Goal: Task Accomplishment & Management: Use online tool/utility

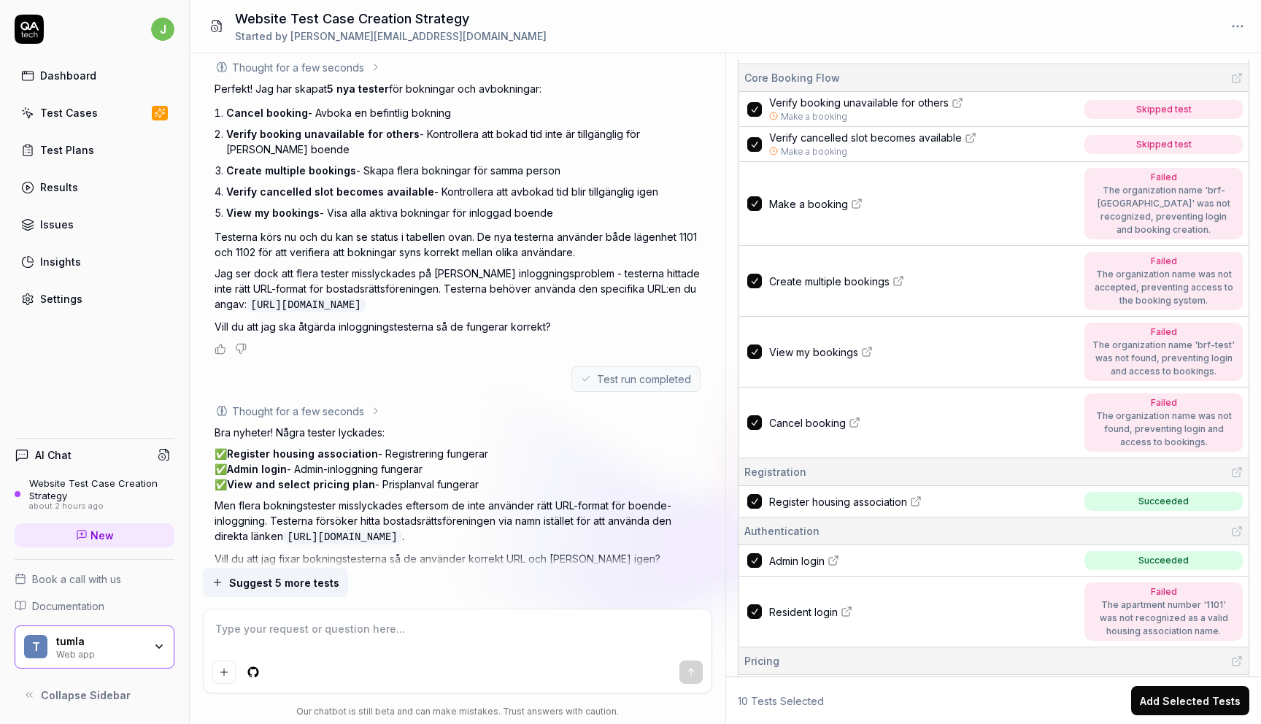
scroll to position [88, 0]
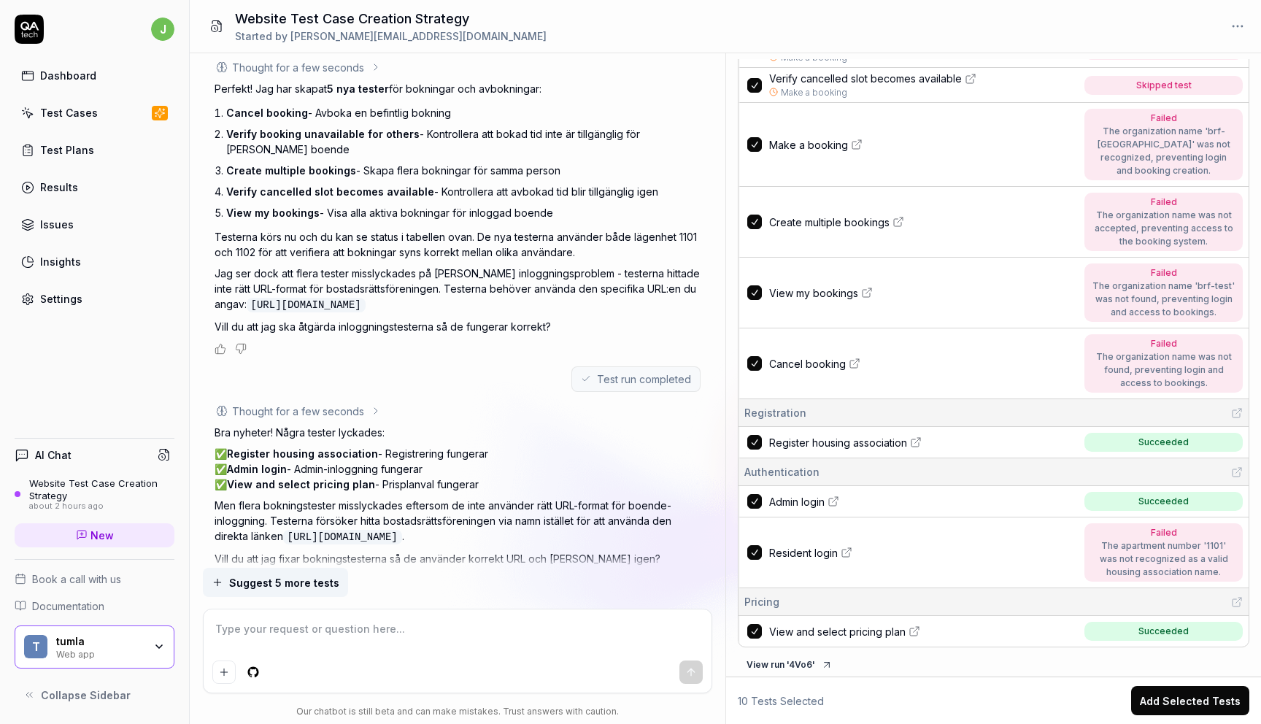
click at [1209, 703] on button "Add Selected Tests" at bounding box center [1190, 700] width 118 height 29
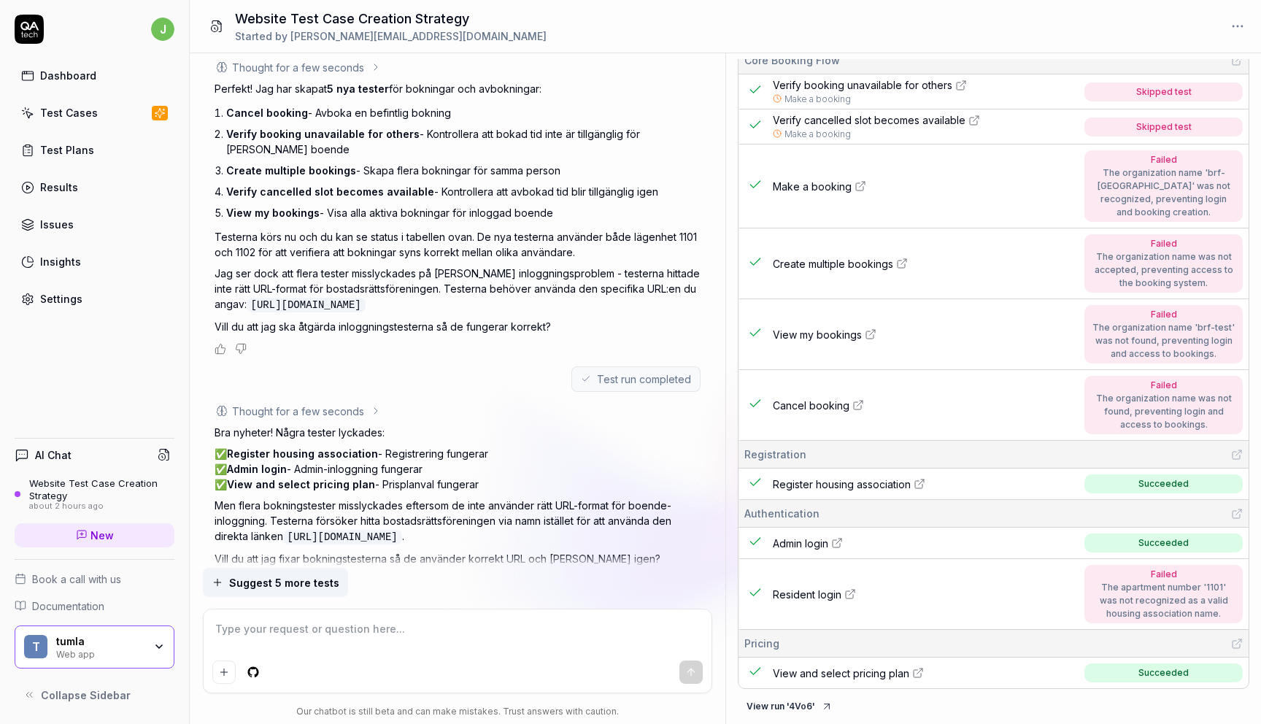
scroll to position [41, 0]
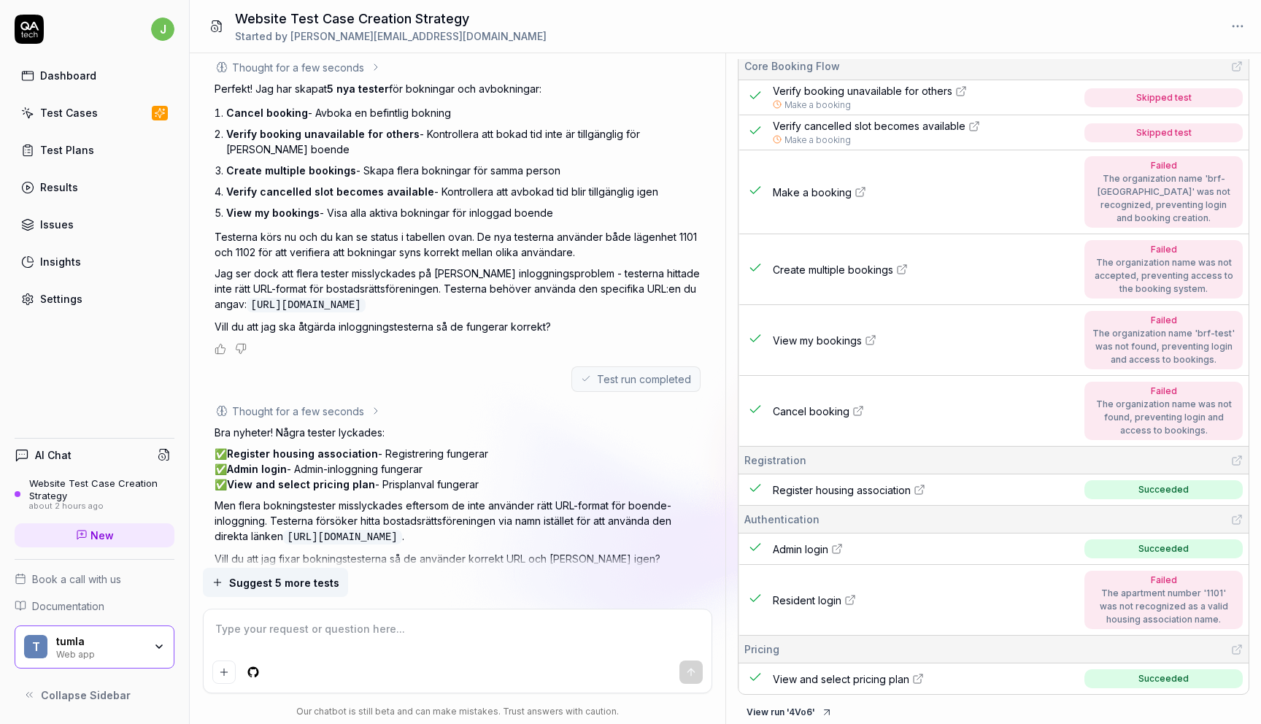
click at [816, 338] on span "View my bookings" at bounding box center [817, 340] width 89 height 15
type textarea "*"
click at [374, 632] on textarea at bounding box center [456, 636] width 489 height 36
type textarea "a"
type textarea "*"
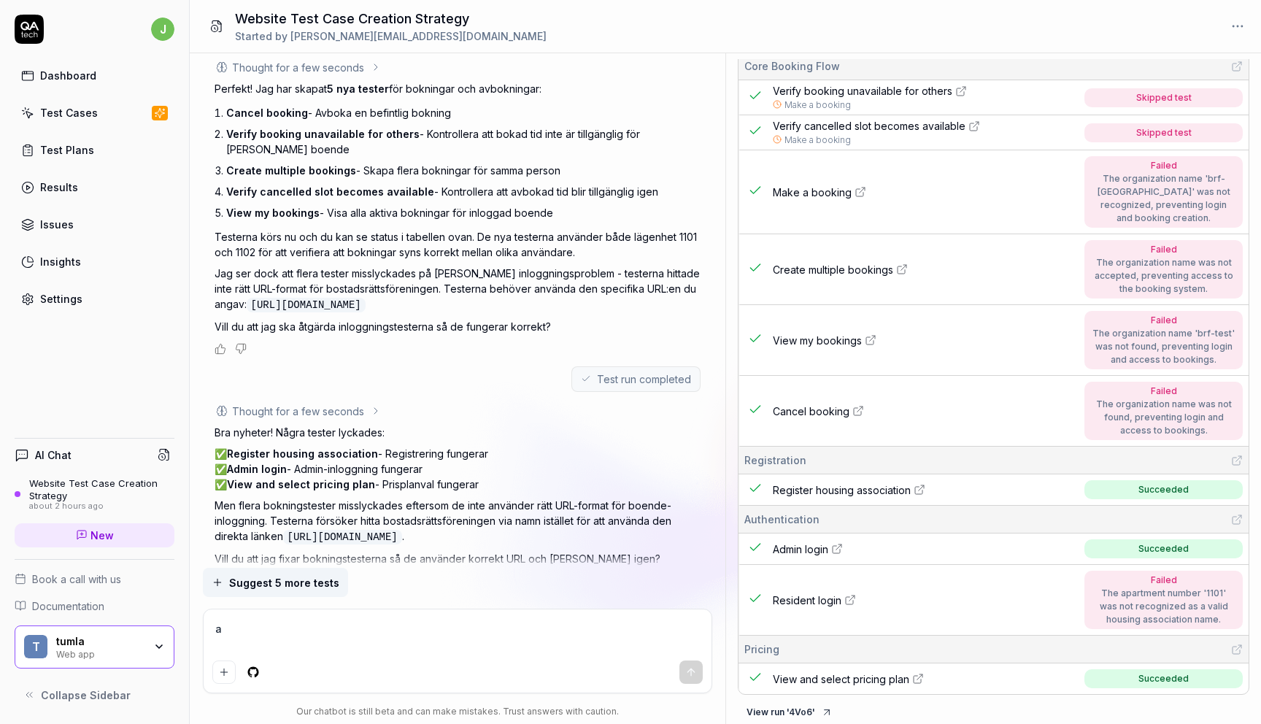
type textarea "al"
type textarea "*"
type textarea "a"
type textarea "*"
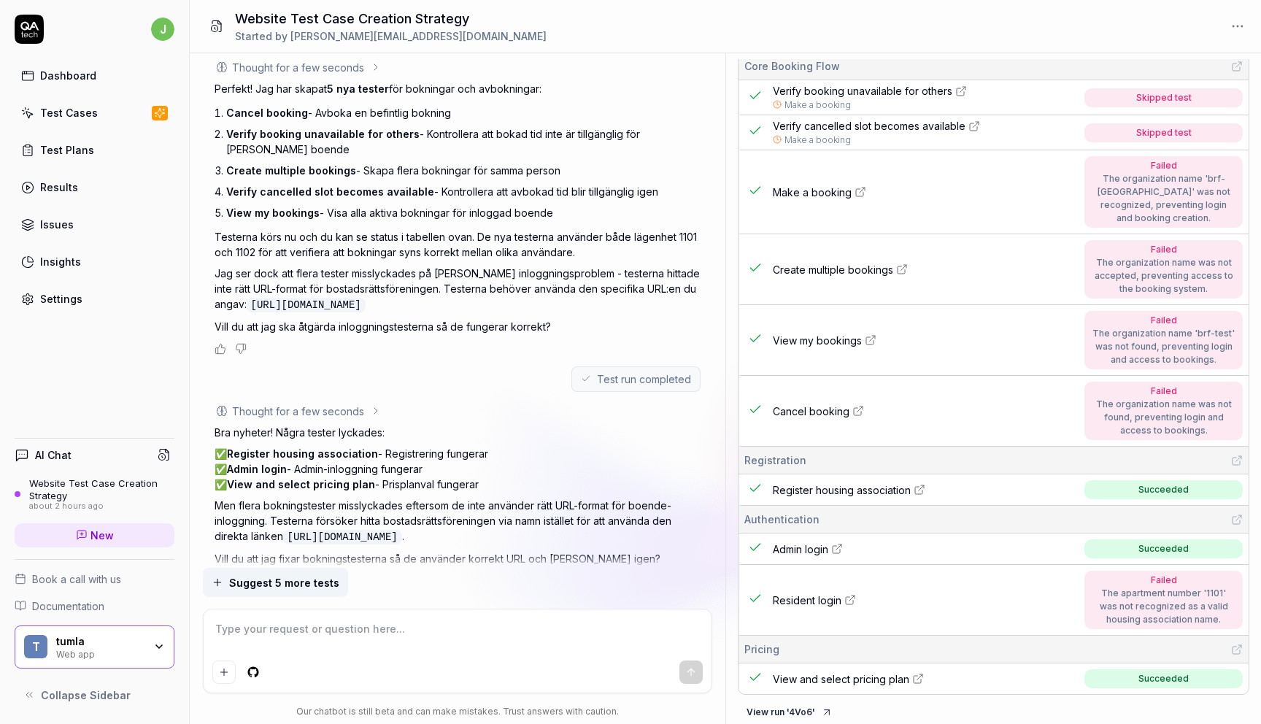
type textarea "a"
type textarea "*"
type textarea "an"
type textarea "*"
type textarea "anv"
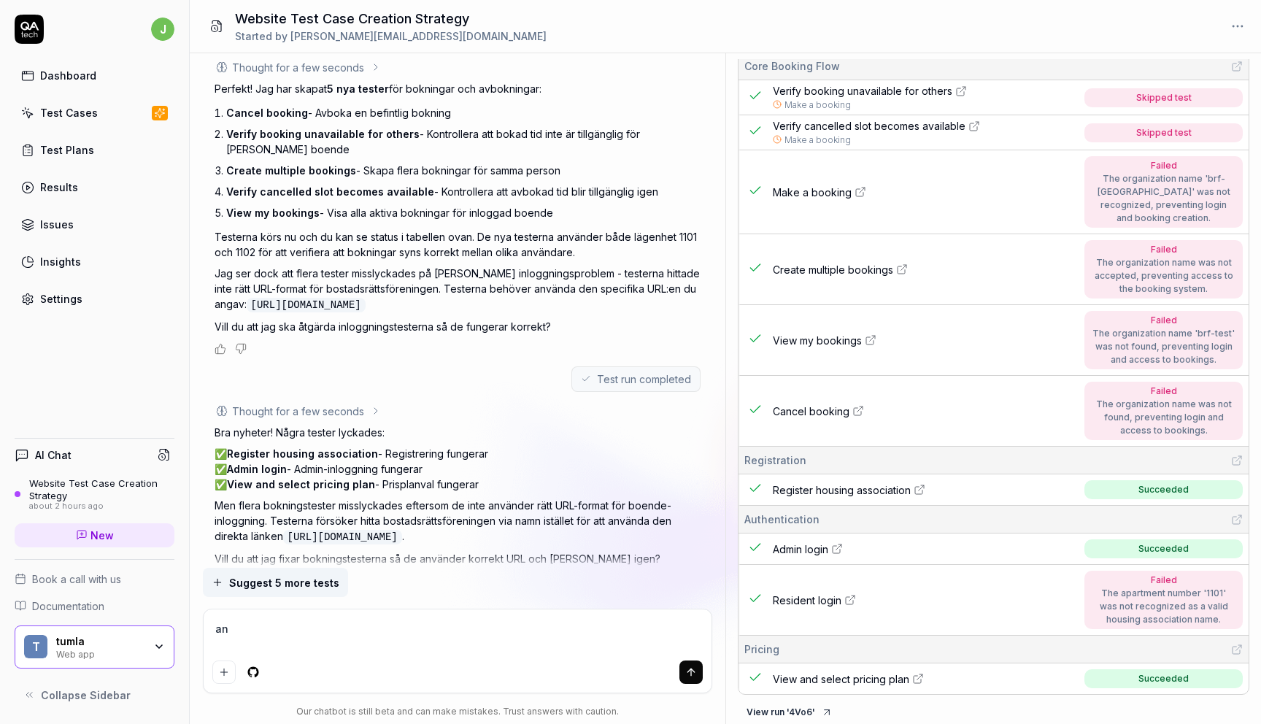
type textarea "*"
type textarea "anvä"
type textarea "*"
type textarea "använ"
type textarea "*"
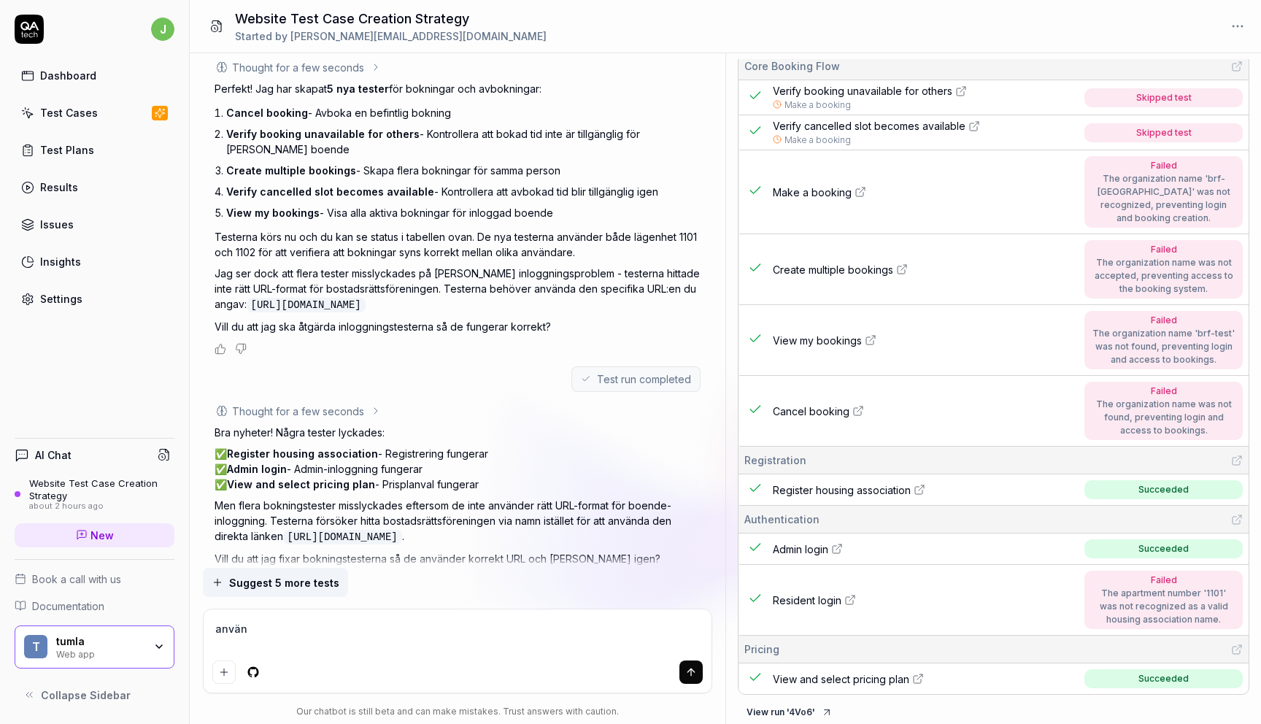
type textarea "använd"
type textarea "*"
type textarea "använd"
type textarea "*"
type textarea "använd a"
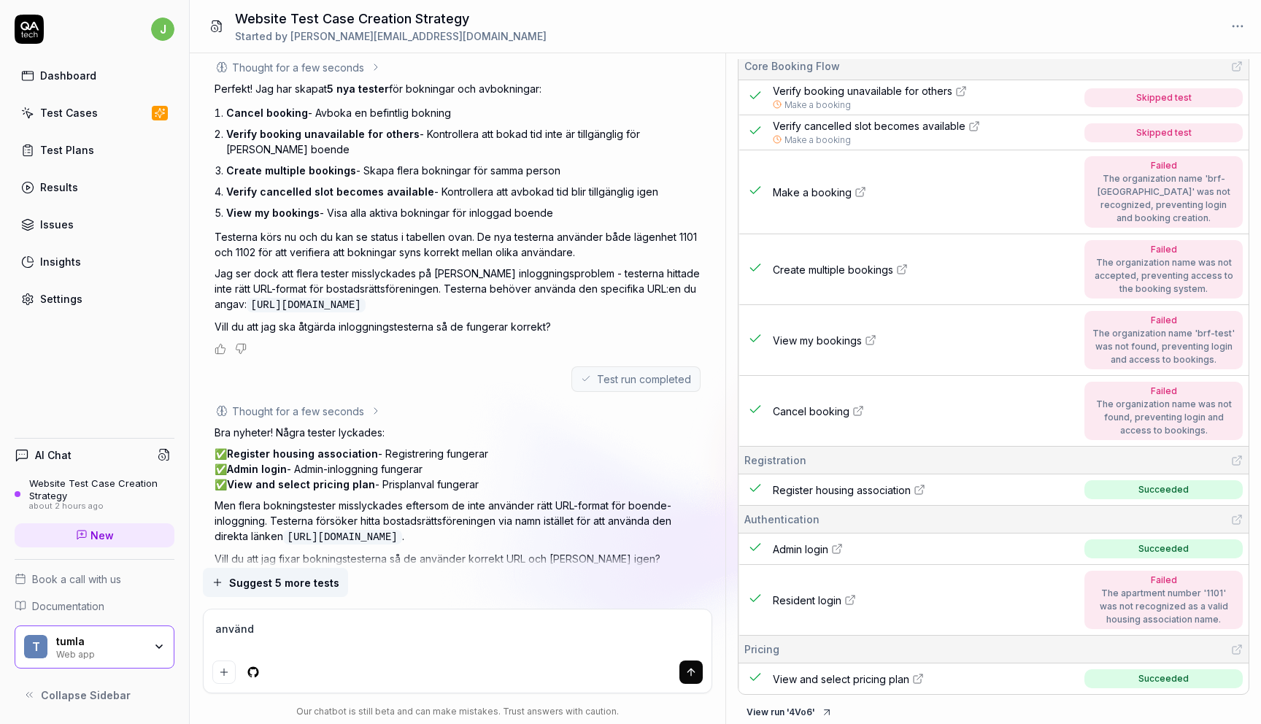
type textarea "*"
type textarea "använd al"
type textarea "*"
type textarea "använd all"
type textarea "*"
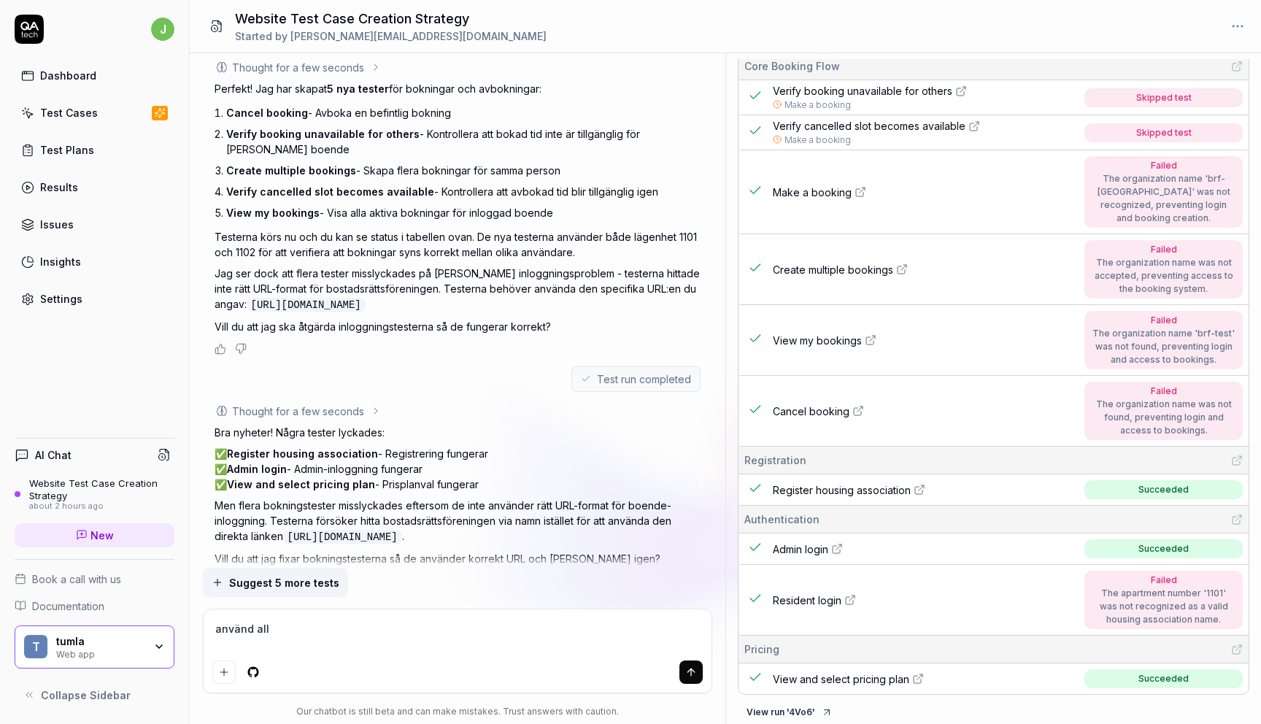
type textarea "använd allt"
type textarea "*"
type textarea "använd allti"
type textarea "*"
type textarea "använd alltid"
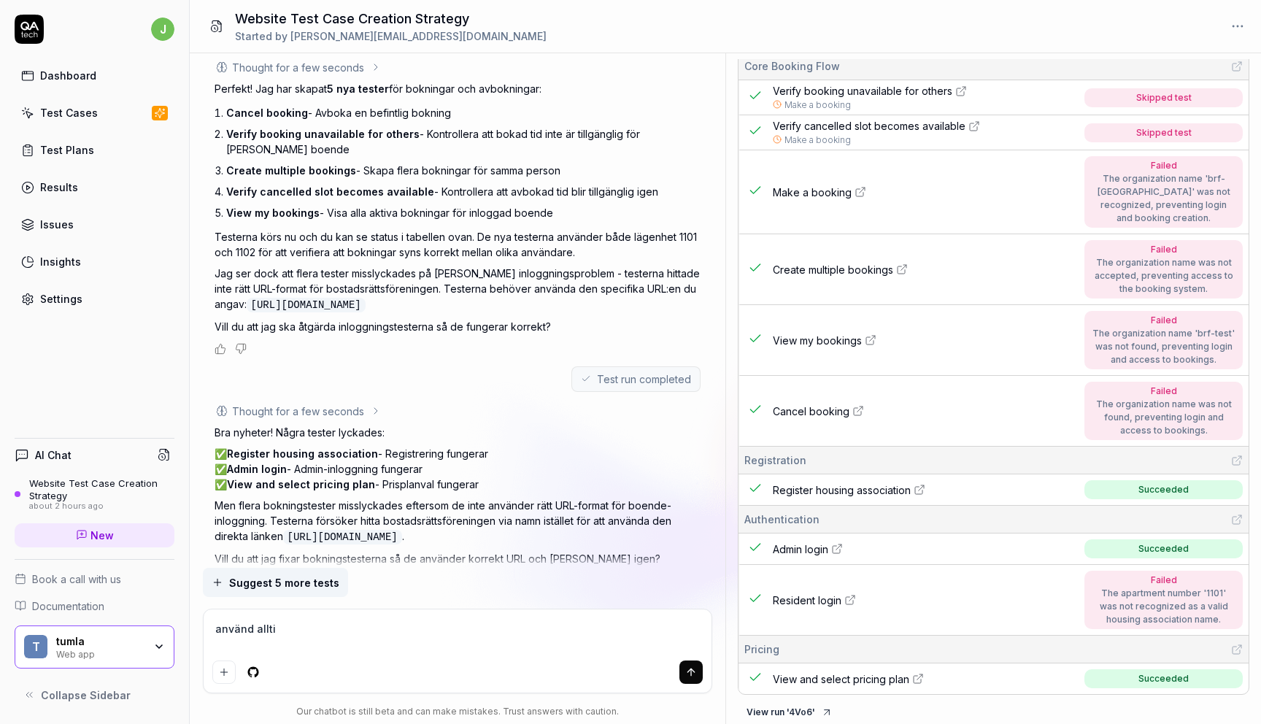
type textarea "*"
type textarea "använd alltid"
type textarea "*"
paste textarea "brf-testar-2"
type textarea "använd alltid brf-testar-2"
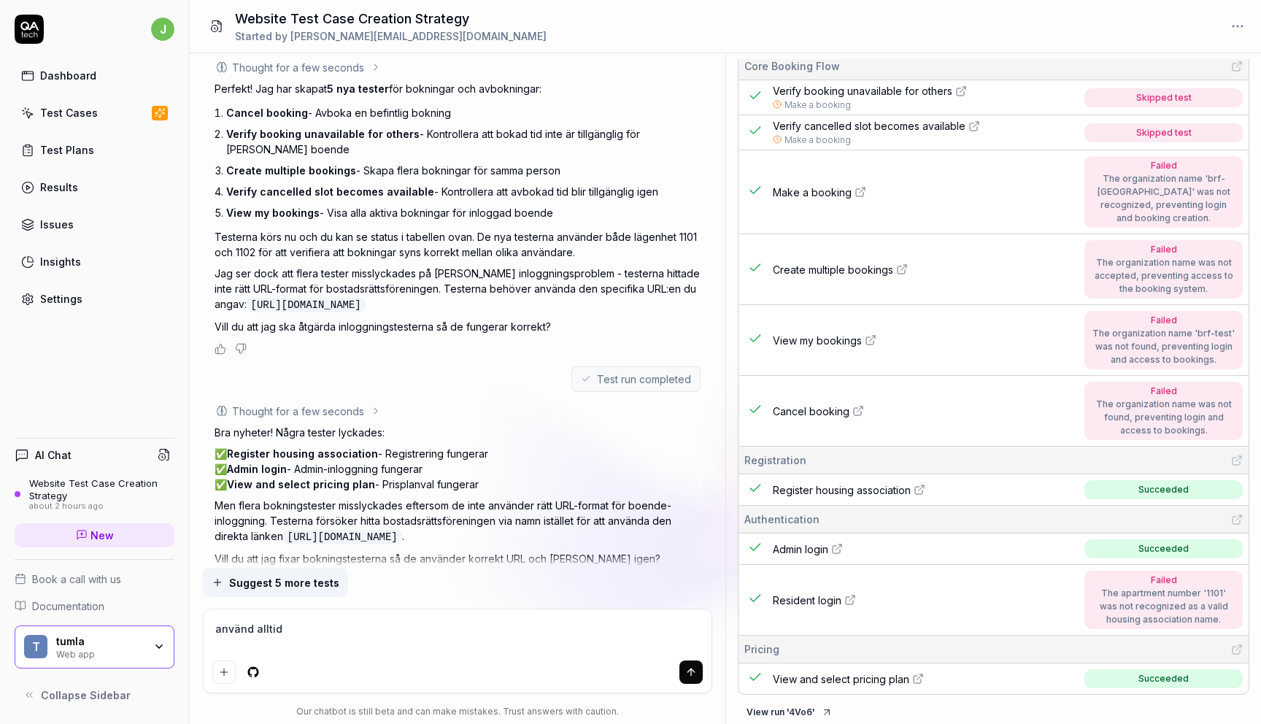
type textarea "*"
type textarea "använd alltid brf-testar-2"
type textarea "*"
type textarea "använd alltid brf-testar-2 s"
type textarea "*"
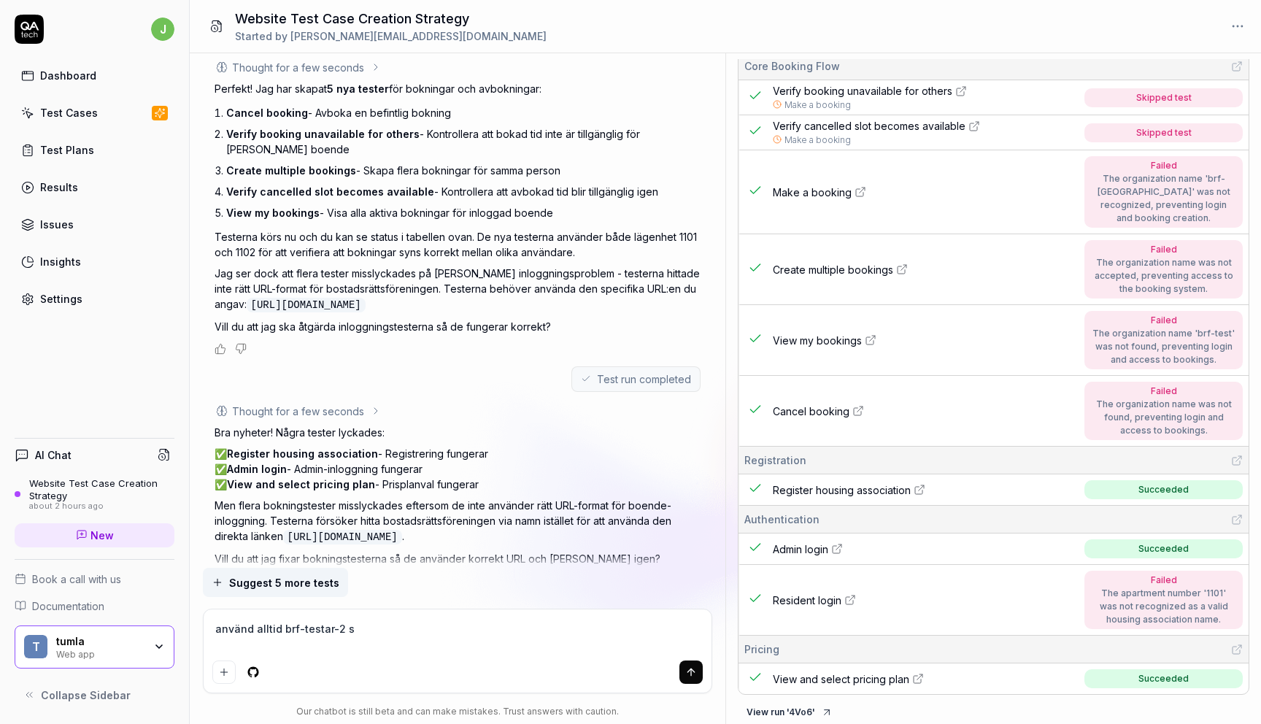
type textarea "använd alltid brf-testar-2 so"
type textarea "*"
type textarea "använd alltid brf-testar-2 som"
type textarea "*"
type textarea "använd alltid brf-testar-2 som"
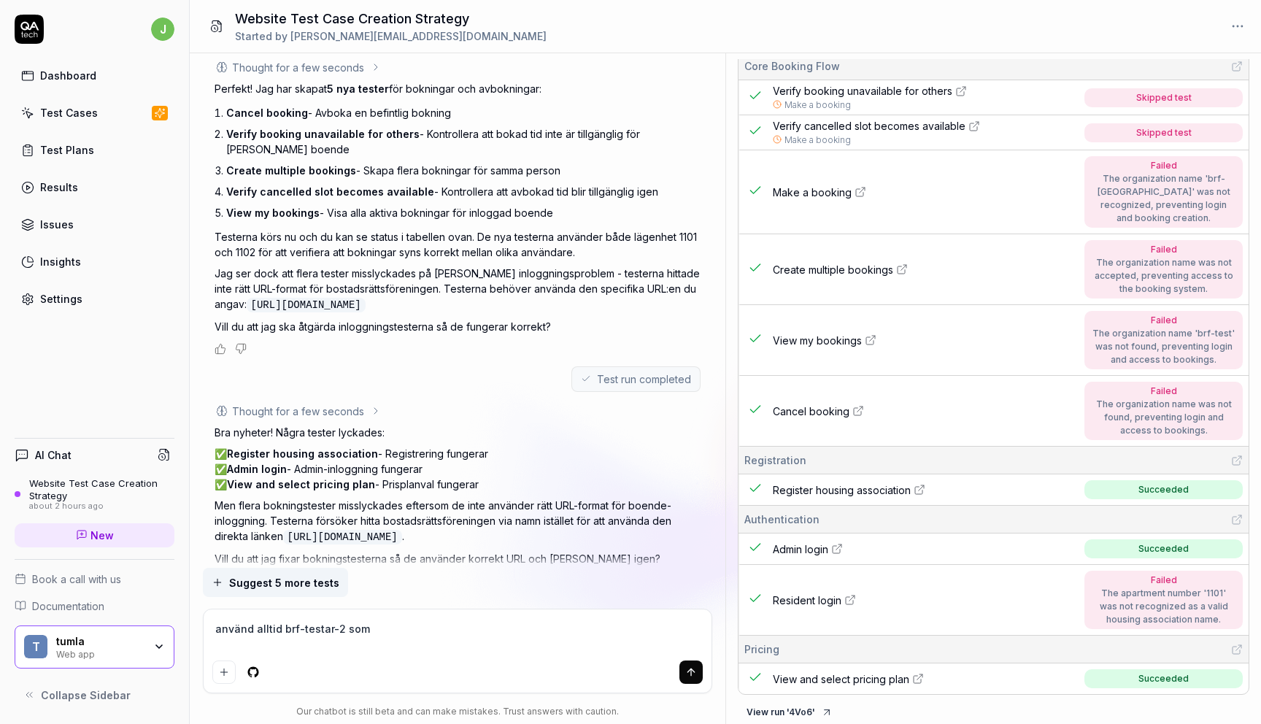
type textarea "*"
type textarea "använd alltid brf-testar-2 som b"
type textarea "*"
type textarea "använd alltid brf-testar-2 som br"
type textarea "*"
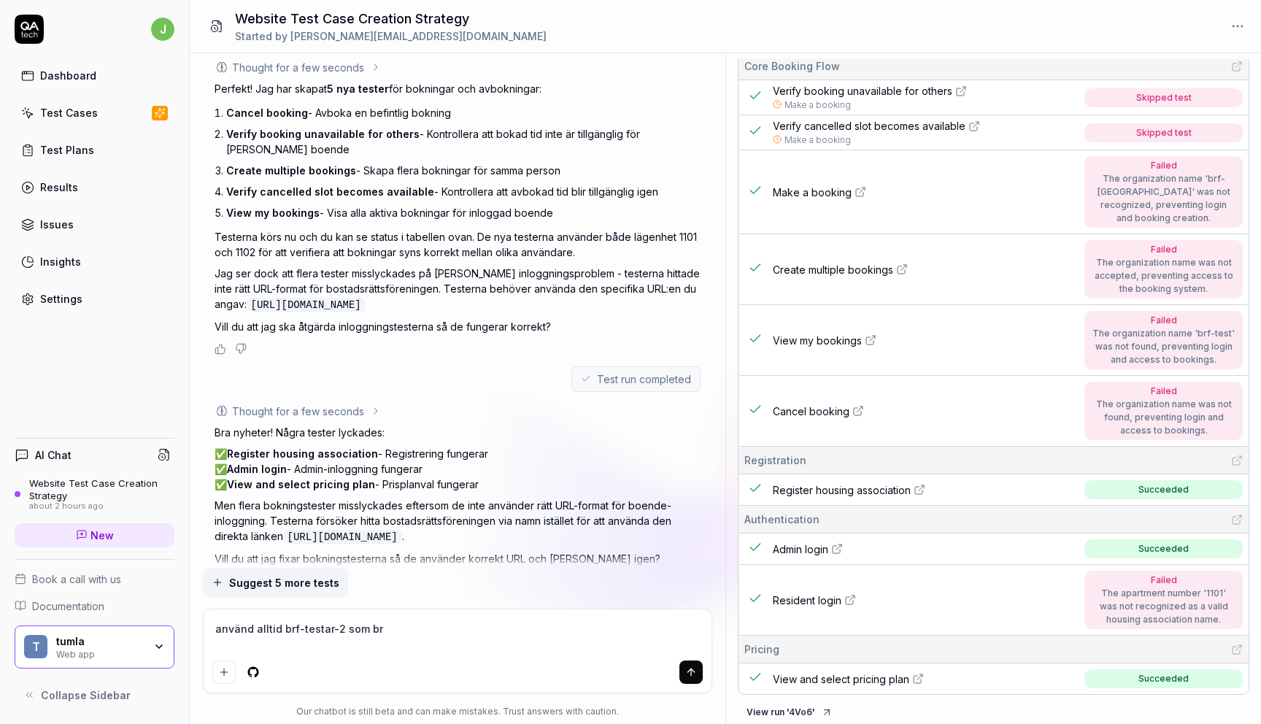
type textarea "använd alltid brf-testar-2 som brf"
type textarea "*"
type textarea "använd alltid brf-testar-2 som brf."
type textarea "*"
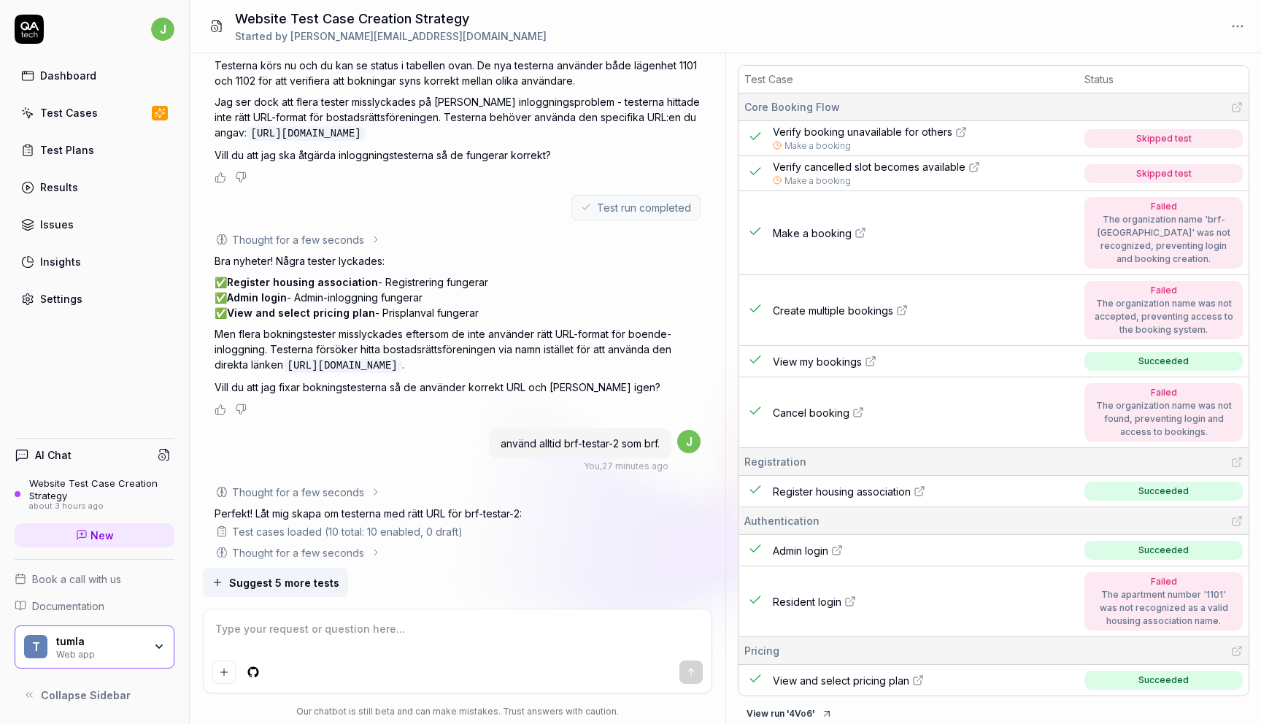
scroll to position [3341, 0]
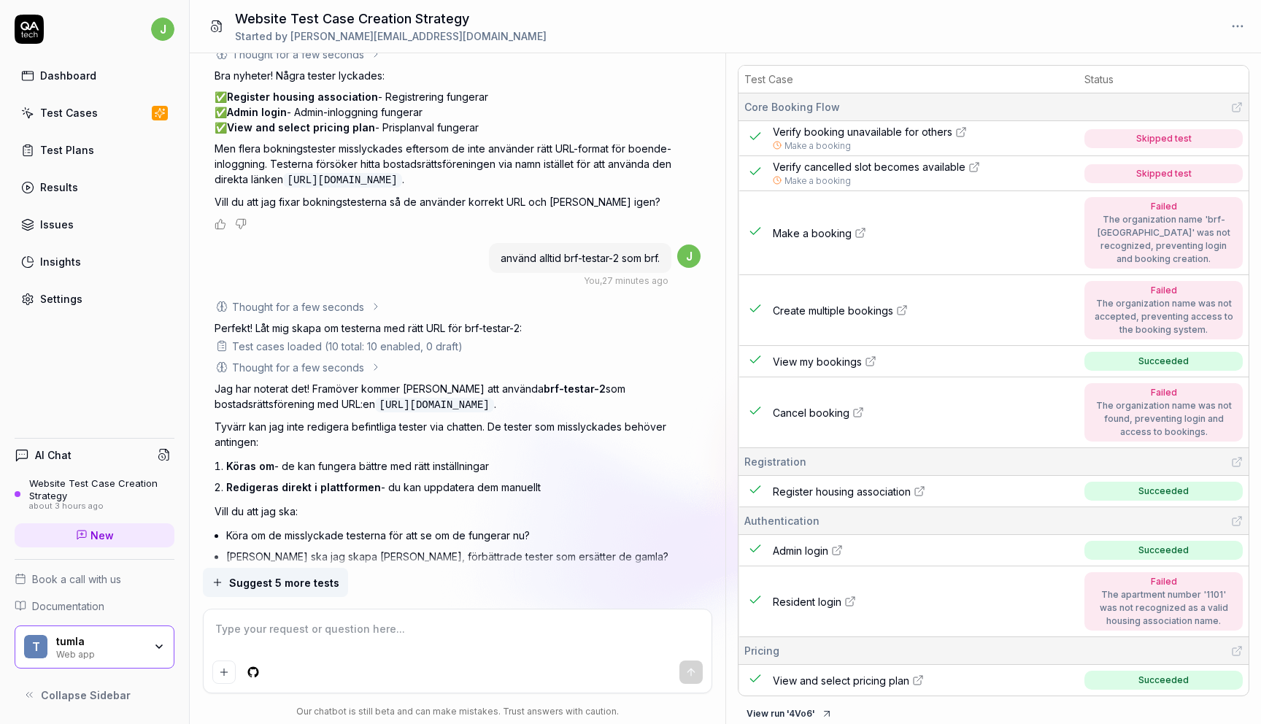
click at [288, 584] on span "Suggest 5 more tests" at bounding box center [284, 582] width 110 height 15
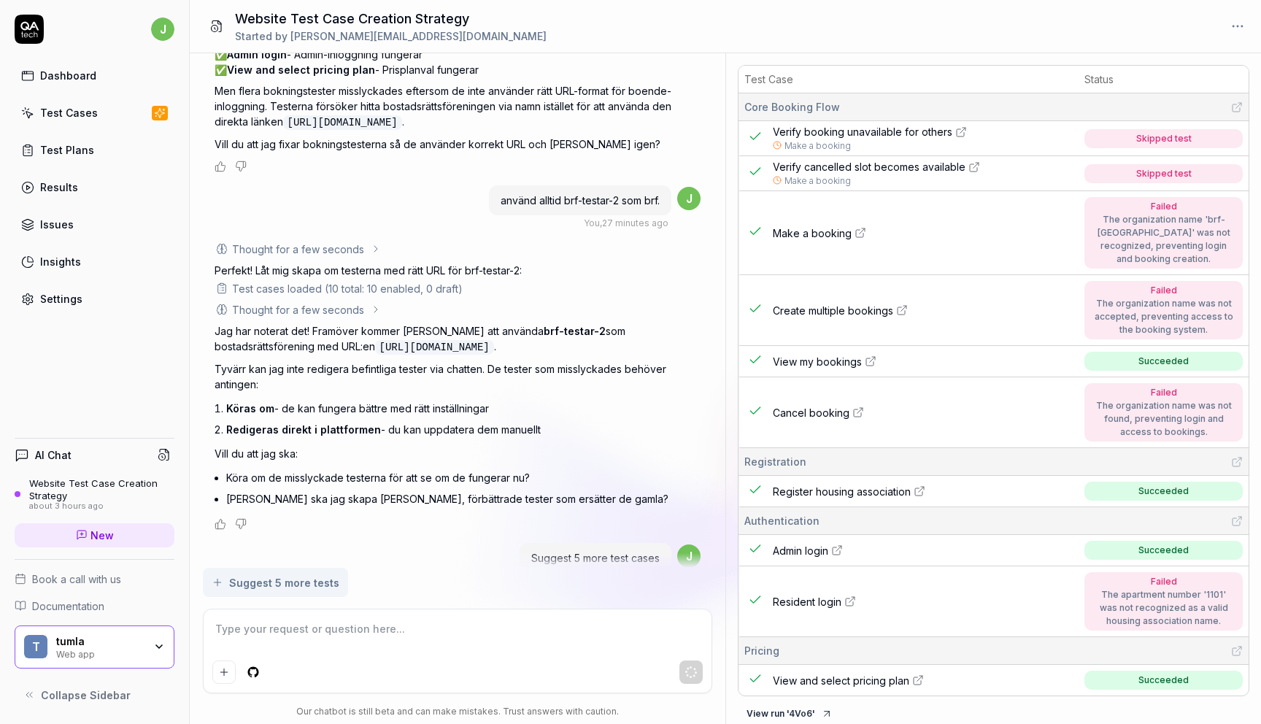
click at [1150, 142] on div "Skipped test" at bounding box center [1163, 138] width 55 height 13
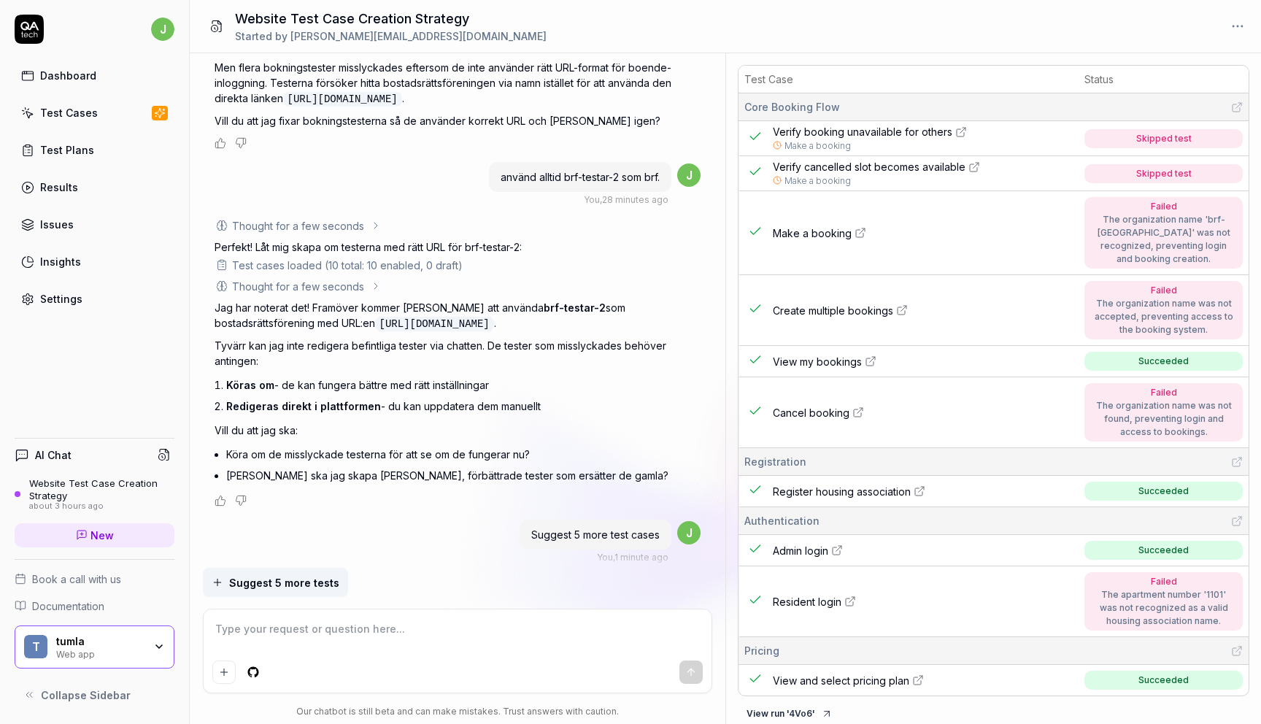
type textarea "*"
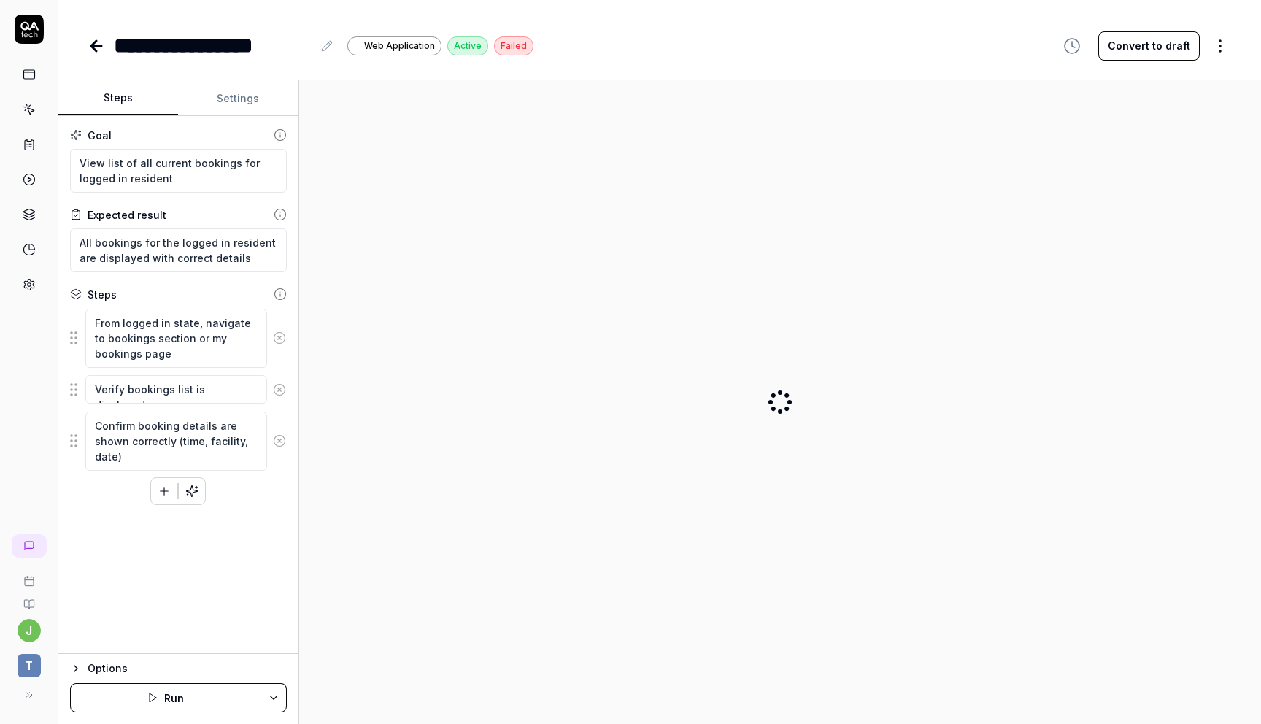
type textarea "*"
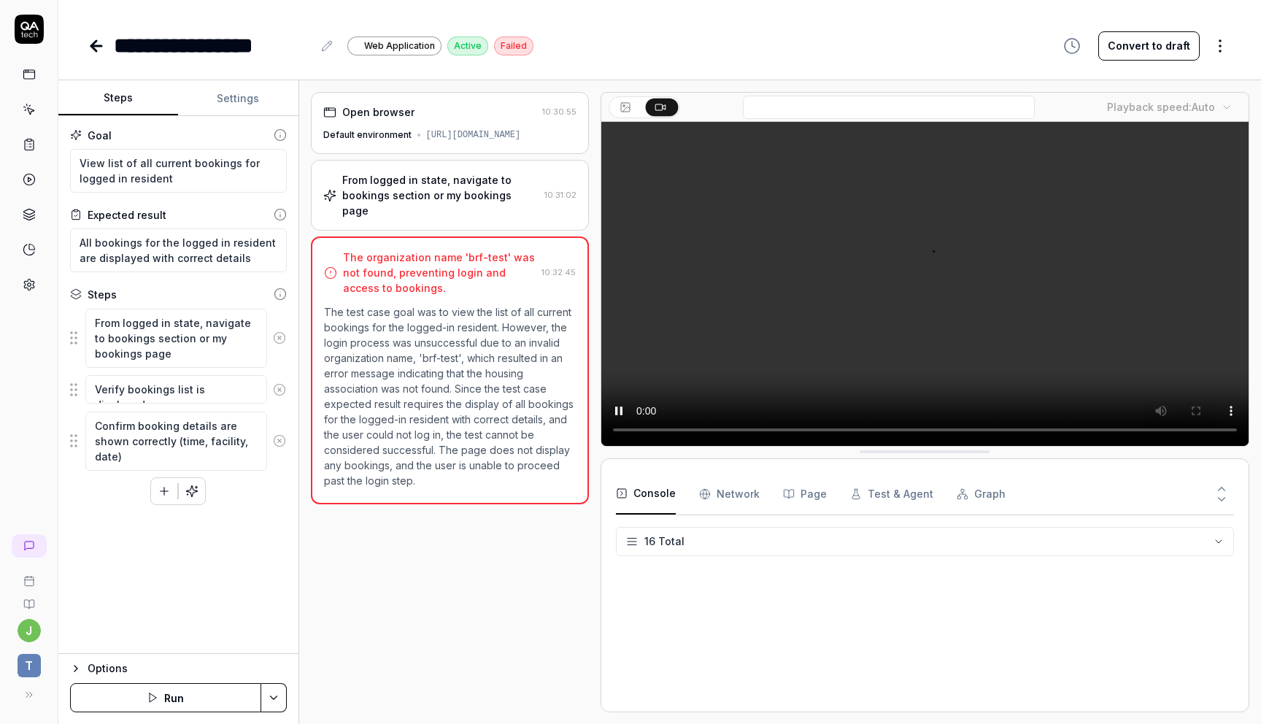
scroll to position [365, 0]
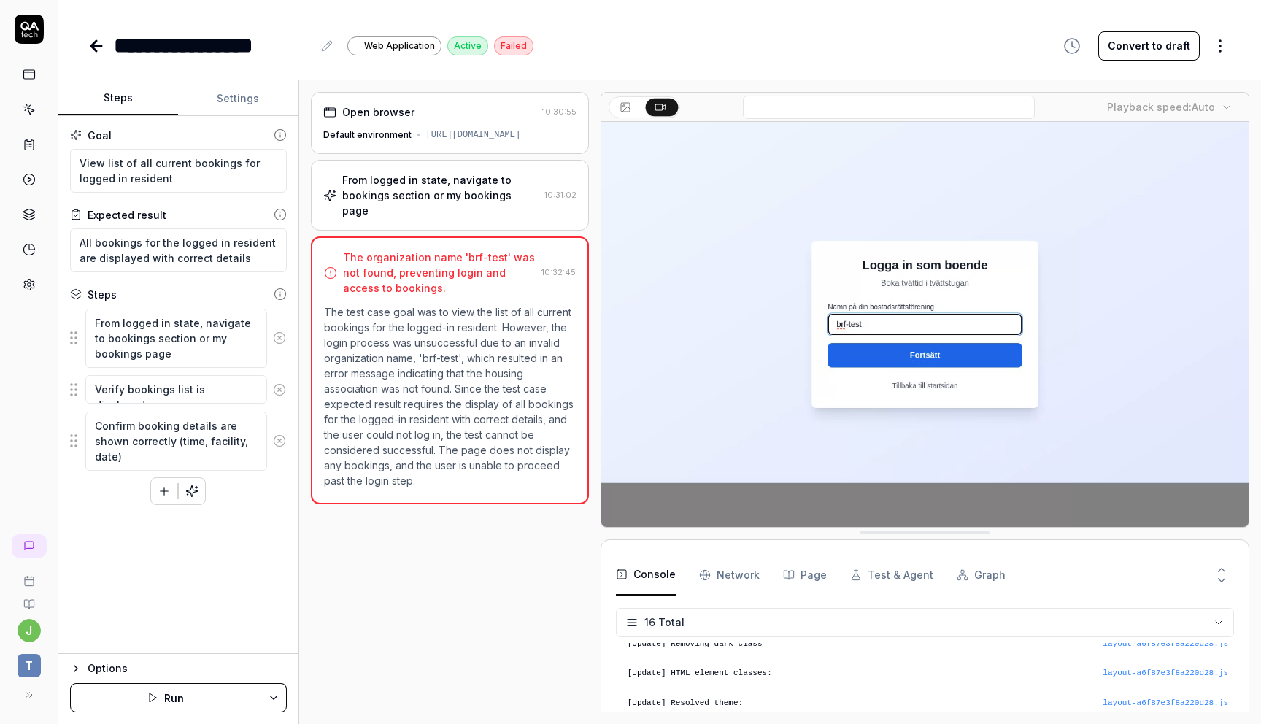
click at [472, 138] on div "[URL][DOMAIN_NAME]" at bounding box center [473, 134] width 95 height 13
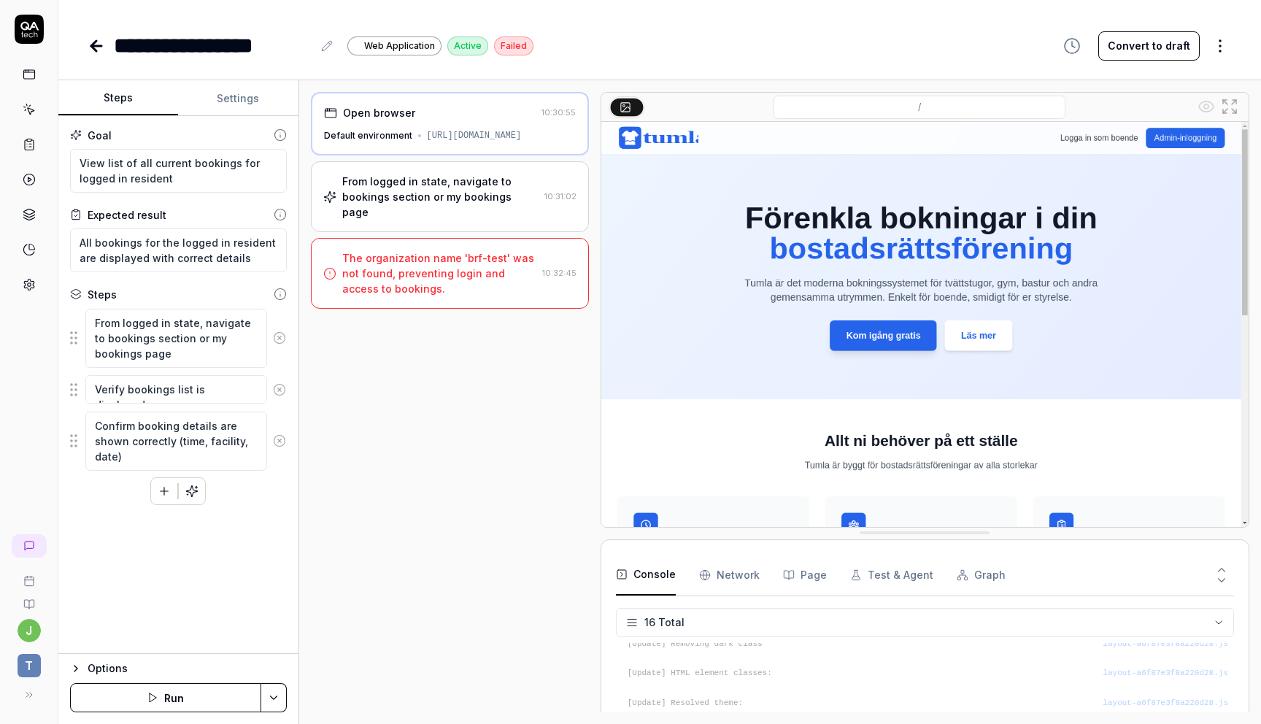
click at [464, 186] on div "From logged in state, navigate to bookings section or my bookings page" at bounding box center [440, 197] width 196 height 46
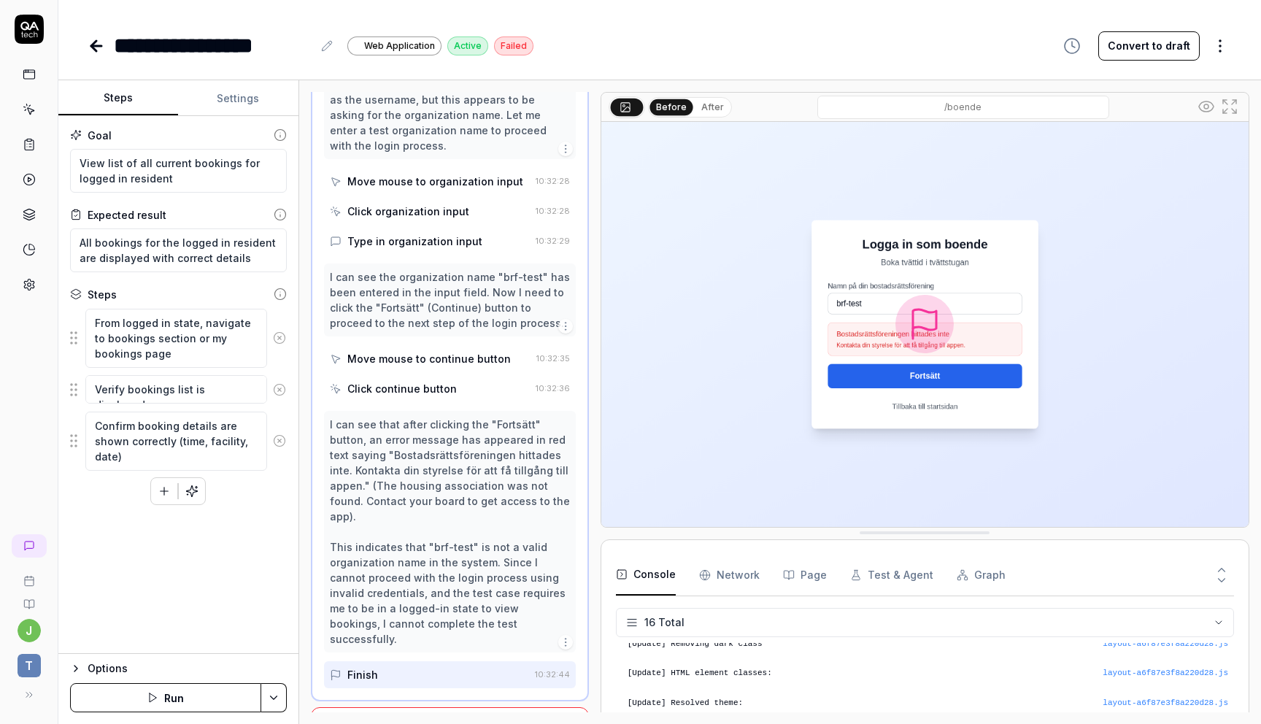
scroll to position [355, 0]
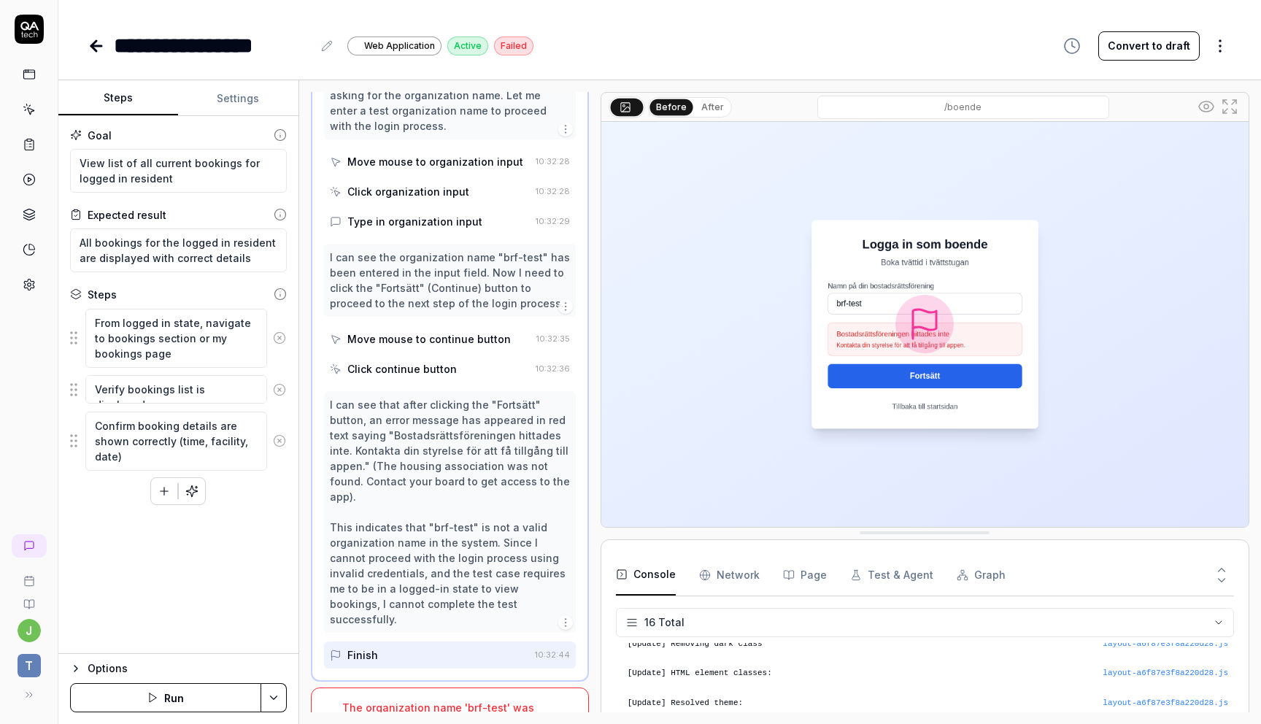
click at [859, 303] on img at bounding box center [924, 324] width 647 height 405
click at [169, 171] on textarea "View list of all current bookings for logged in resident" at bounding box center [178, 171] width 217 height 44
type textarea "View list of all current bookings for logged in resident"
type textarea "*"
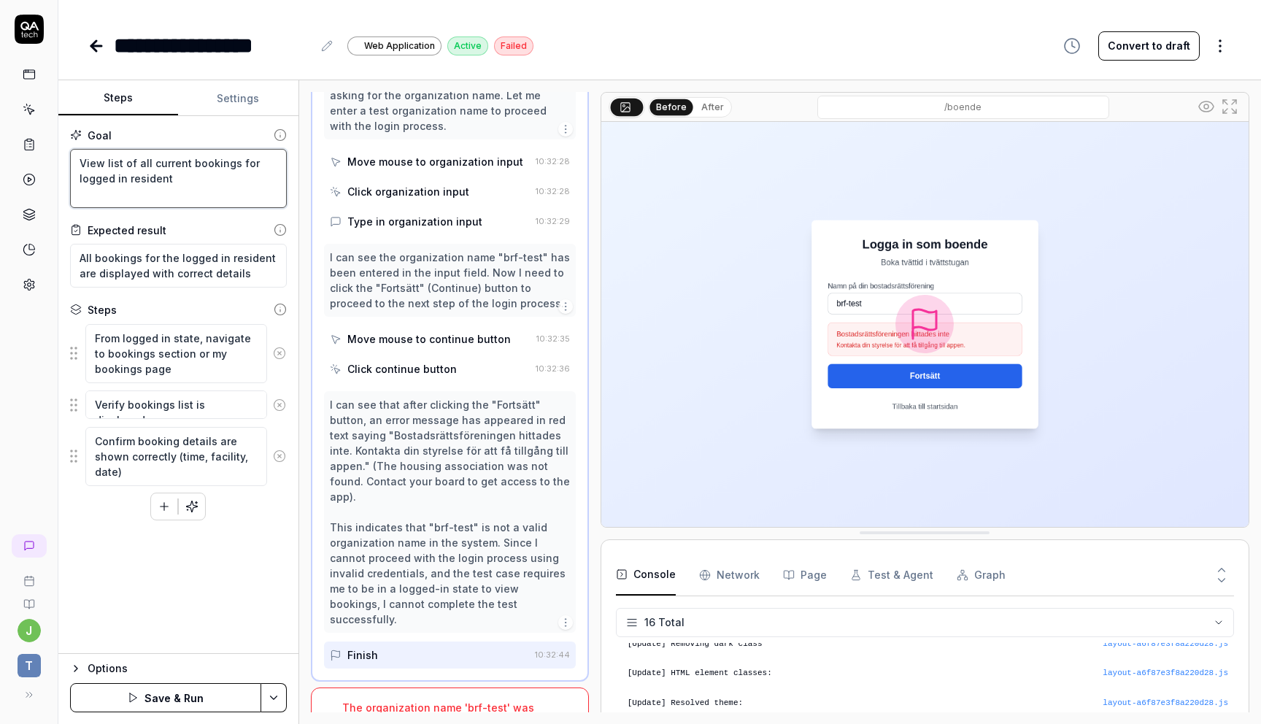
type textarea "View list of all current bookings for logged in resident u"
type textarea "*"
type textarea "View list of all current bookings for logged in resident us"
type textarea "*"
type textarea "View list of all current bookings for logged in resident use"
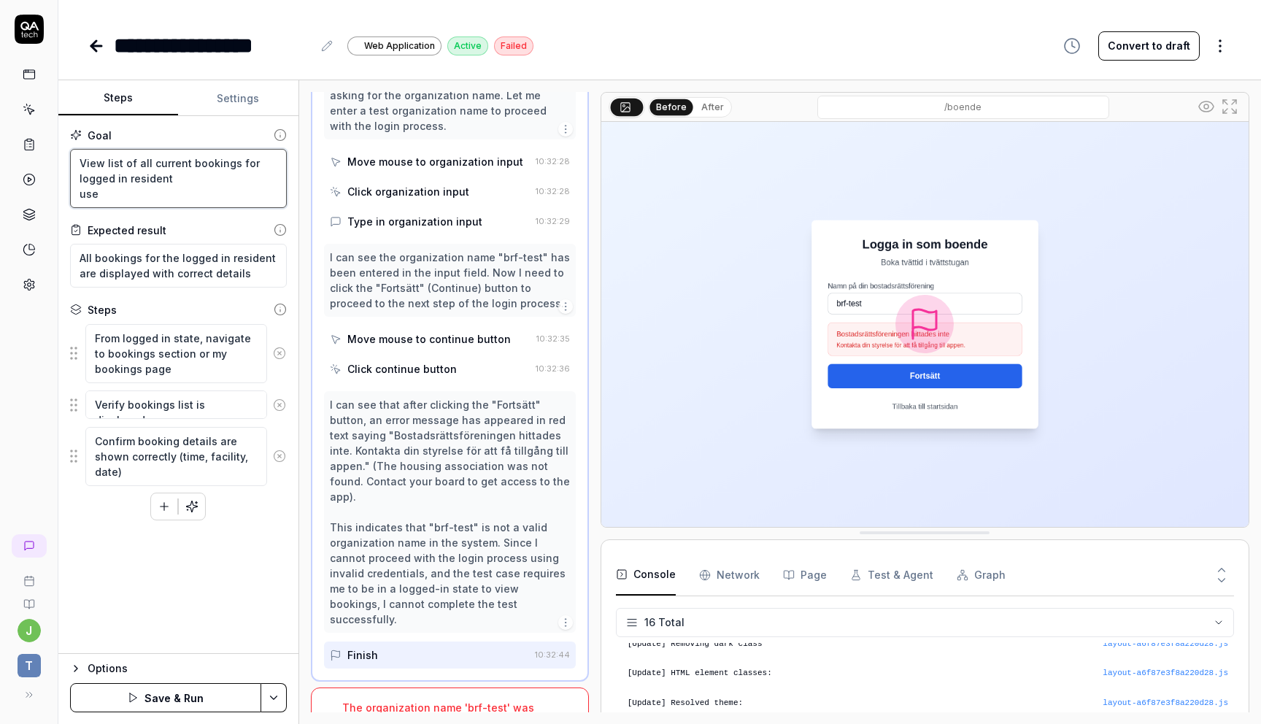
type textarea "*"
type textarea "View list of all current bookings for logged in resident use"
type textarea "*"
type textarea "View list of all current bookings for logged in resident use"
type textarea "*"
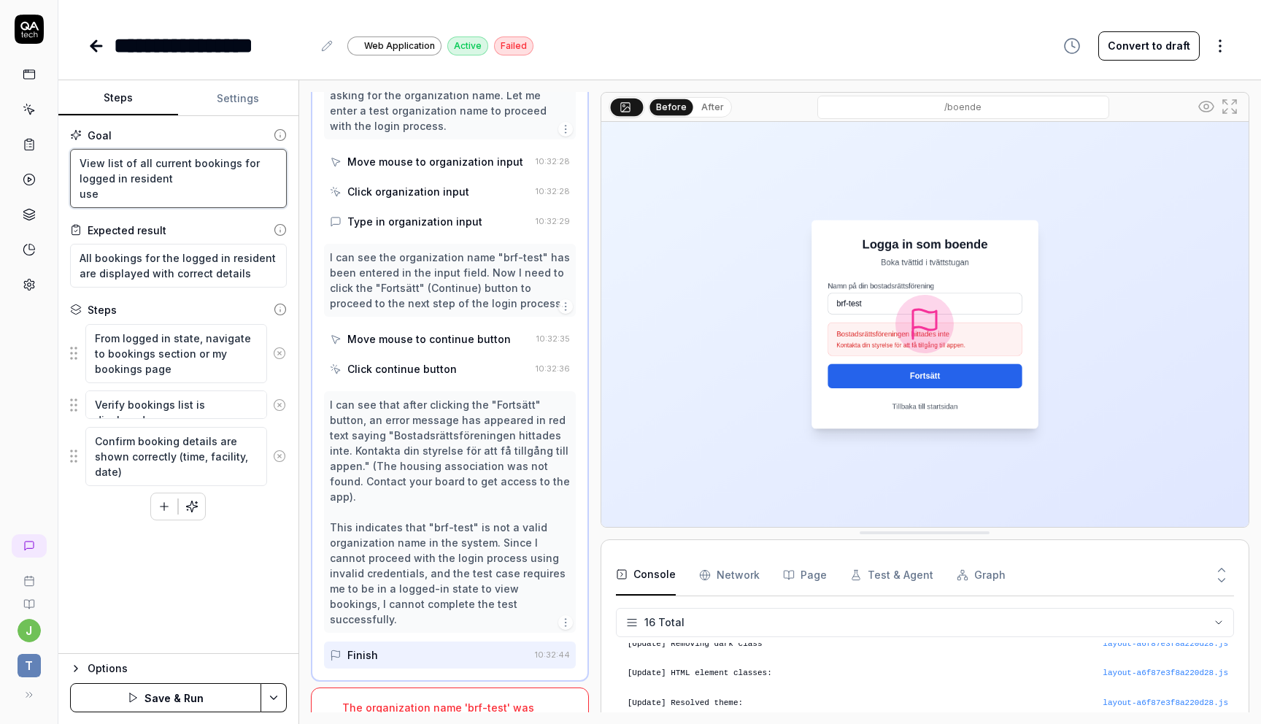
paste textarea "brf-testar-2"
type textarea "View list of all current bookings for logged in resident use brf-testar-2"
type textarea "*"
type textarea "View list of all current bookings for logged in resident use brf-testar-2"
type textarea "*"
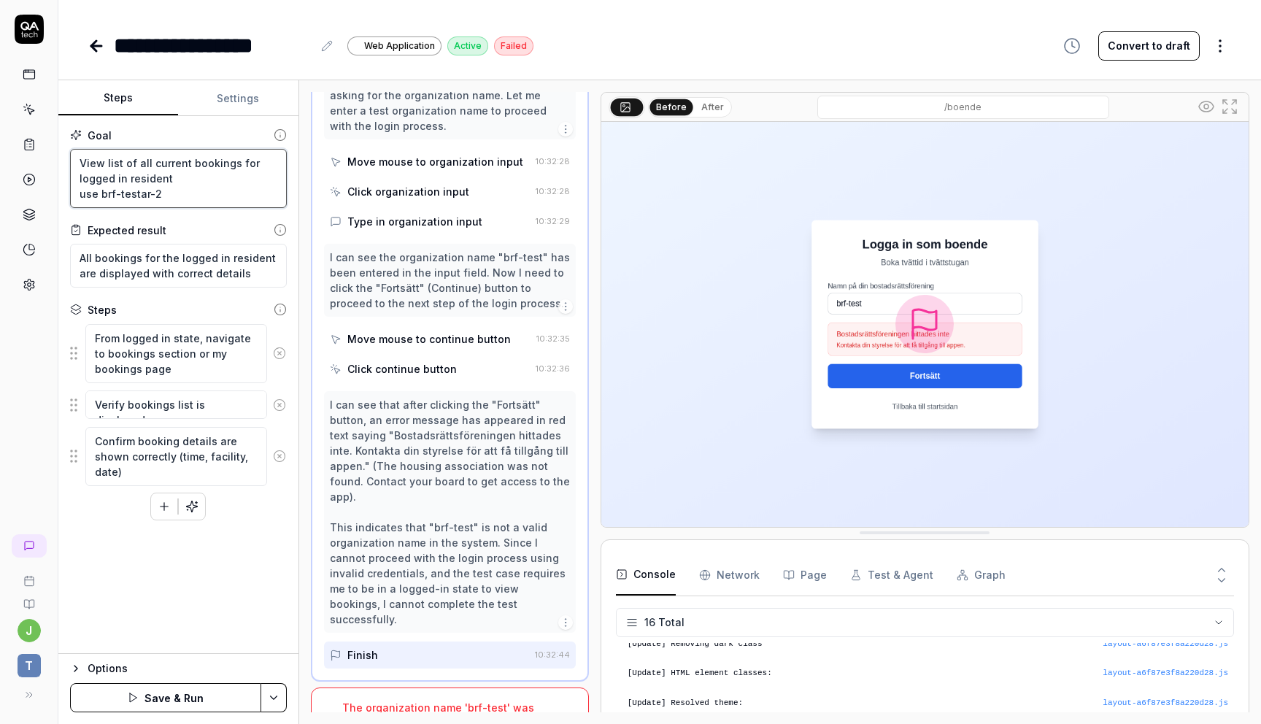
type textarea "View list of all current bookings for logged in resident use brf-testar-2 s"
type textarea "*"
type textarea "View list of all current bookings for logged in resident use brf-testar-2 so"
type textarea "*"
type textarea "View list of all current bookings for logged in resident use brf-testar-2 som"
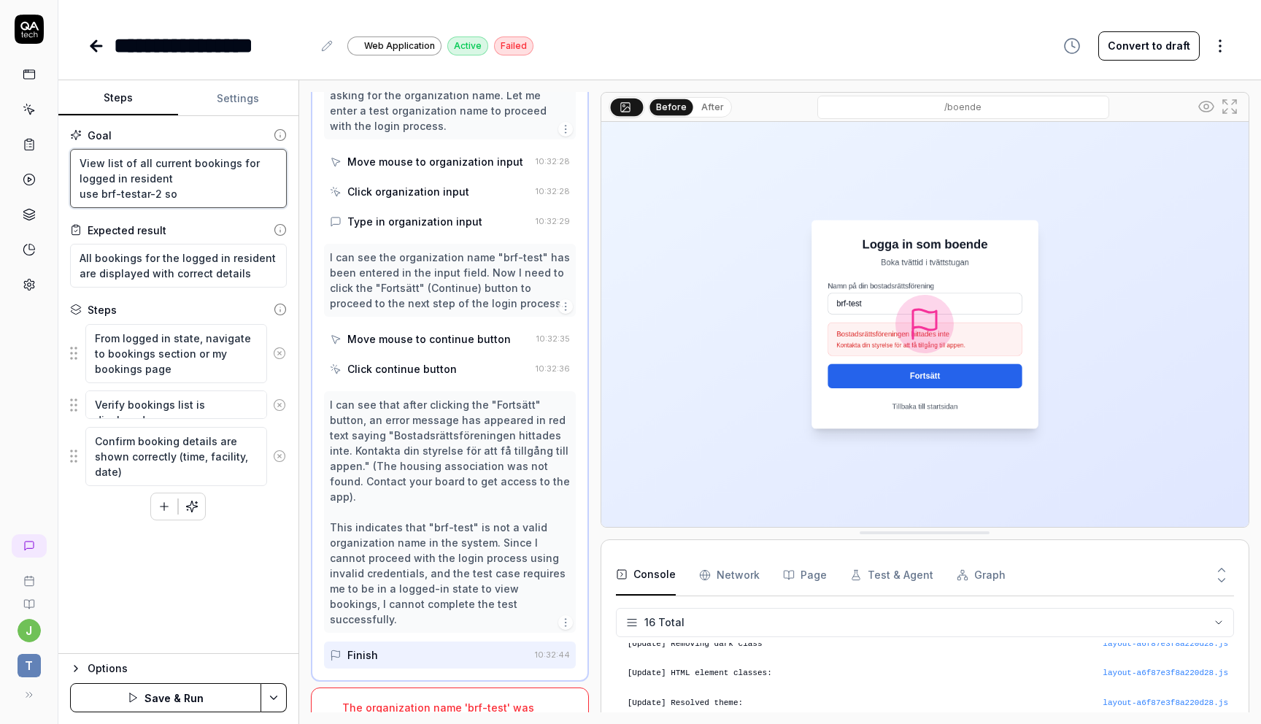
type textarea "*"
type textarea "View list of all current bookings for logged in resident use brf-testar-2 som"
type textarea "*"
type textarea "View list of all current bookings for logged in resident use brf-testar-2 som n"
type textarea "*"
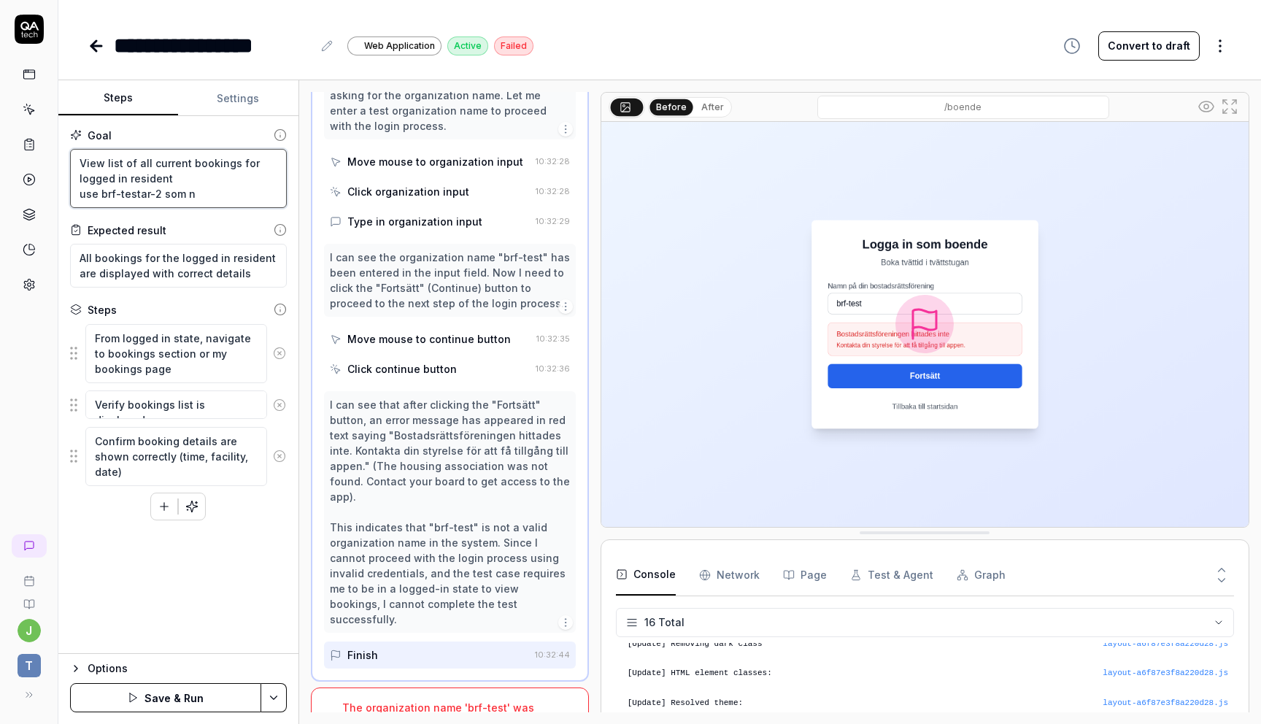
type textarea "View list of all current bookings for logged in resident use brf-testar-2 som na"
type textarea "*"
type textarea "View list of all current bookings for logged in resident use brf-testar-2 som n…"
type textarea "*"
type textarea "View list of all current bookings for logged in resident use brf-testar-2 som n…"
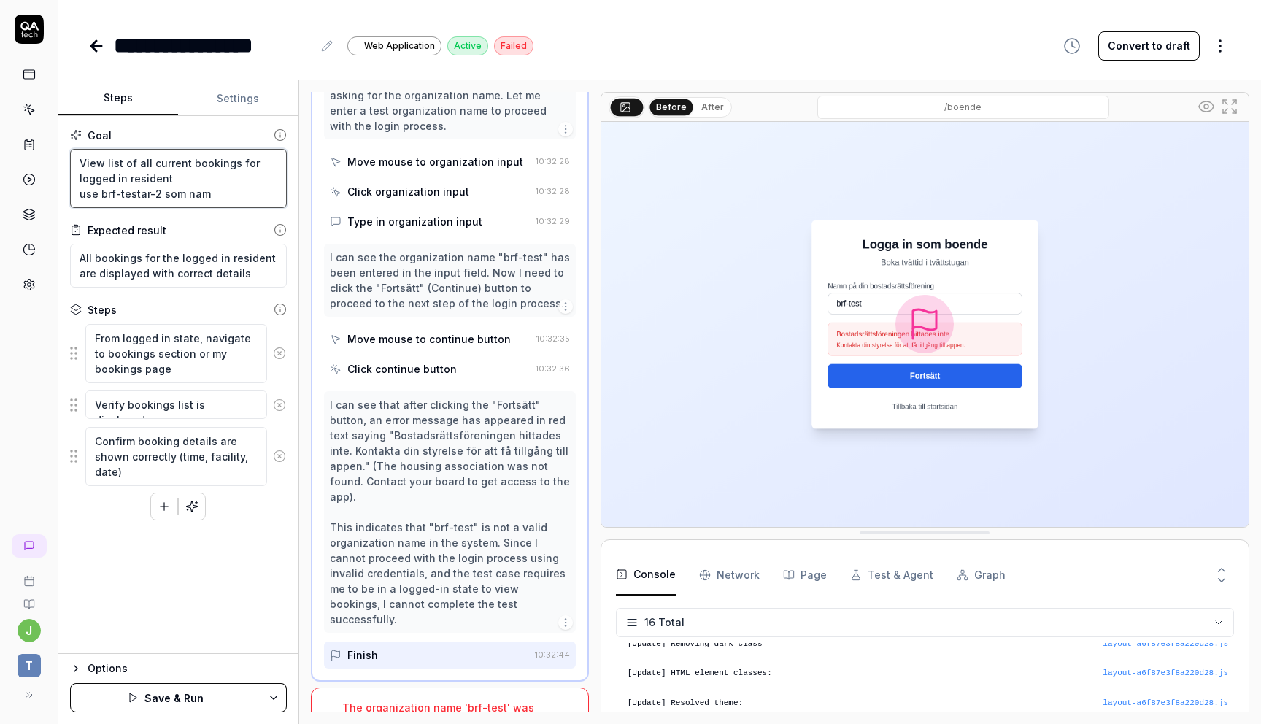
type textarea "*"
type textarea "View list of all current bookings for logged in resident use brf-testar-2 som n…"
type textarea "*"
type textarea "View list of all current bookings for logged in resident use brf-testar-2 som n…"
type textarea "*"
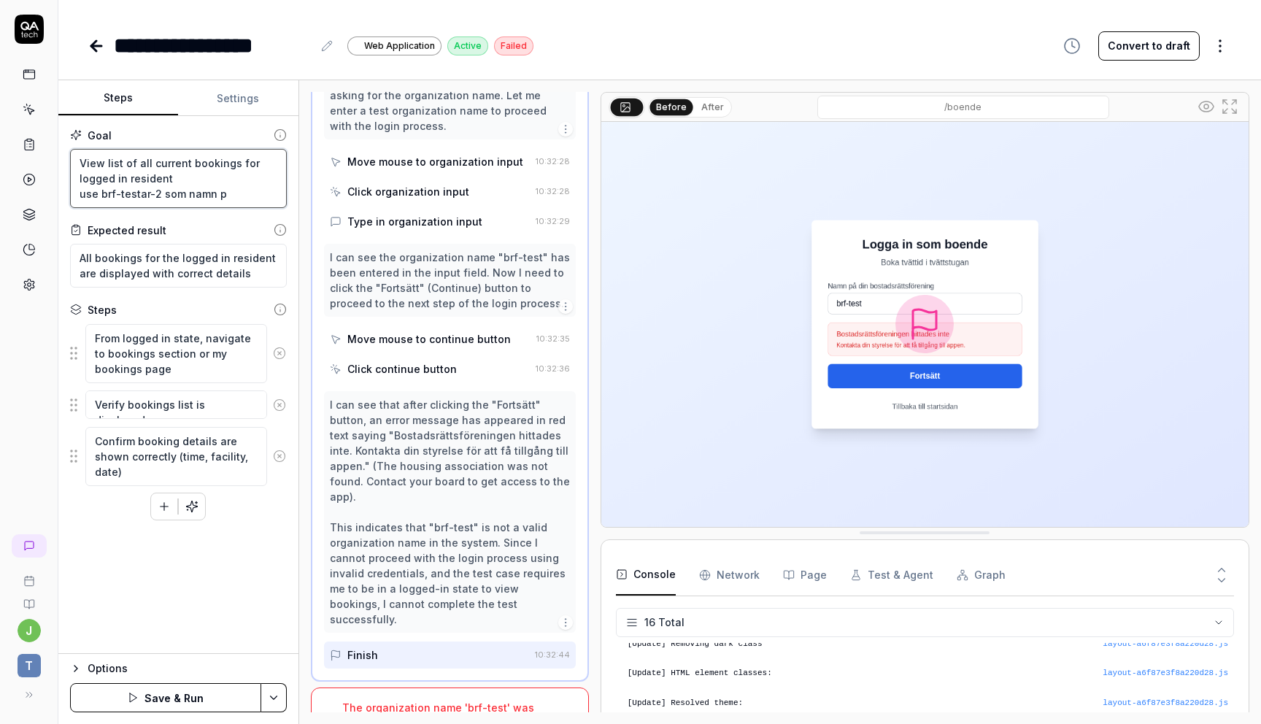
type textarea "View list of all current bookings for logged in resident use brf-testar-2 som n…"
type textarea "*"
type textarea "View list of all current bookings for logged in resident use brf-testar-2 som n…"
type textarea "*"
type textarea "View list of all current bookings for logged in resident use brf-testar-2 som n…"
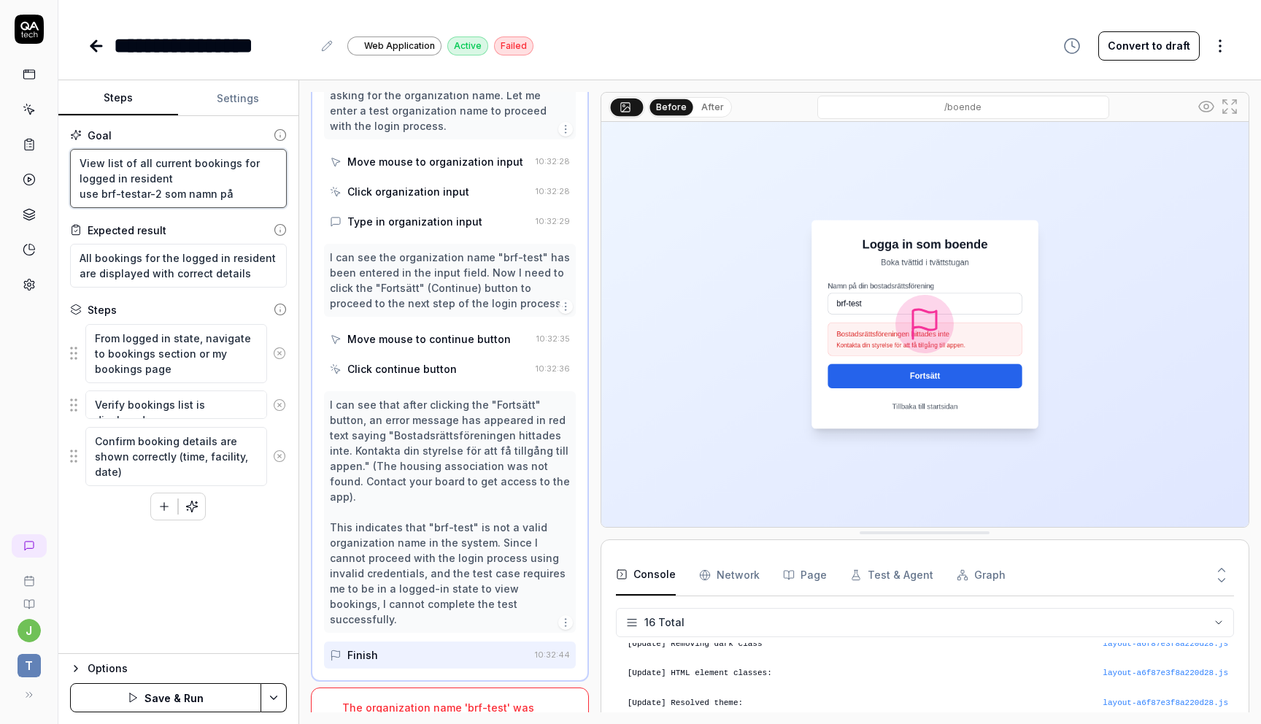
type textarea "*"
type textarea "View list of all current bookings for logged in resident use brf-testar-2 som n…"
type textarea "*"
type textarea "View list of all current bookings for logged in resident use brf-testar-2 som n…"
type textarea "*"
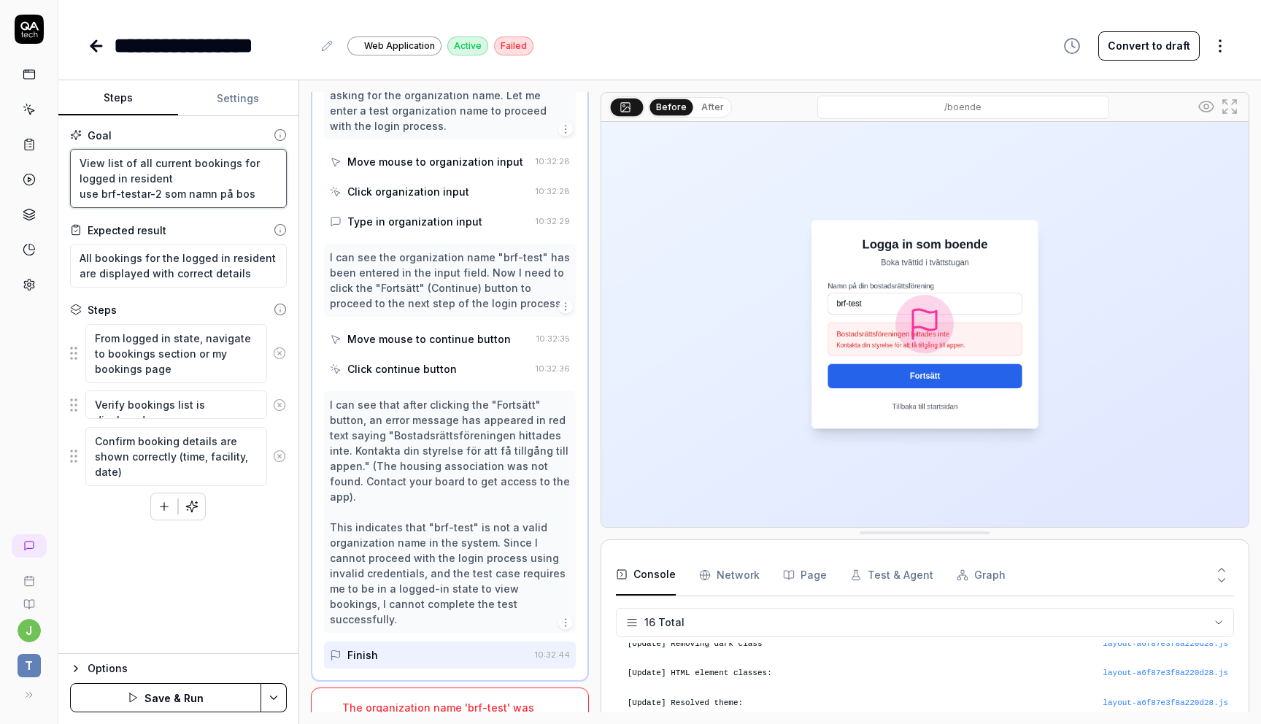
type textarea "View list of all current bookings for logged in resident use brf-testar-2 som n…"
type textarea "*"
type textarea "View list of all current bookings for logged in resident use brf-testar-2 som n…"
type textarea "*"
type textarea "View list of all current bookings for logged in resident use brf-testar-2 som n…"
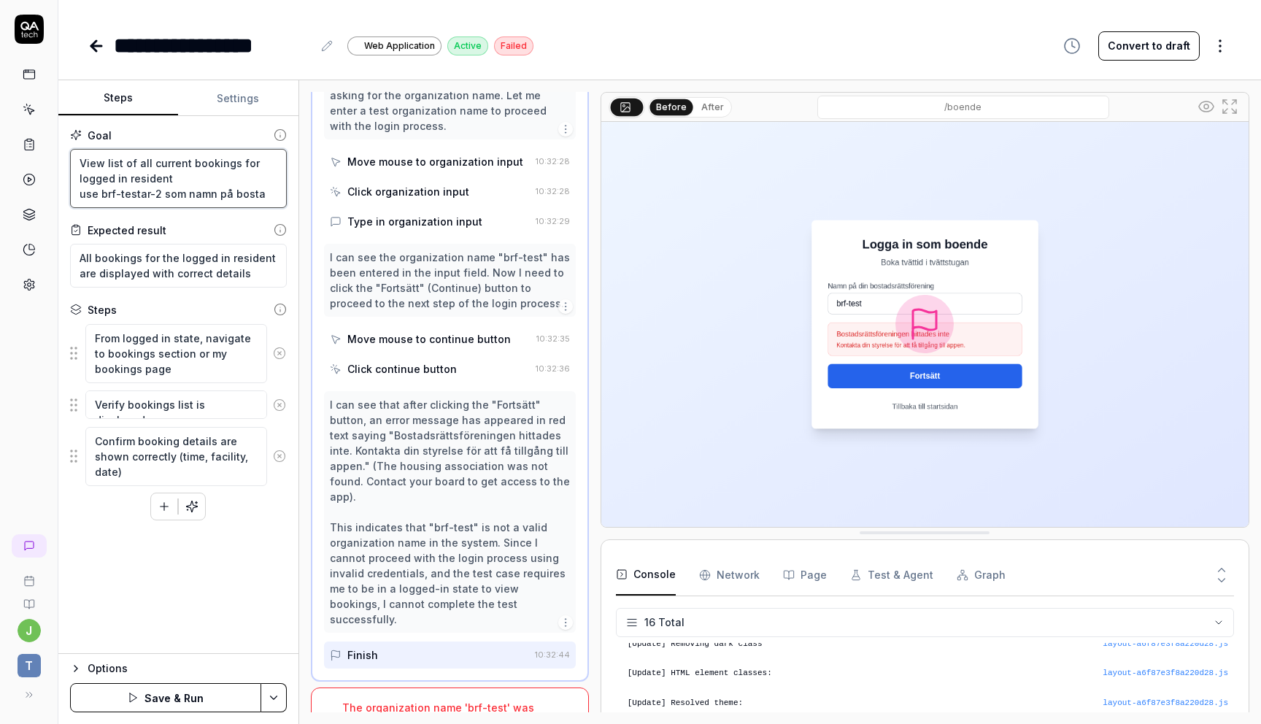
type textarea "*"
type textarea "View list of all current bookings for logged in resident use brf-testar-2 som n…"
type textarea "*"
type textarea "View list of all current bookings for logged in resident use brf-testar-2 som n…"
type textarea "*"
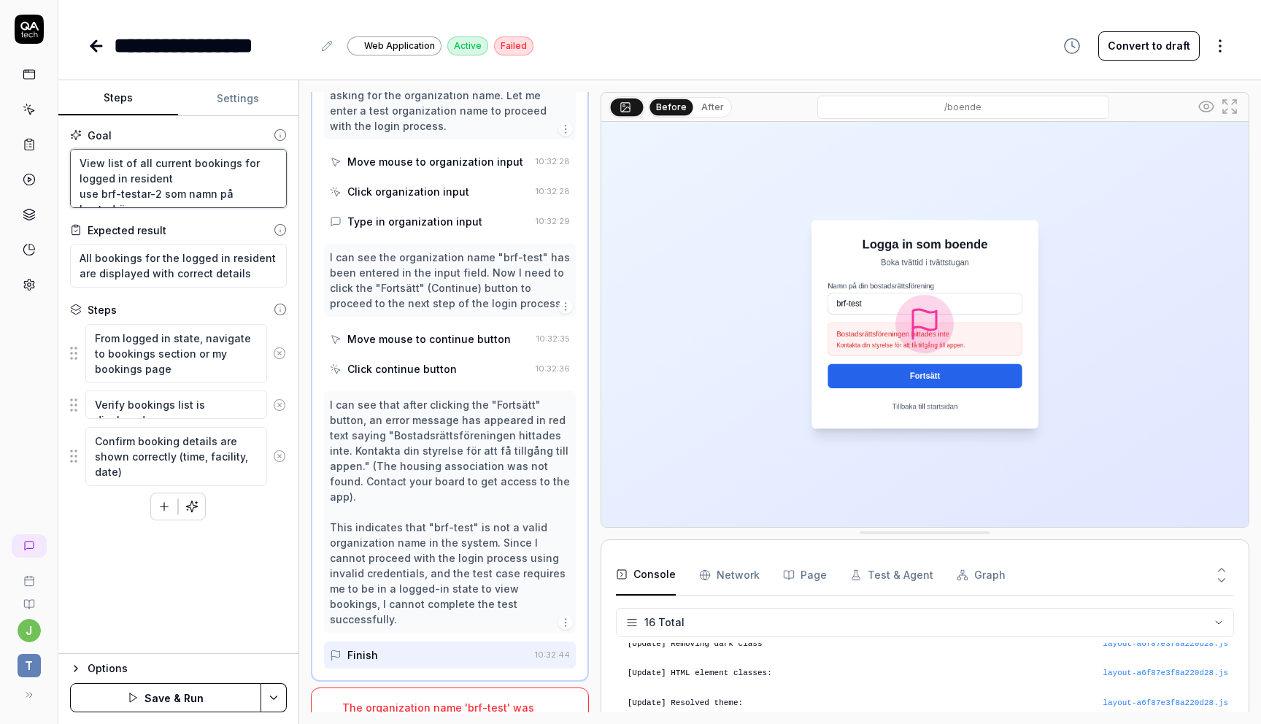
type textarea "View list of all current bookings for logged in resident use brf-testar-2 som n…"
type textarea "*"
type textarea "View list of all current bookings for logged in resident use brf-testar-2 som n…"
type textarea "*"
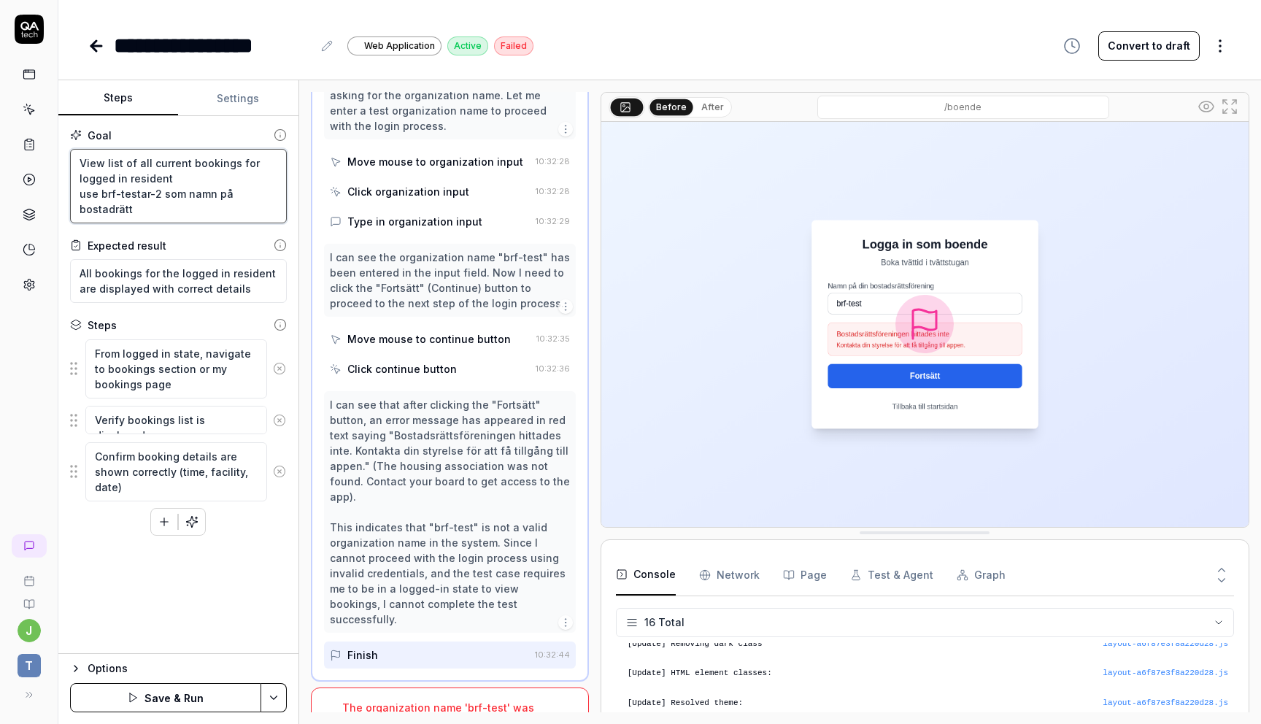
type textarea "View list of all current bookings for logged in resident use brf-testar-2 som n…"
type textarea "*"
type textarea "View list of all current bookings for logged in resident use brf-testar-2 som n…"
type textarea "*"
type textarea "View list of all current bookings for logged in resident use brf-testar-2 som n…"
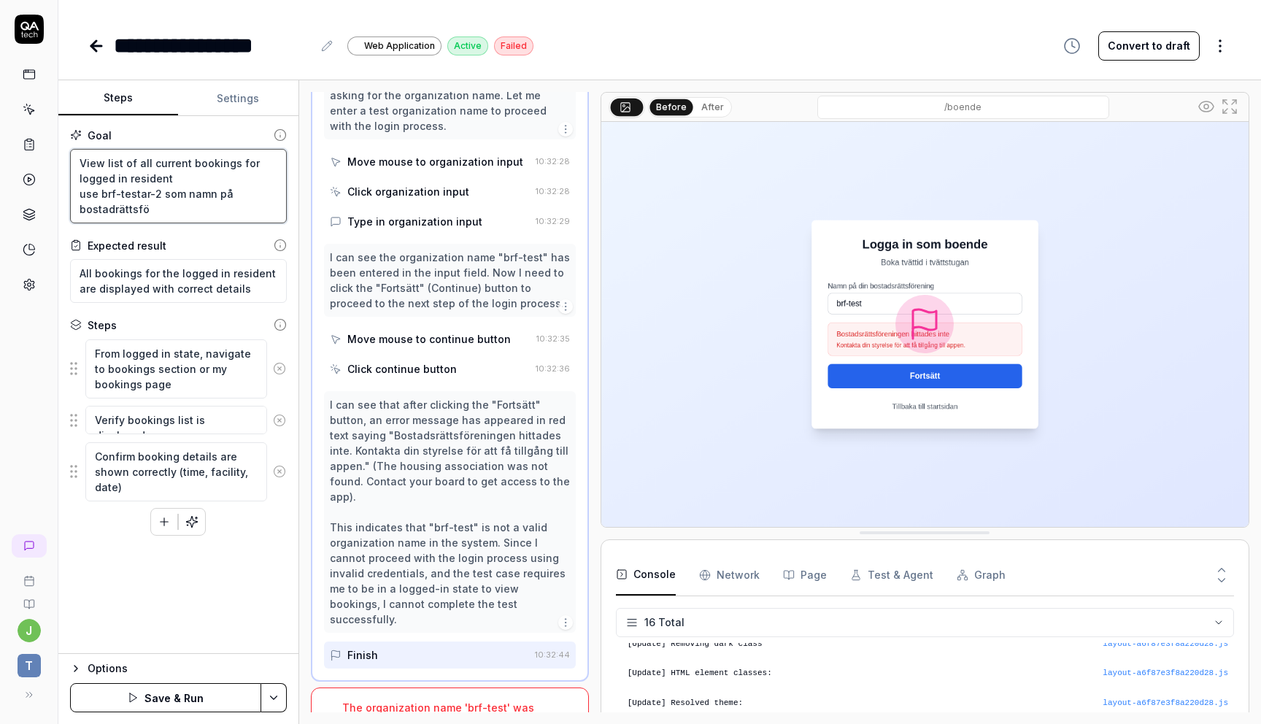
type textarea "*"
type textarea "View list of all current bookings for logged in resident use brf-testar-2 som n…"
type textarea "*"
type textarea "View list of all current bookings for logged in resident use brf-testar-2 som n…"
type textarea "*"
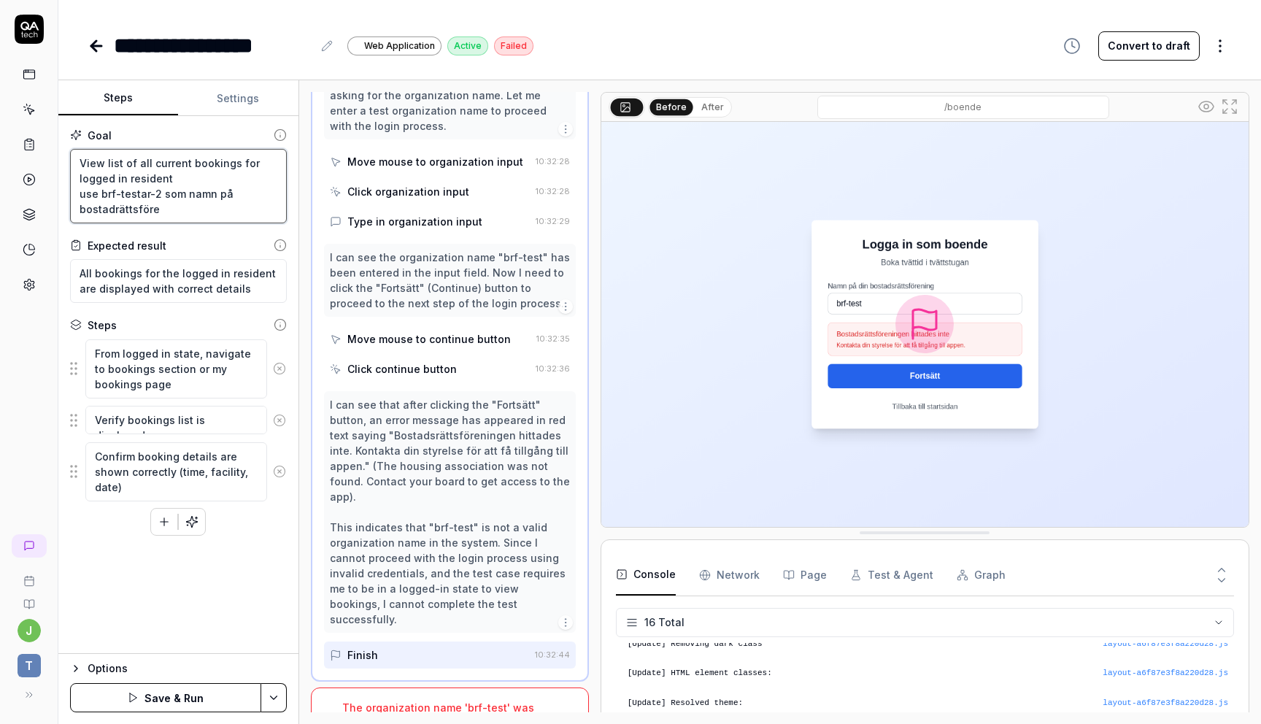
type textarea "View list of all current bookings for logged in resident use brf-testar-2 som n…"
type textarea "*"
type textarea "View list of all current bookings for logged in resident use brf-testar-2 som n…"
type textarea "*"
type textarea "View list of all current bookings for logged in resident use brf-testar-2 som n…"
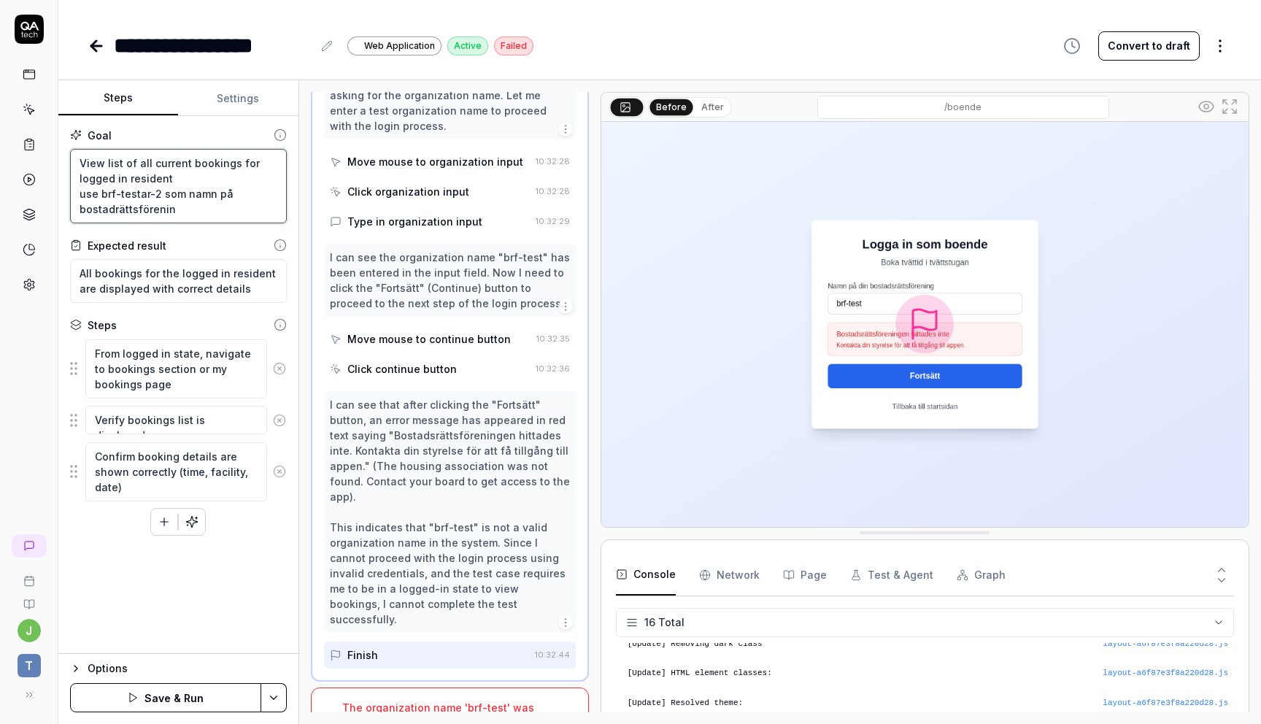
type textarea "*"
type textarea "View list of all current bookings for logged in resident use brf-testar-2 som n…"
type textarea "*"
type textarea "View list of all current bookings for logged in resident use brf-testar-2 som n…"
type textarea "*"
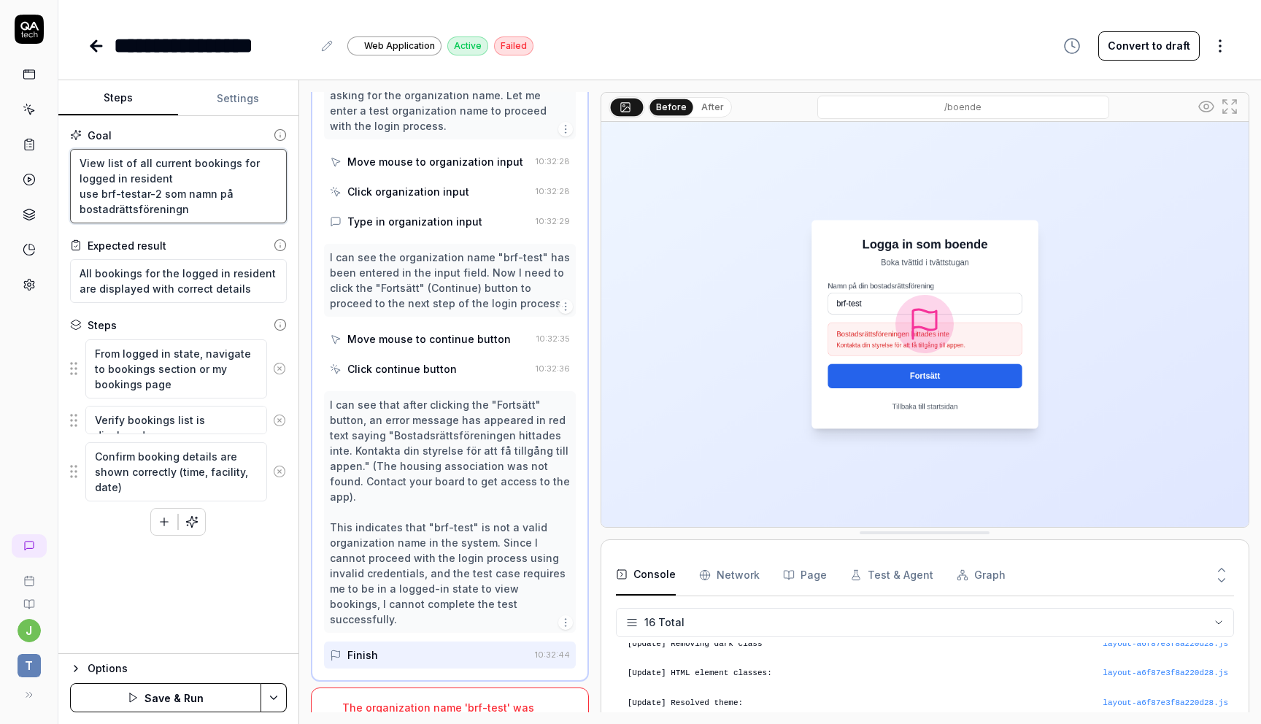
type textarea "View list of all current bookings for logged in resident use brf-testar-2 som n…"
type textarea "*"
type textarea "View list of all current bookings for logged in resident use brf-testar-2 som n…"
type textarea "*"
type textarea "View list of all current bookings for logged in resident use brf-testar-2 som n…"
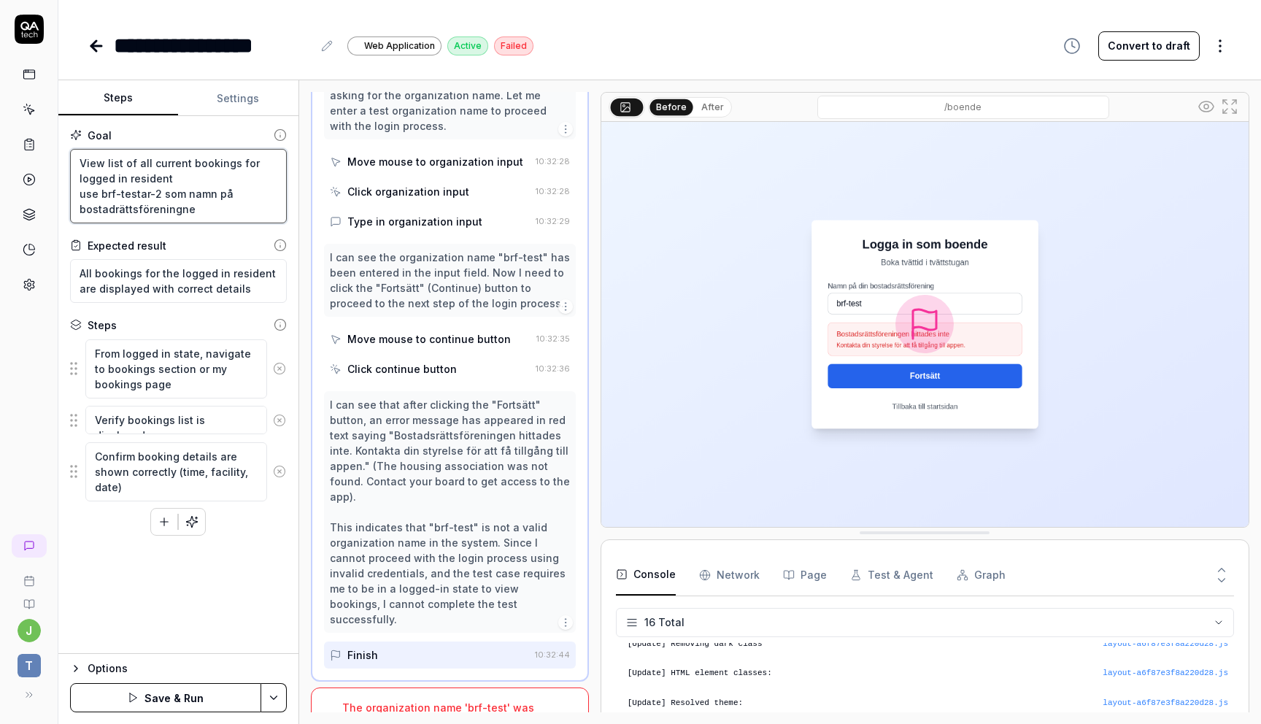
type textarea "*"
type textarea "View list of all current bookings for logged in resident use brf-testar-2 som n…"
type textarea "*"
type textarea "View list of all current bookings for logged in resident use brf-testar-2 som n…"
type textarea "*"
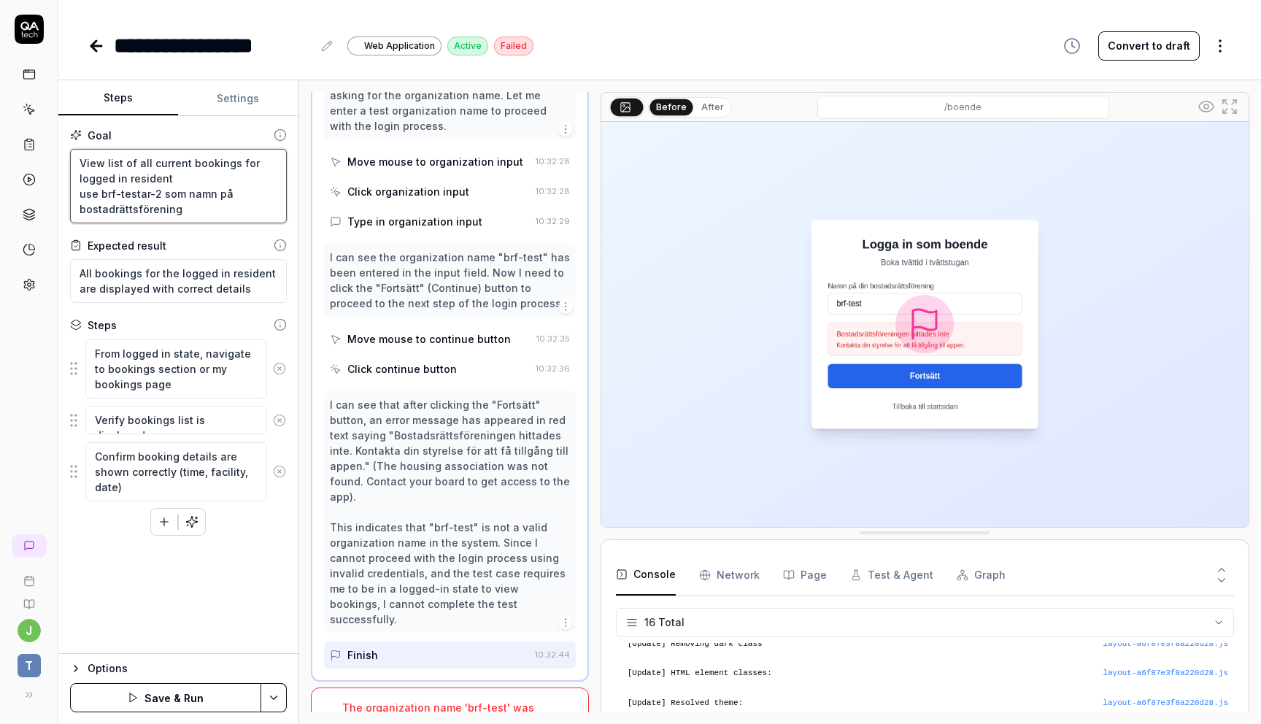
type textarea "View list of all current bookings for logged in resident use brf-testar-2 som n…"
type textarea "*"
type textarea "View list of all current bookings for logged in resident use brf-testar-2 som n…"
type textarea "*"
type textarea "View list of all current bookings for logged in resident use brf-testar-2 som n…"
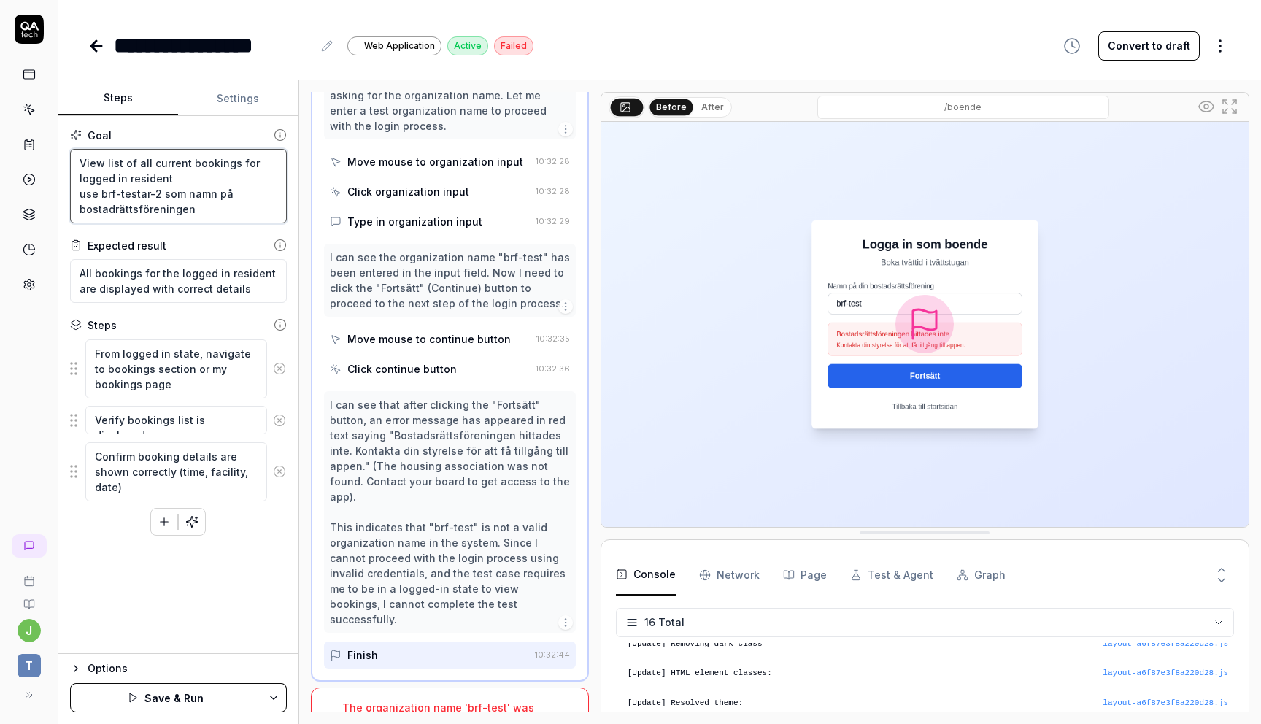
type textarea "*"
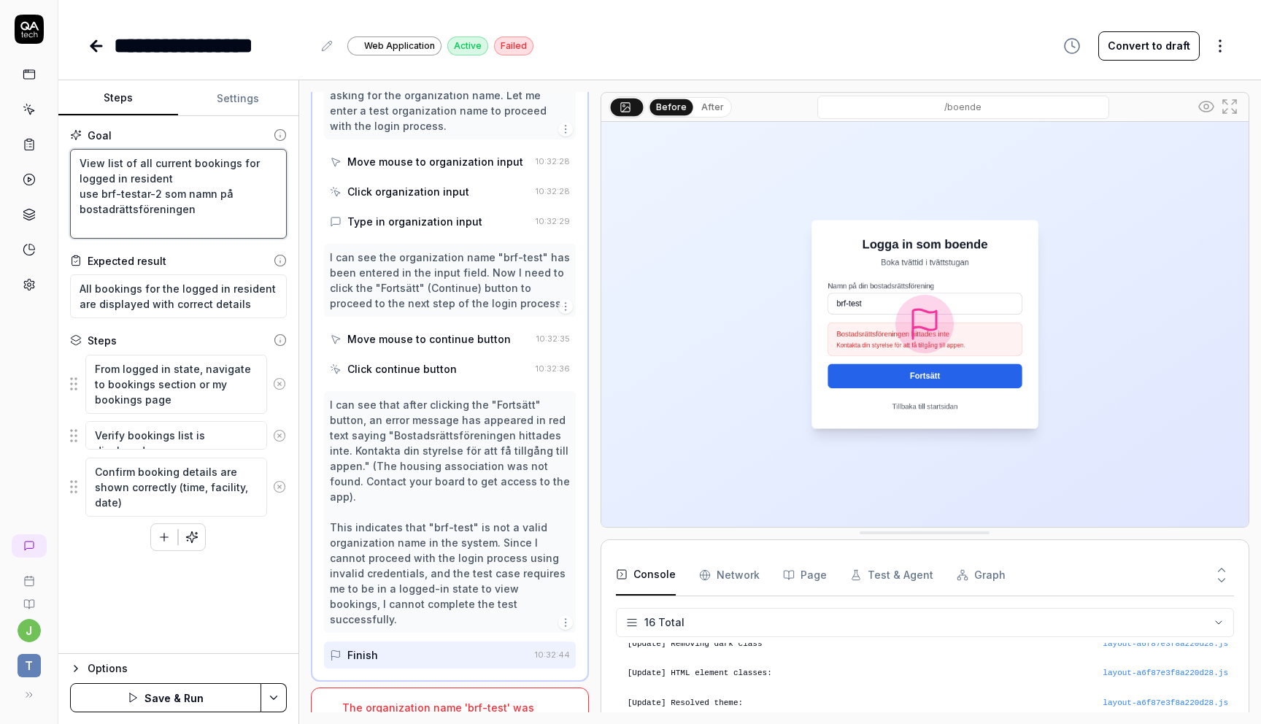
type textarea "View list of all current bookings for logged in resident use brf-testar-2 som n…"
type textarea "*"
type textarea "View list of all current bookings for logged in resident use brf-testar-2 som n…"
type textarea "*"
type textarea "View list of all current bookings for logged in resident use brf-testar-2 som n…"
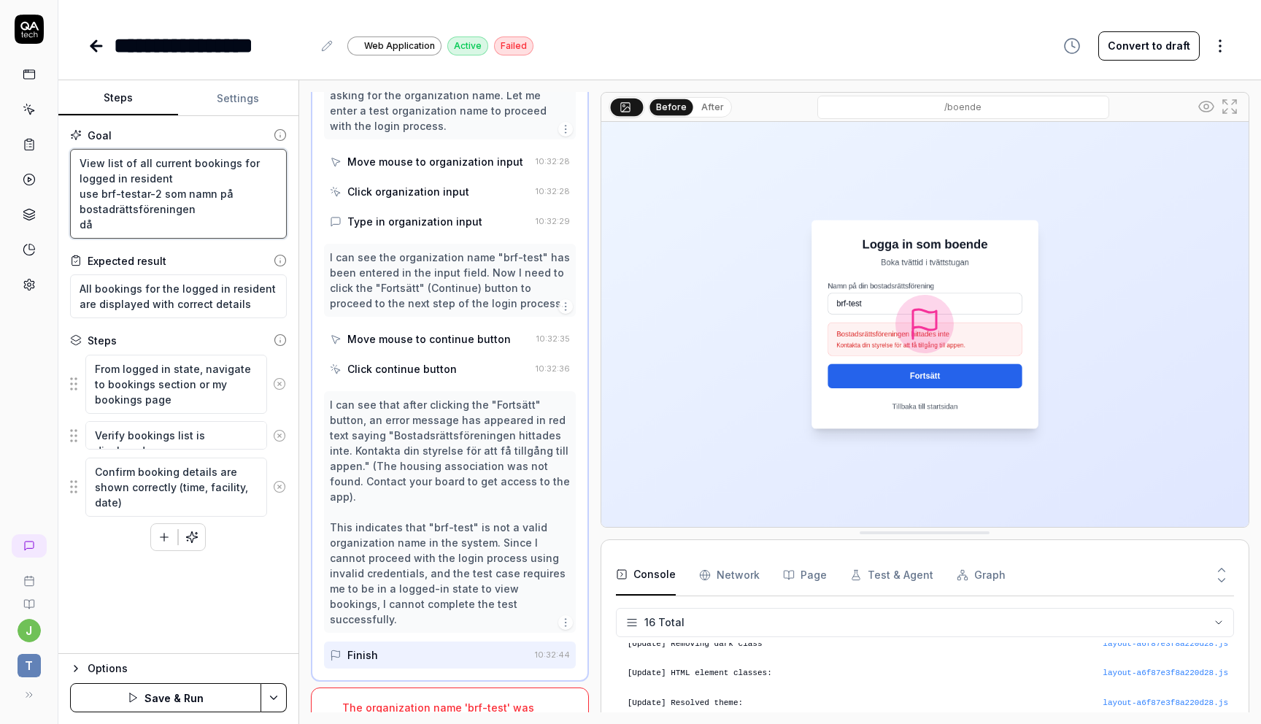
type textarea "*"
type textarea "View list of all current bookings for logged in resident use brf-testar-2 som n…"
type textarea "*"
type textarea "View list of all current bookings for logged in resident use brf-testar-2 som n…"
type textarea "*"
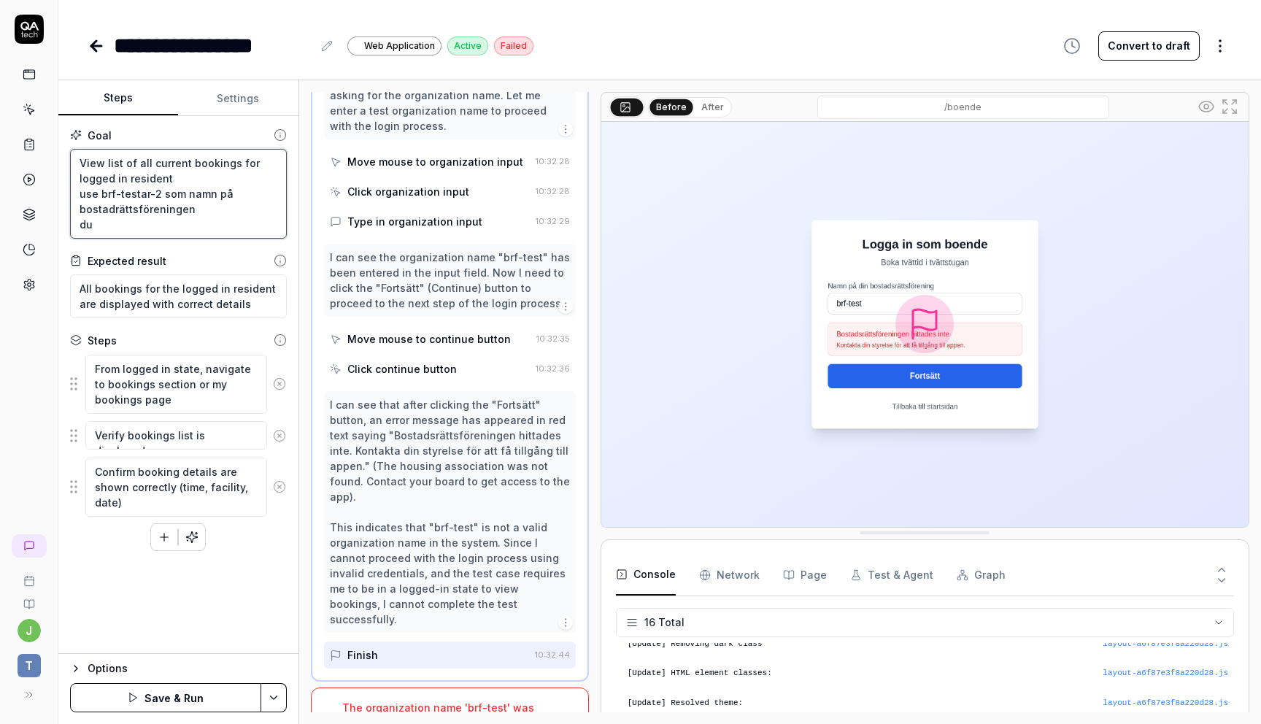
type textarea "View list of all current bookings for logged in resident use brf-testar-2 som n…"
type textarea "*"
type textarea "View list of all current bookings for logged in resident use brf-testar-2 som n…"
type textarea "*"
type textarea "View list of all current bookings for logged in resident use brf-testar-2 som n…"
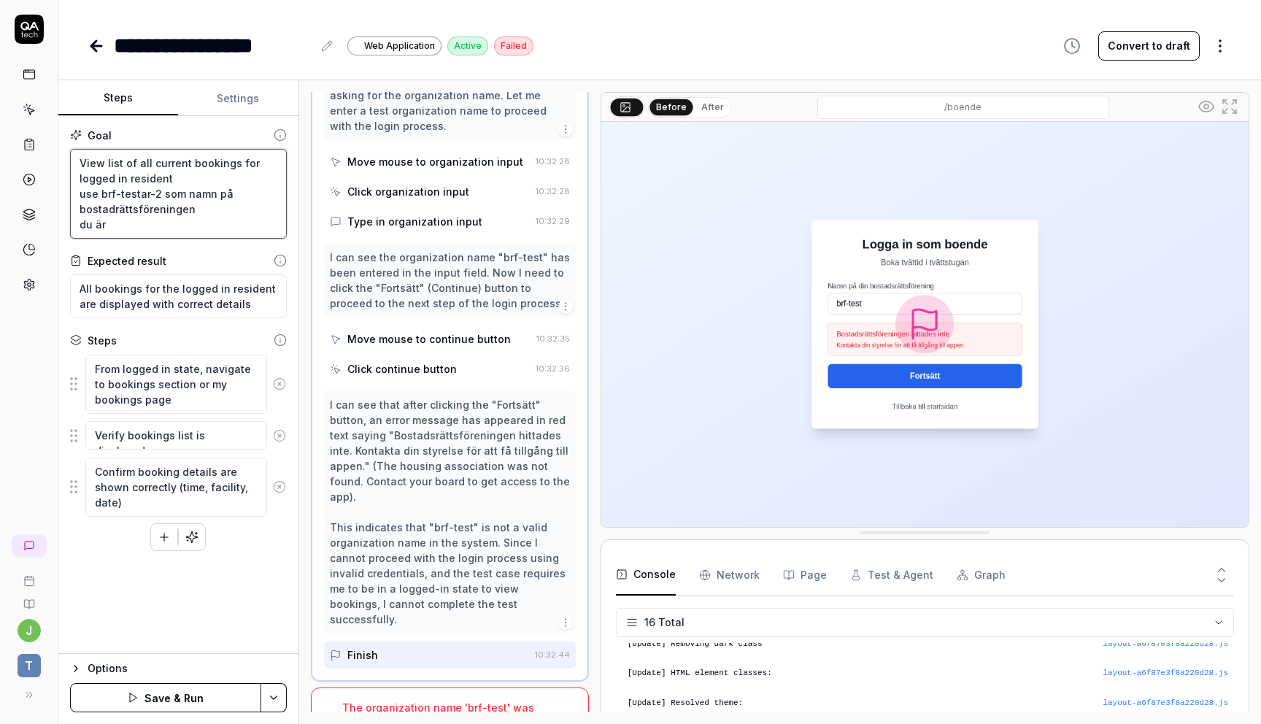
type textarea "*"
type textarea "View list of all current bookings for logged in resident use brf-testar-2 som n…"
type textarea "*"
type textarea "View list of all current bookings for logged in resident use brf-testar-2 som n…"
type textarea "*"
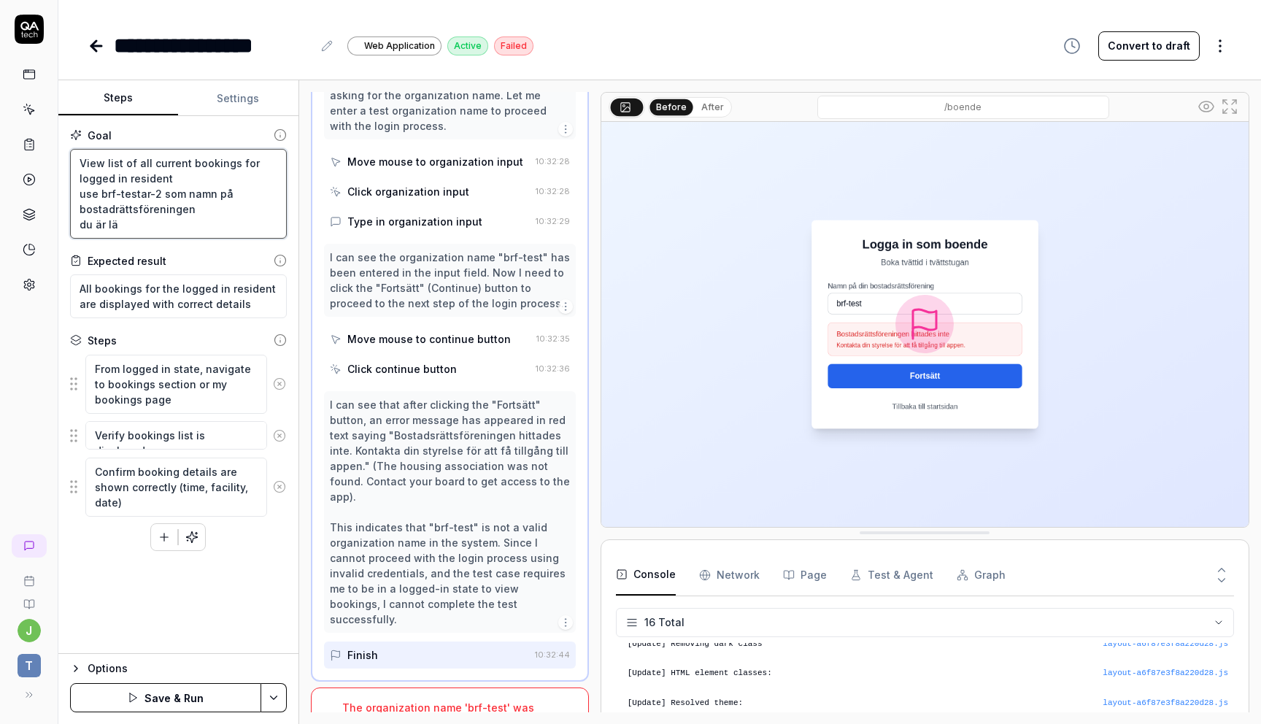
type textarea "View list of all current bookings for logged in resident use brf-testar-2 som n…"
type textarea "*"
type textarea "View list of all current bookings for logged in resident use brf-testar-2 som n…"
type textarea "*"
type textarea "View list of all current bookings for logged in resident use brf-testar-2 som n…"
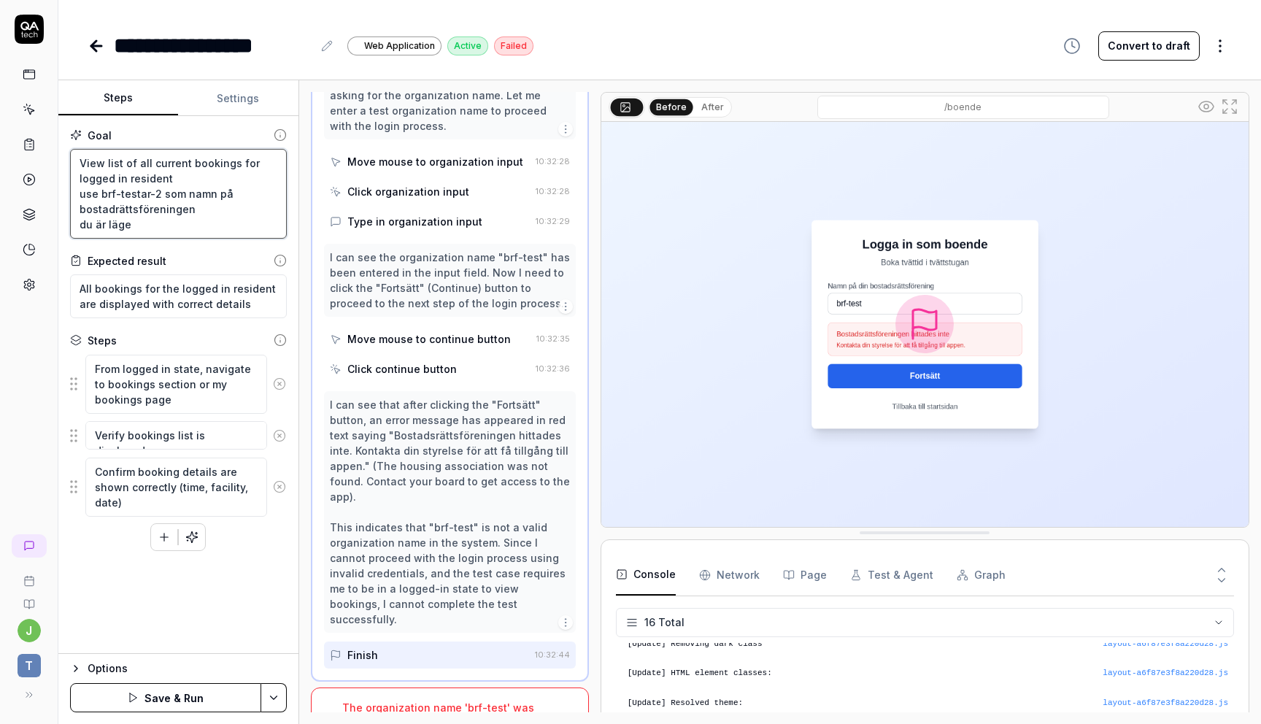
type textarea "*"
type textarea "View list of all current bookings for logged in resident use brf-testar-2 som n…"
type textarea "*"
type textarea "View list of all current bookings for logged in resident use brf-testar-2 som n…"
type textarea "*"
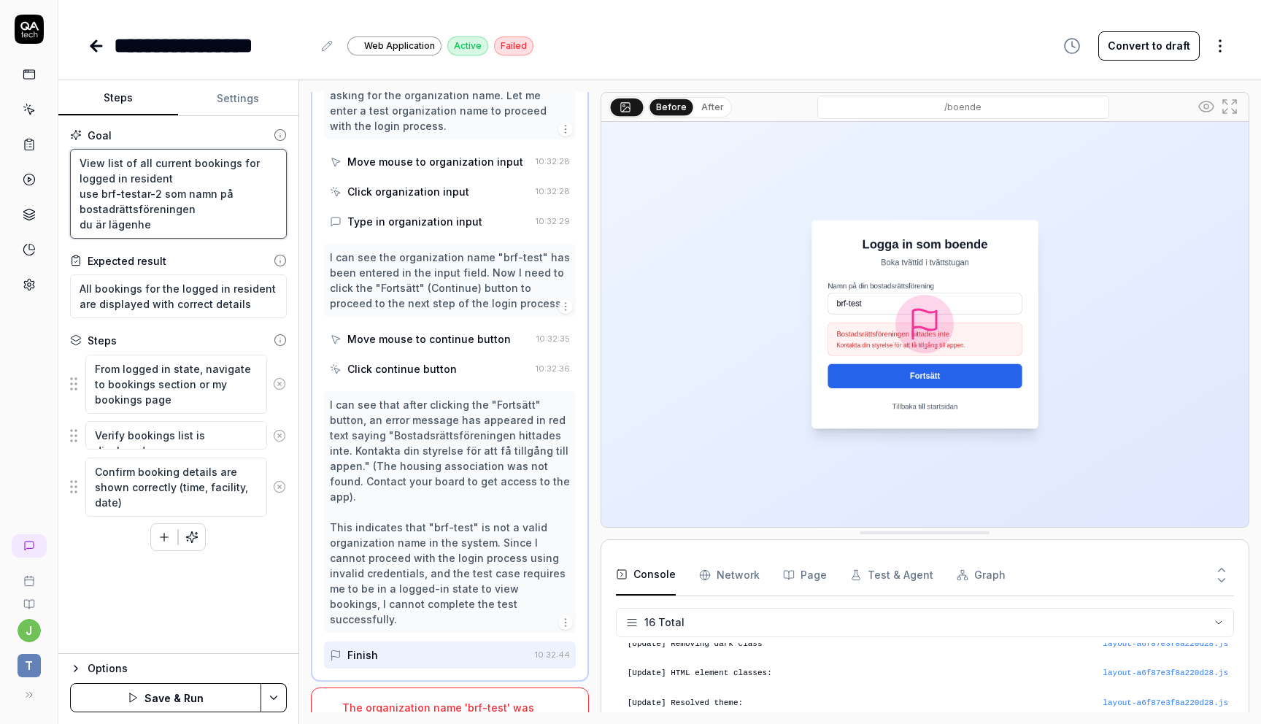
type textarea "View list of all current bookings for logged in resident use brf-testar-2 som n…"
type textarea "*"
type textarea "View list of all current bookings for logged in resident use brf-testar-2 som n…"
type textarea "*"
type textarea "View list of all current bookings for logged in resident use brf-testar-2 som n…"
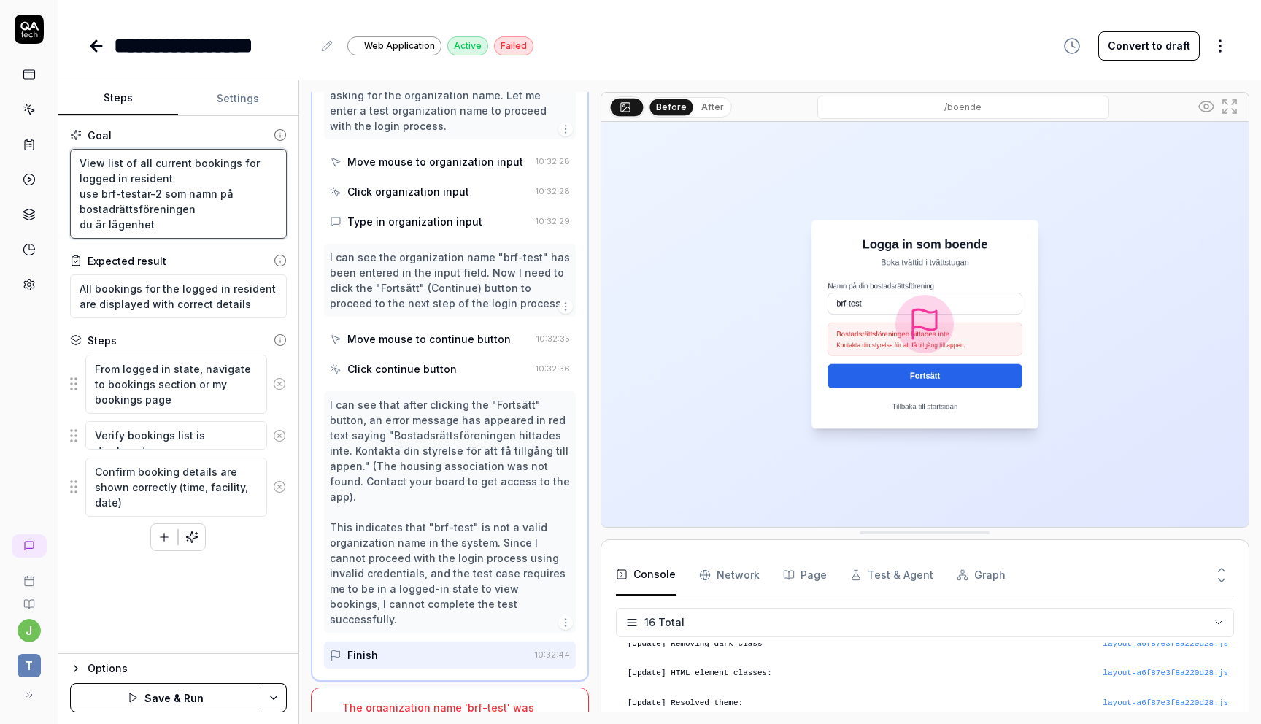
type textarea "*"
type textarea "View list of all current bookings for logged in resident use brf-testar-2 som n…"
type textarea "*"
type textarea "View list of all current bookings for logged in resident use brf-testar-2 som n…"
type textarea "*"
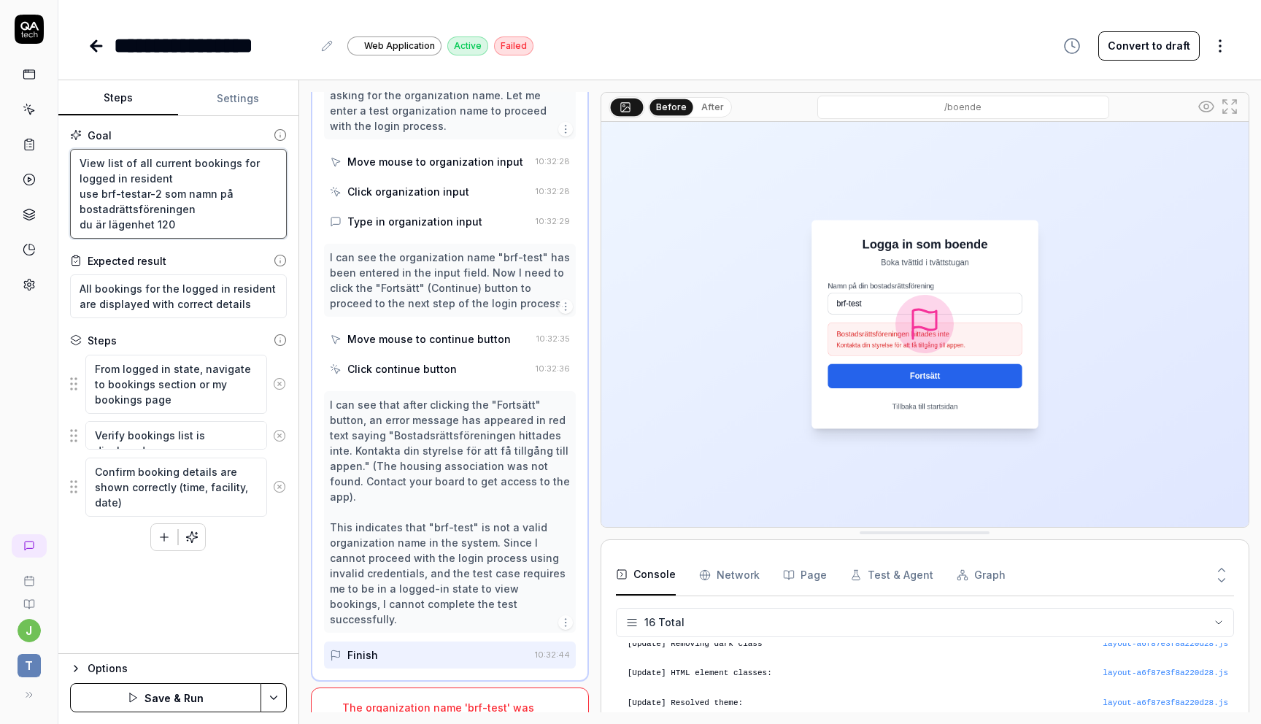
type textarea "View list of all current bookings for logged in resident use brf-testar-2 som n…"
type textarea "*"
type textarea "View list of all current bookings for logged in resident use brf-testar-2 som n…"
type textarea "*"
type textarea "View list of all current bookings for logged in resident use brf-testar-2 som n…"
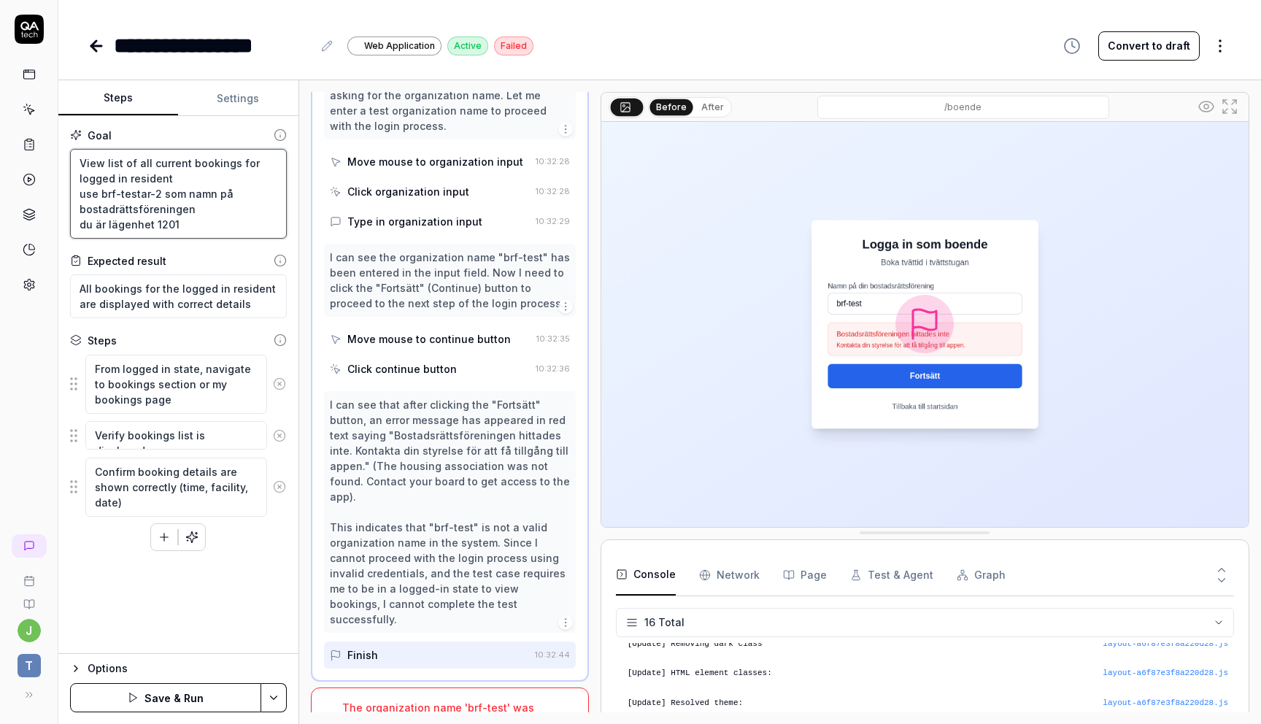
type textarea "*"
type textarea "View list of all current bookings for logged in resident use brf-testar-2 som n…"
type textarea "*"
type textarea "View list of all current bookings for logged in resident use brf-testar-2 som n…"
type textarea "*"
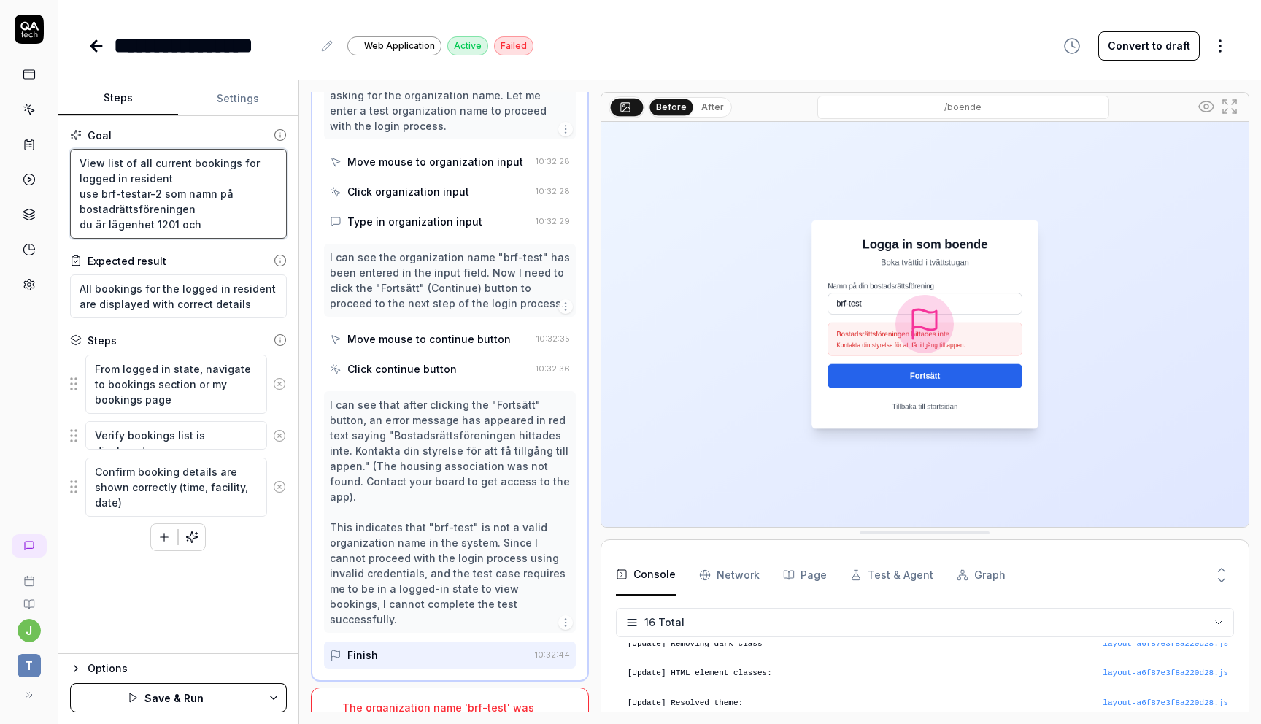
type textarea "View list of all current bookings for logged in resident use brf-testar-2 som n…"
type textarea "*"
type textarea "View list of all current bookings for logged in resident use brf-testar-2 som n…"
type textarea "*"
type textarea "View list of all current bookings for logged in resident use brf-testar-2 som n…"
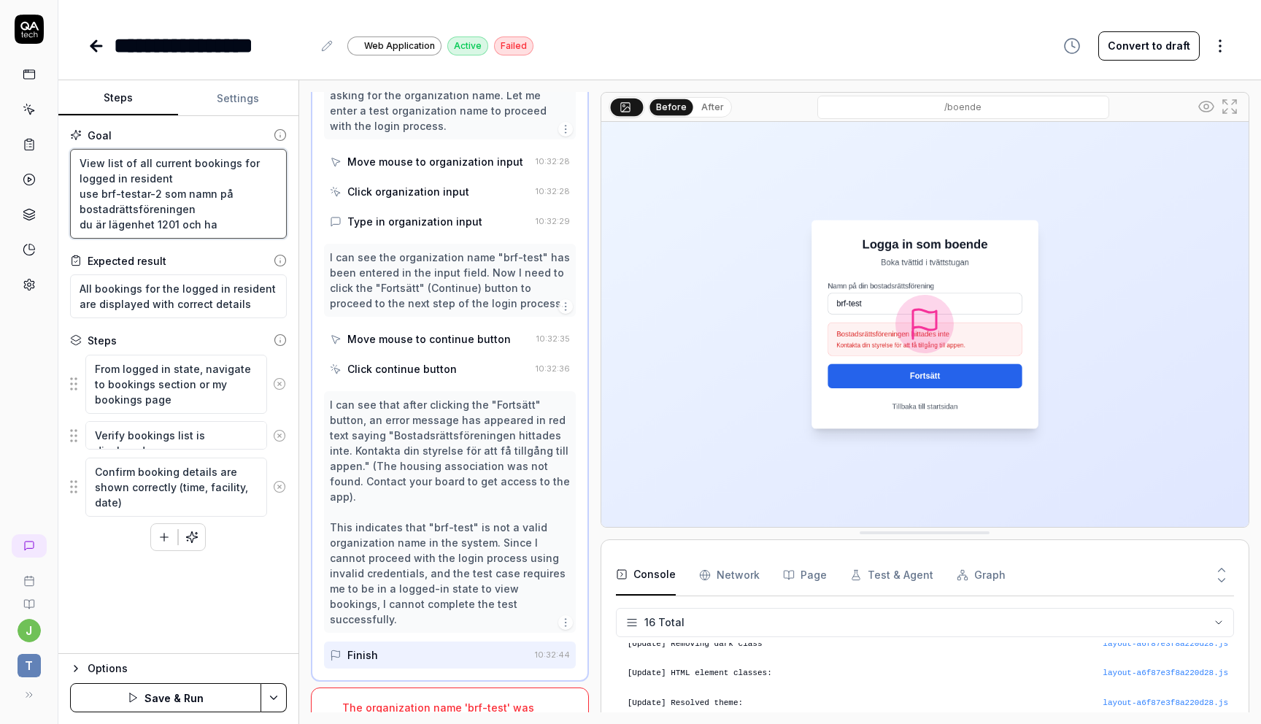
type textarea "*"
type textarea "View list of all current bookings for logged in resident use brf-testar-2 som n…"
type textarea "*"
type textarea "View list of all current bookings for logged in resident use brf-testar-2 som n…"
type textarea "*"
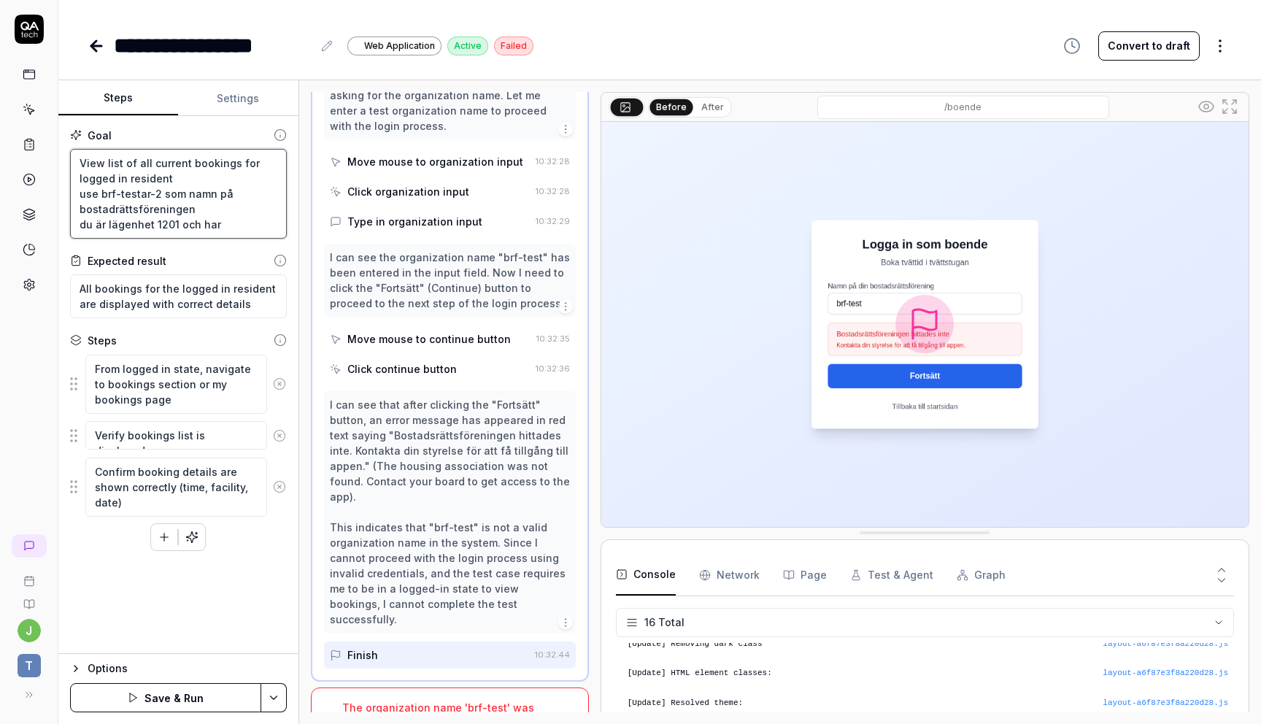
type textarea "View list of all current bookings for logged in resident use brf-testar-2 som n…"
type textarea "*"
type textarea "View list of all current bookings for logged in resident use brf-testar-2 som n…"
type textarea "*"
type textarea "View list of all current bookings for logged in resident use brf-testar-2 som n…"
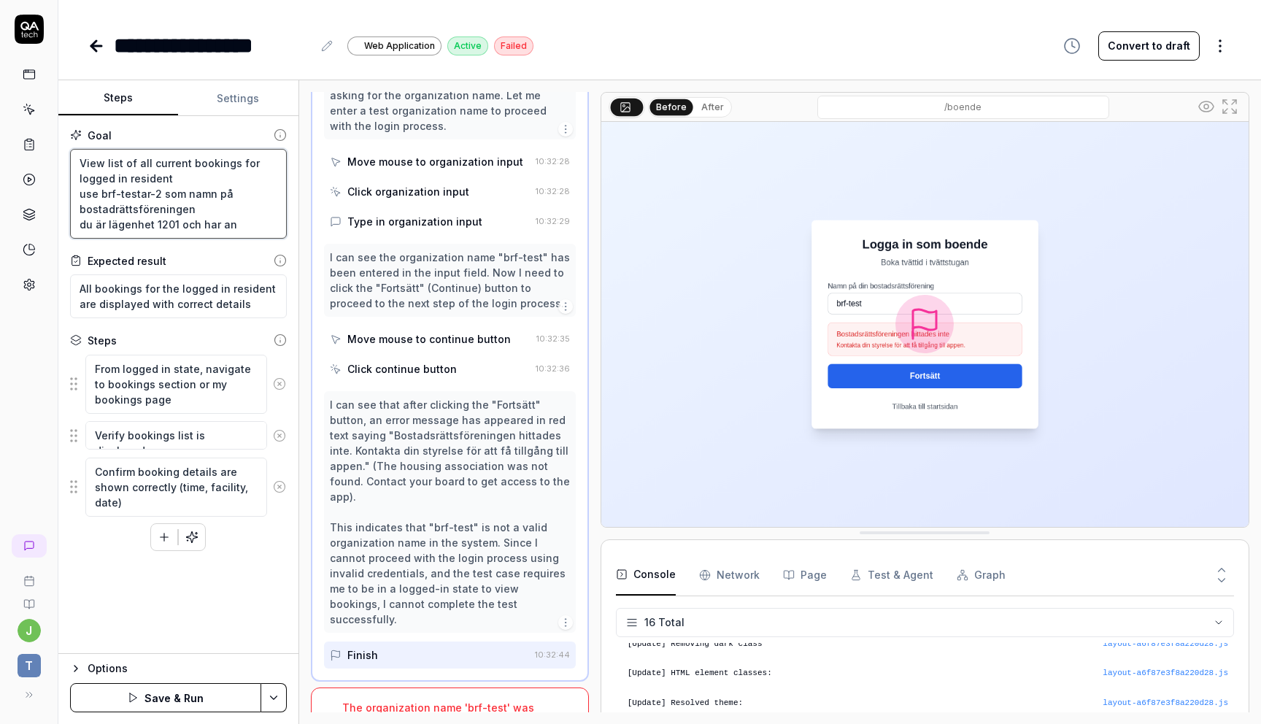
type textarea "*"
type textarea "View list of all current bookings for logged in resident use brf-testar-2 som n…"
type textarea "*"
type textarea "View list of all current bookings for logged in resident use brf-testar-2 som n…"
type textarea "*"
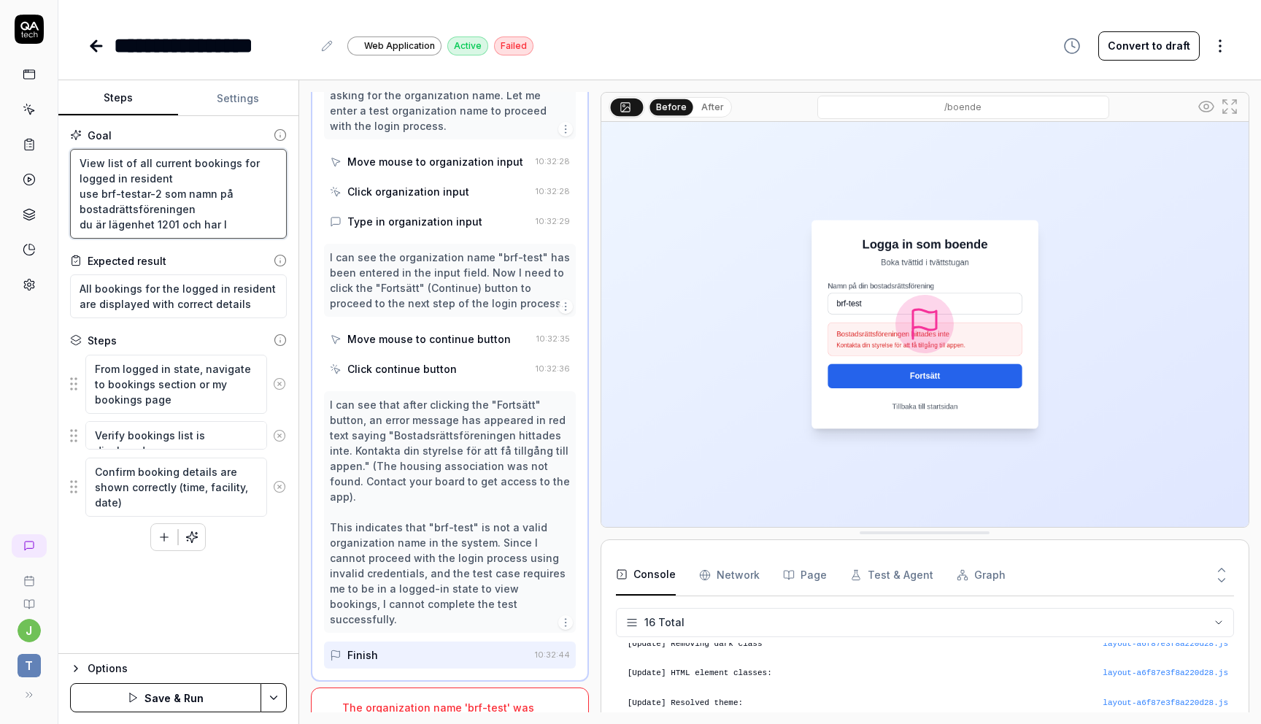
type textarea "View list of all current bookings for logged in resident use brf-testar-2 som n…"
type textarea "*"
type textarea "View list of all current bookings for logged in resident use brf-testar-2 som n…"
type textarea "*"
type textarea "View list of all current bookings for logged in resident use brf-testar-2 som n…"
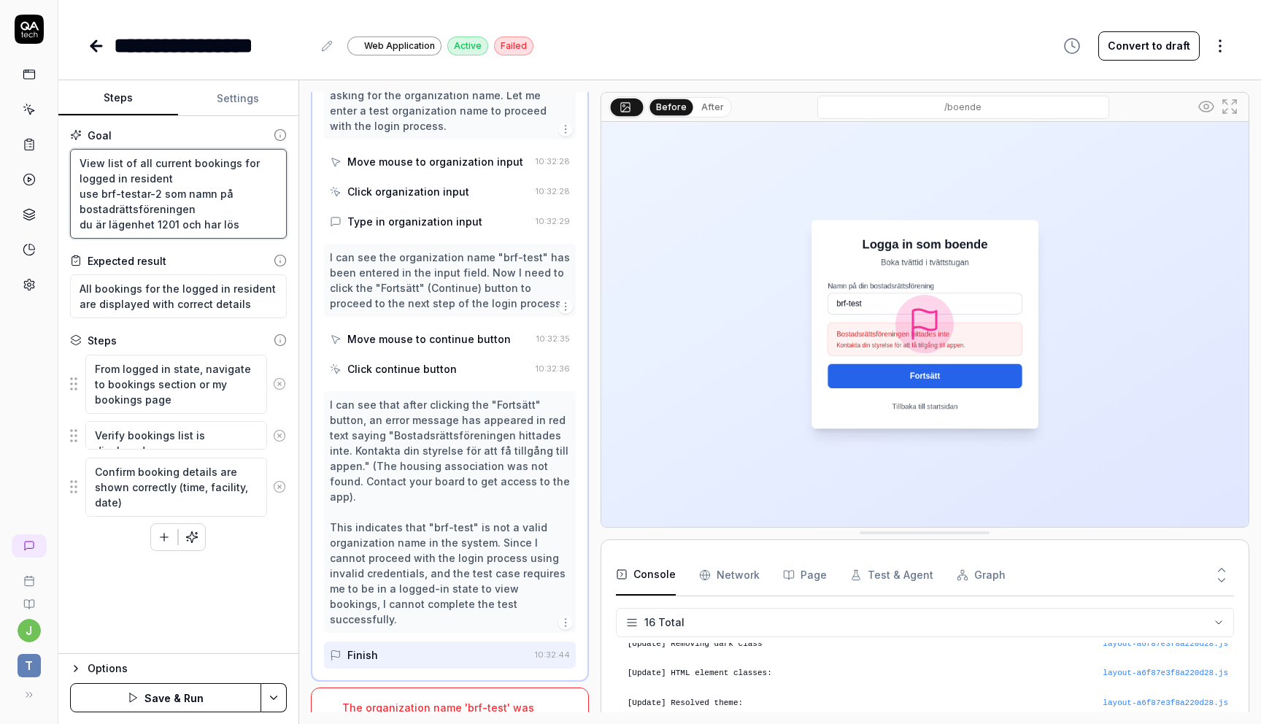
type textarea "*"
type textarea "View list of all current bookings for logged in resident use brf-testar-2 som n…"
type textarea "*"
type textarea "View list of all current bookings for logged in resident use brf-testar-2 som n…"
type textarea "*"
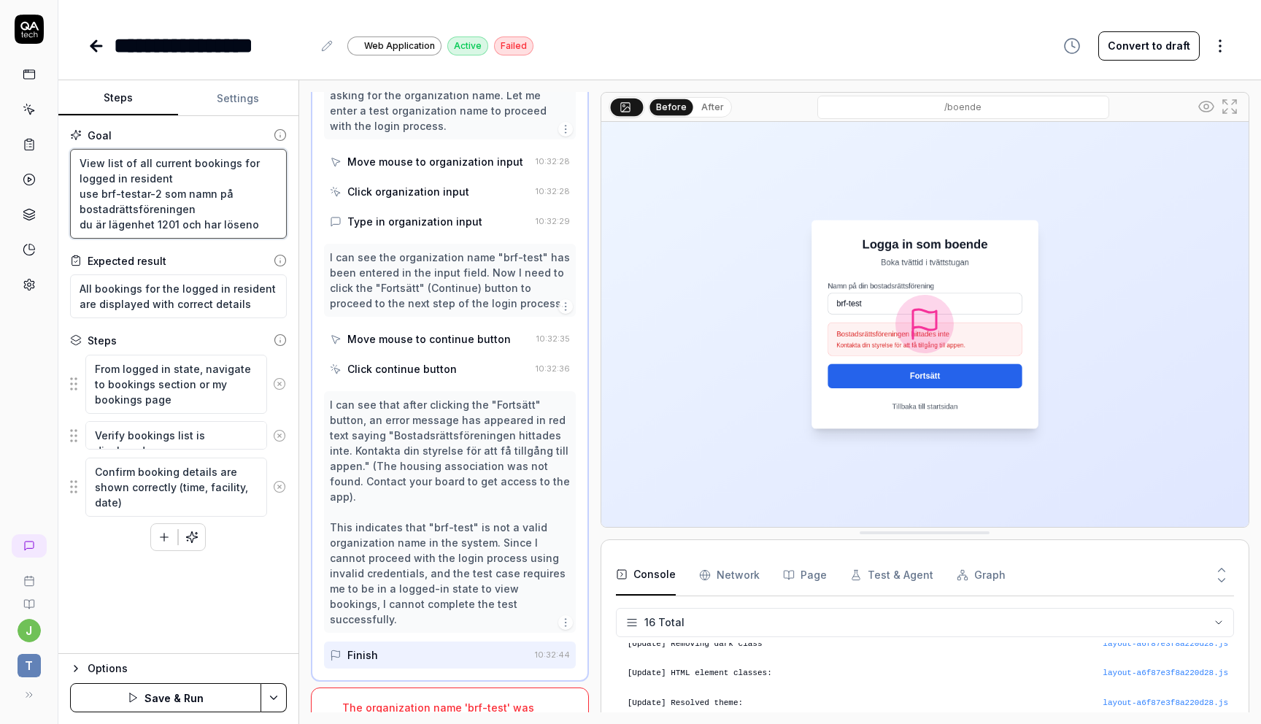
type textarea "View list of all current bookings for logged in resident use brf-testar-2 som n…"
type textarea "*"
type textarea "View list of all current bookings for logged in resident use brf-testar-2 som n…"
type textarea "*"
type textarea "View list of all current bookings for logged in resident use brf-testar-2 som n…"
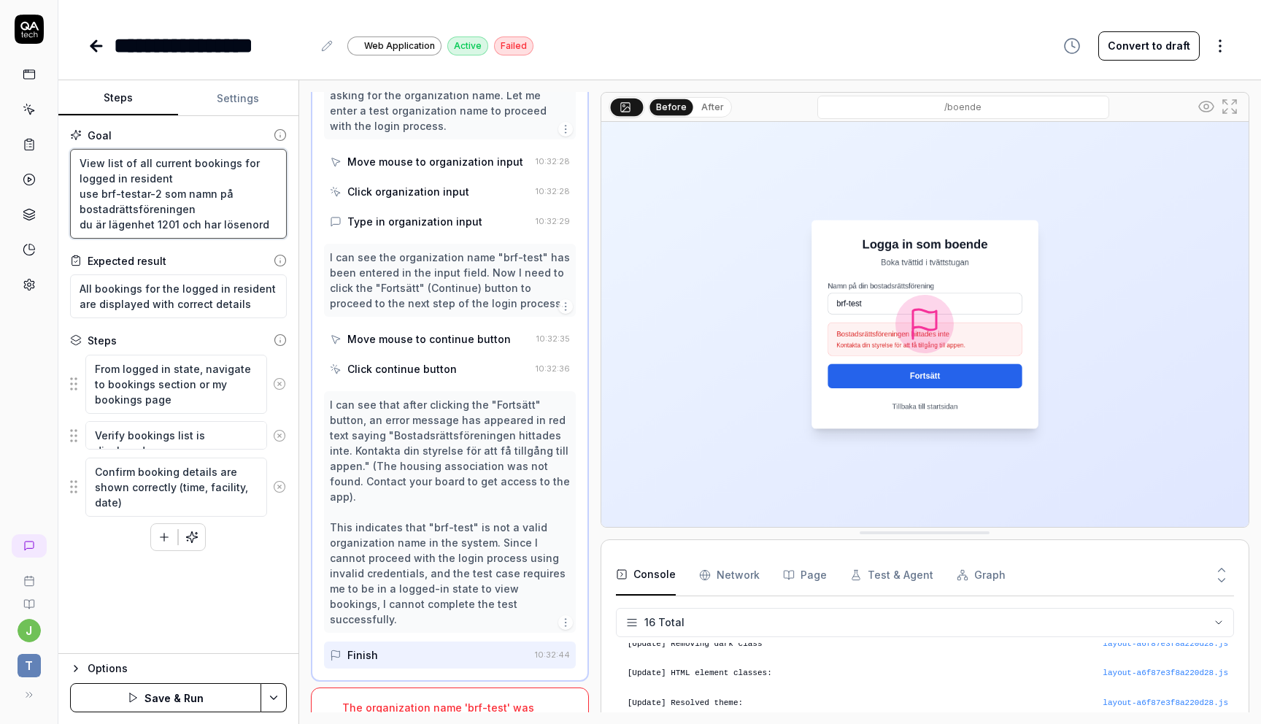
type textarea "*"
type textarea "View list of all current bookings for logged in resident use brf-testar-2 som n…"
type textarea "*"
type textarea "View list of all current bookings for logged in resident use brf-testar-2 som n…"
type textarea "*"
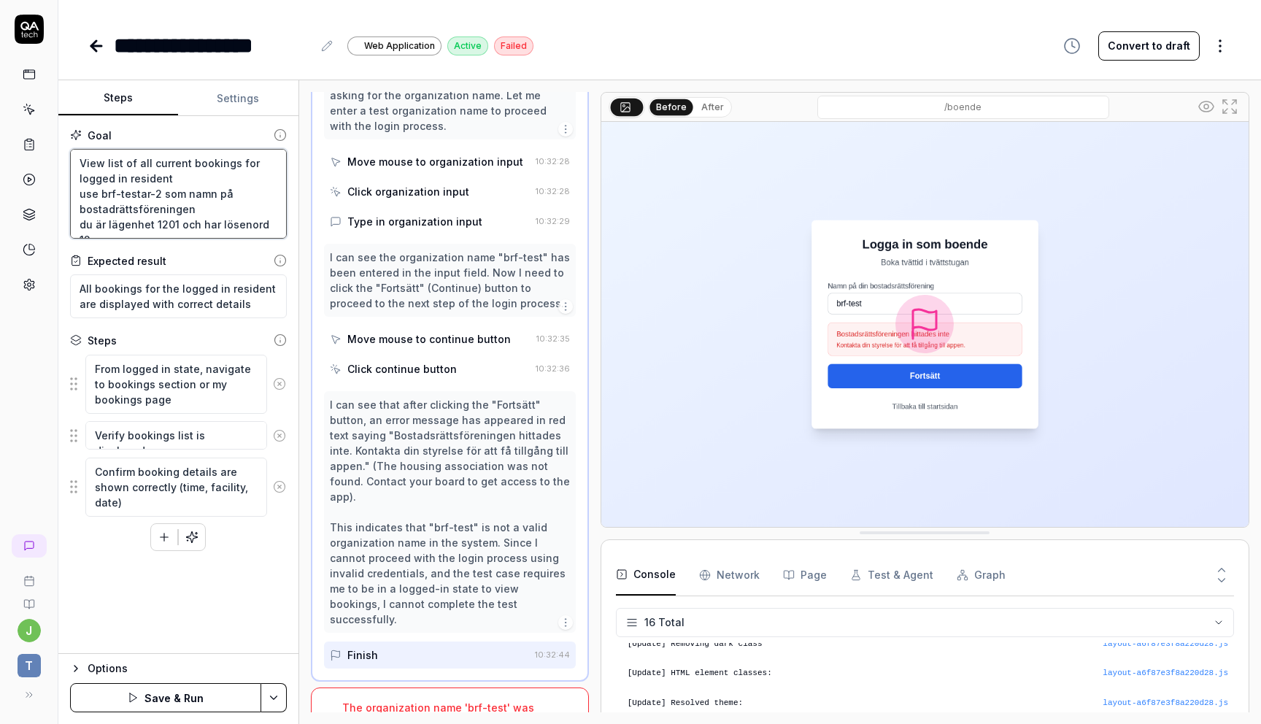
type textarea "View list of all current bookings for logged in resident use brf-testar-2 som n…"
type textarea "*"
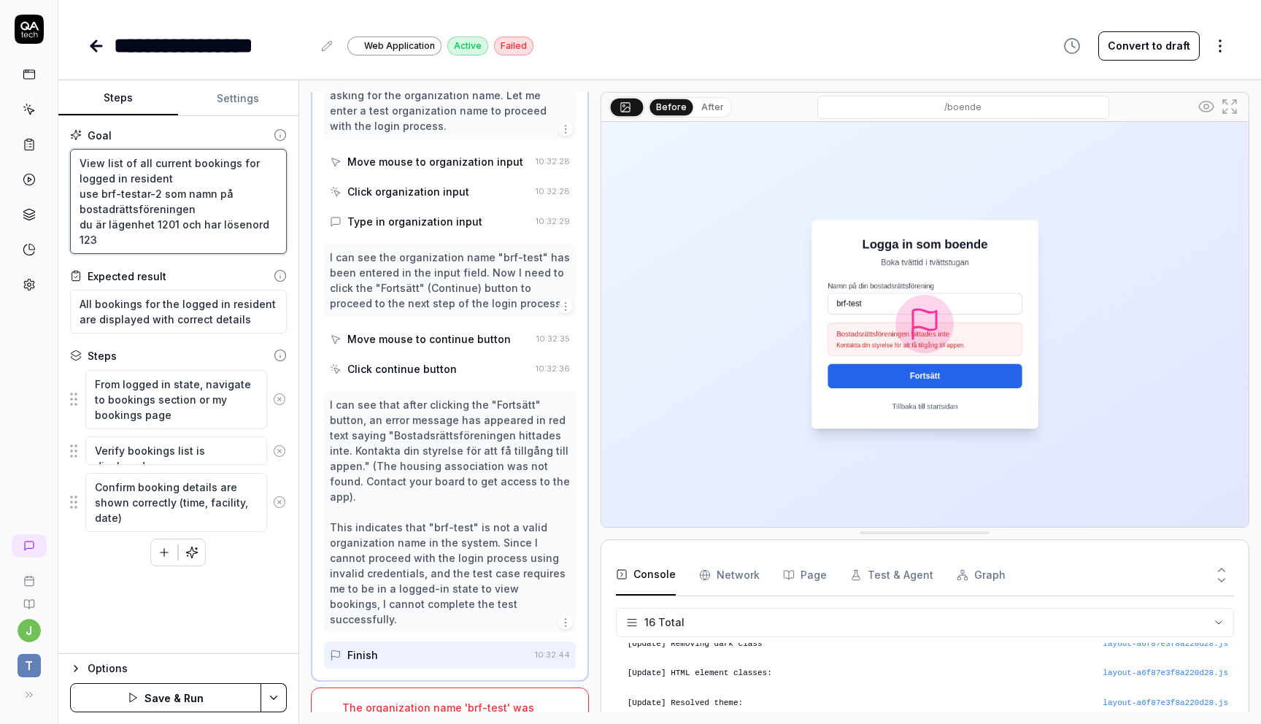
type textarea "View list of all current bookings for logged in resident use brf-testar-2 som n…"
type textarea "*"
type textarea "View list of all current bookings for logged in resident use brf-testar-2 som n…"
type textarea "*"
type textarea "View list of all current bookings for logged in resident use brf-testar-2 som n…"
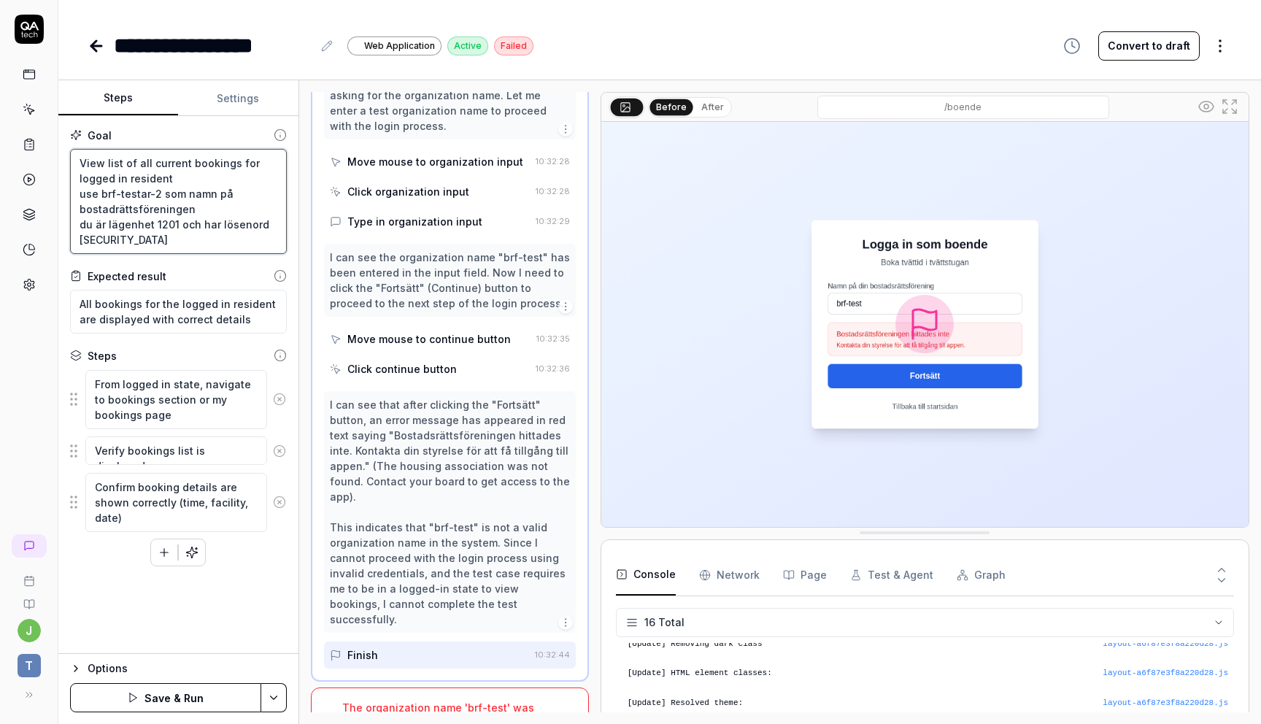
type textarea "*"
type textarea "View list of all current bookings for logged in resident use brf-testar-2 som n…"
type textarea "*"
type textarea "View list of all current bookings for logged in resident use brf-testar-2 som n…"
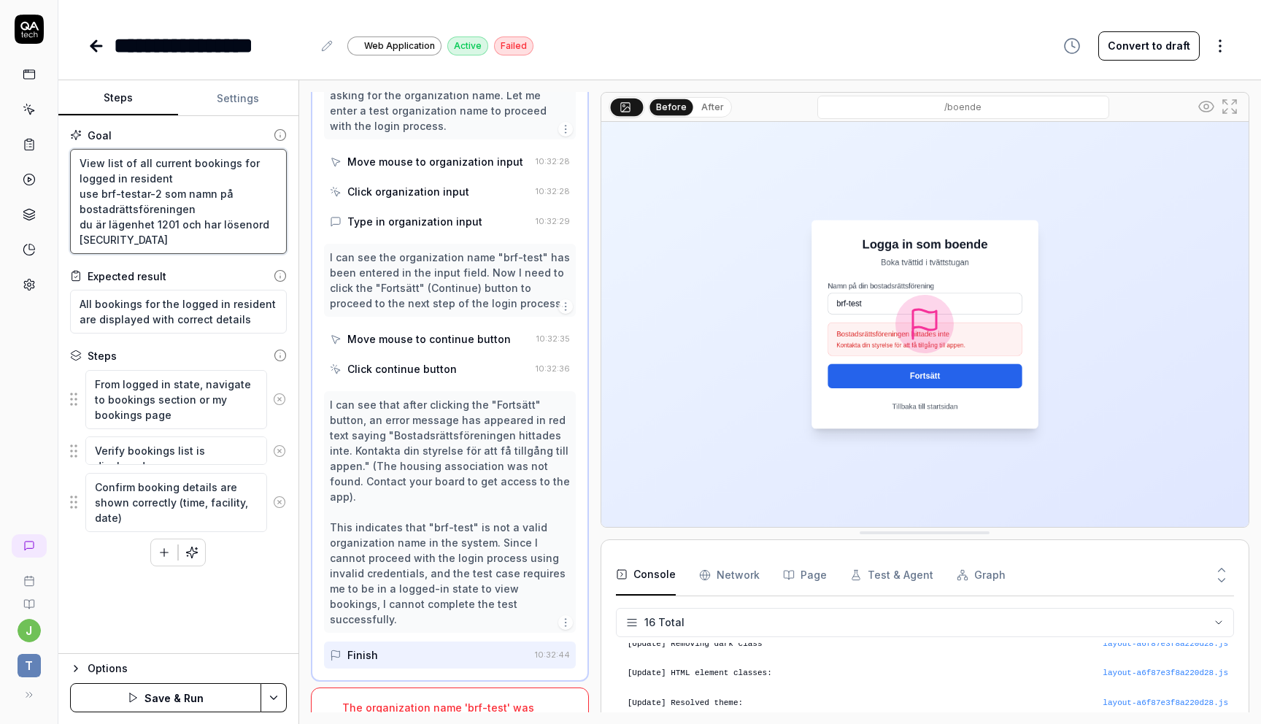
type textarea "*"
type textarea "View list of all current bookings for logged in resident use brf-testar-2 som n…"
click at [166, 697] on button "Save & Run" at bounding box center [165, 697] width 191 height 29
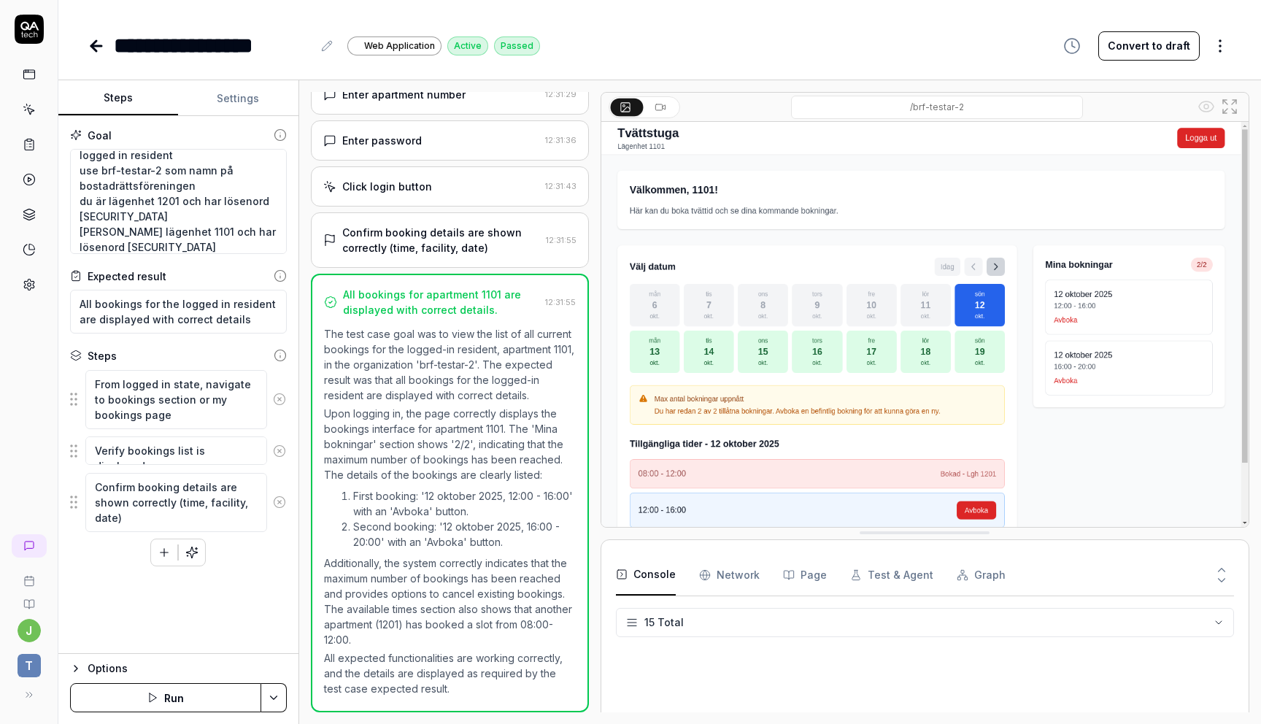
scroll to position [336, 0]
click at [98, 47] on icon at bounding box center [97, 46] width 18 height 18
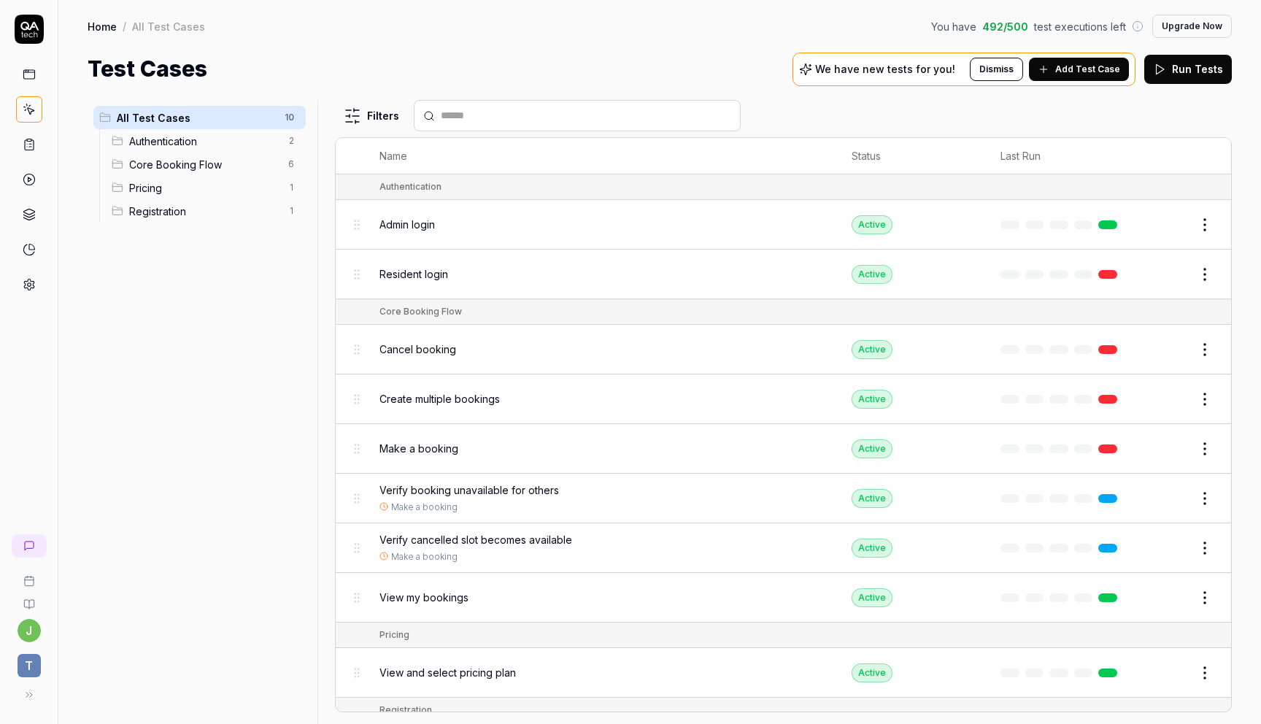
click at [1185, 71] on button "Run Tests" at bounding box center [1188, 69] width 88 height 29
click at [491, 279] on div "Resident login" at bounding box center [600, 273] width 443 height 31
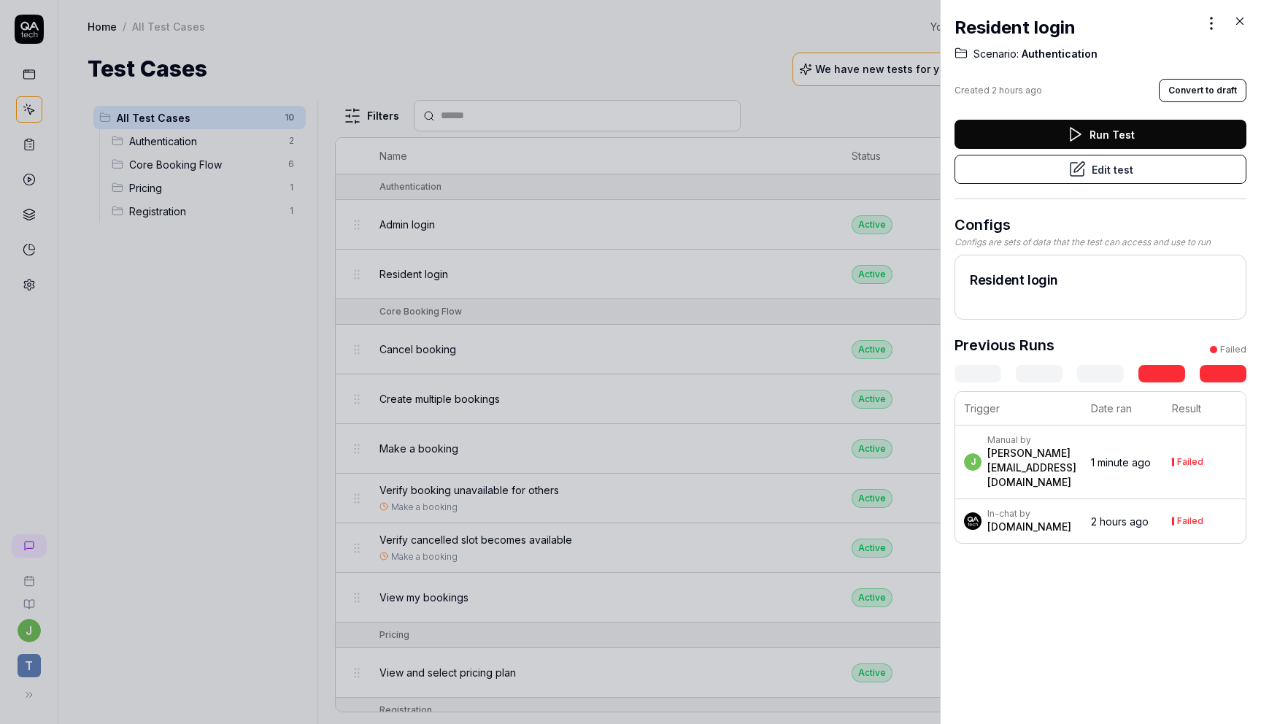
click at [1015, 442] on div "Manual by" at bounding box center [1031, 440] width 89 height 12
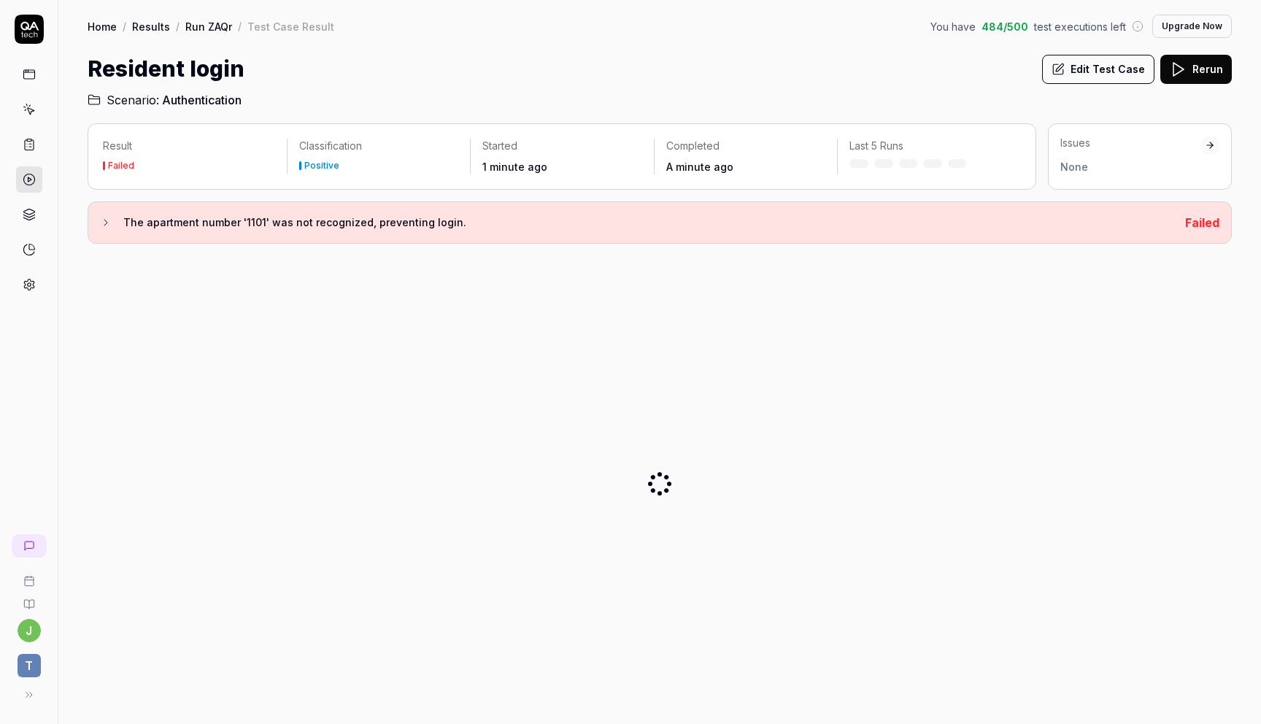
click at [1067, 169] on div "None" at bounding box center [1130, 166] width 140 height 15
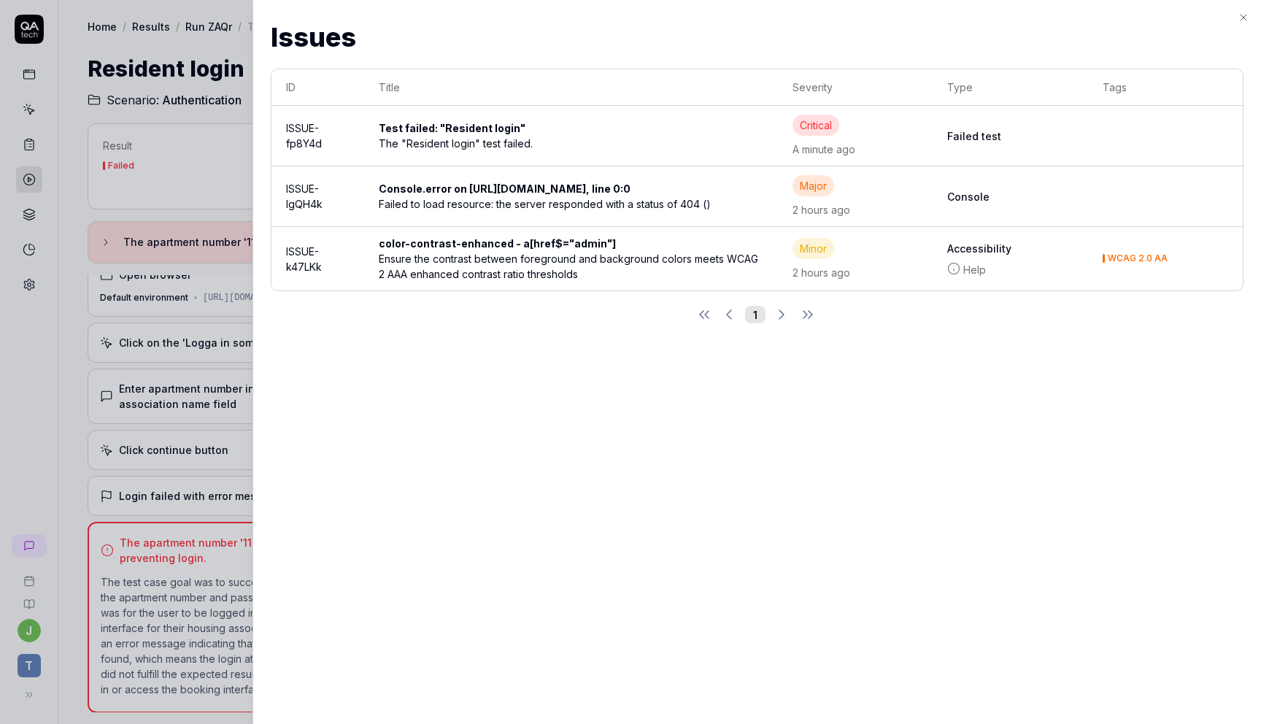
scroll to position [277, 0]
click at [1242, 11] on div "Issues Issues ID Title Severity Type Tags ISSUE-fp8Y4d Test failed: "Resident l…" at bounding box center [756, 362] width 1008 height 724
click at [1245, 21] on icon "button" at bounding box center [1243, 18] width 12 height 12
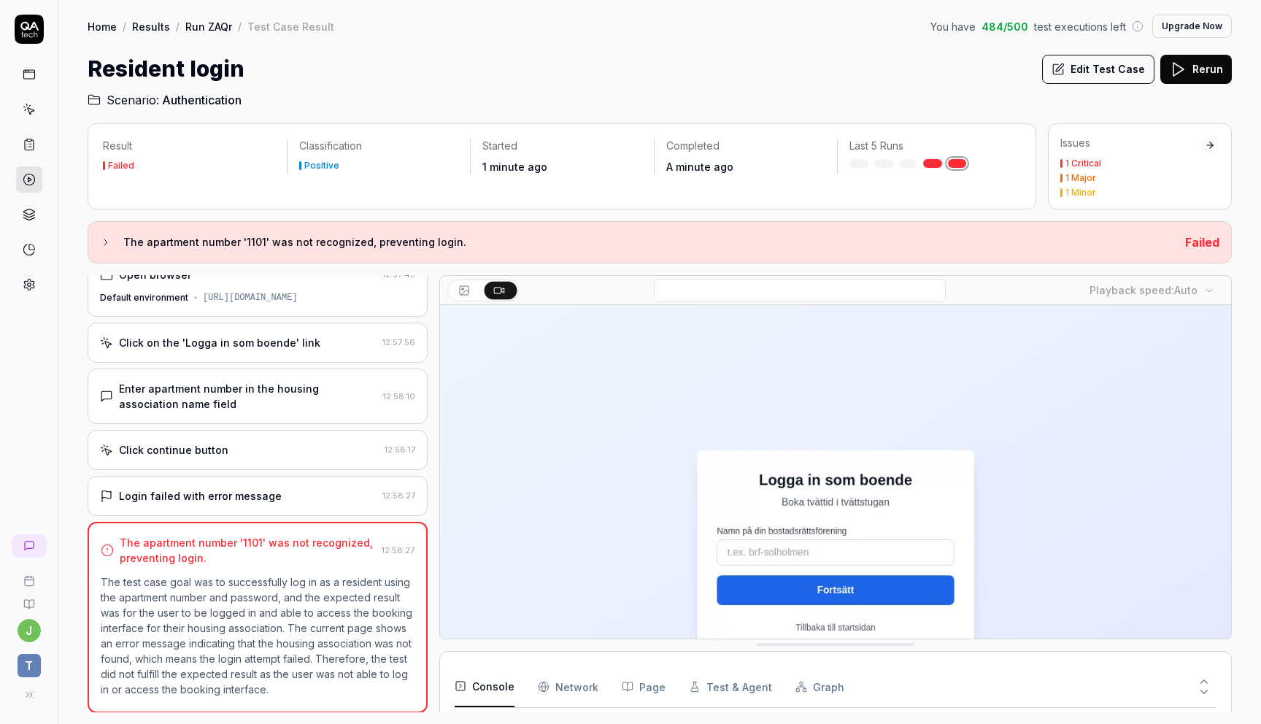
click at [282, 337] on div "Click on the 'Logga in som boende' link" at bounding box center [219, 342] width 201 height 15
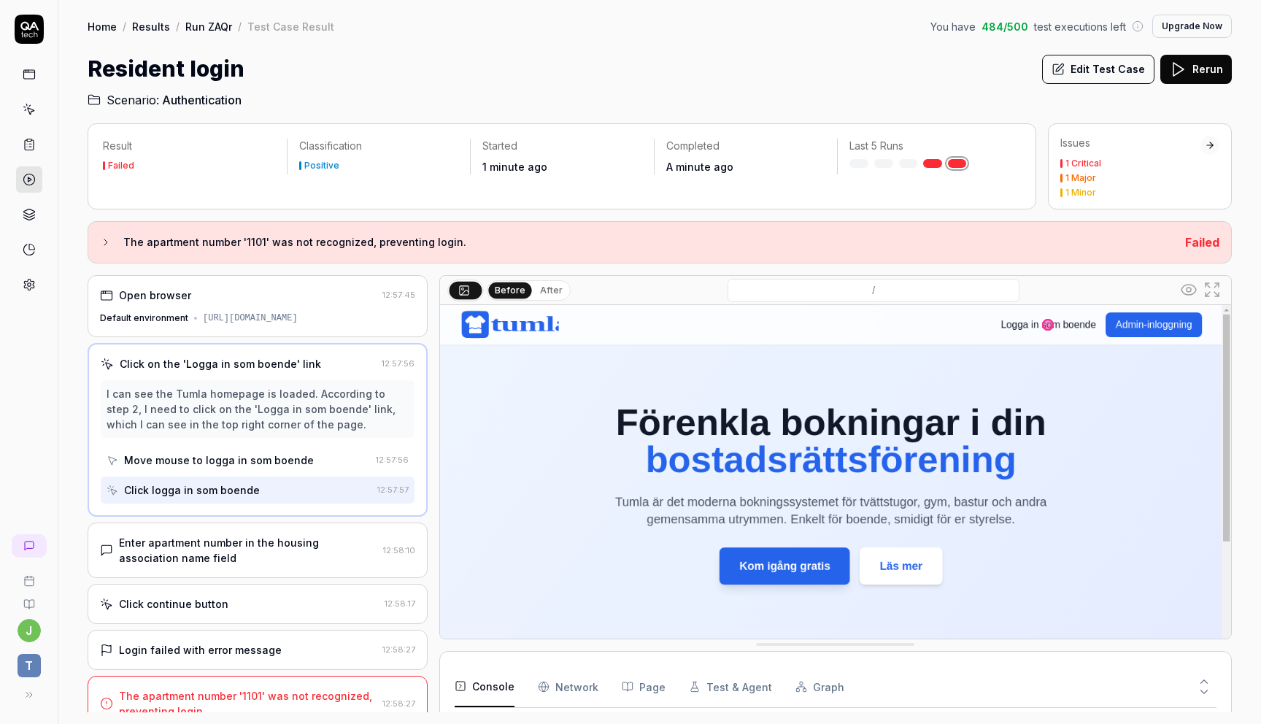
click at [278, 546] on div "Enter apartment number in the housing association name field" at bounding box center [248, 550] width 258 height 31
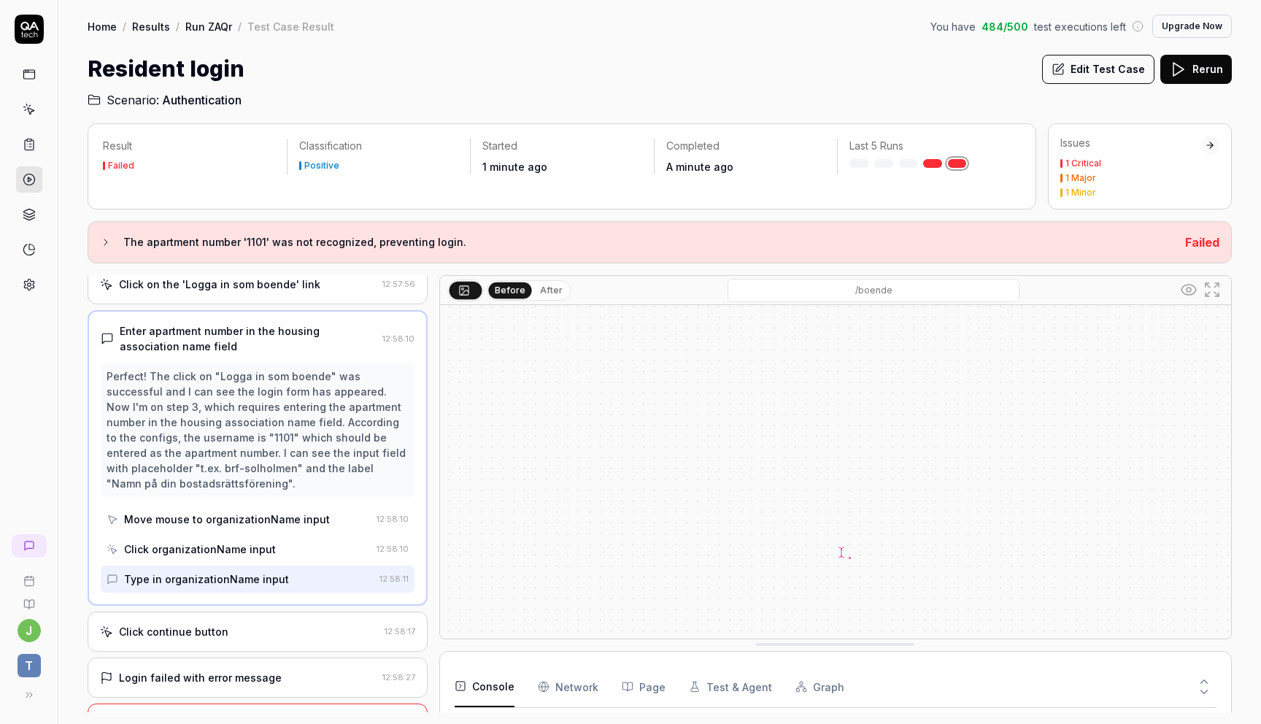
scroll to position [109, 0]
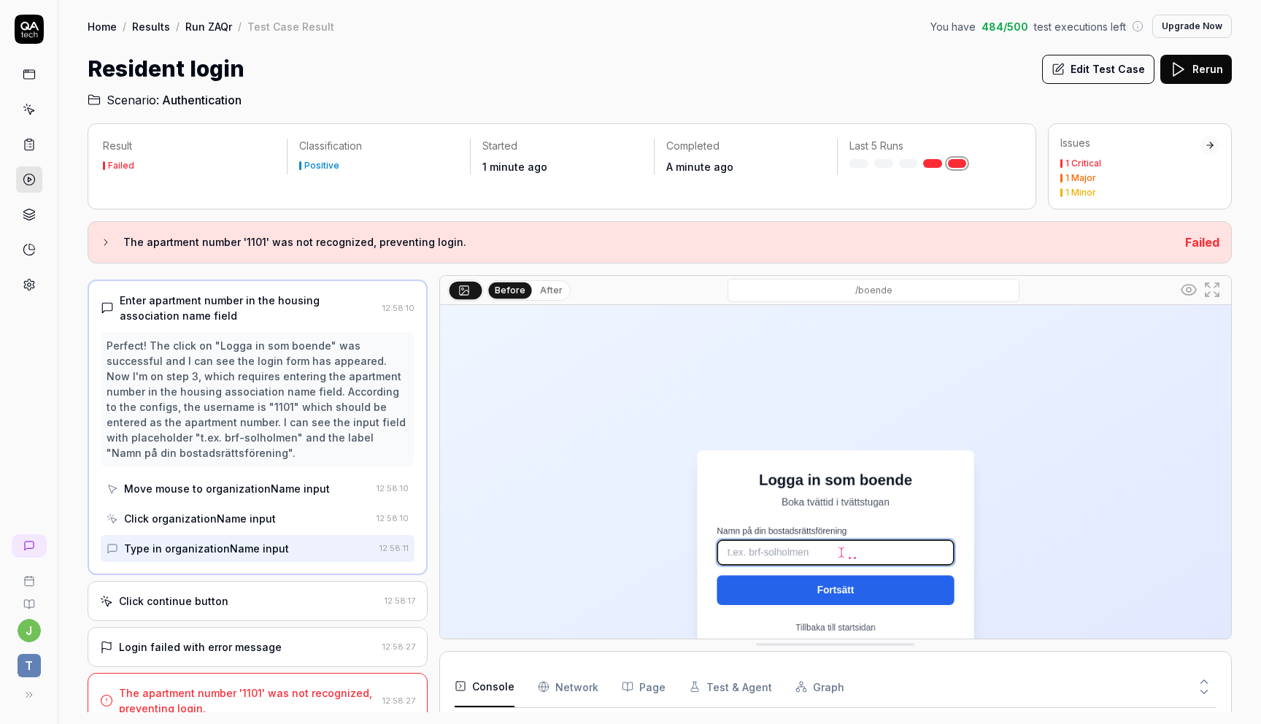
click at [236, 511] on div "Click organizationName input" at bounding box center [200, 518] width 152 height 15
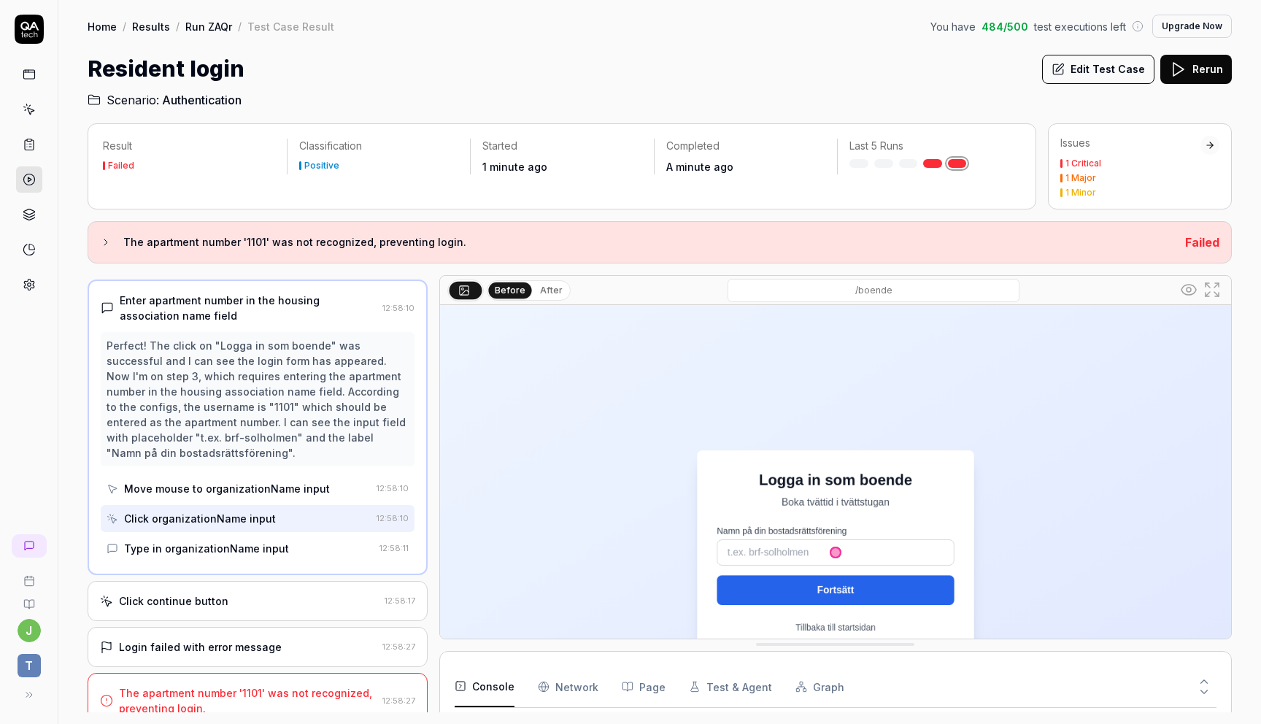
click at [236, 541] on div "Type in organizationName input" at bounding box center [206, 548] width 165 height 15
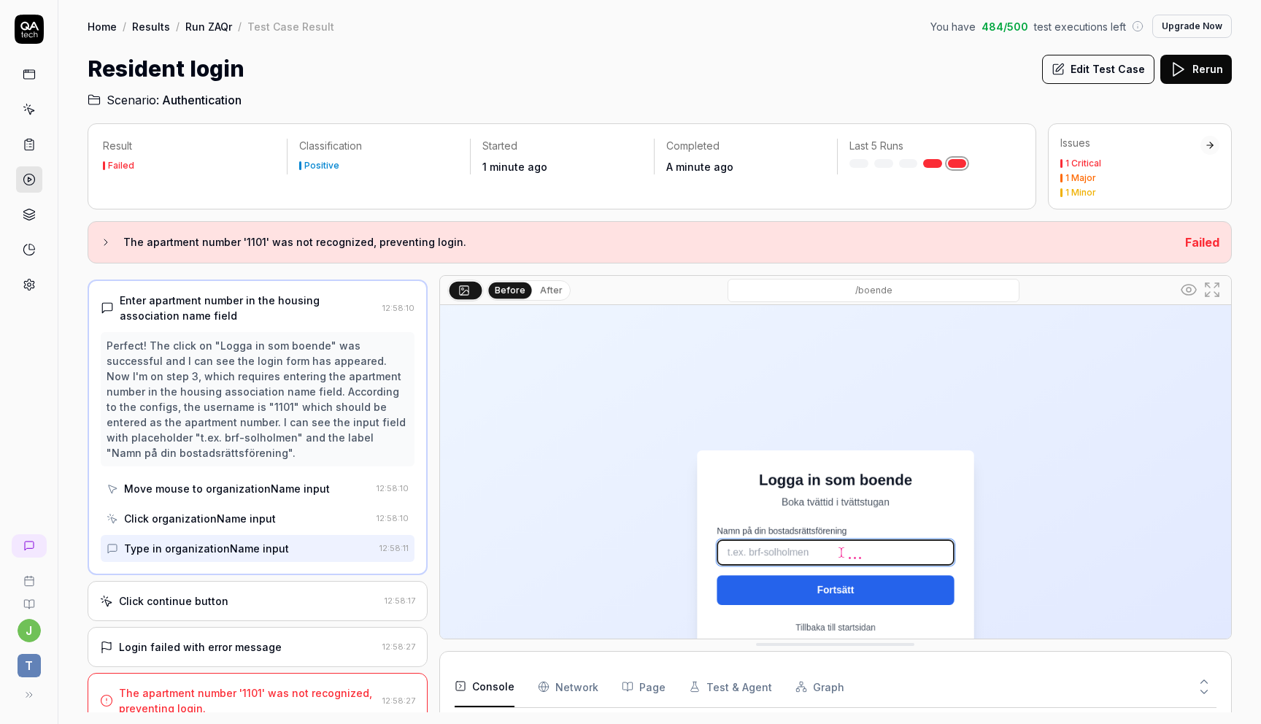
click at [303, 535] on div "Type in organizationName input" at bounding box center [240, 548] width 267 height 27
click at [267, 593] on div "Click continue button" at bounding box center [239, 600] width 279 height 15
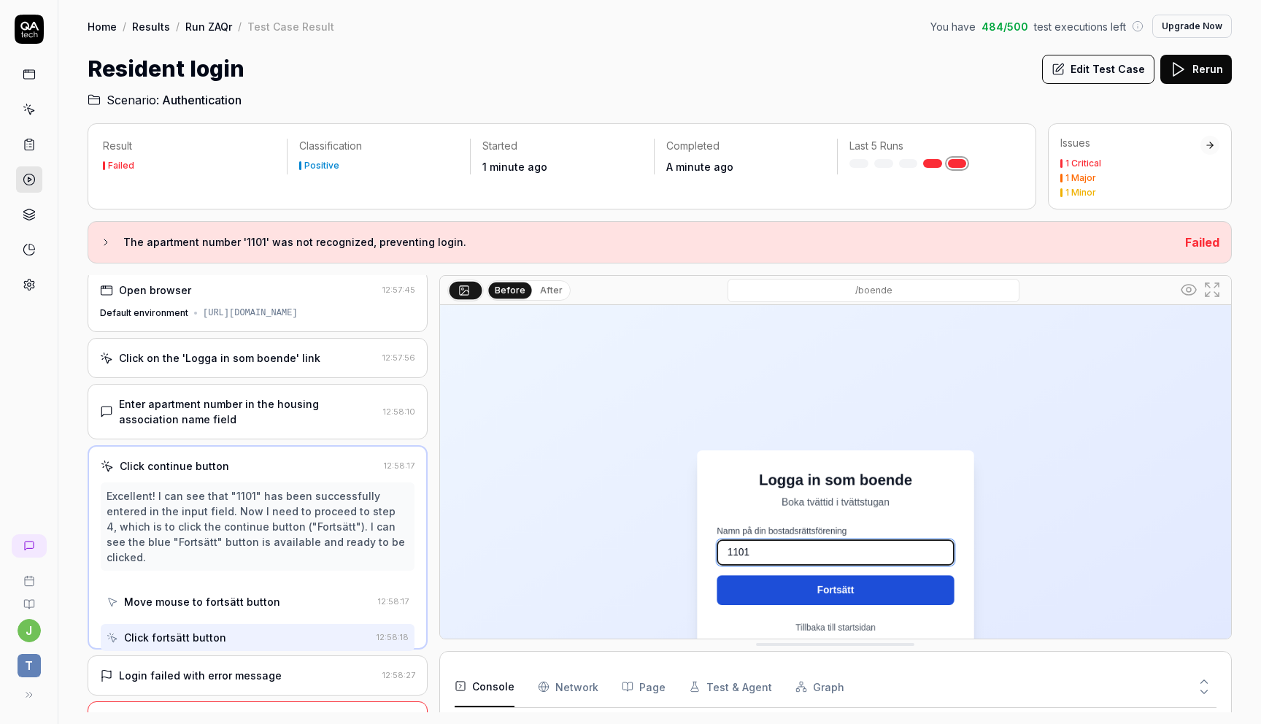
scroll to position [0, 0]
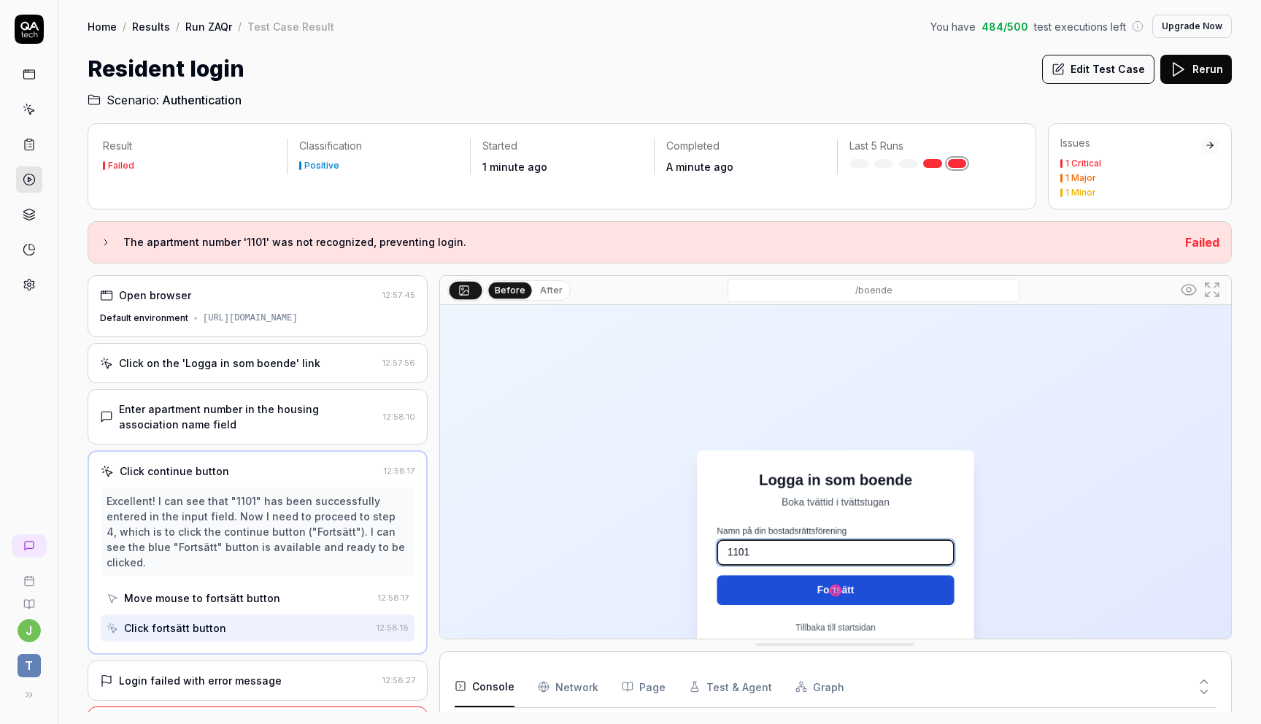
click at [303, 423] on div "Enter apartment number in the housing association name field" at bounding box center [248, 416] width 258 height 31
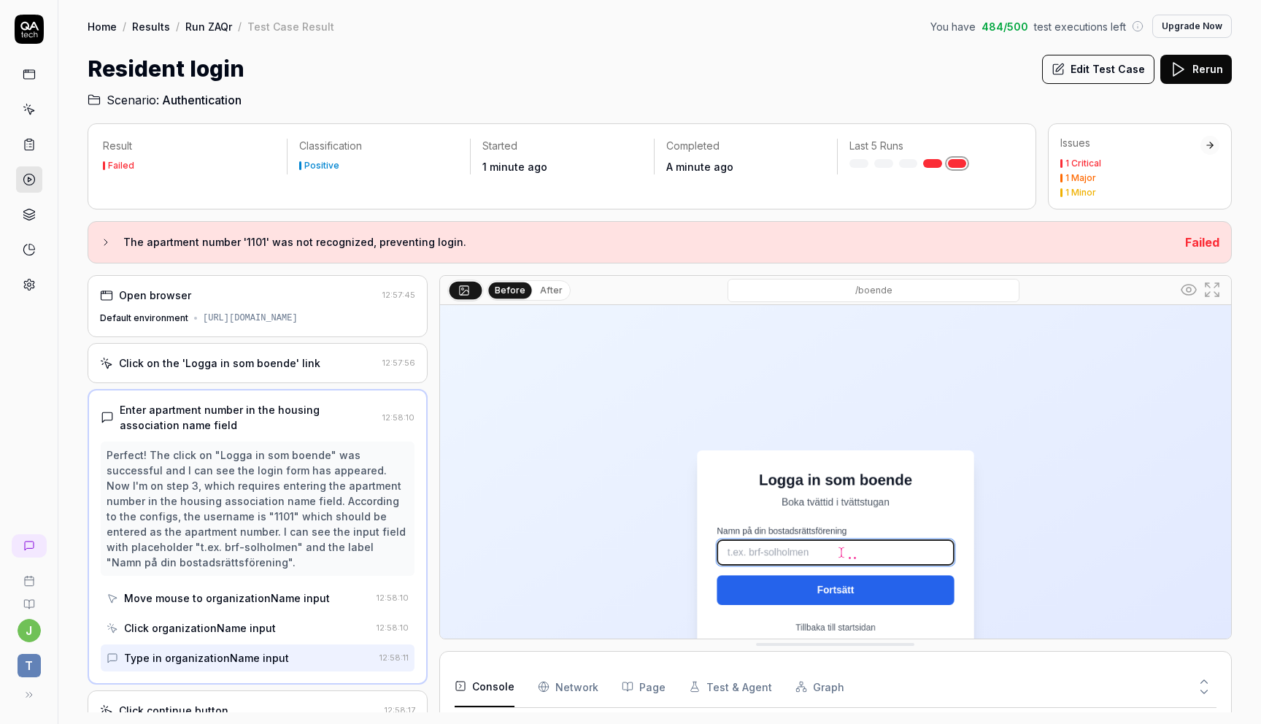
click at [266, 703] on div "Click continue button" at bounding box center [239, 710] width 279 height 15
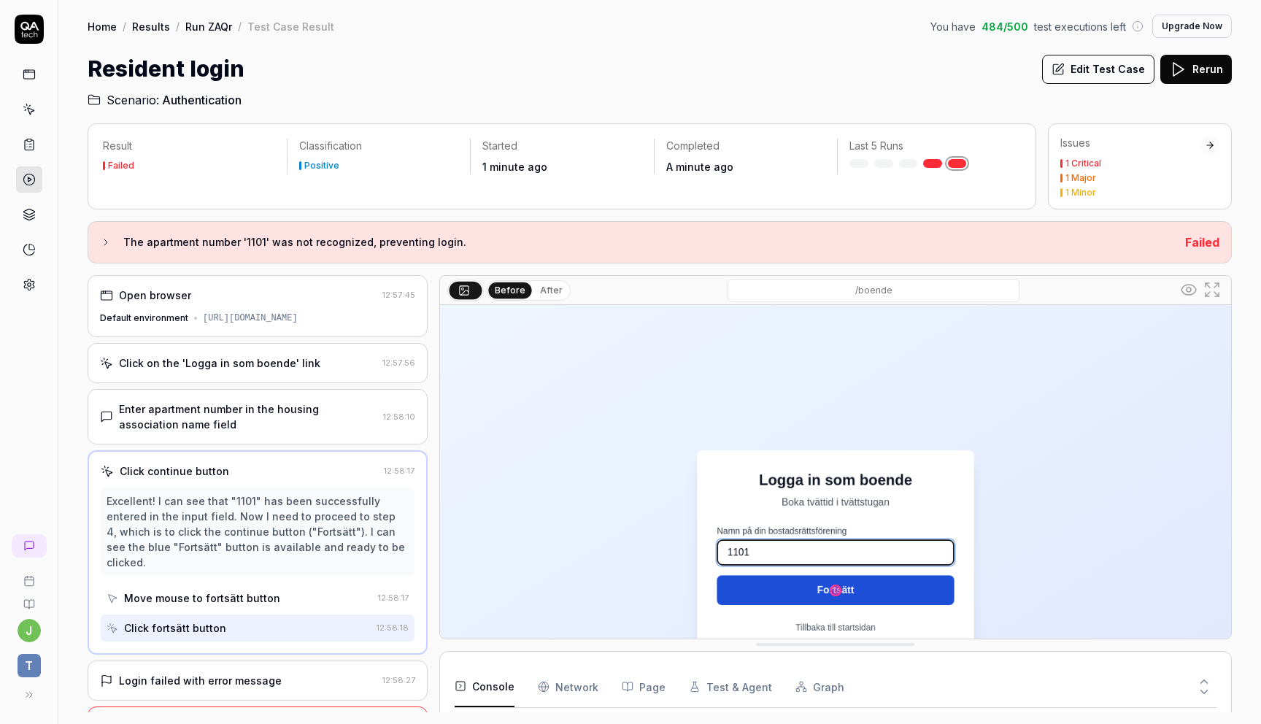
scroll to position [34, 0]
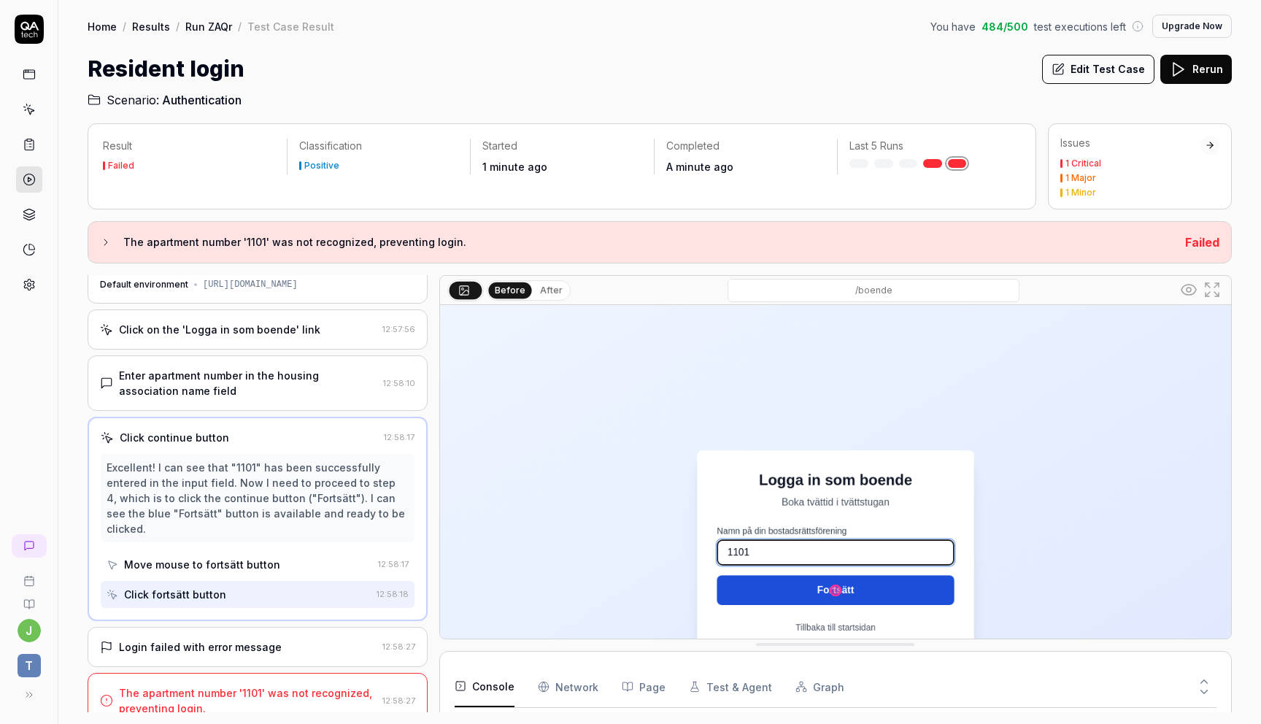
click at [1089, 79] on button "Edit Test Case" at bounding box center [1098, 69] width 112 height 29
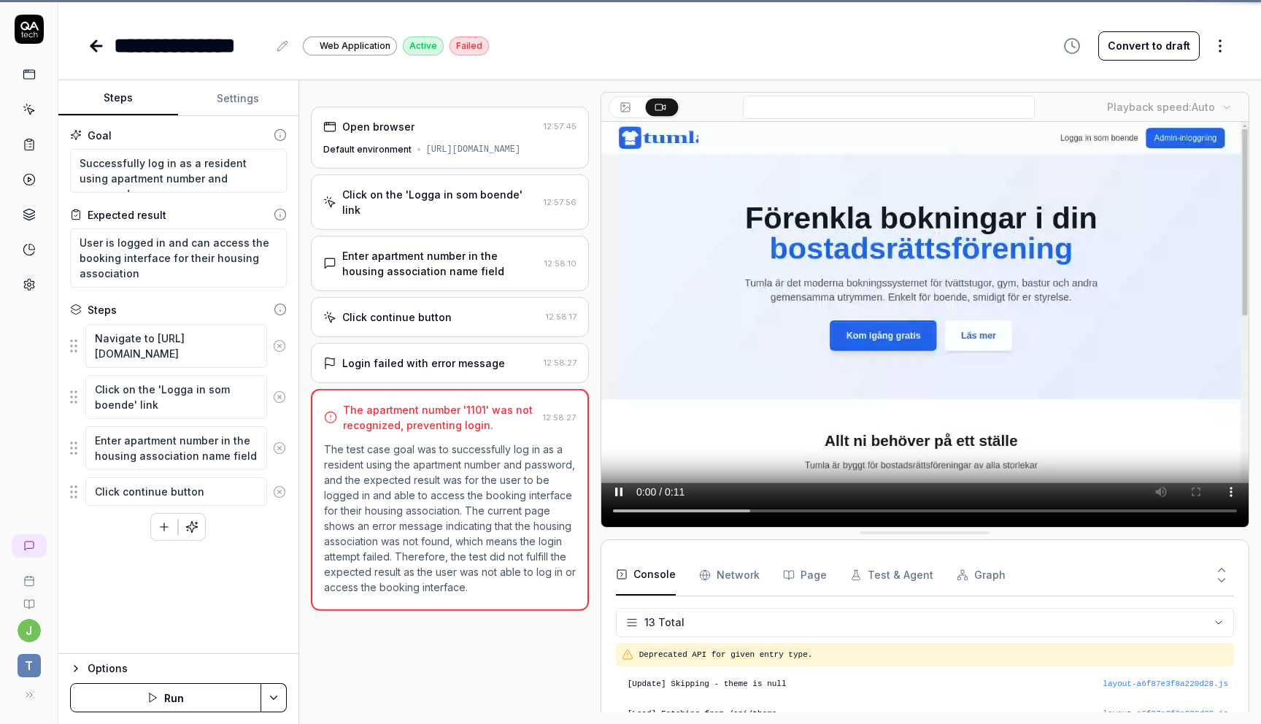
scroll to position [277, 0]
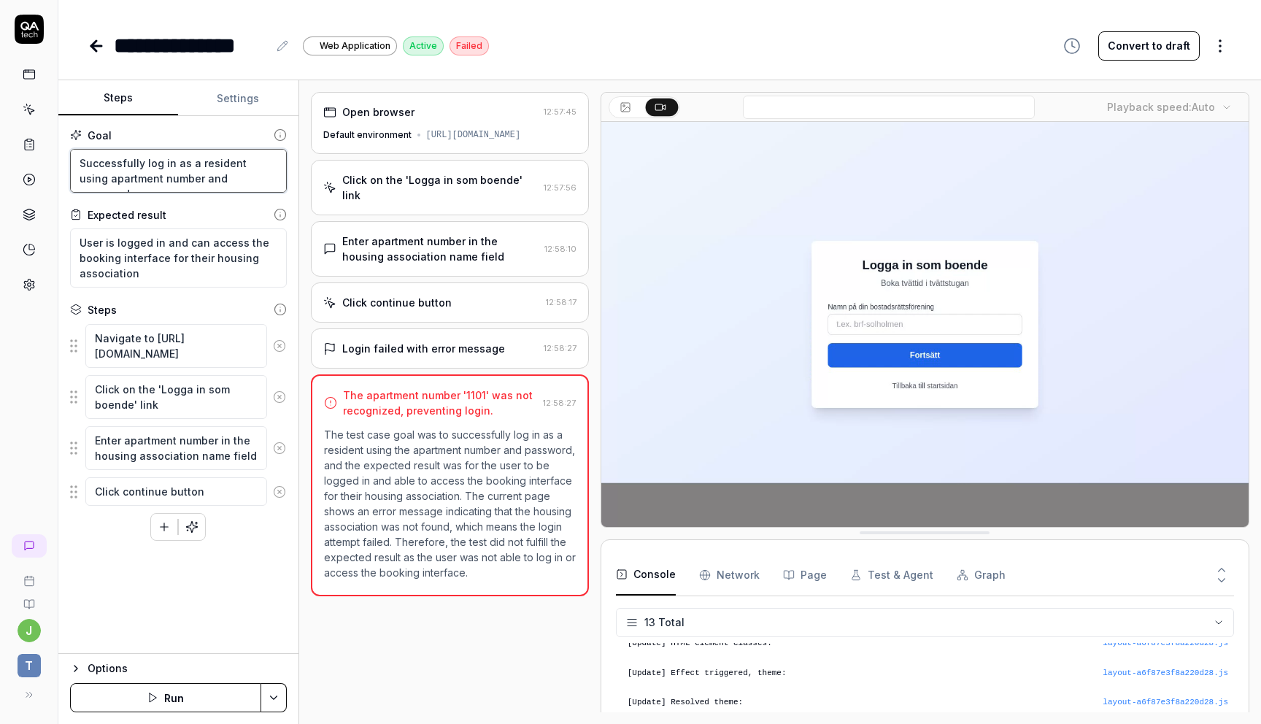
click at [249, 175] on textarea "Successfully log in as a resident using apartment number and password" at bounding box center [178, 171] width 217 height 44
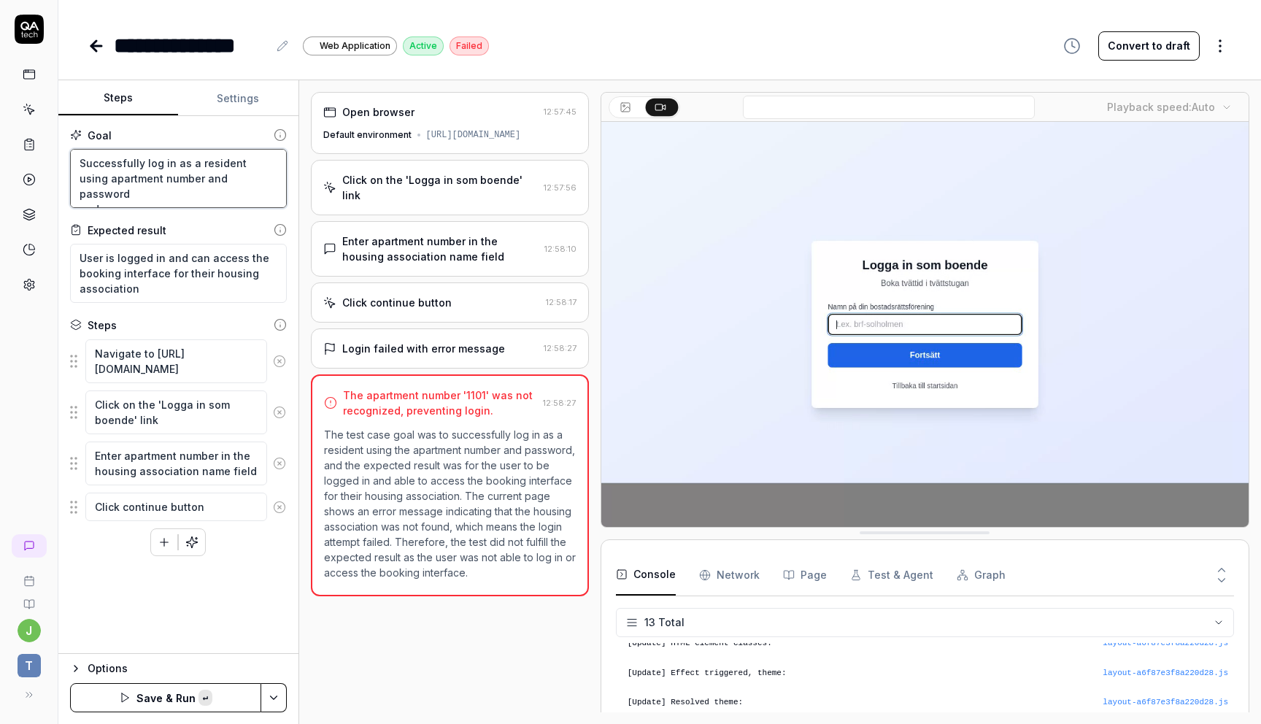
paste textarea "brf-testar-2"
click at [174, 690] on button "Save & Run" at bounding box center [165, 697] width 191 height 29
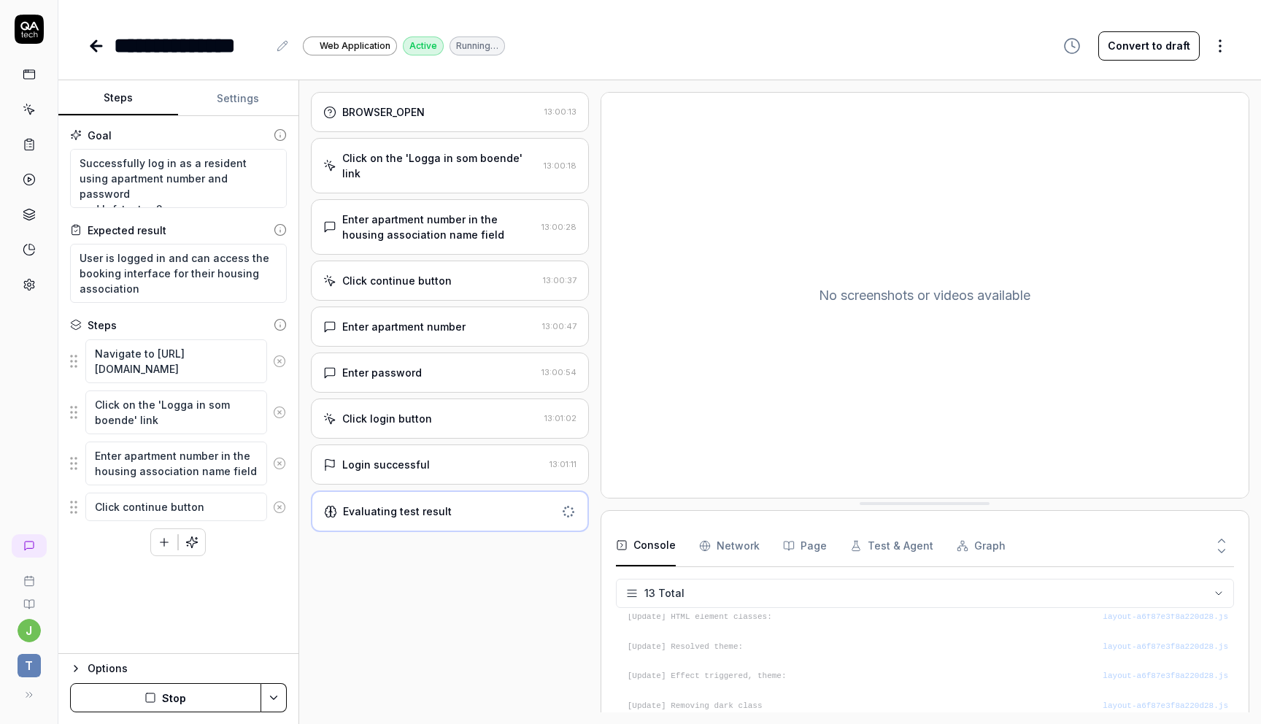
scroll to position [277, 0]
click at [379, 413] on div "Click login button 13:01:02" at bounding box center [450, 418] width 278 height 40
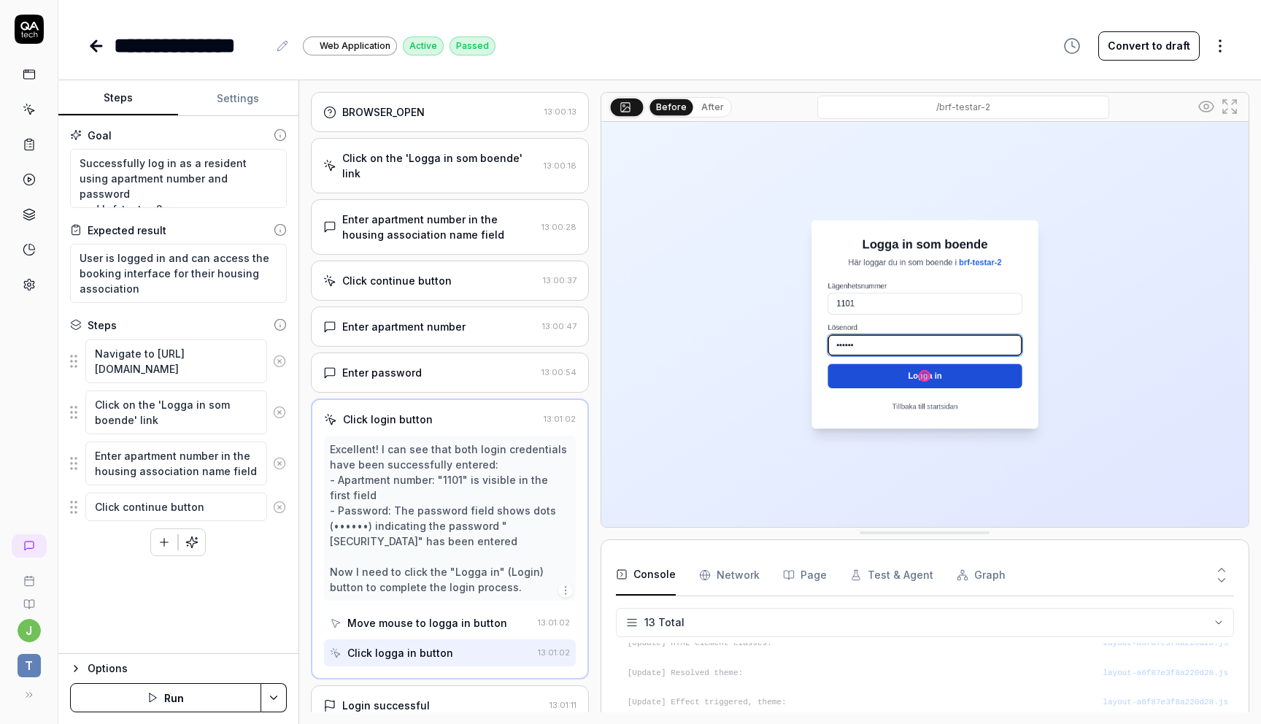
click at [399, 453] on div "Excellent! I can see that both login credentials have been successfully entered…" at bounding box center [450, 517] width 240 height 153
click at [390, 685] on div "Login successful 13:01:11" at bounding box center [450, 705] width 278 height 40
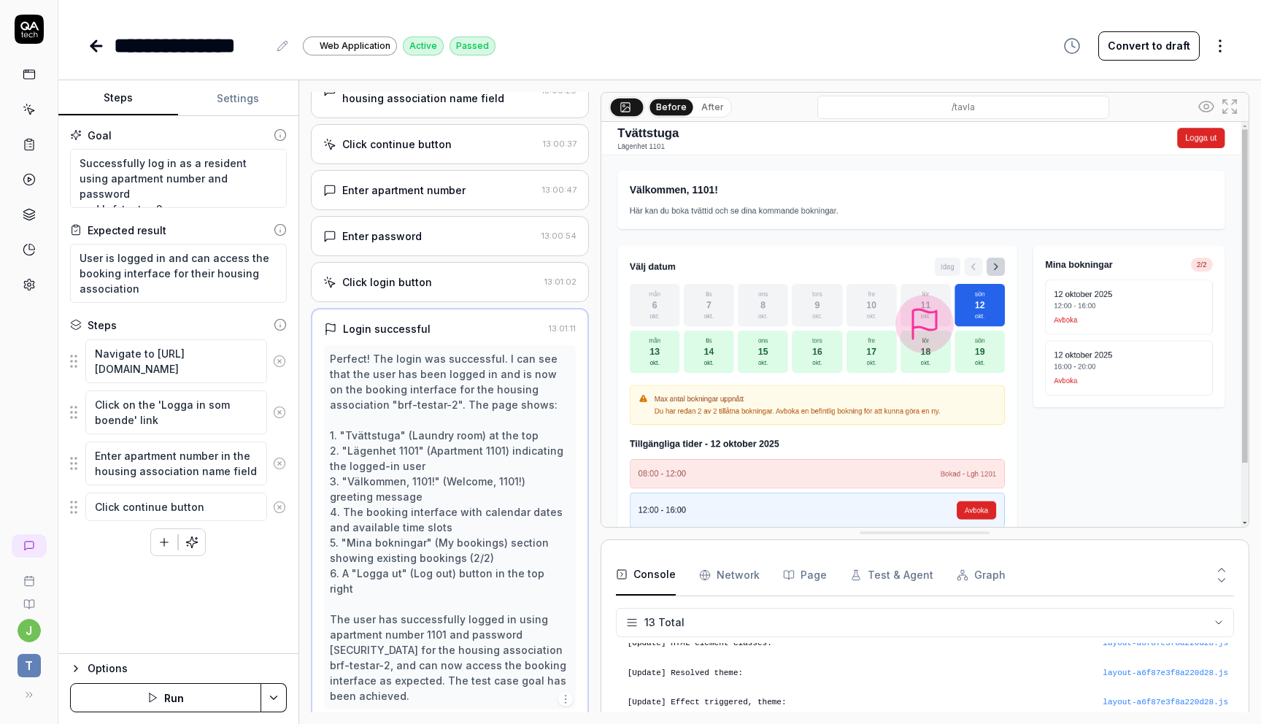
scroll to position [182, 0]
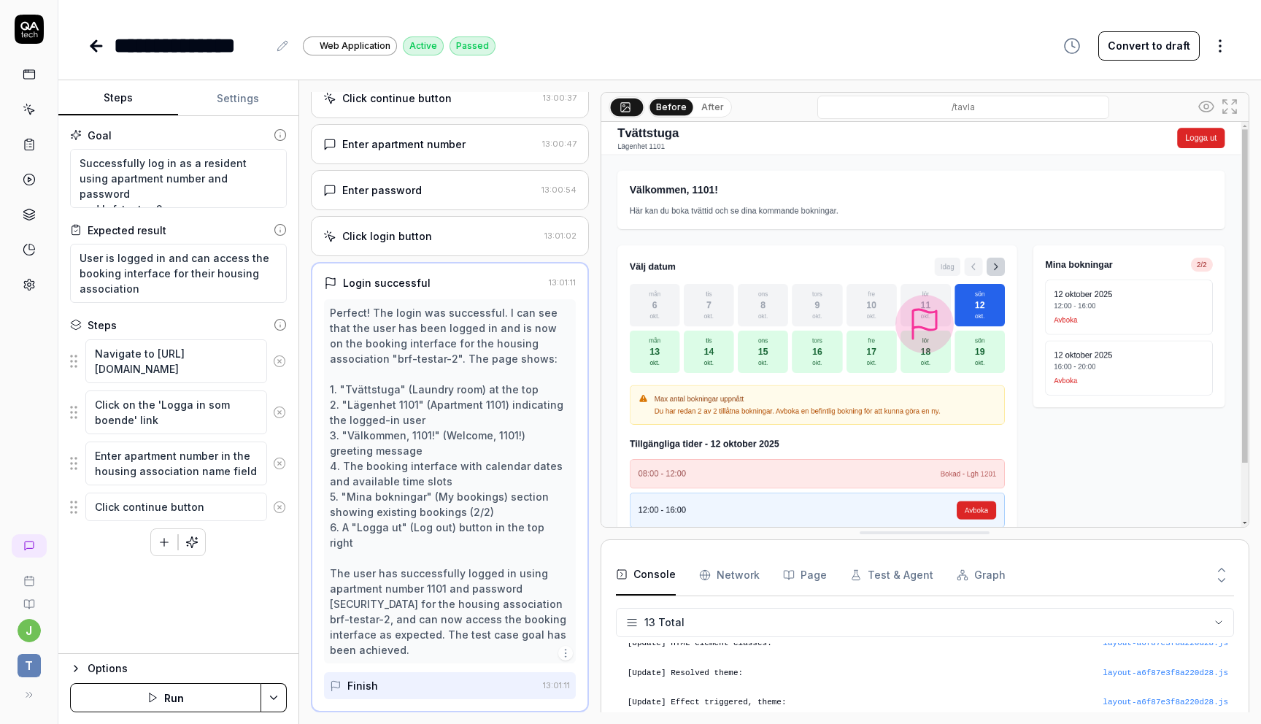
click at [105, 48] on link at bounding box center [98, 45] width 20 height 29
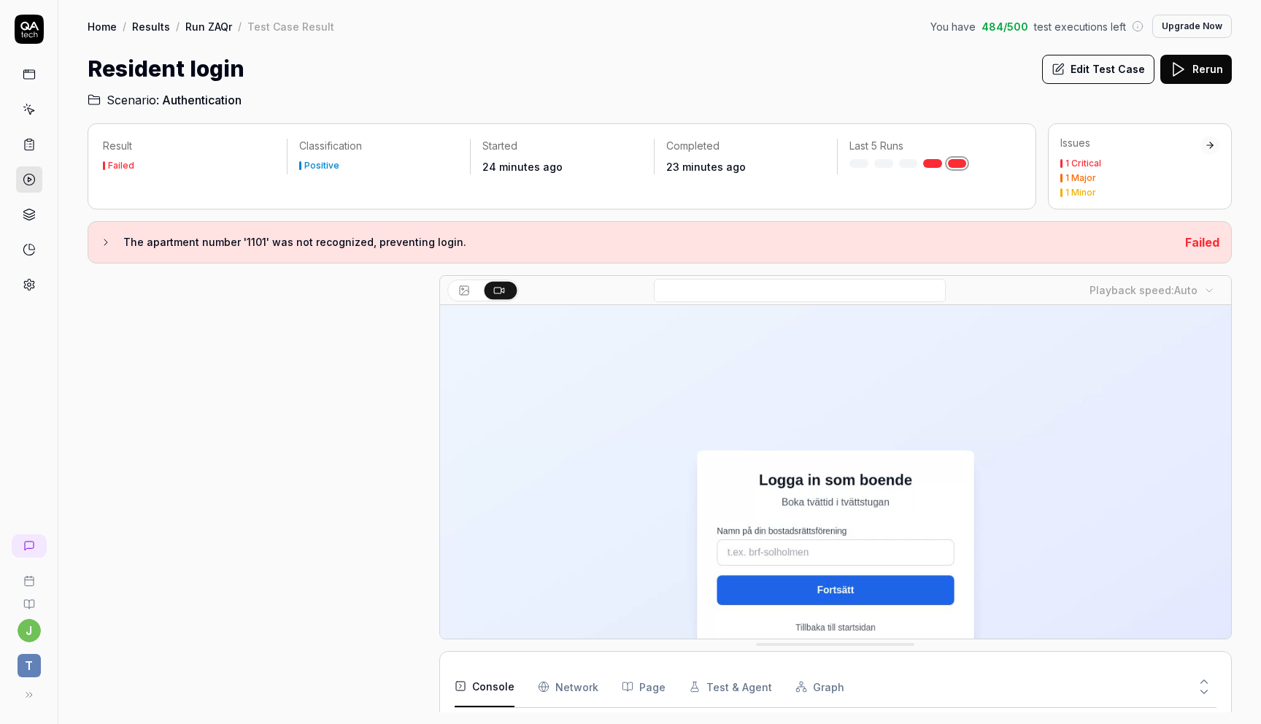
scroll to position [20, 0]
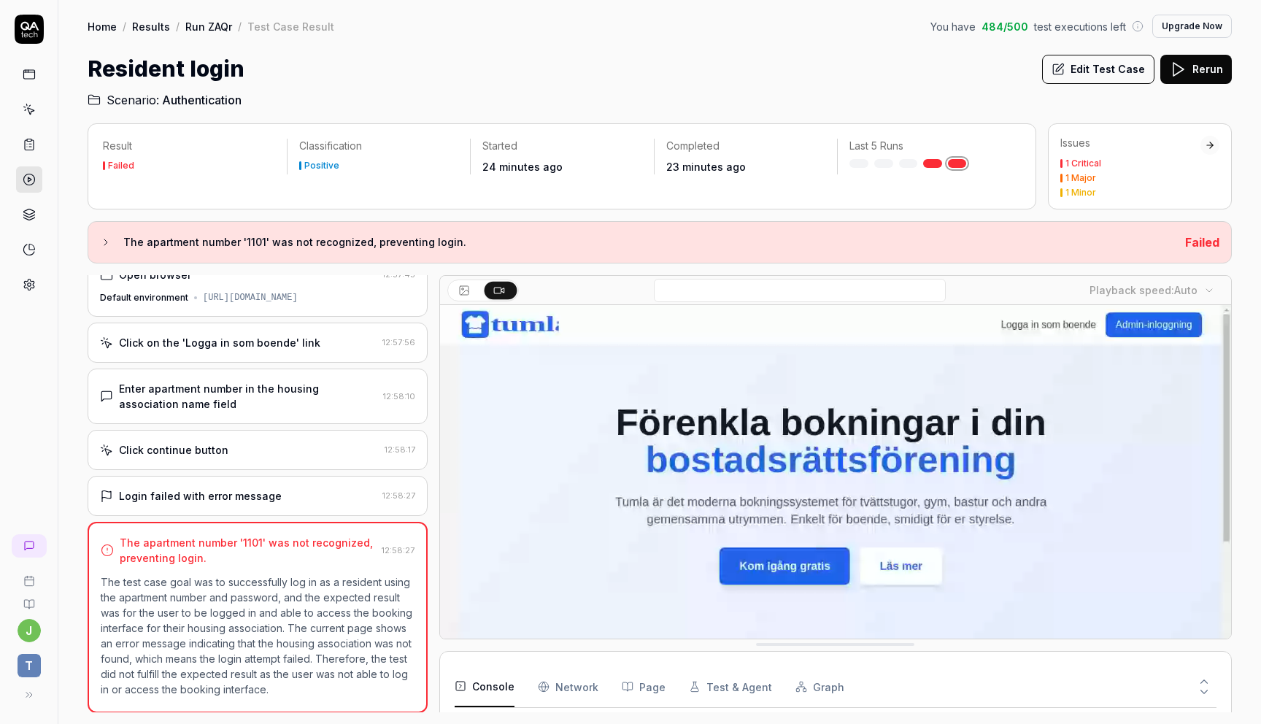
click at [202, 22] on link "Run ZAQr" at bounding box center [208, 26] width 47 height 15
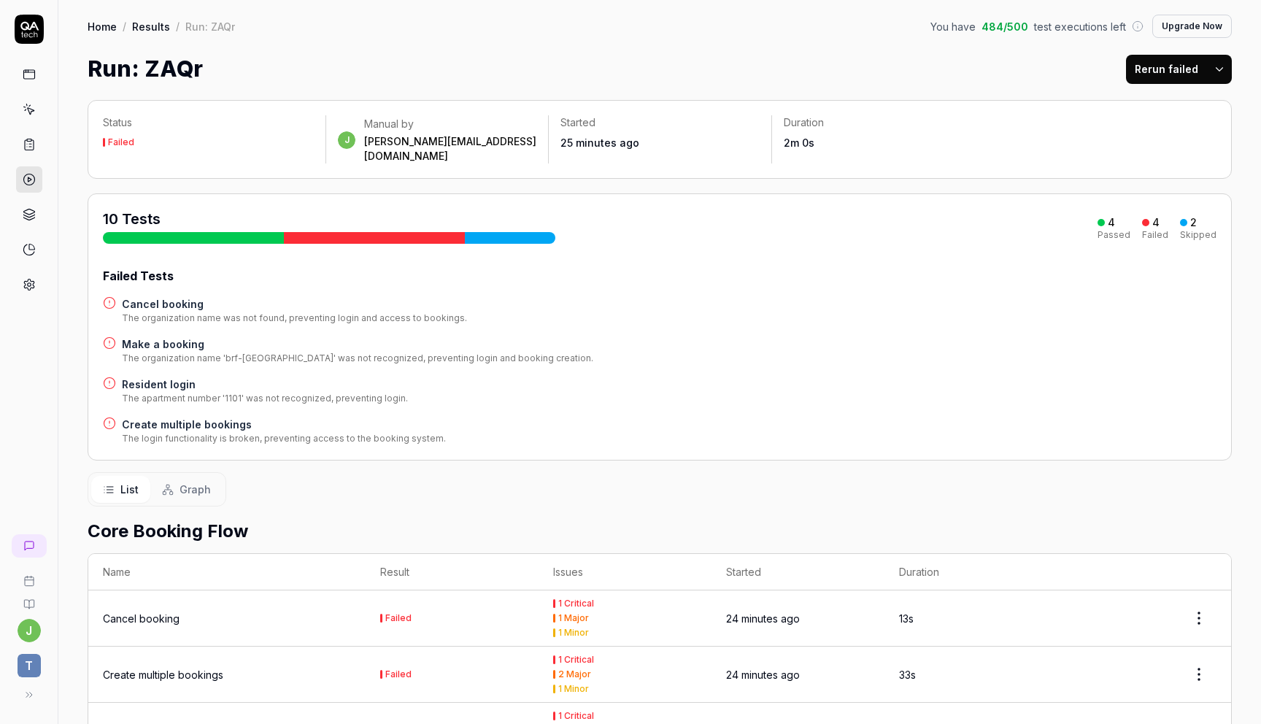
click at [152, 26] on link "Results" at bounding box center [151, 26] width 38 height 15
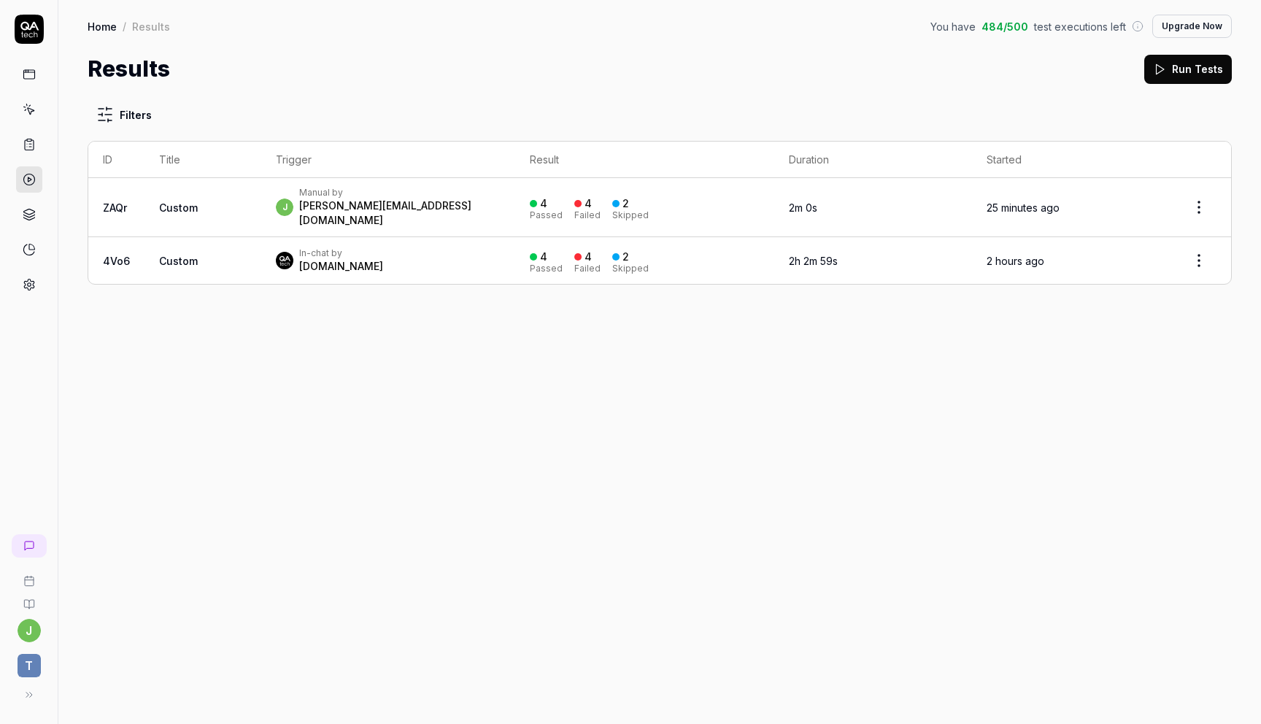
click at [204, 212] on td "Custom" at bounding box center [202, 207] width 117 height 59
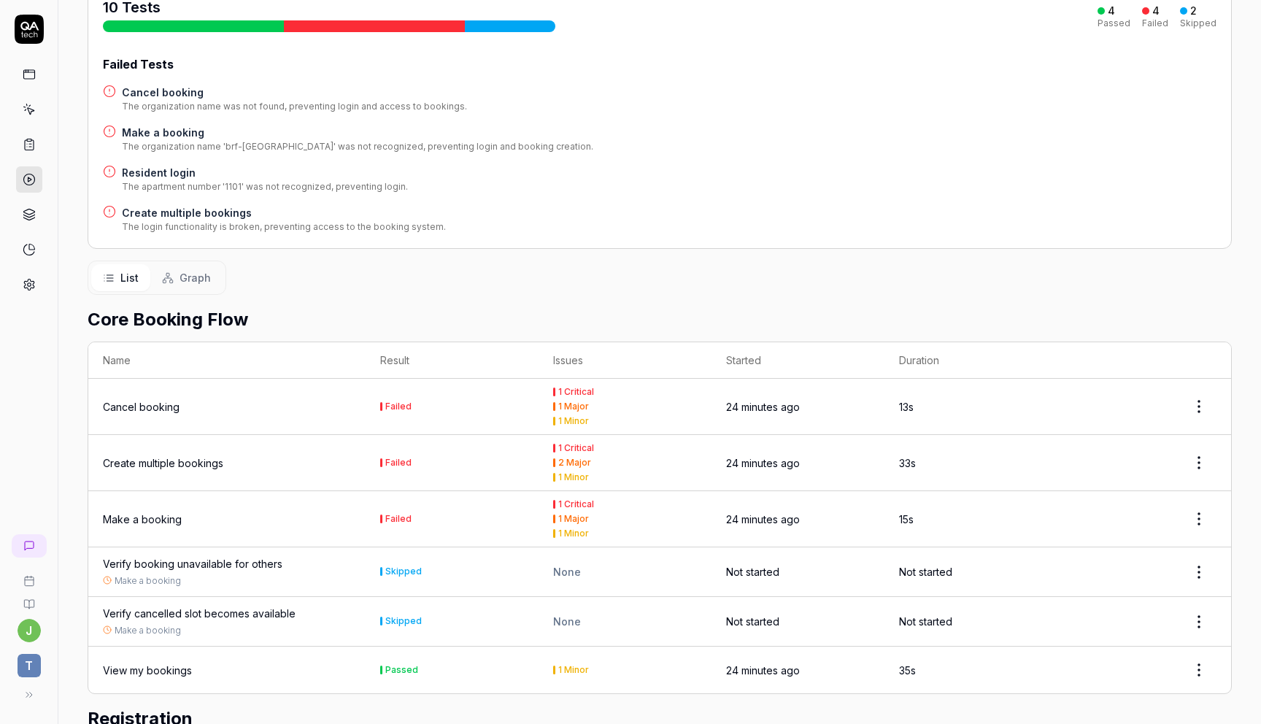
scroll to position [225, 0]
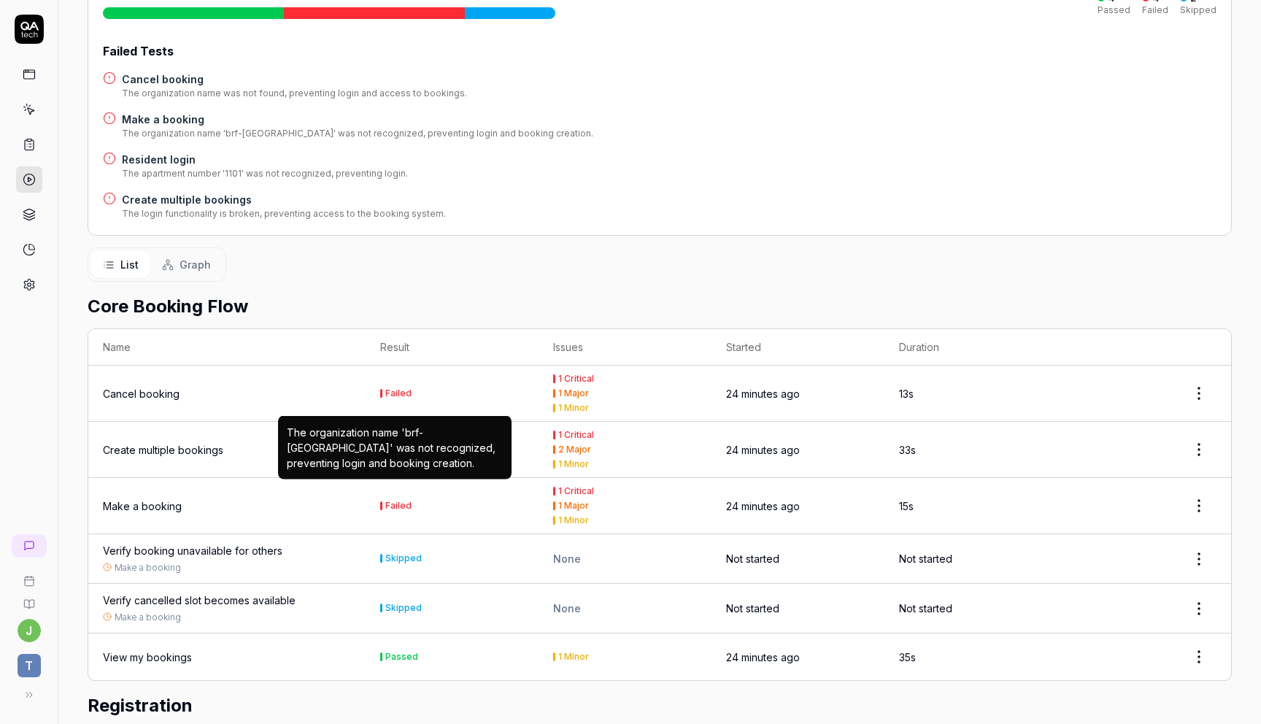
click at [394, 501] on div "Failed" at bounding box center [398, 505] width 26 height 9
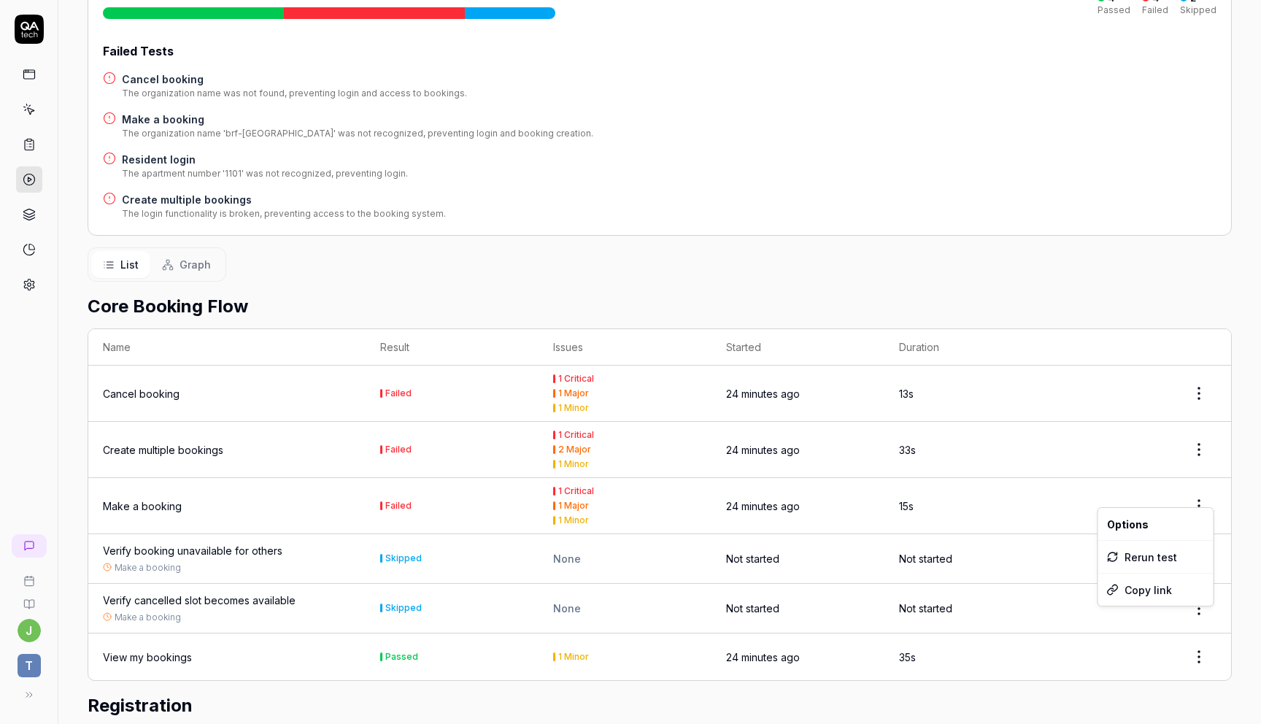
click at [1193, 493] on html "[PERSON_NAME] Home / Results / Run: ZAQr You have 484 / 500 test executions lef…" at bounding box center [630, 362] width 1261 height 724
click at [185, 486] on html "[PERSON_NAME] Home / Results / Run: ZAQr You have 484 / 500 test executions lef…" at bounding box center [630, 362] width 1261 height 724
click at [144, 498] on div "Make a booking" at bounding box center [142, 505] width 79 height 15
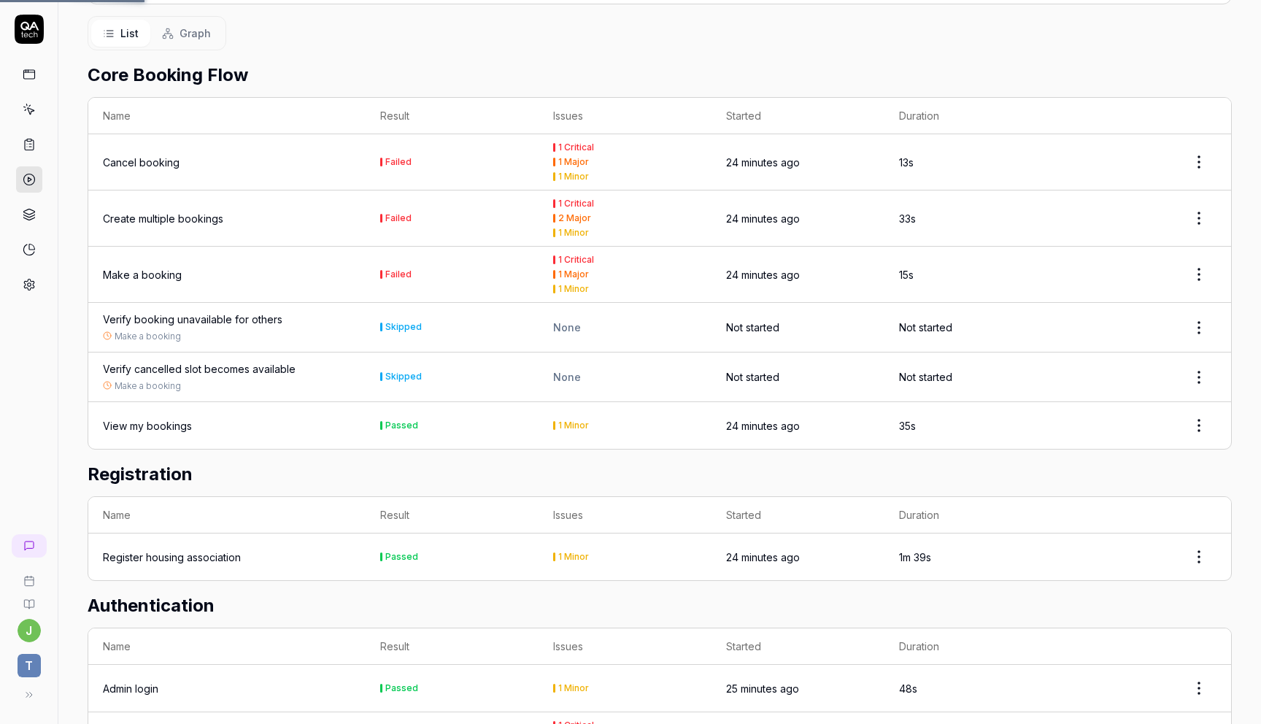
scroll to position [605, 0]
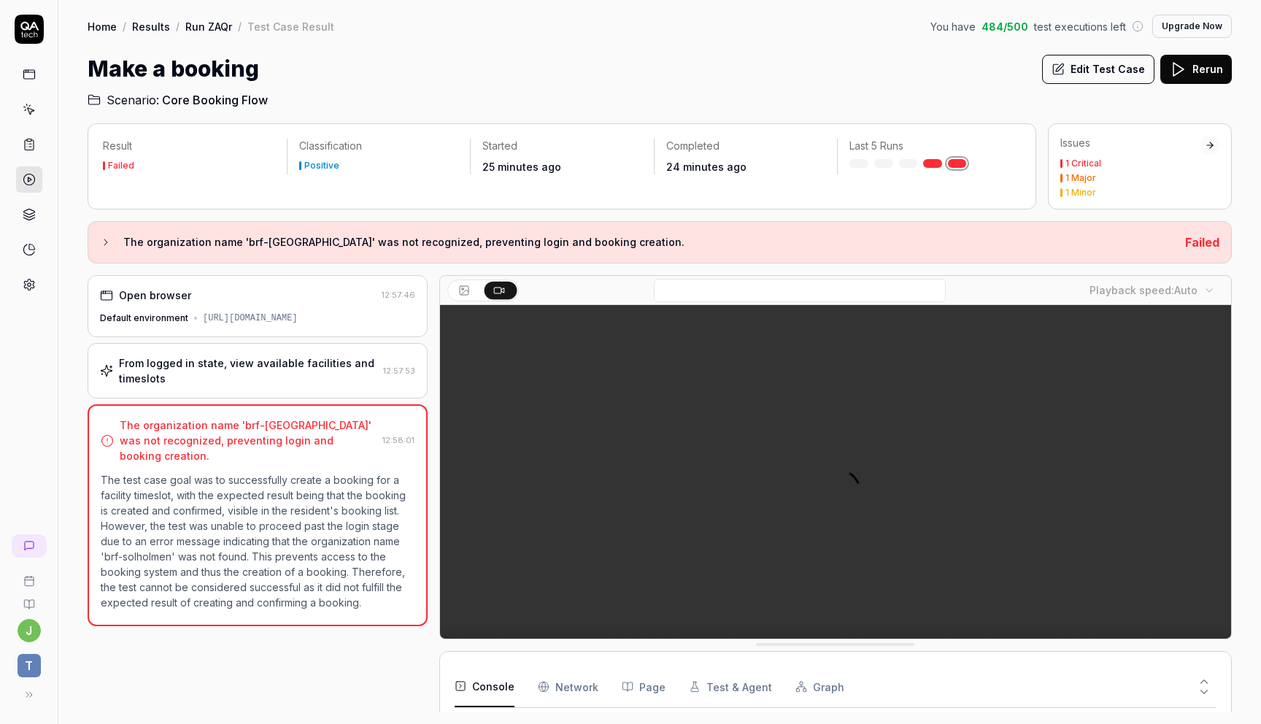
scroll to position [277, 0]
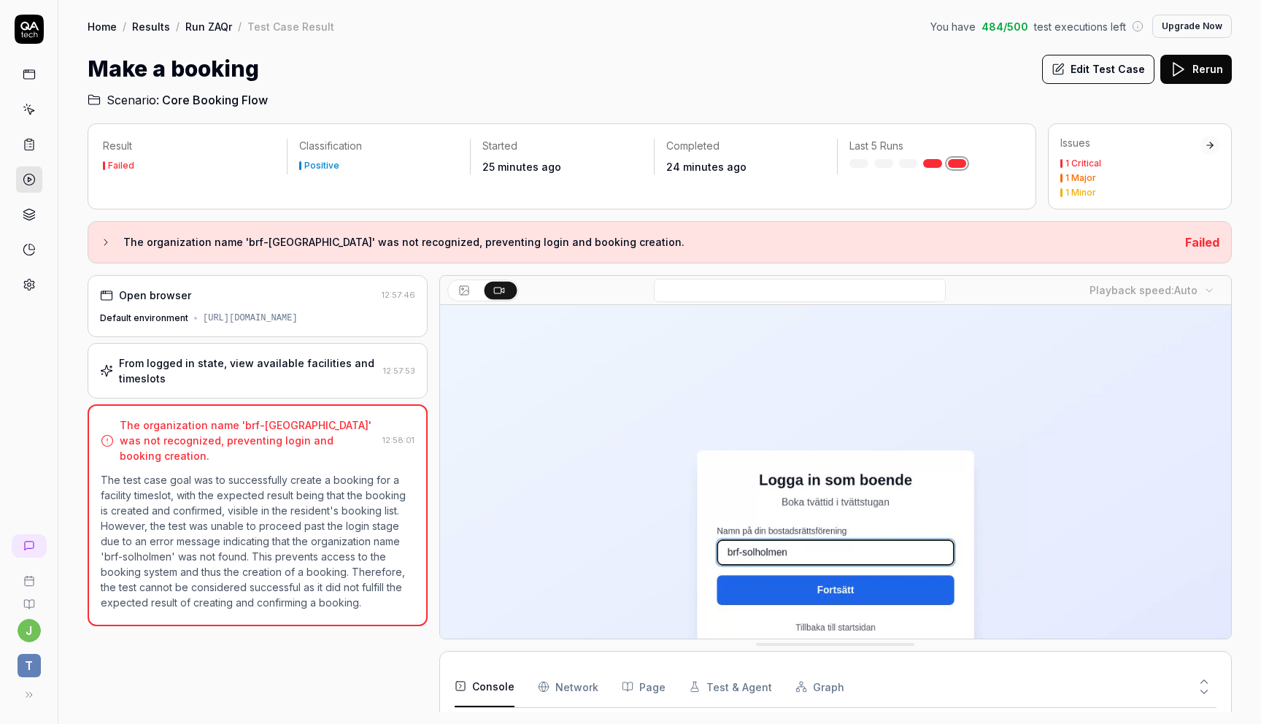
click at [285, 376] on div "From logged in state, view available facilities and timeslots" at bounding box center [248, 370] width 258 height 31
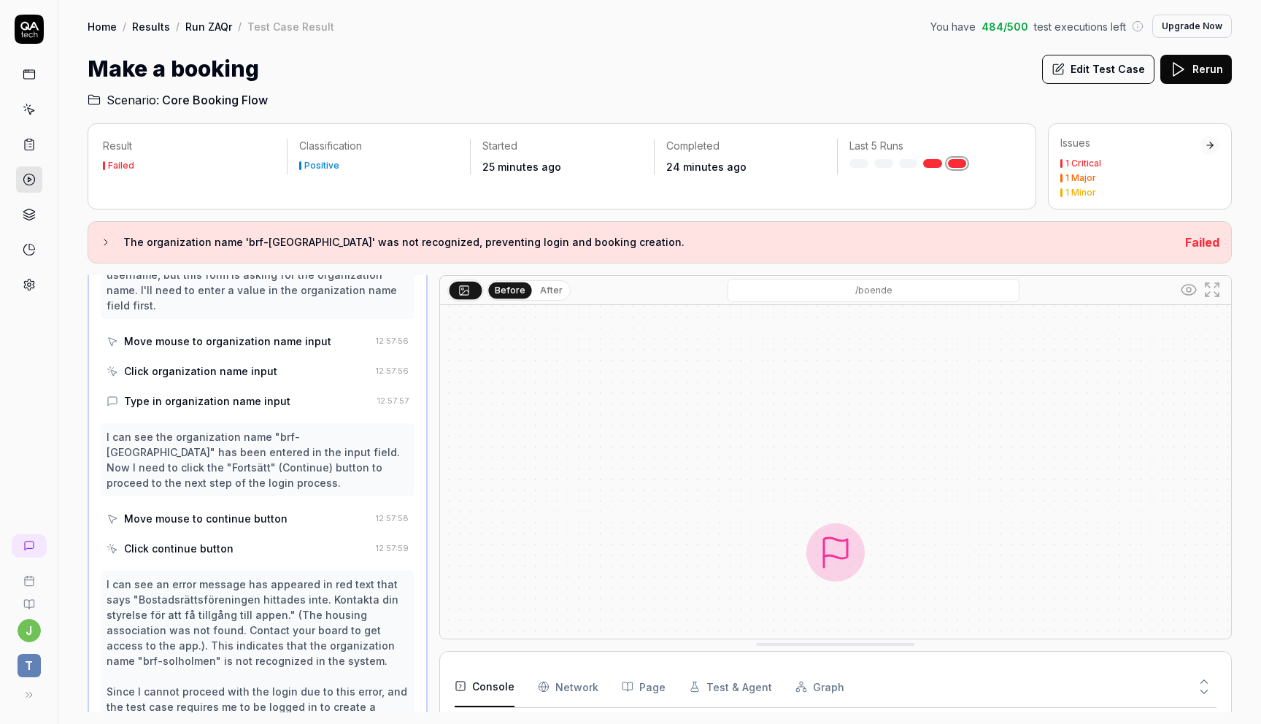
scroll to position [303, 0]
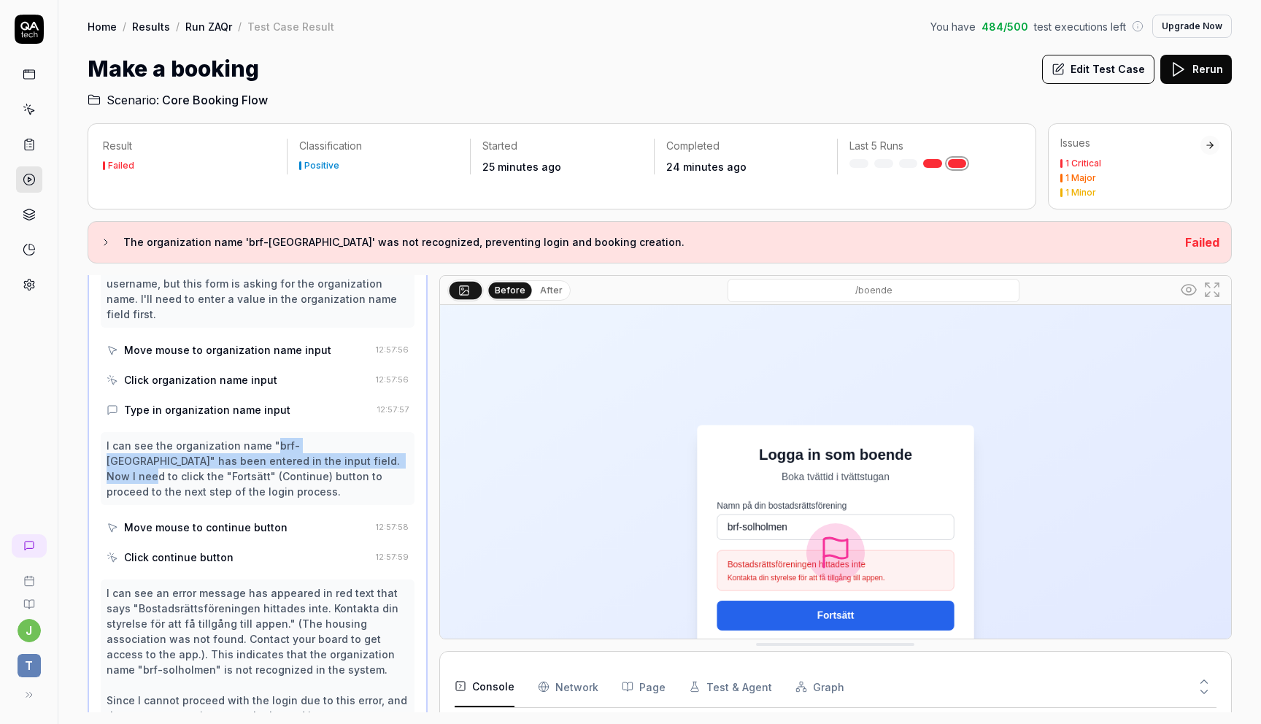
drag, startPoint x: 270, startPoint y: 427, endPoint x: 311, endPoint y: 437, distance: 41.9
click at [311, 438] on div "I can see the organization name "brf-[GEOGRAPHIC_DATA]" has been entered in the…" at bounding box center [258, 468] width 302 height 61
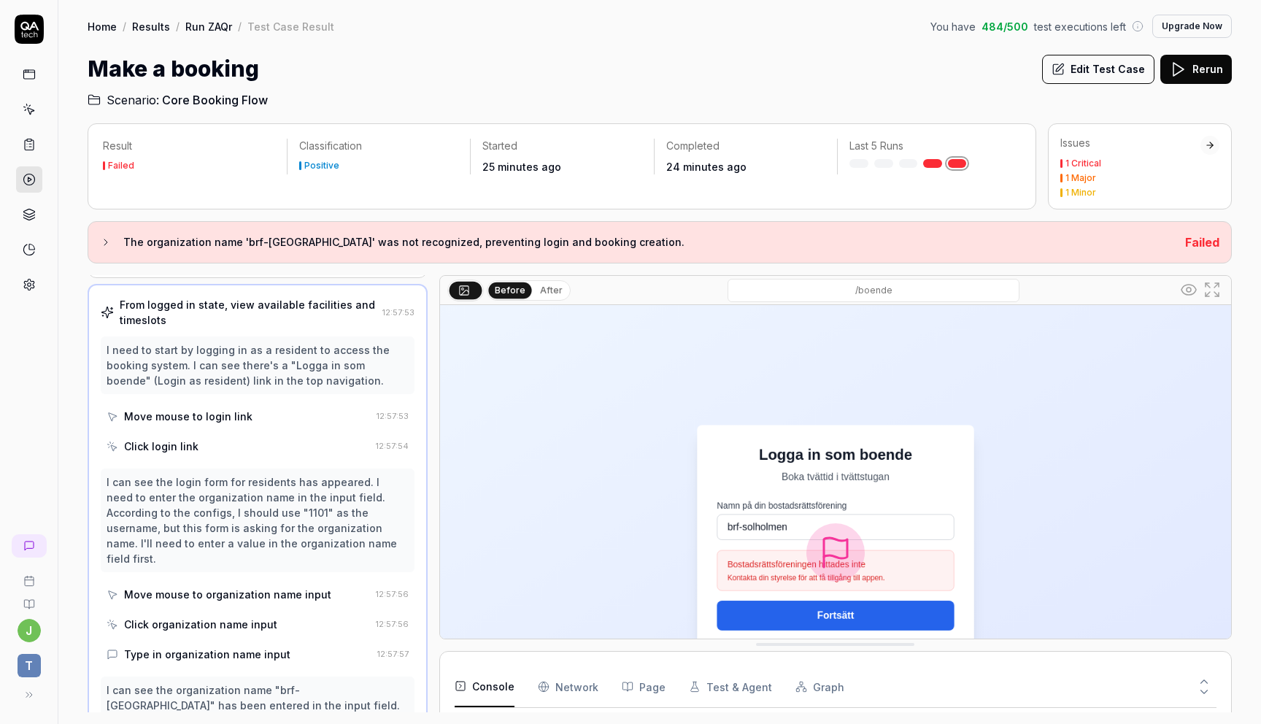
scroll to position [0, 0]
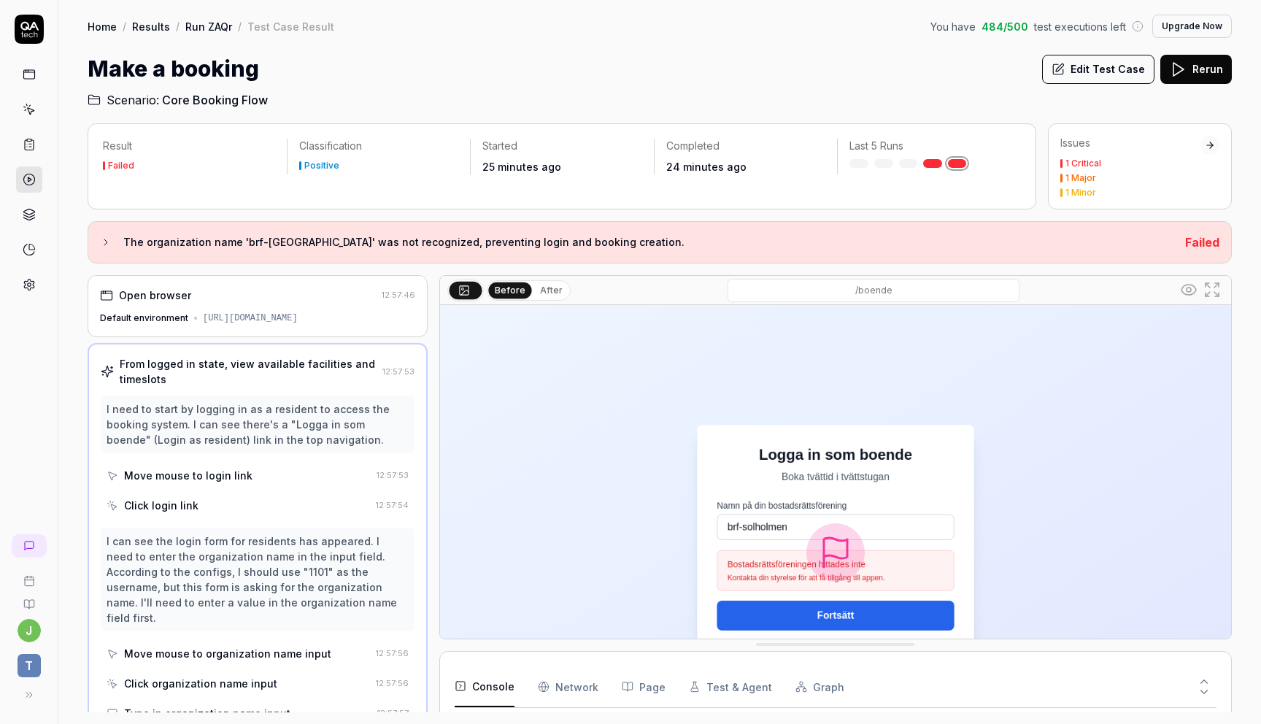
click at [1110, 66] on button "Edit Test Case" at bounding box center [1098, 69] width 112 height 29
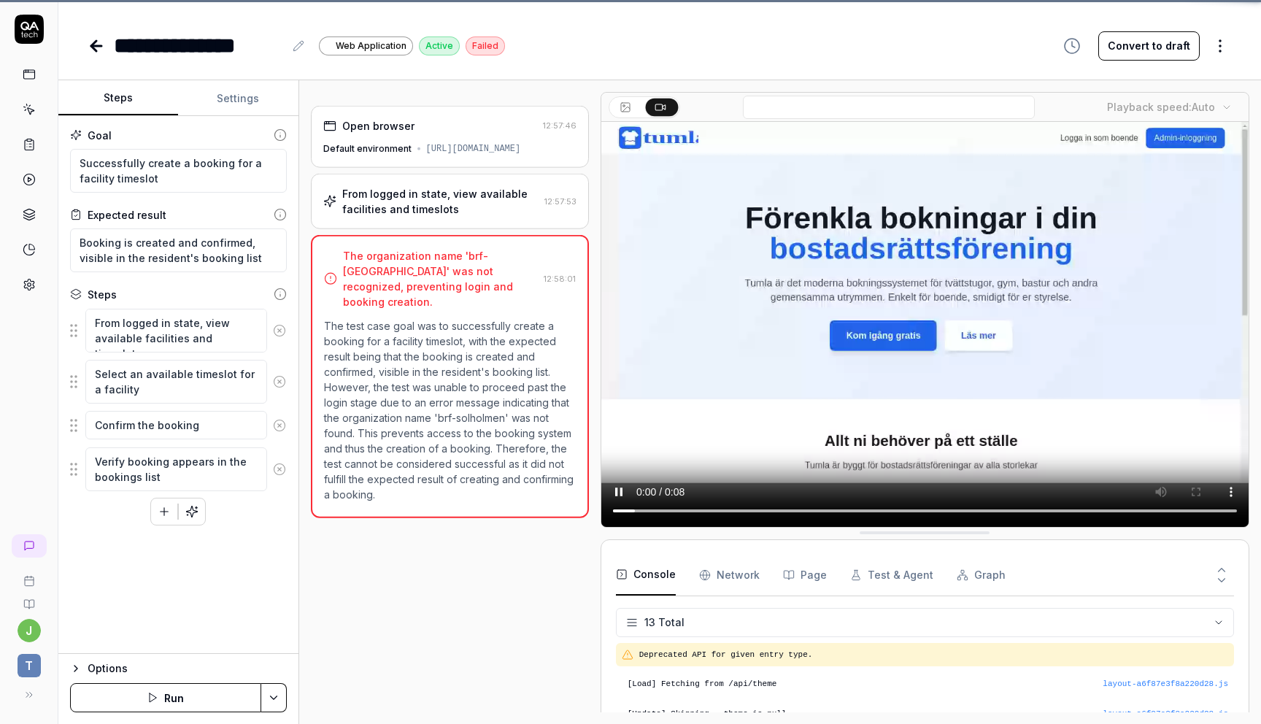
scroll to position [277, 0]
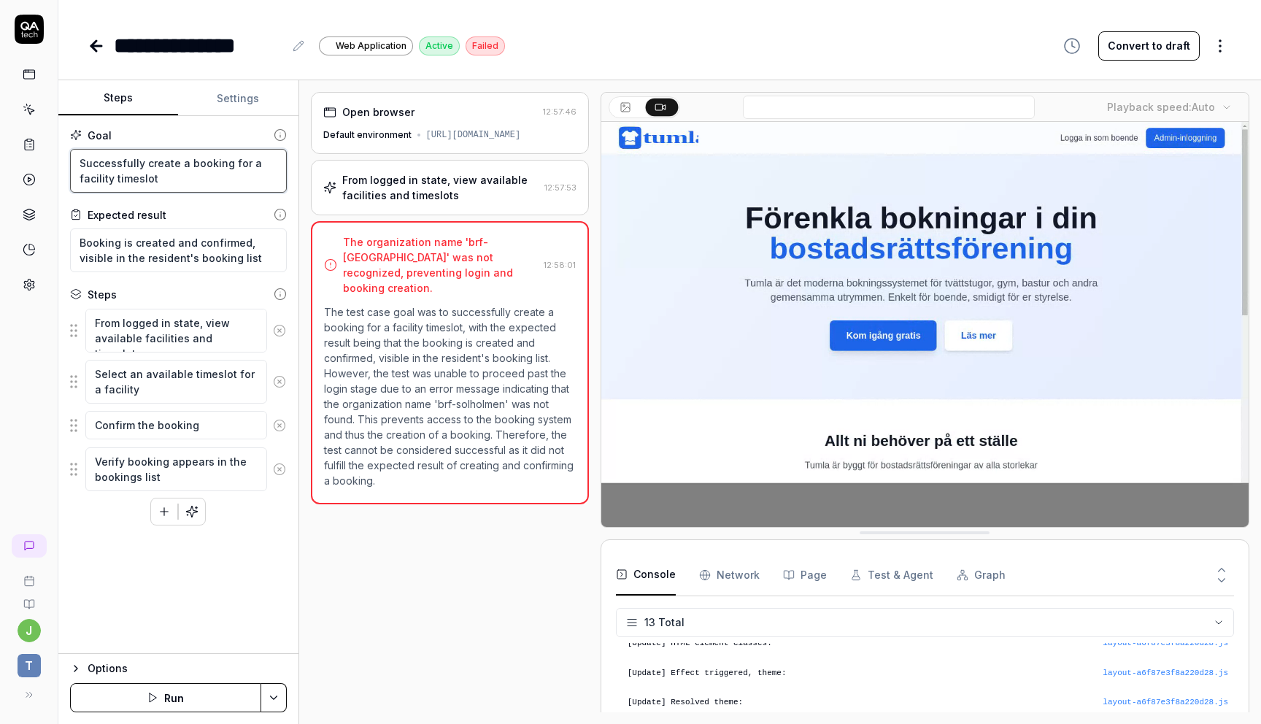
click at [196, 178] on textarea "Successfully create a booking for a facility timeslot" at bounding box center [178, 171] width 217 height 44
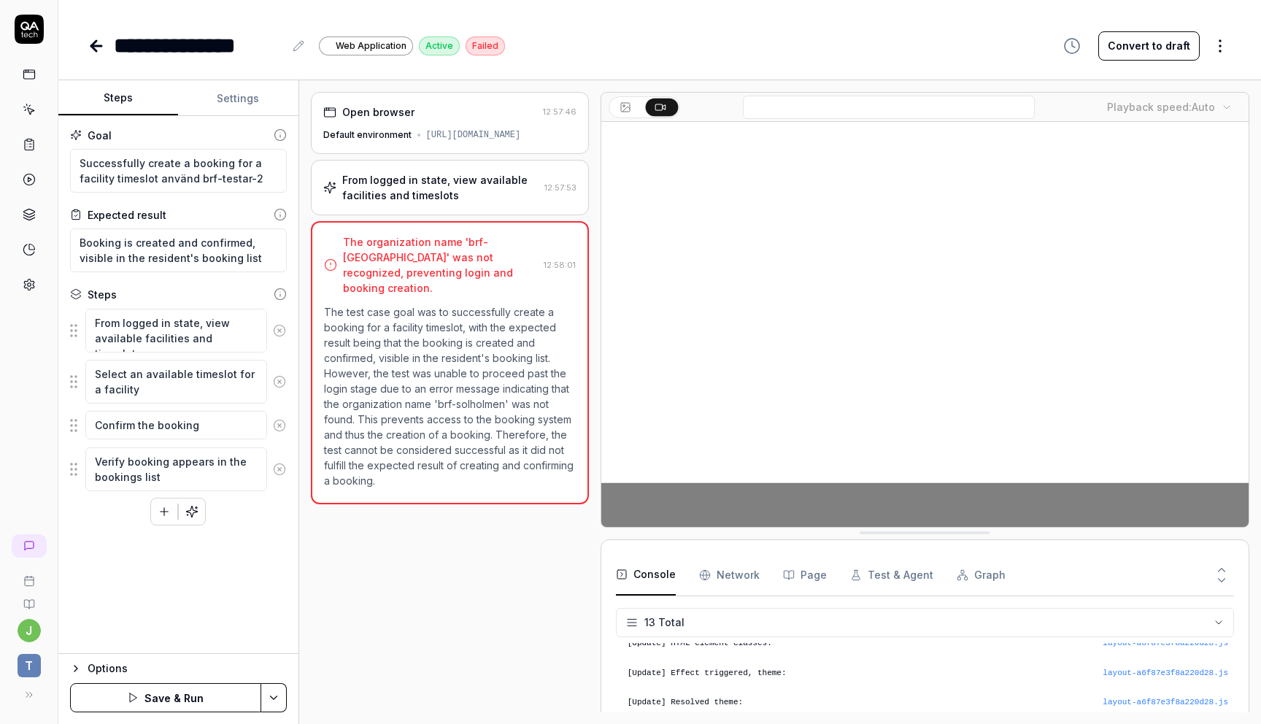
click at [159, 697] on button "Save & Run" at bounding box center [165, 697] width 191 height 29
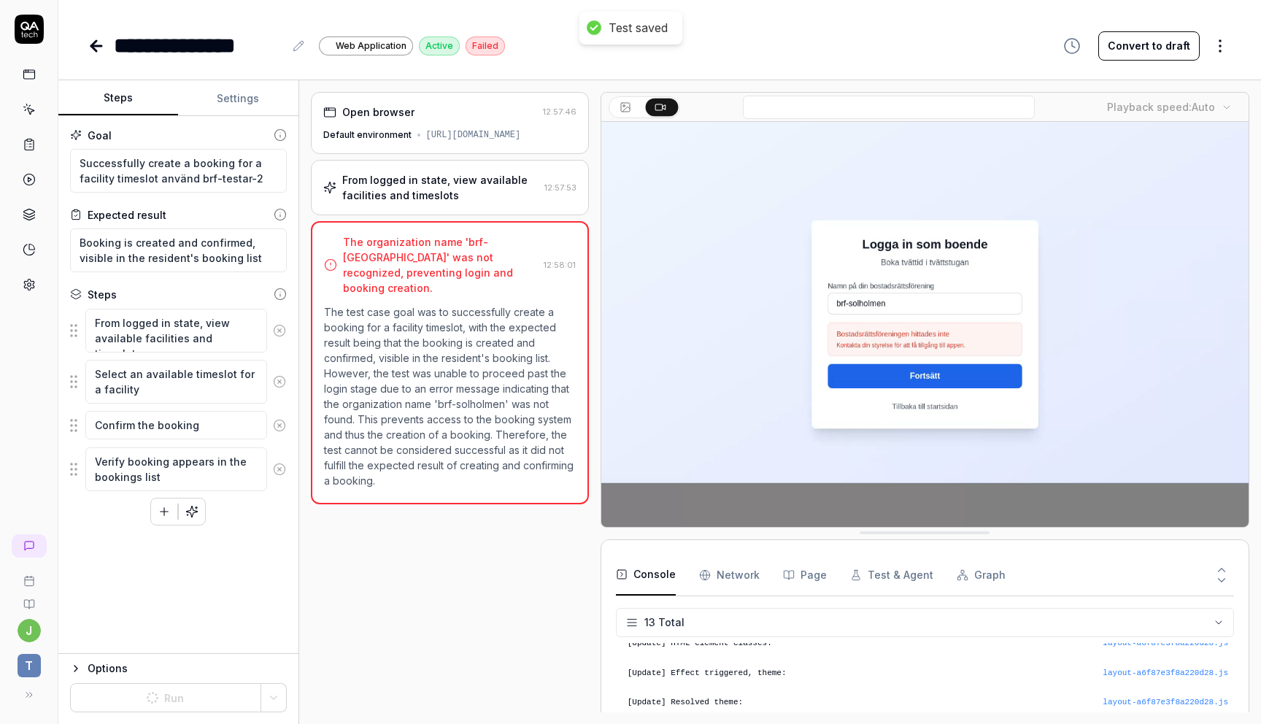
click at [98, 48] on icon at bounding box center [97, 46] width 18 height 18
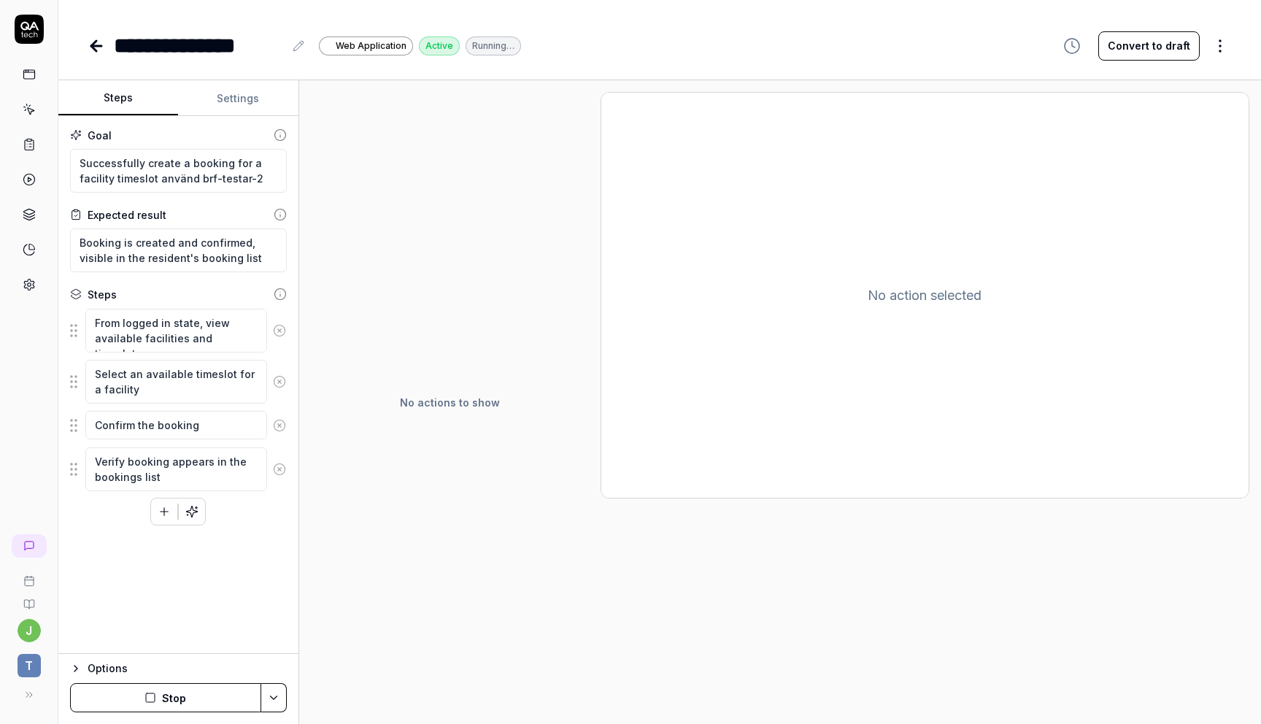
click at [101, 42] on icon at bounding box center [97, 46] width 18 height 18
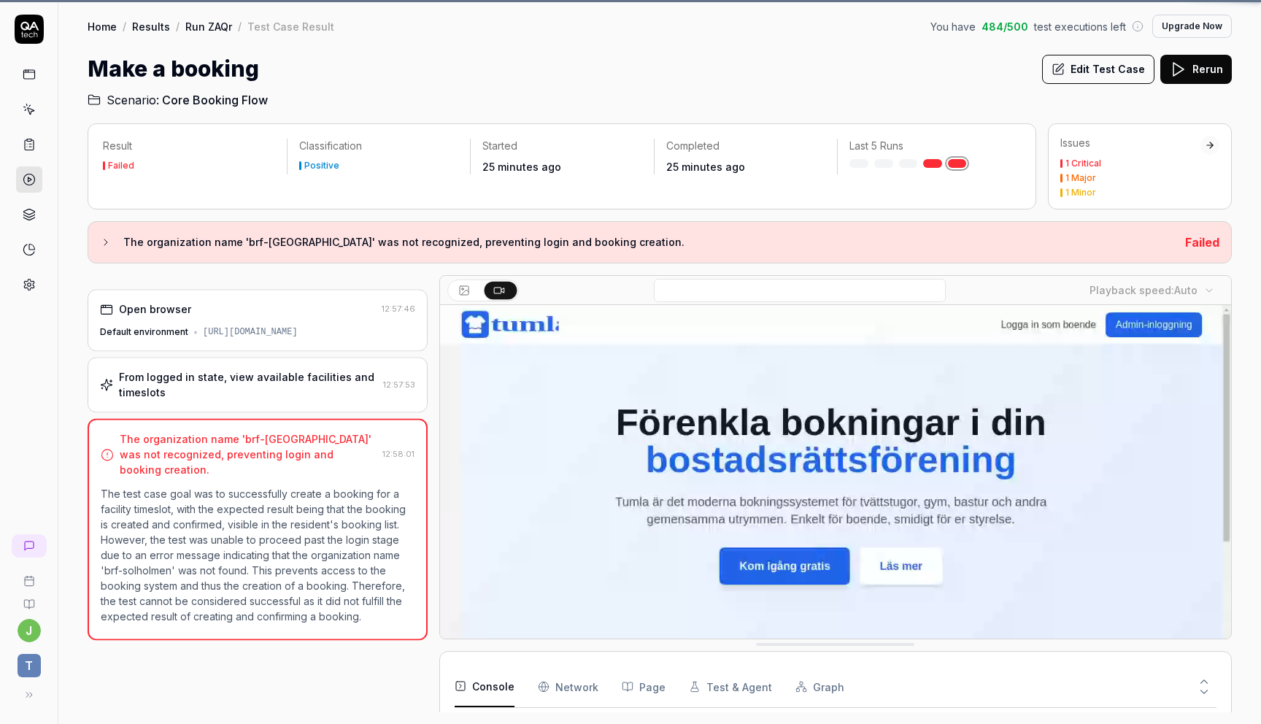
scroll to position [277, 0]
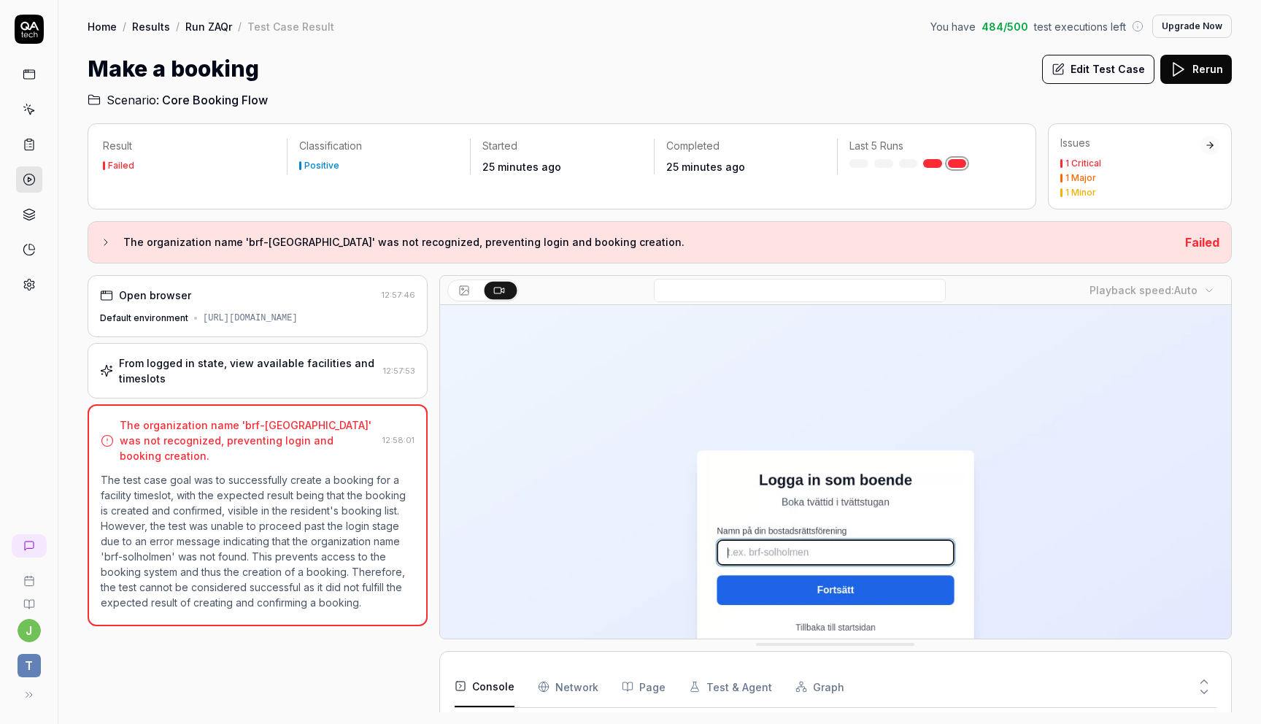
click at [209, 26] on link "Run ZAQr" at bounding box center [208, 26] width 47 height 15
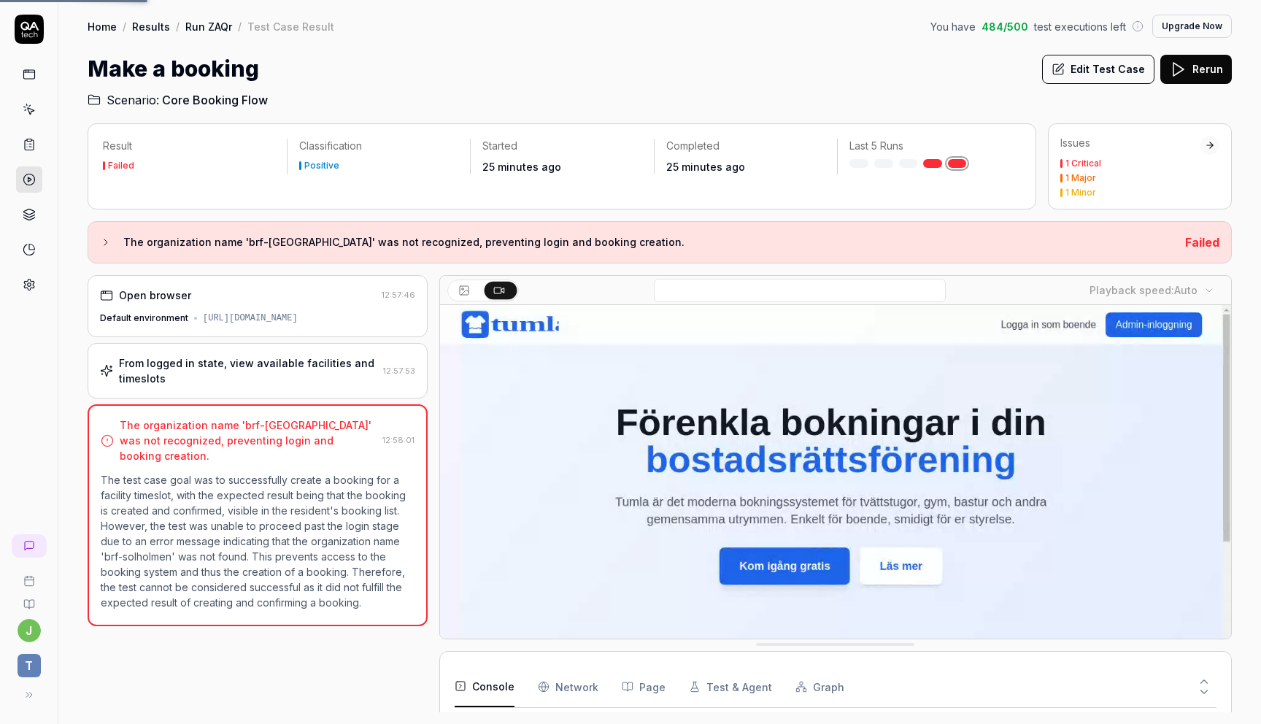
click at [152, 24] on link "Results" at bounding box center [151, 26] width 38 height 15
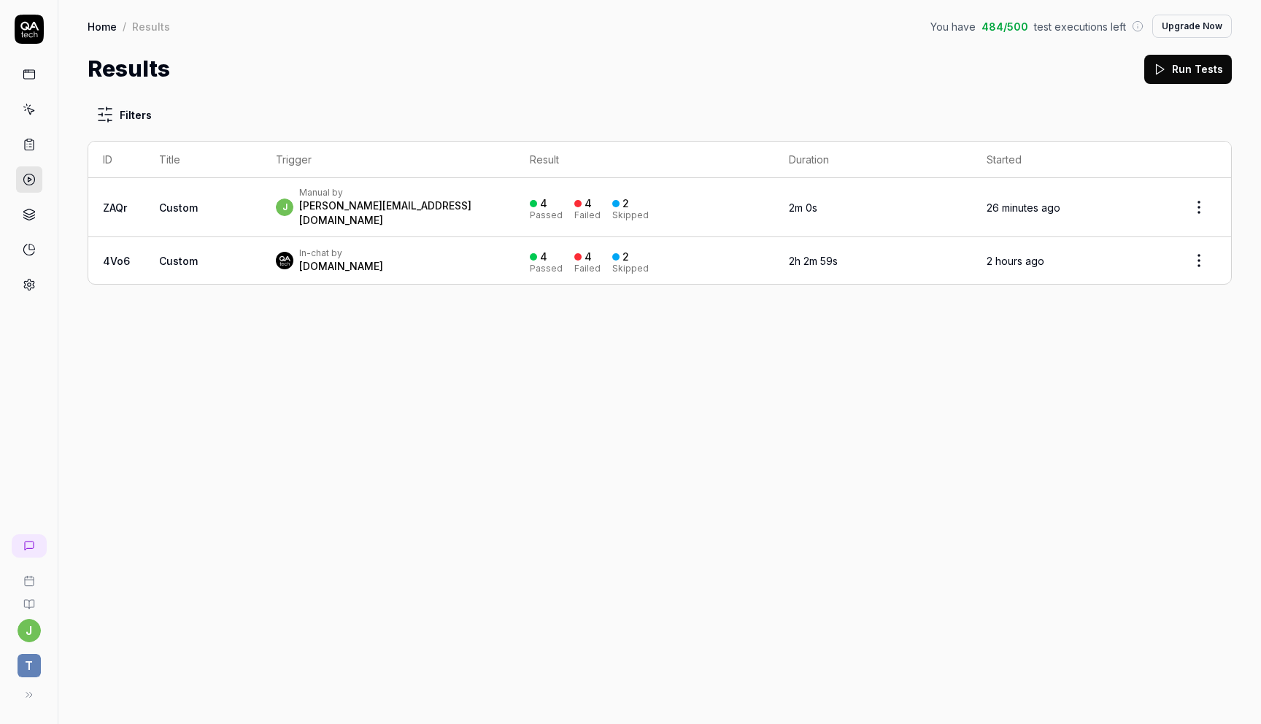
click at [212, 208] on td "Custom" at bounding box center [202, 207] width 117 height 59
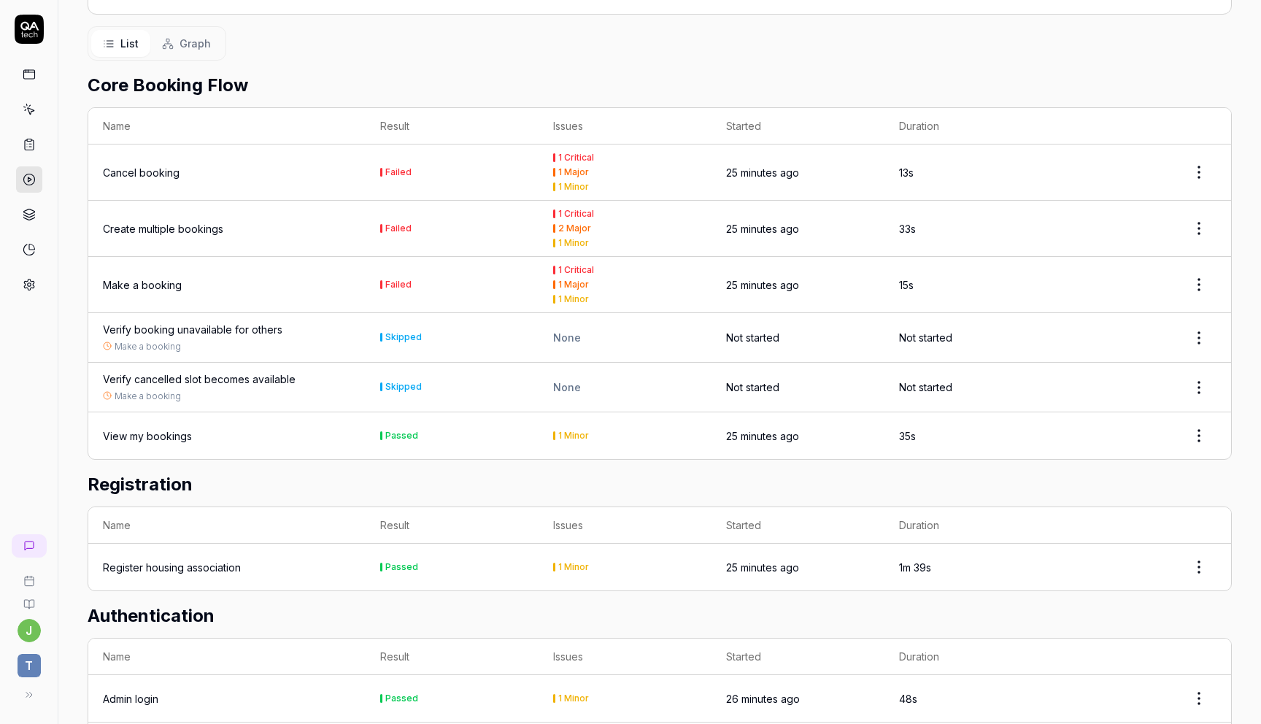
scroll to position [344, 0]
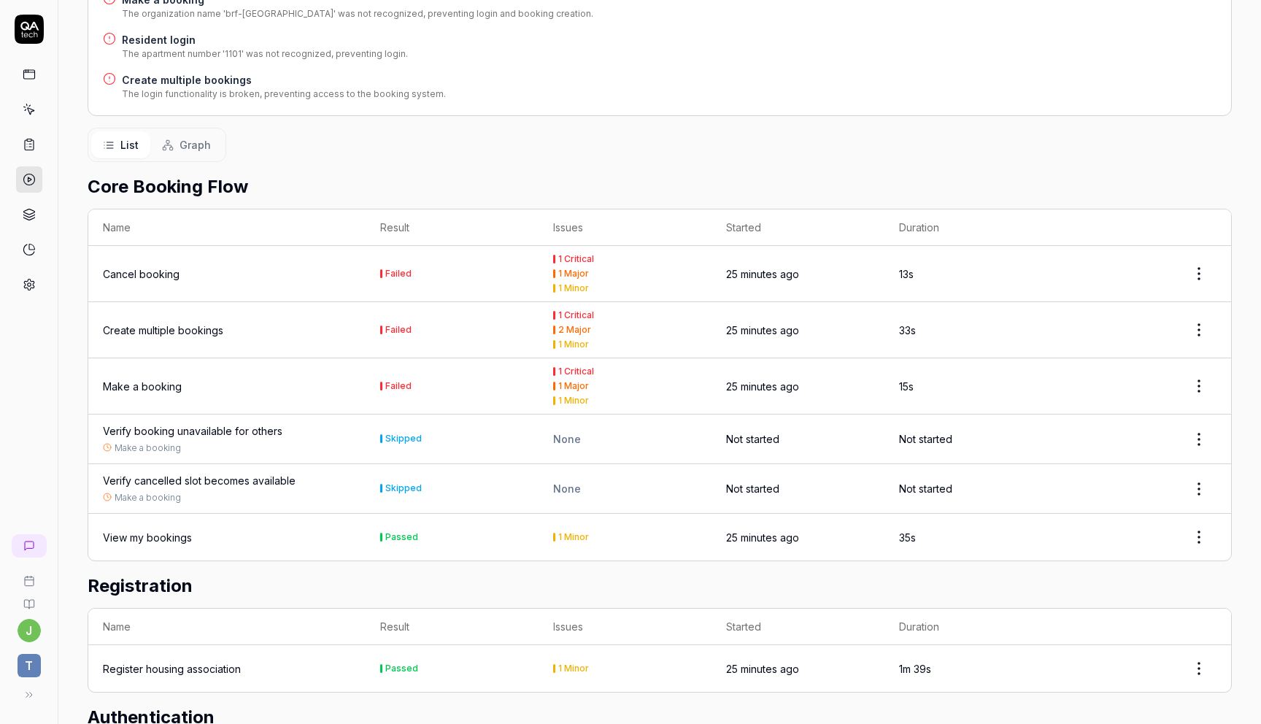
click at [144, 379] on div "Make a booking" at bounding box center [142, 386] width 79 height 15
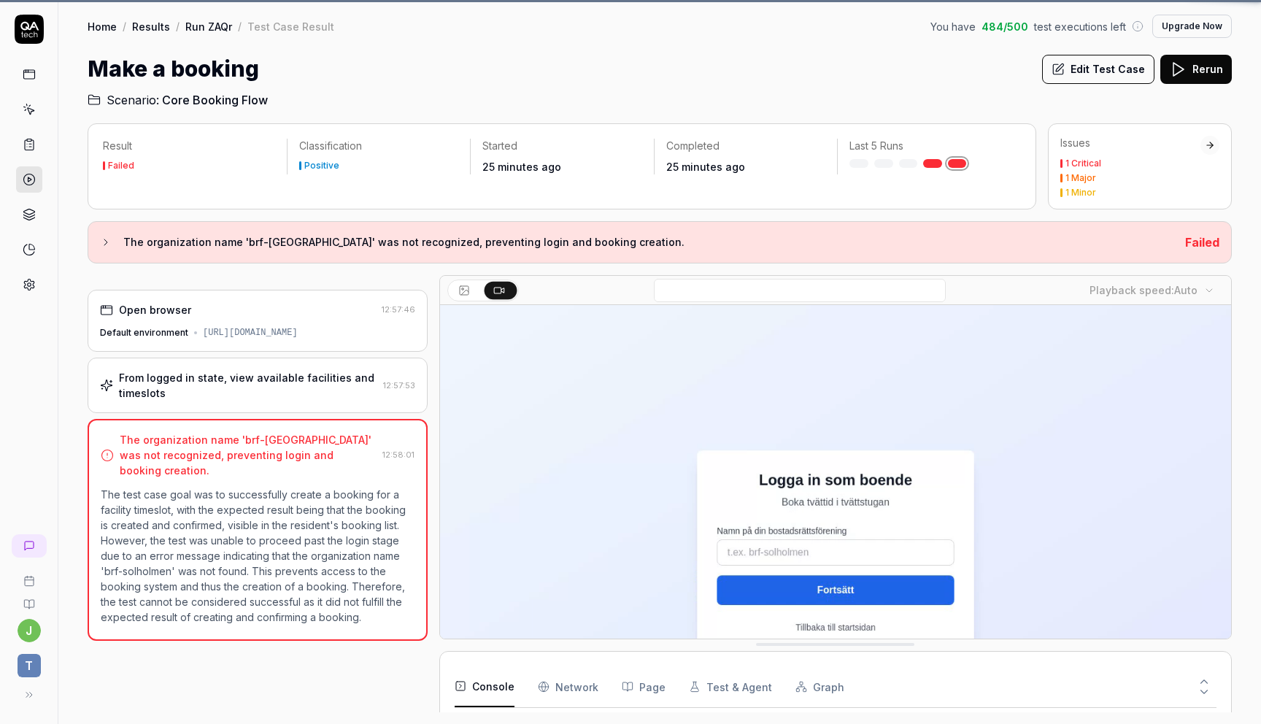
scroll to position [277, 0]
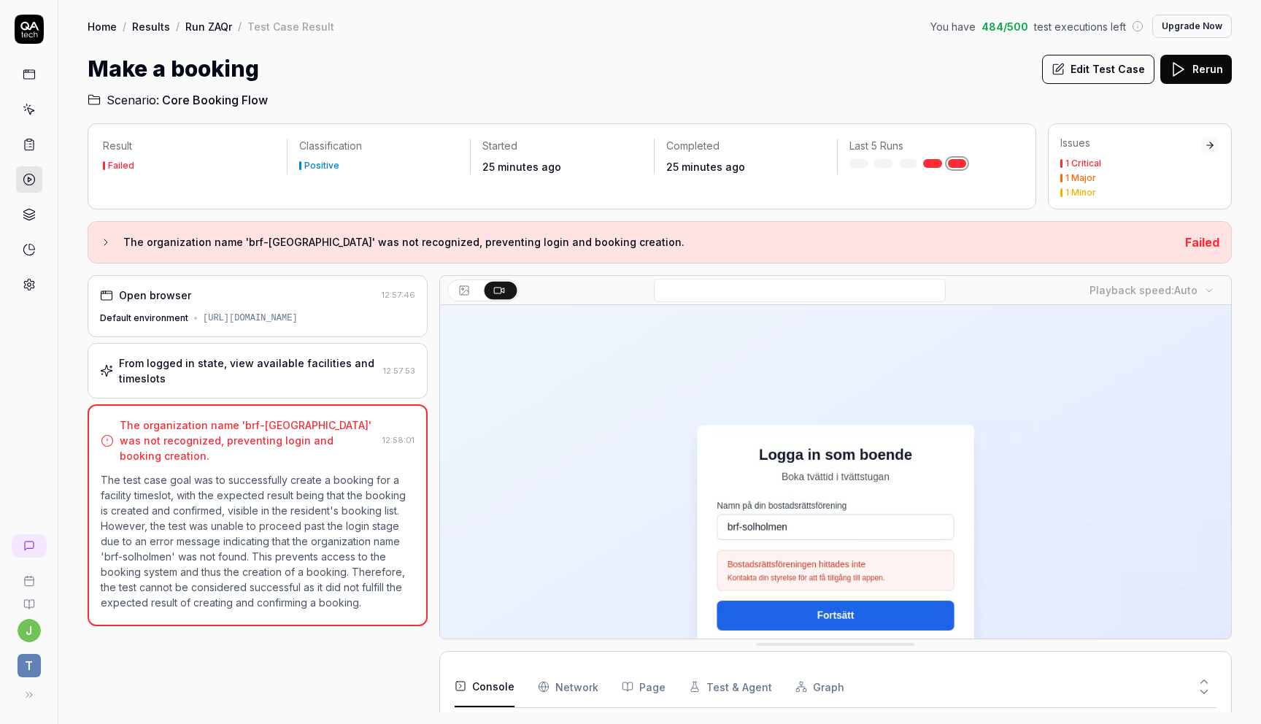
click at [1115, 69] on button "Edit Test Case" at bounding box center [1098, 69] width 112 height 29
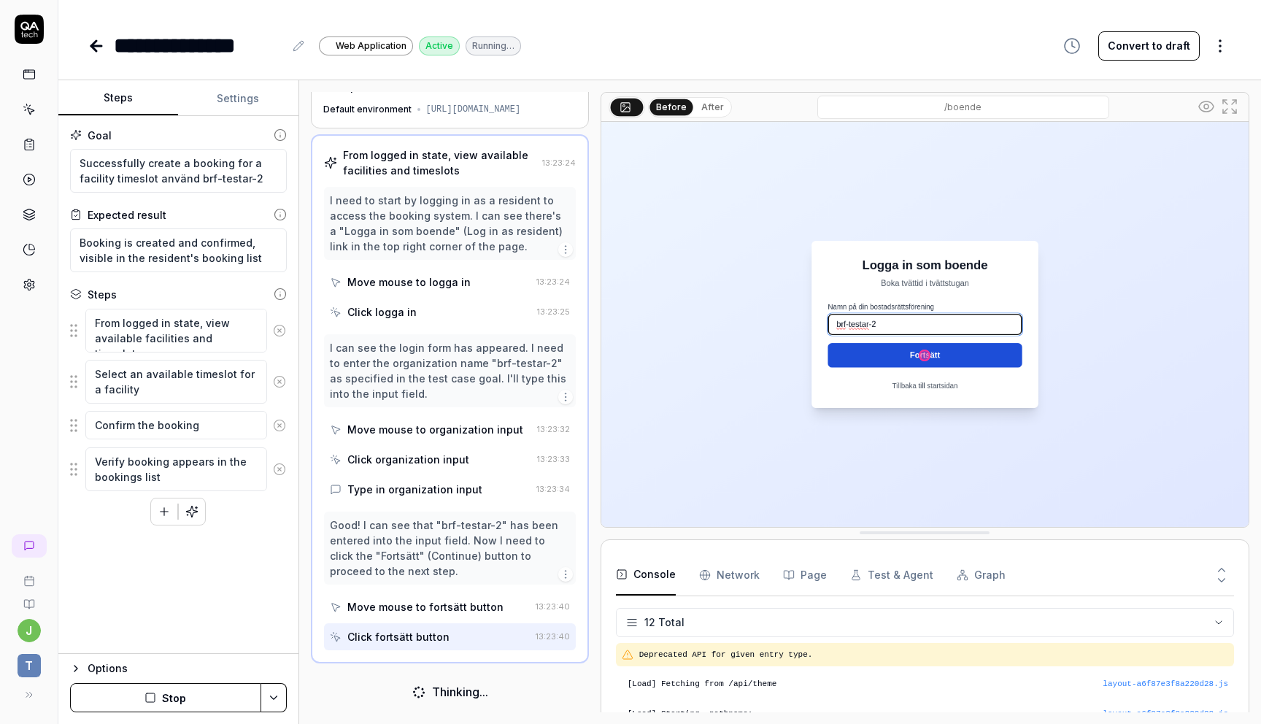
scroll to position [23, 0]
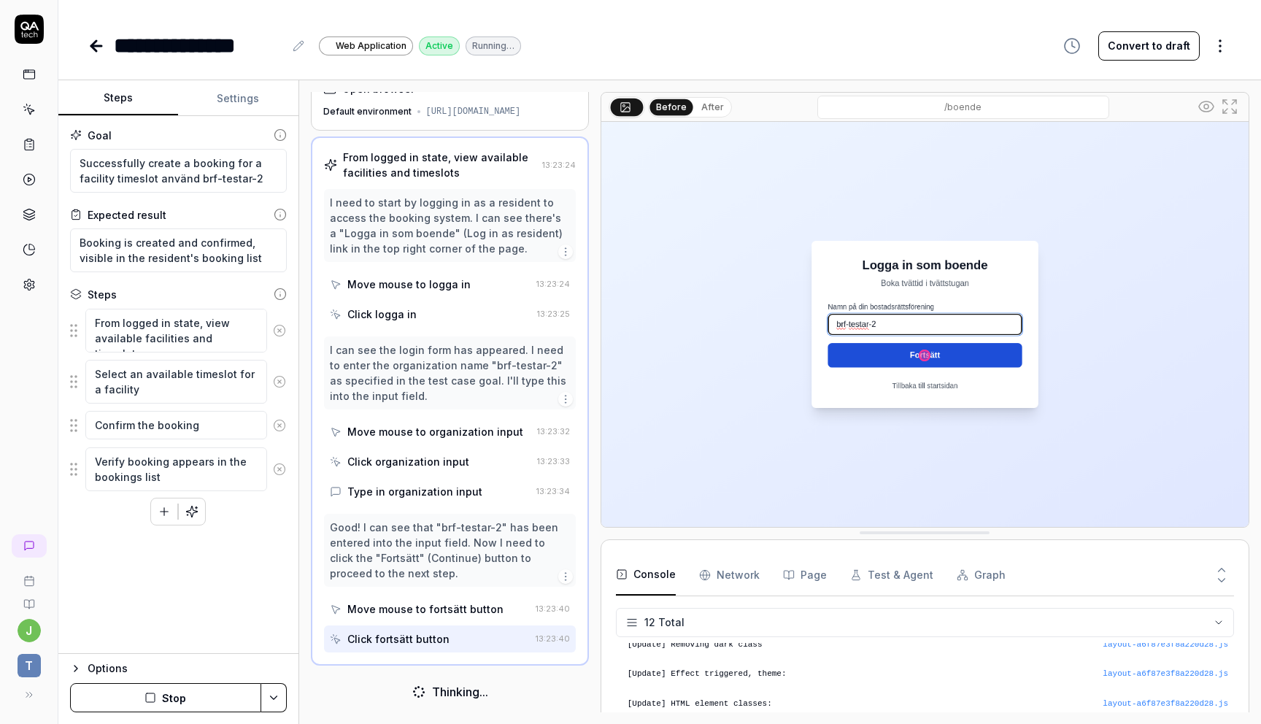
scroll to position [247, 0]
click at [94, 46] on icon at bounding box center [96, 46] width 10 height 0
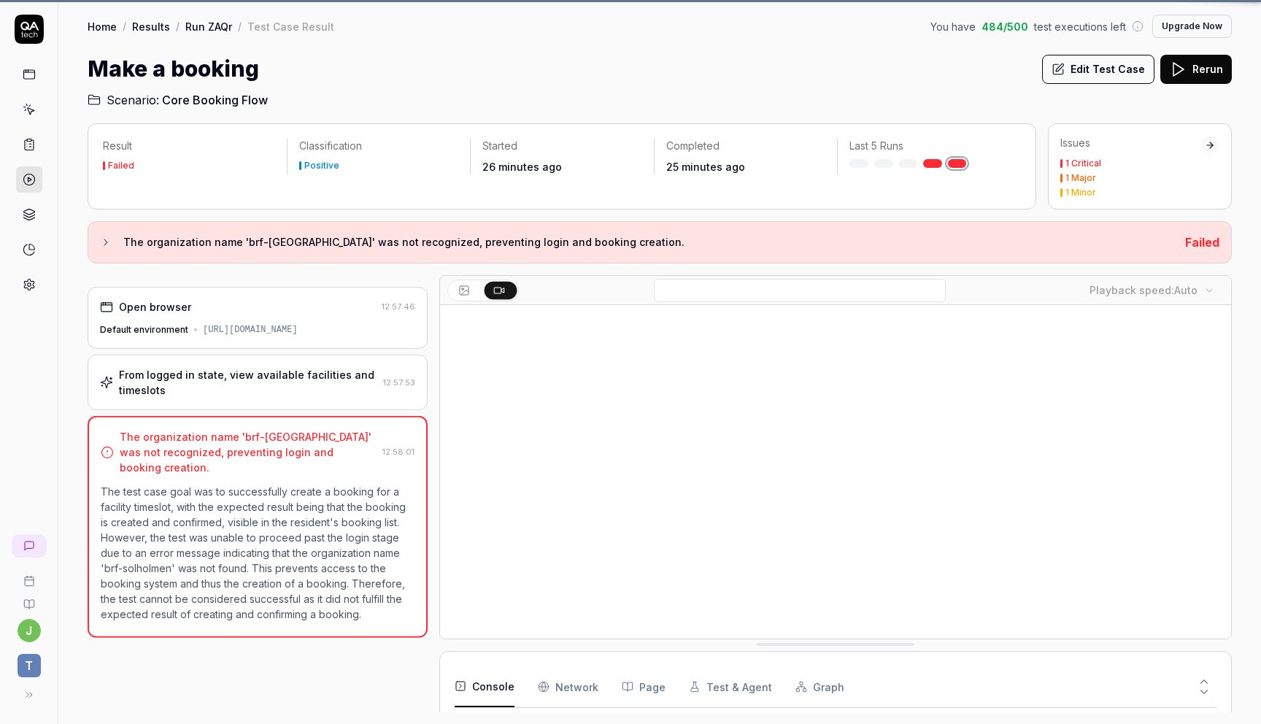
scroll to position [277, 0]
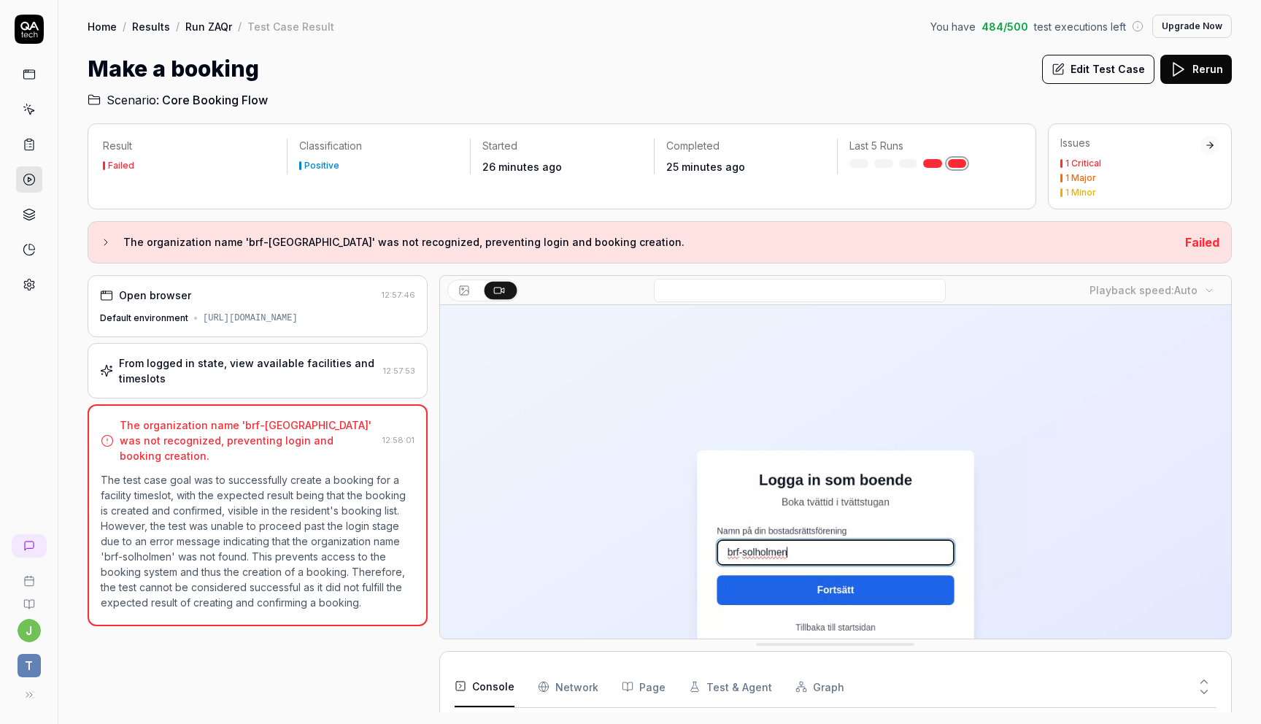
click at [148, 28] on link "Results" at bounding box center [151, 26] width 38 height 15
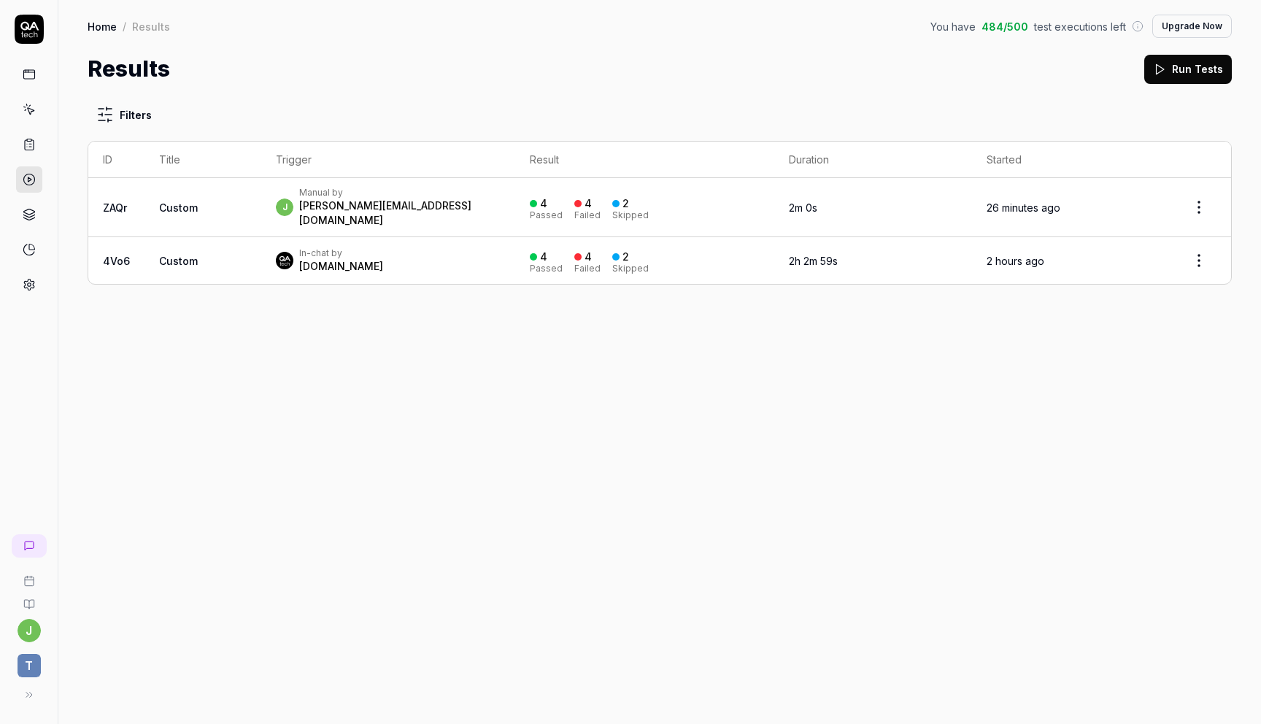
click at [167, 190] on td "Custom" at bounding box center [202, 207] width 117 height 59
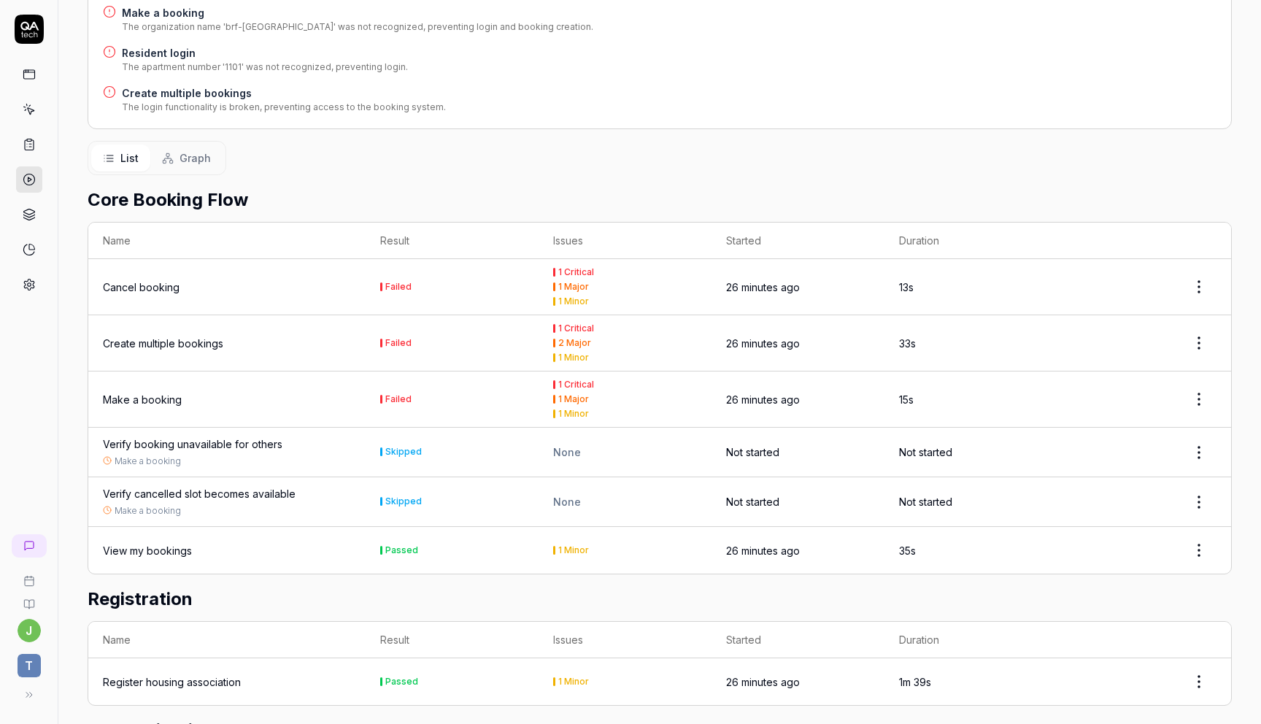
scroll to position [335, 0]
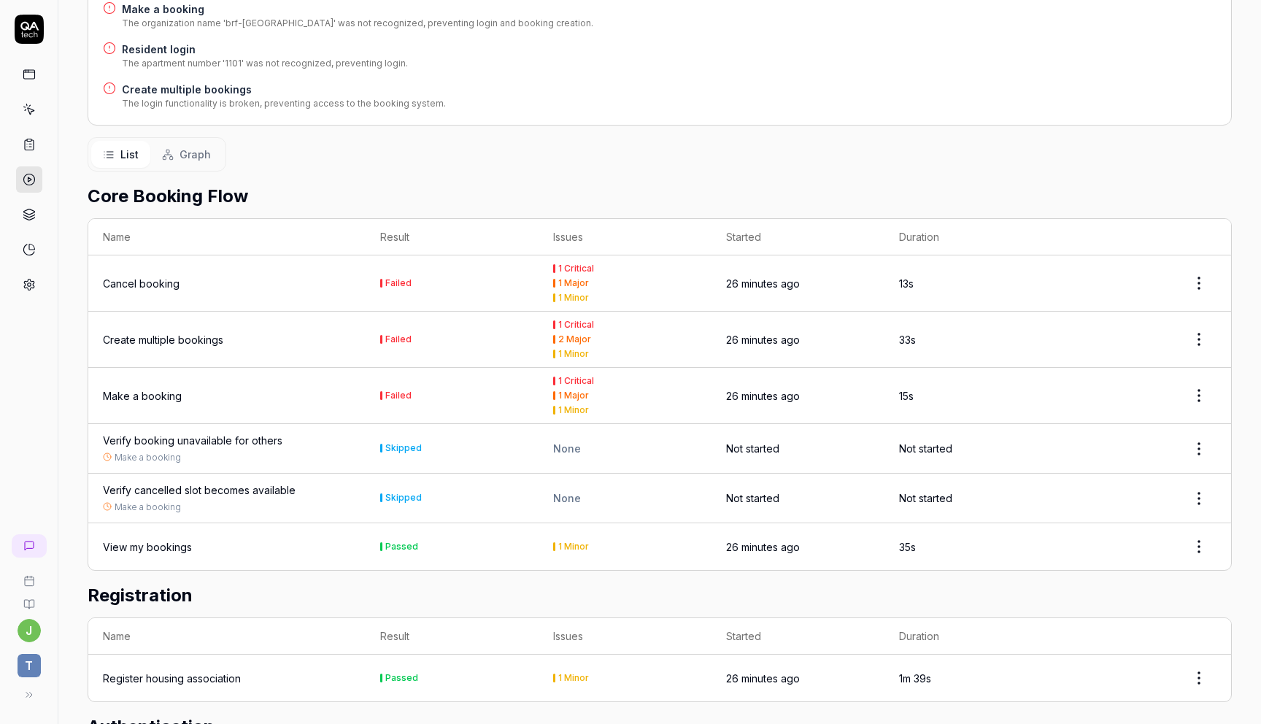
click at [154, 332] on div "Create multiple bookings" at bounding box center [163, 339] width 120 height 15
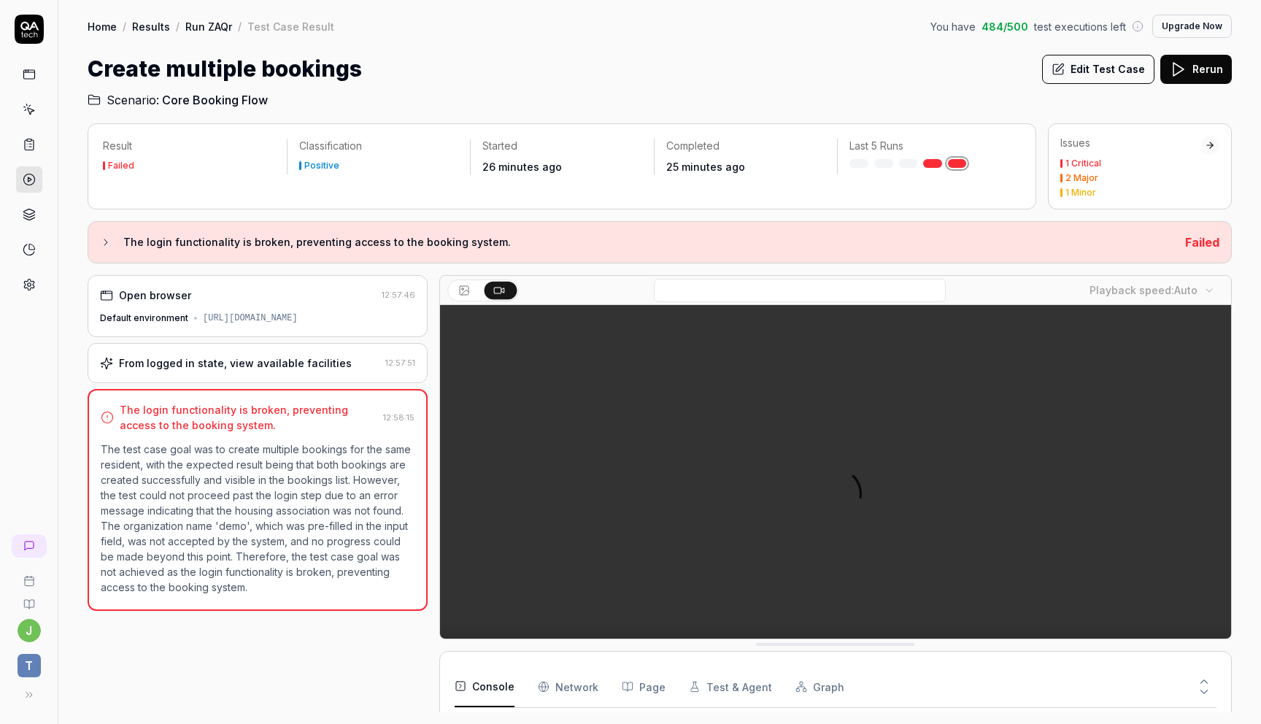
scroll to position [306, 0]
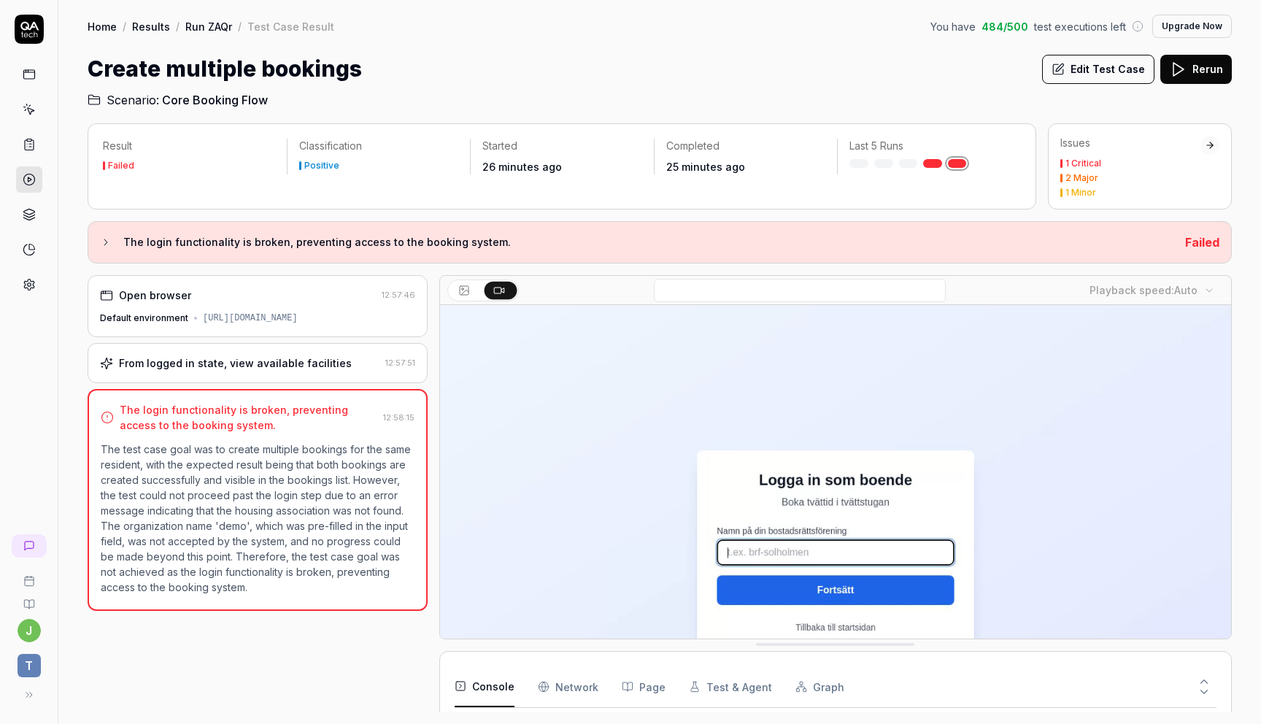
click at [1092, 64] on button "Edit Test Case" at bounding box center [1098, 69] width 112 height 29
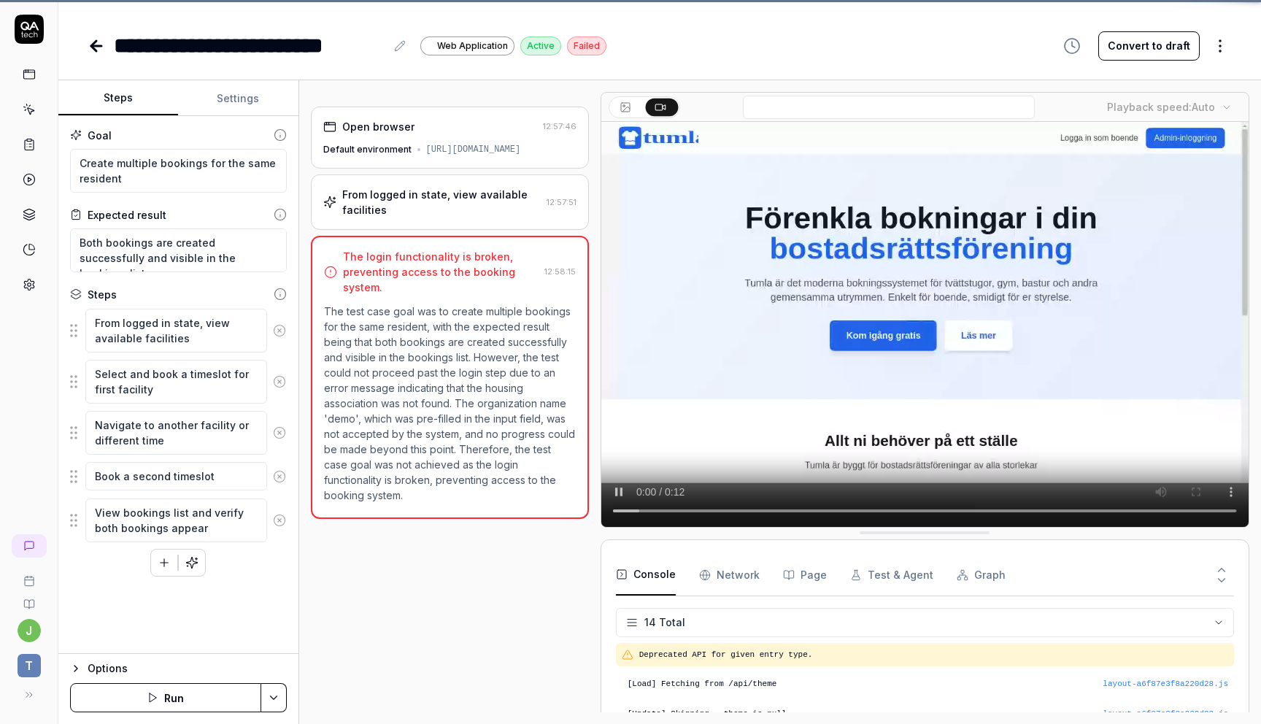
scroll to position [306, 0]
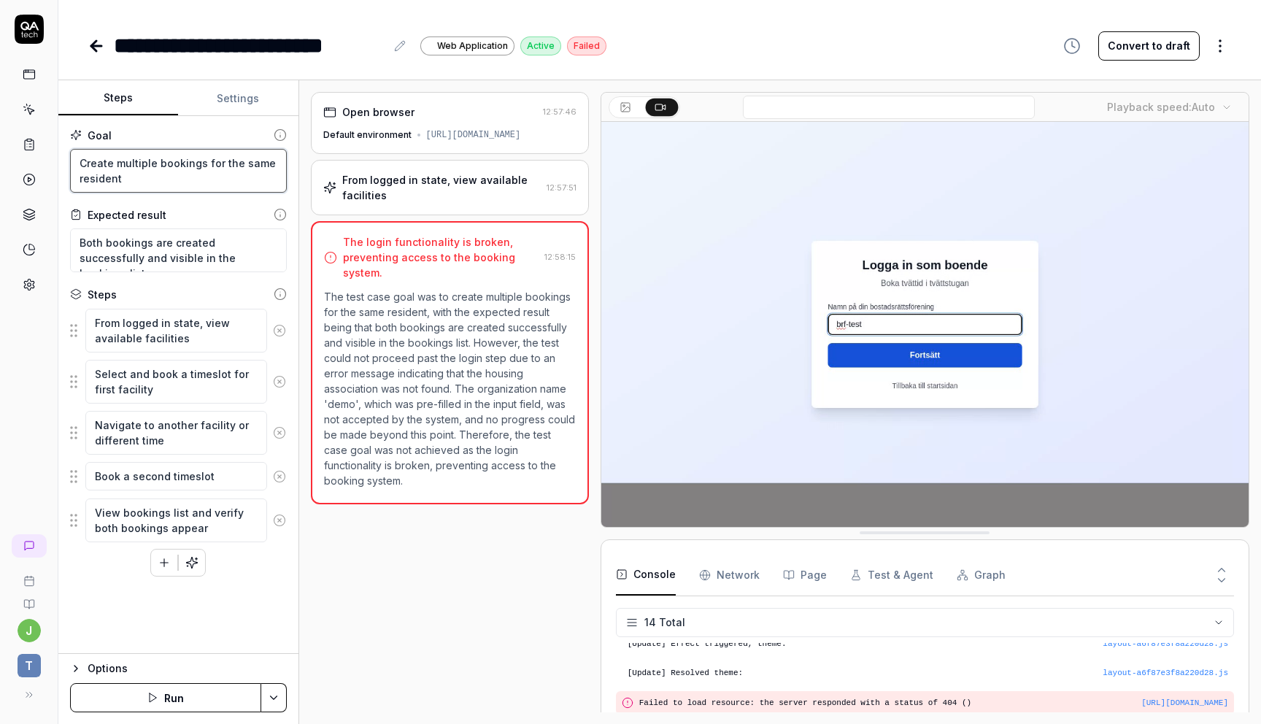
click at [171, 179] on textarea "Create multiple bookings for the same resident" at bounding box center [178, 171] width 217 height 44
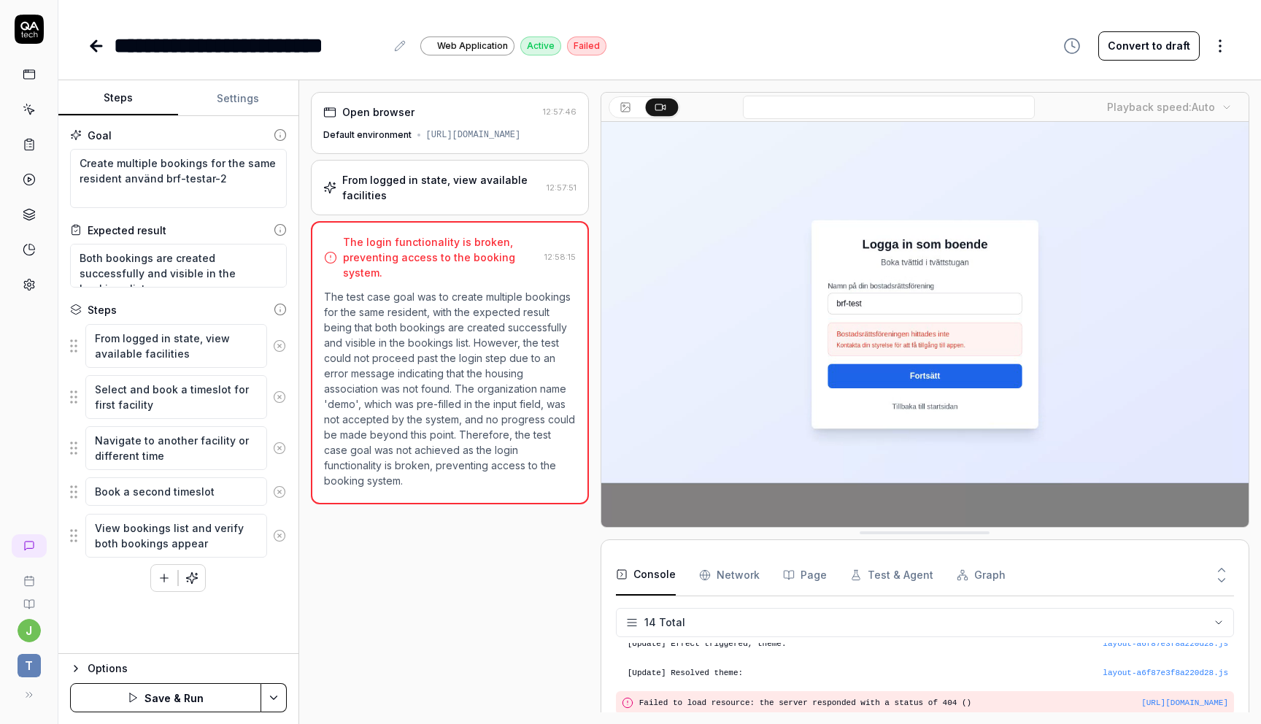
click at [173, 694] on button "Save & Run" at bounding box center [165, 697] width 191 height 29
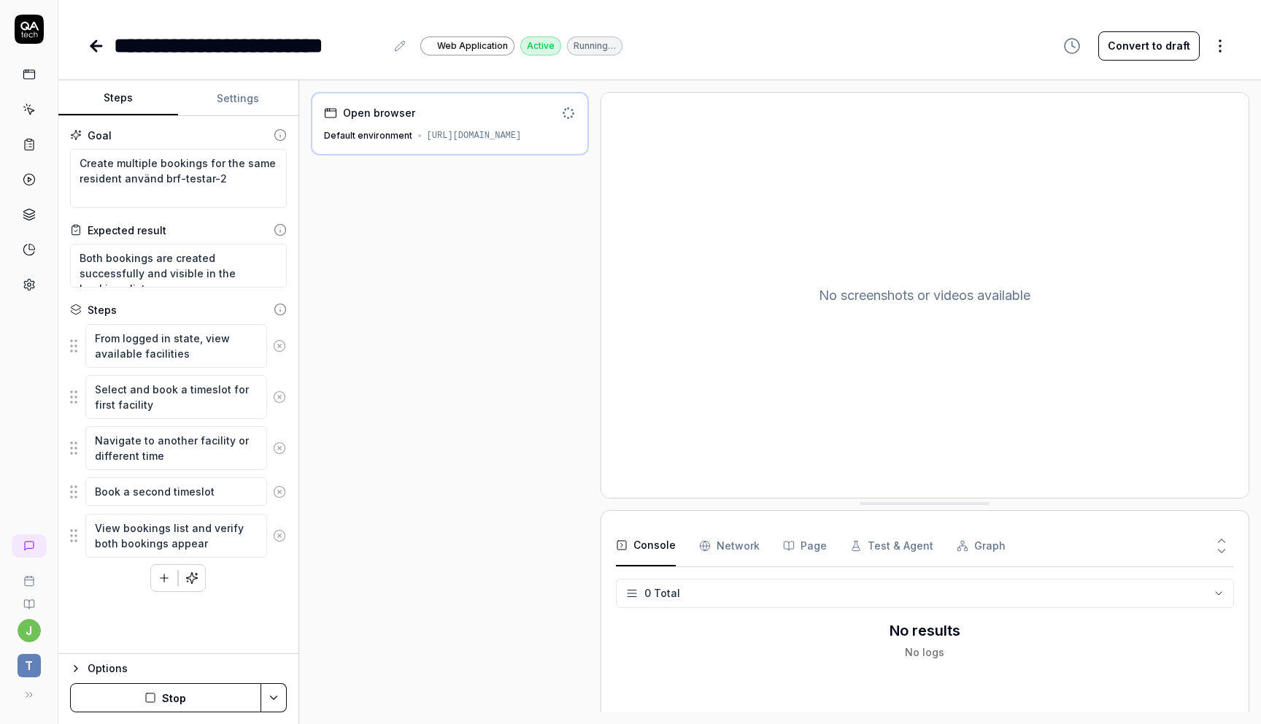
click at [97, 46] on icon at bounding box center [96, 46] width 10 height 0
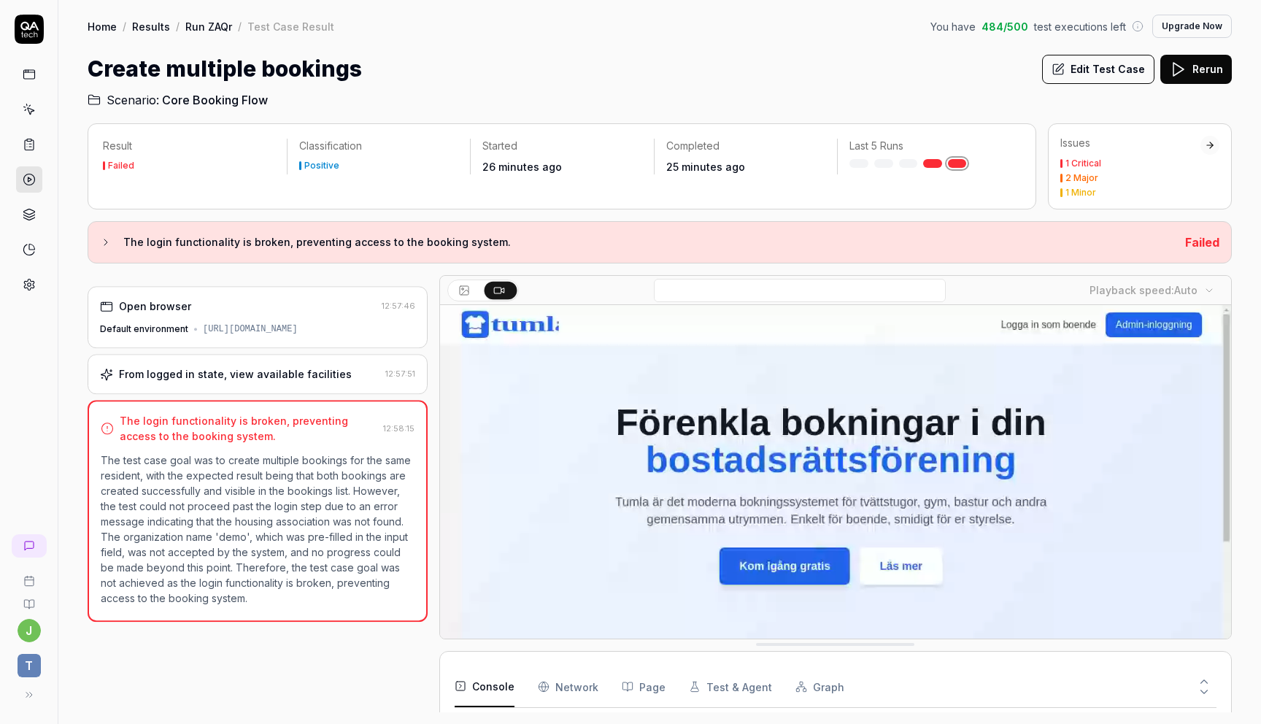
scroll to position [306, 0]
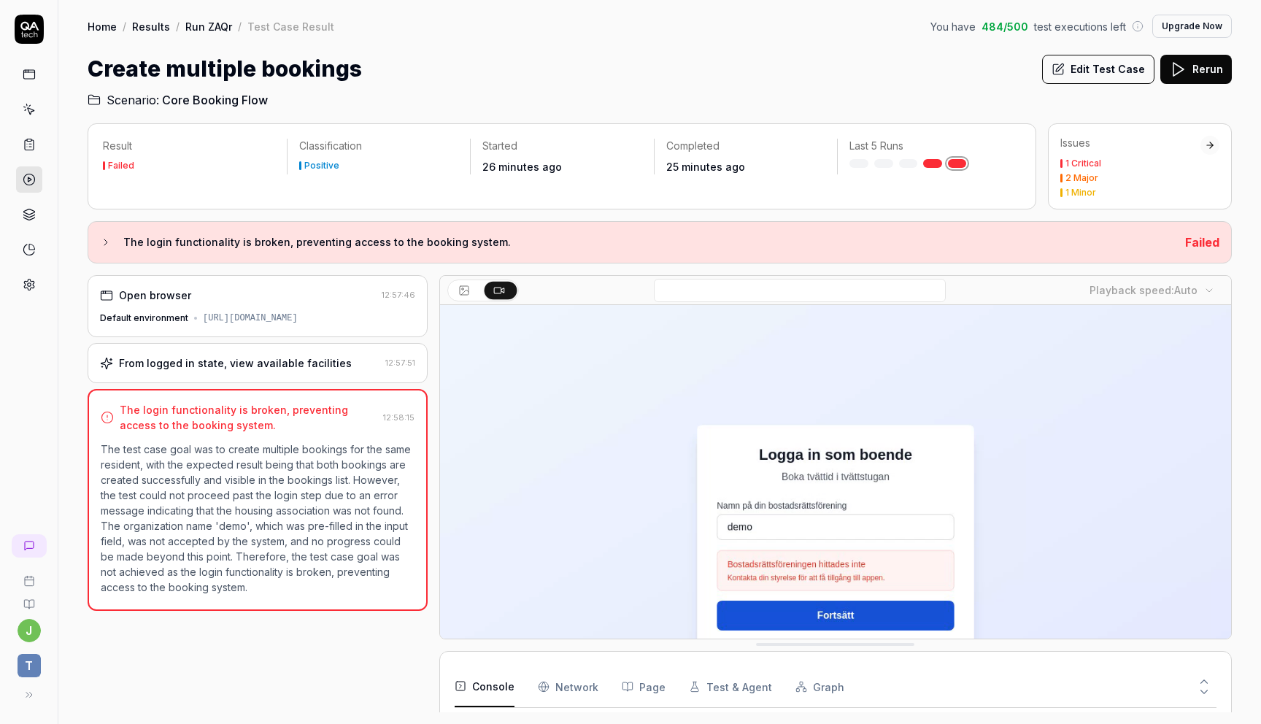
click at [198, 28] on link "Run ZAQr" at bounding box center [208, 26] width 47 height 15
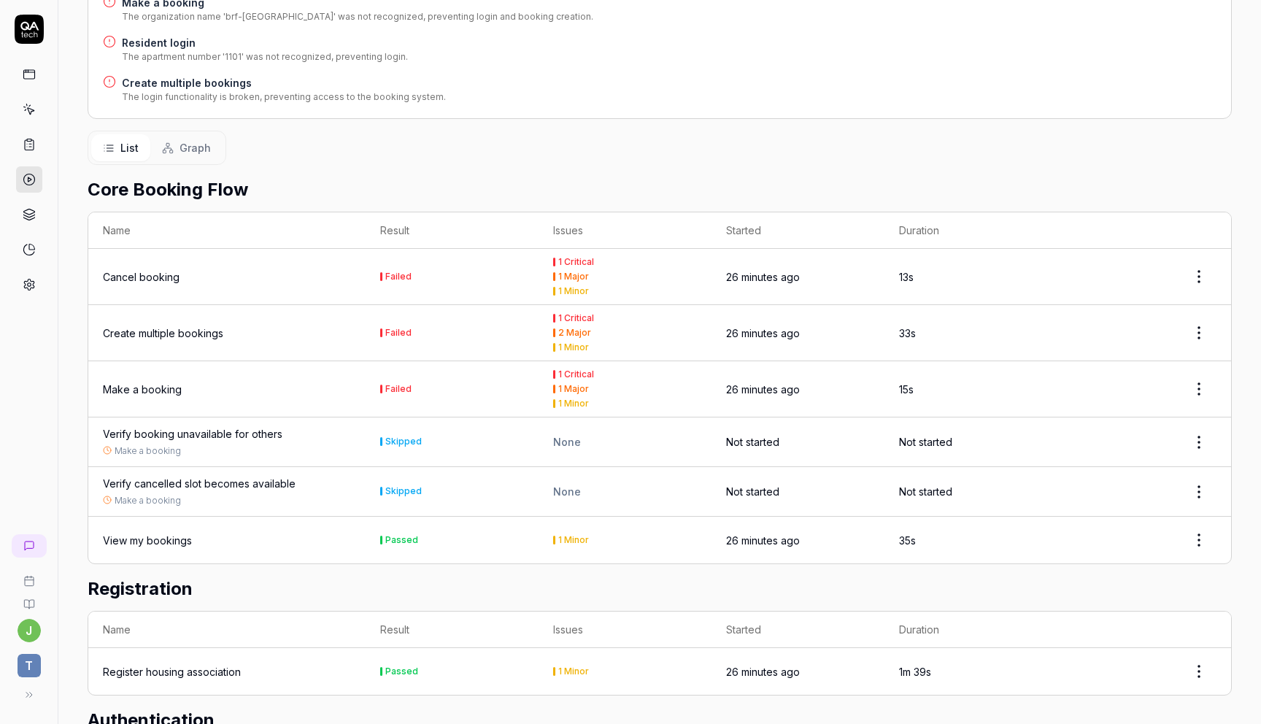
scroll to position [377, 0]
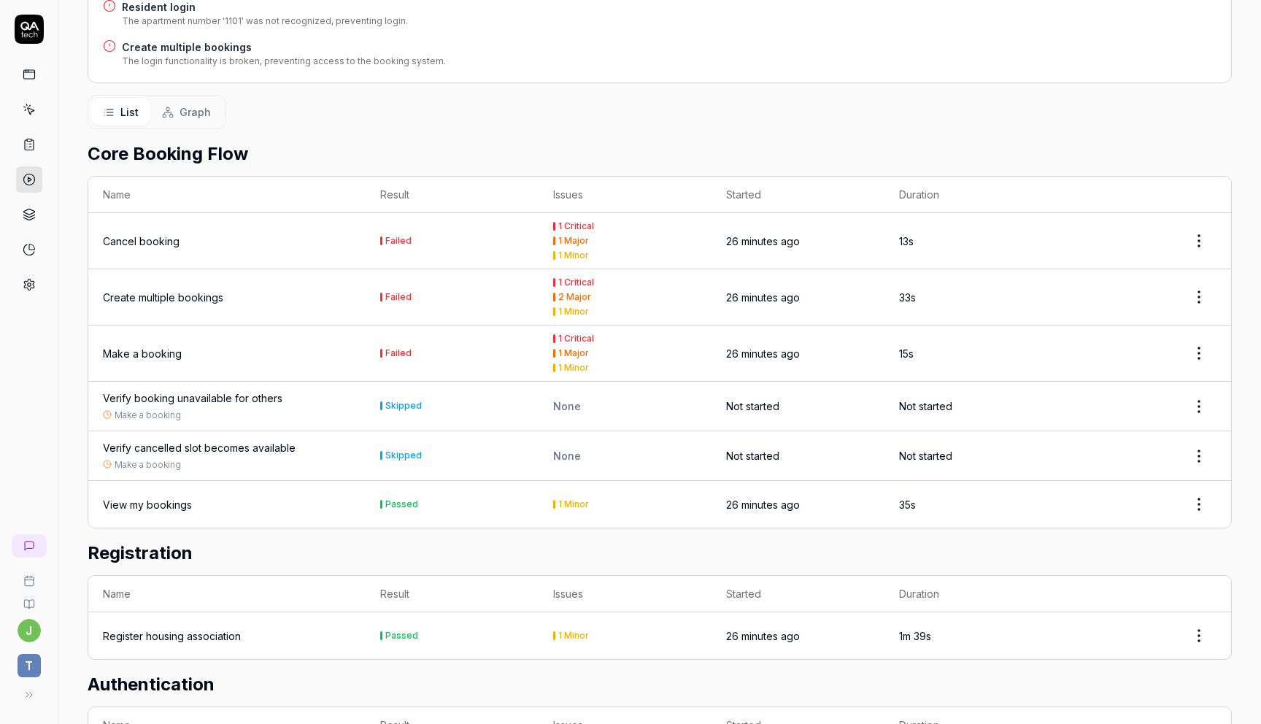
click at [158, 233] on div "Cancel booking" at bounding box center [141, 240] width 77 height 15
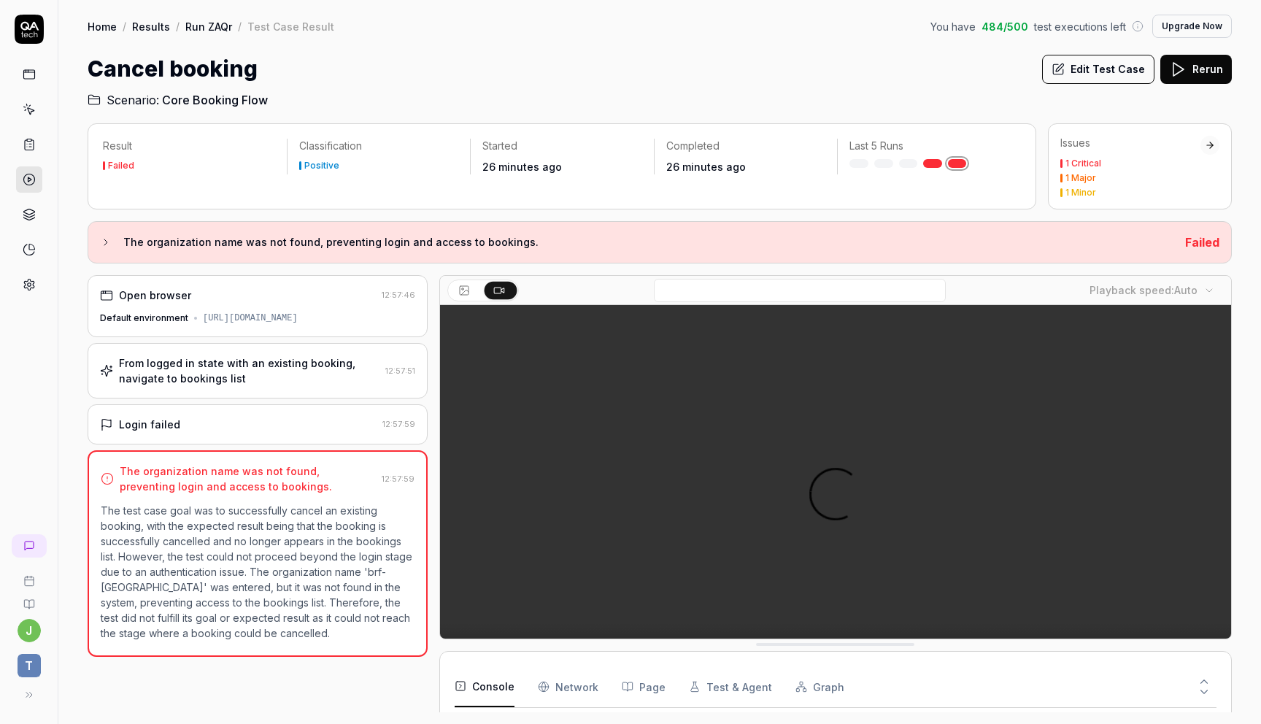
scroll to position [277, 0]
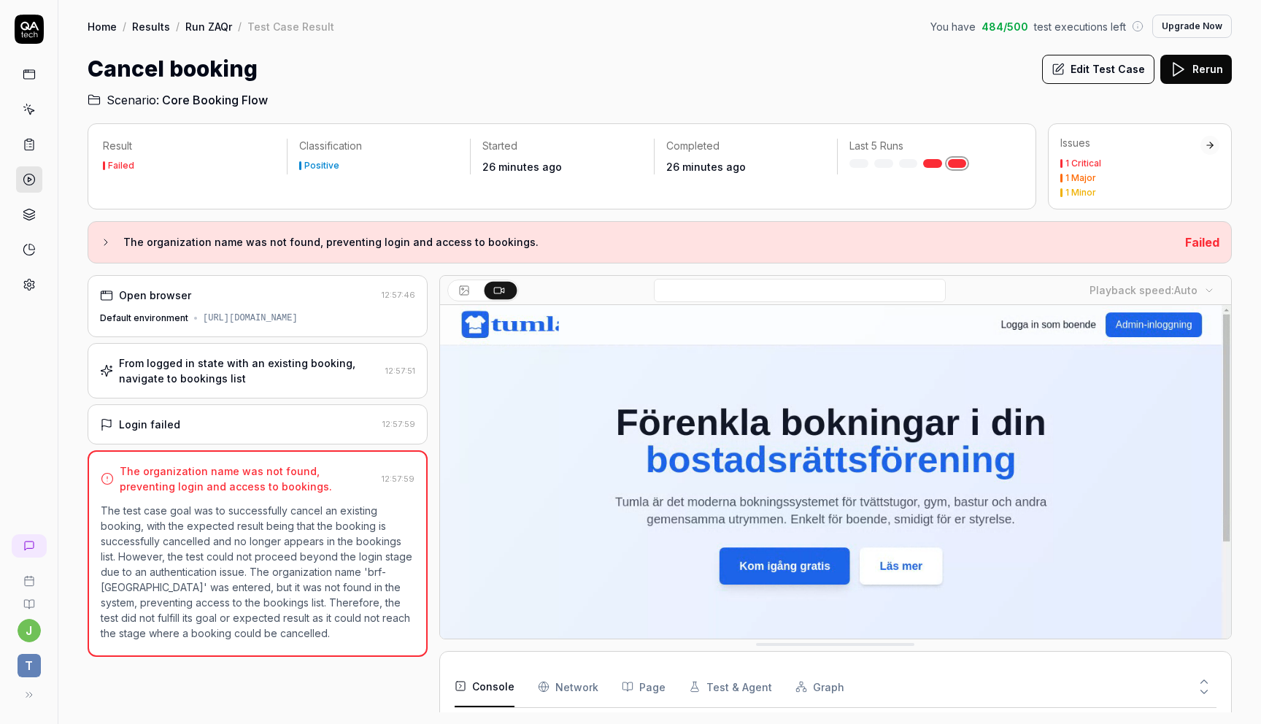
click at [1112, 72] on button "Edit Test Case" at bounding box center [1098, 69] width 112 height 29
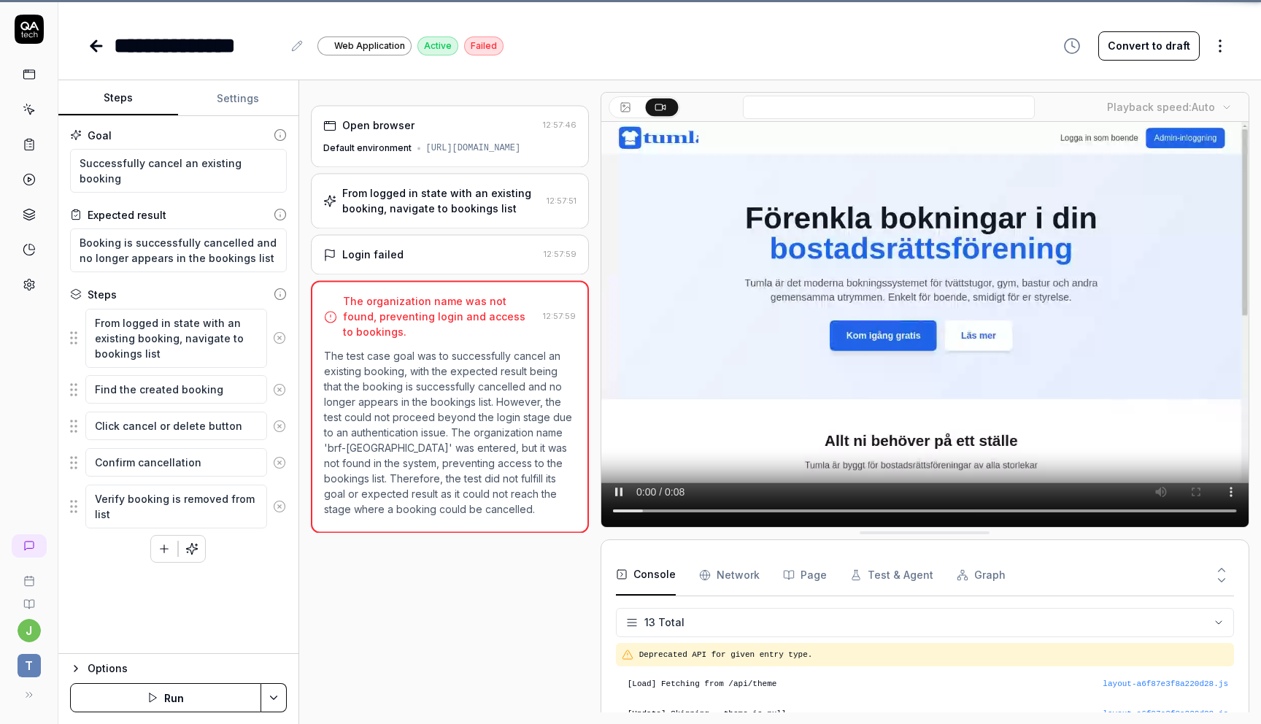
scroll to position [277, 0]
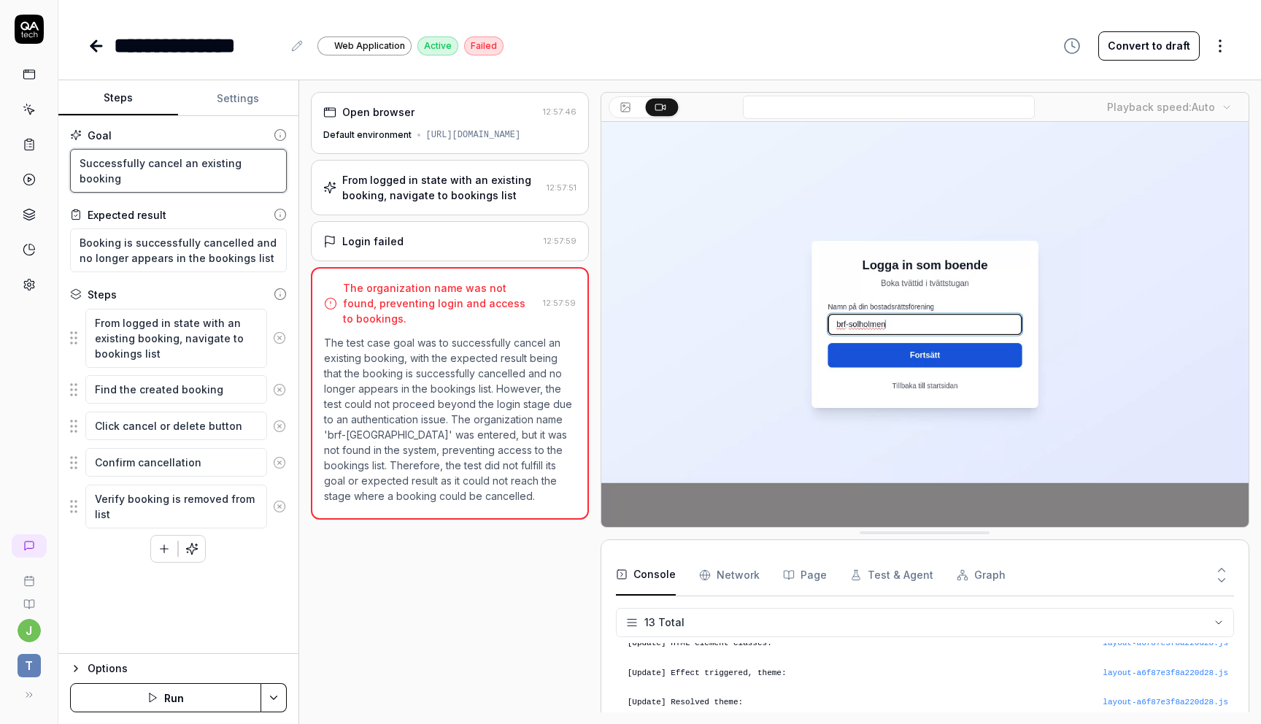
click at [217, 171] on textarea "Successfully cancel an existing booking" at bounding box center [178, 171] width 217 height 44
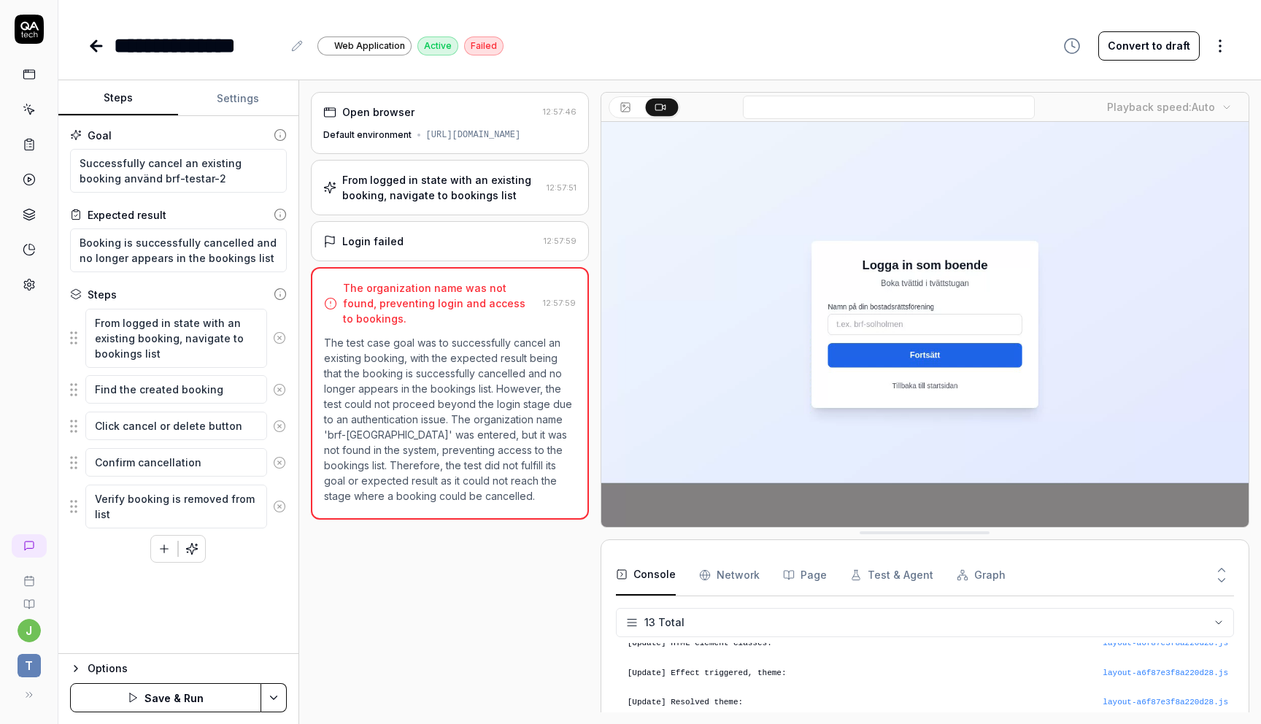
click at [196, 695] on button "Save & Run" at bounding box center [165, 697] width 191 height 29
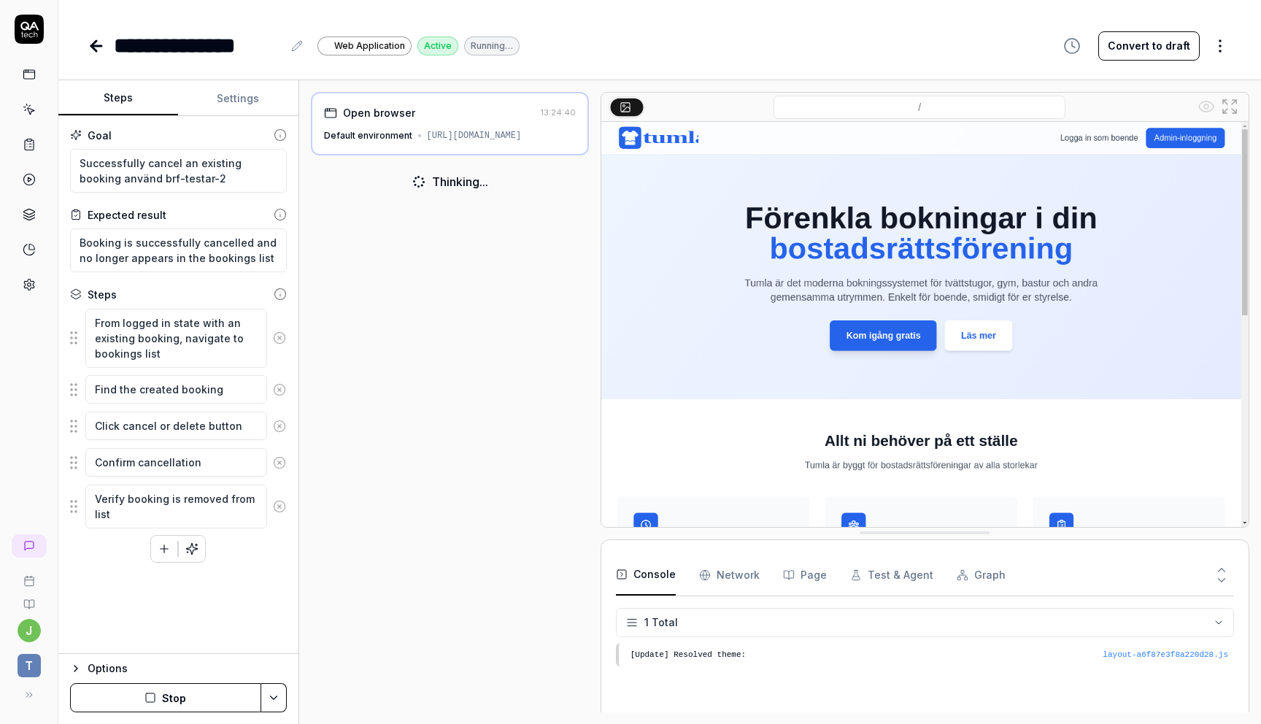
click at [94, 42] on icon at bounding box center [93, 46] width 5 height 10
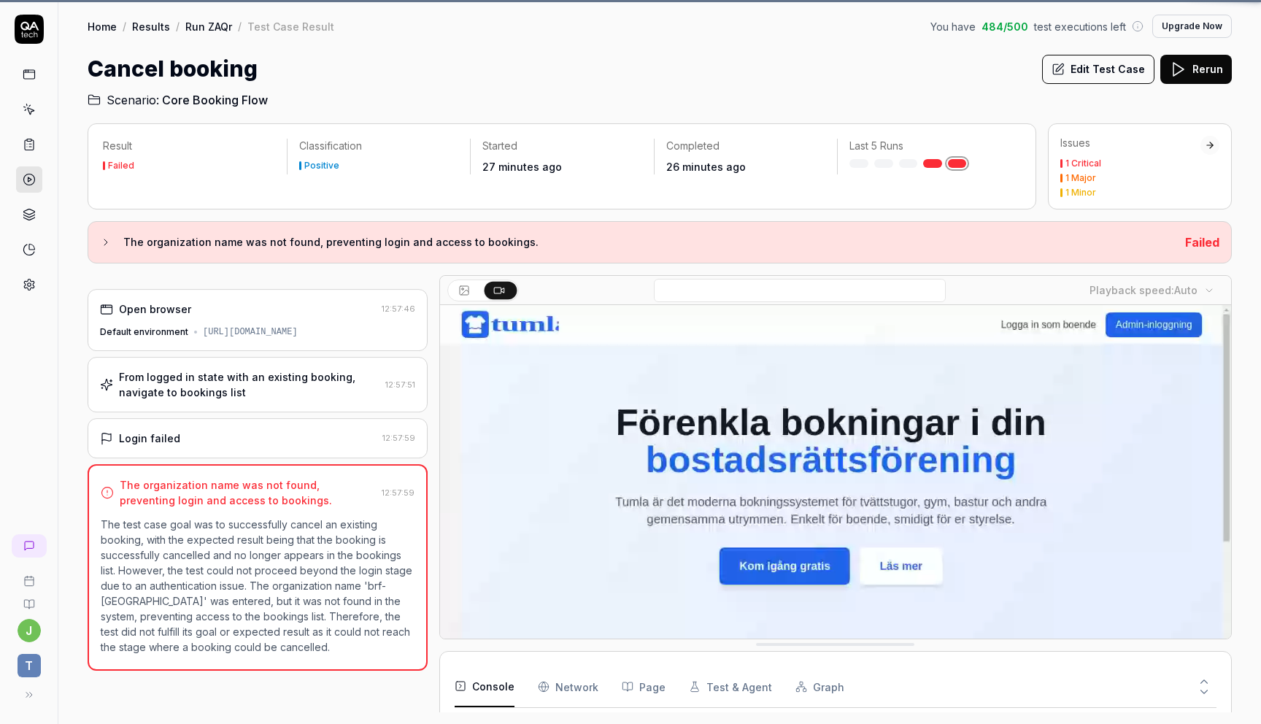
scroll to position [277, 0]
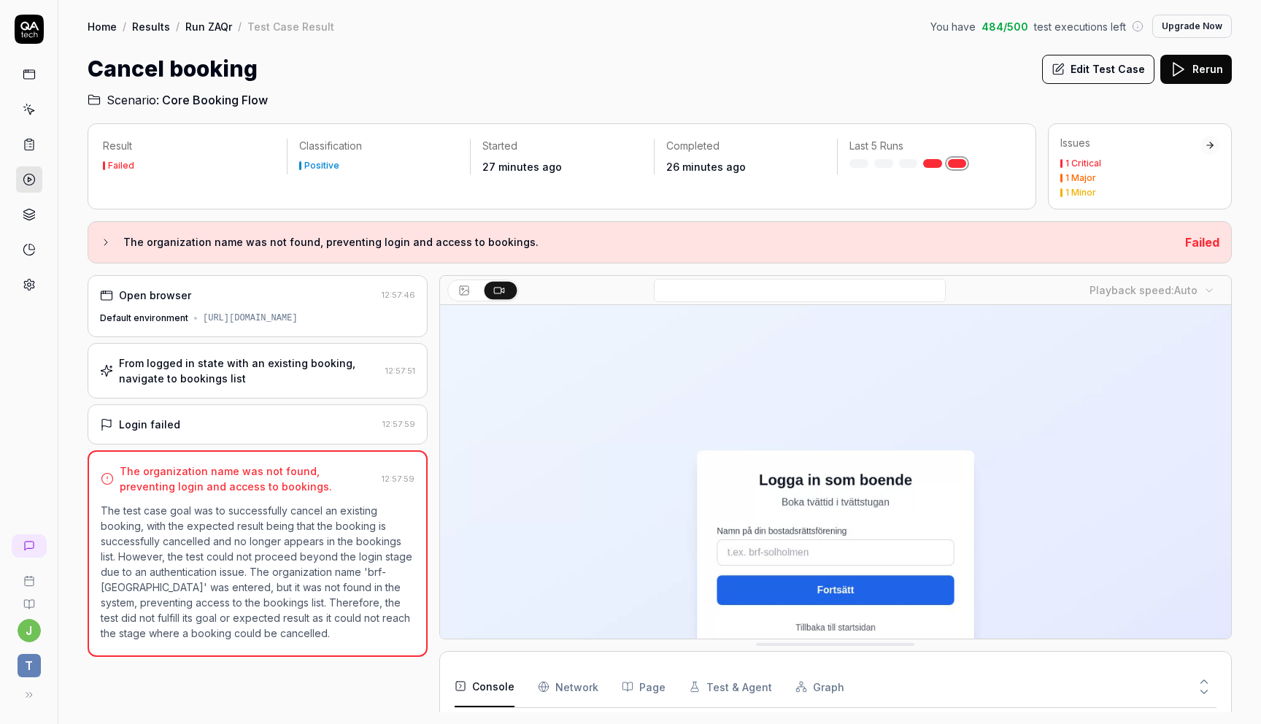
click at [150, 22] on link "Results" at bounding box center [151, 26] width 38 height 15
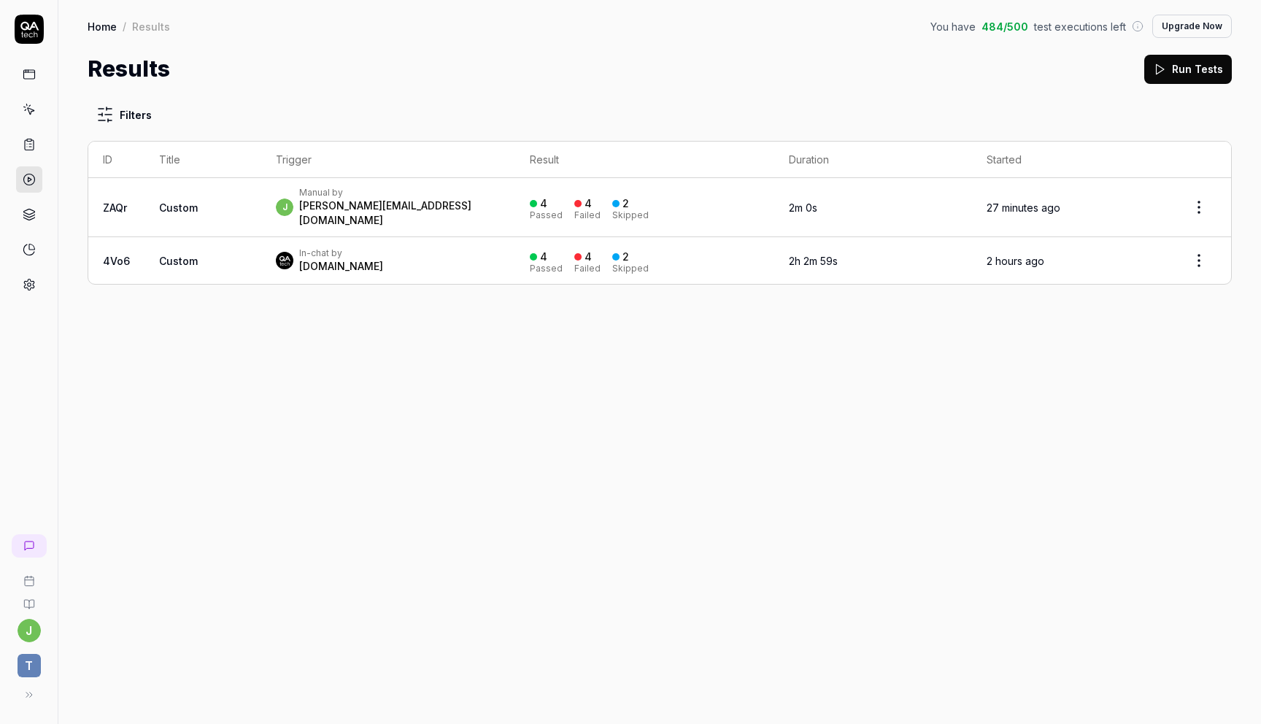
click at [1202, 197] on html "[PERSON_NAME] Home / Results You have 484 / 500 test executions left Upgrade No…" at bounding box center [630, 362] width 1261 height 724
click at [189, 204] on html "[PERSON_NAME] Home / Results You have 484 / 500 test executions left Upgrade No…" at bounding box center [630, 362] width 1261 height 724
click at [23, 188] on link at bounding box center [29, 179] width 26 height 26
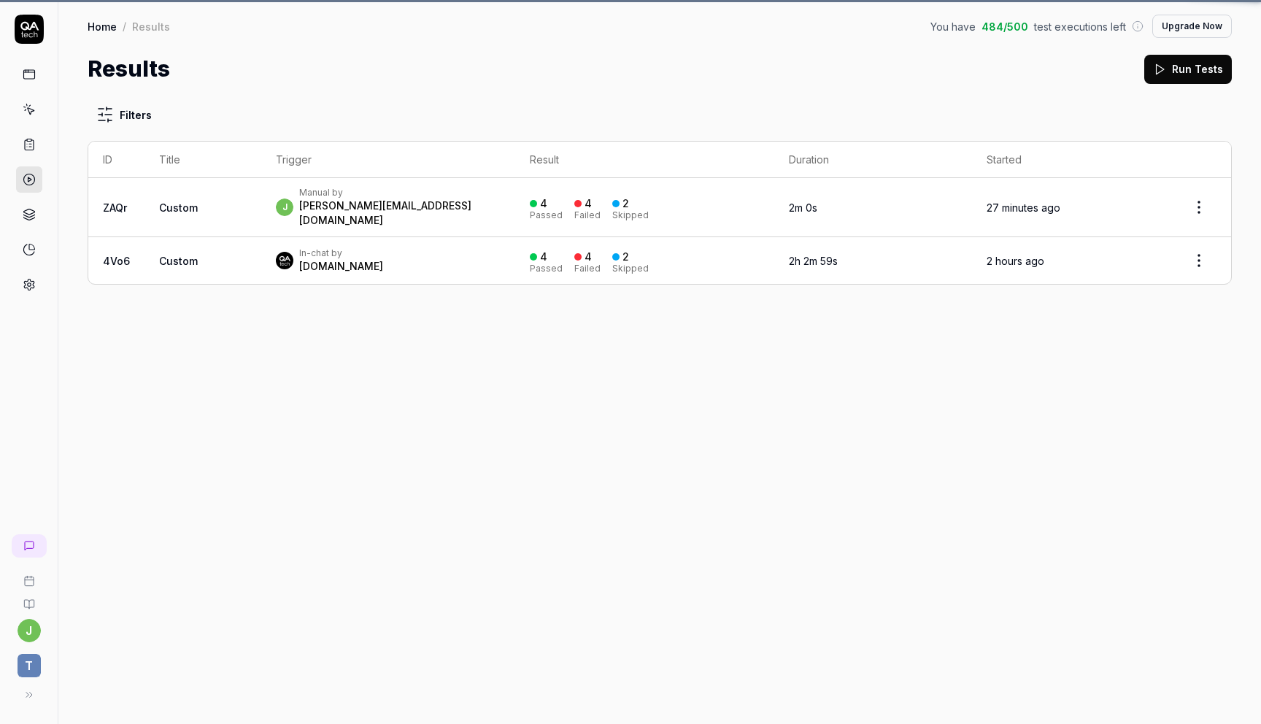
click at [28, 219] on icon at bounding box center [29, 214] width 13 height 13
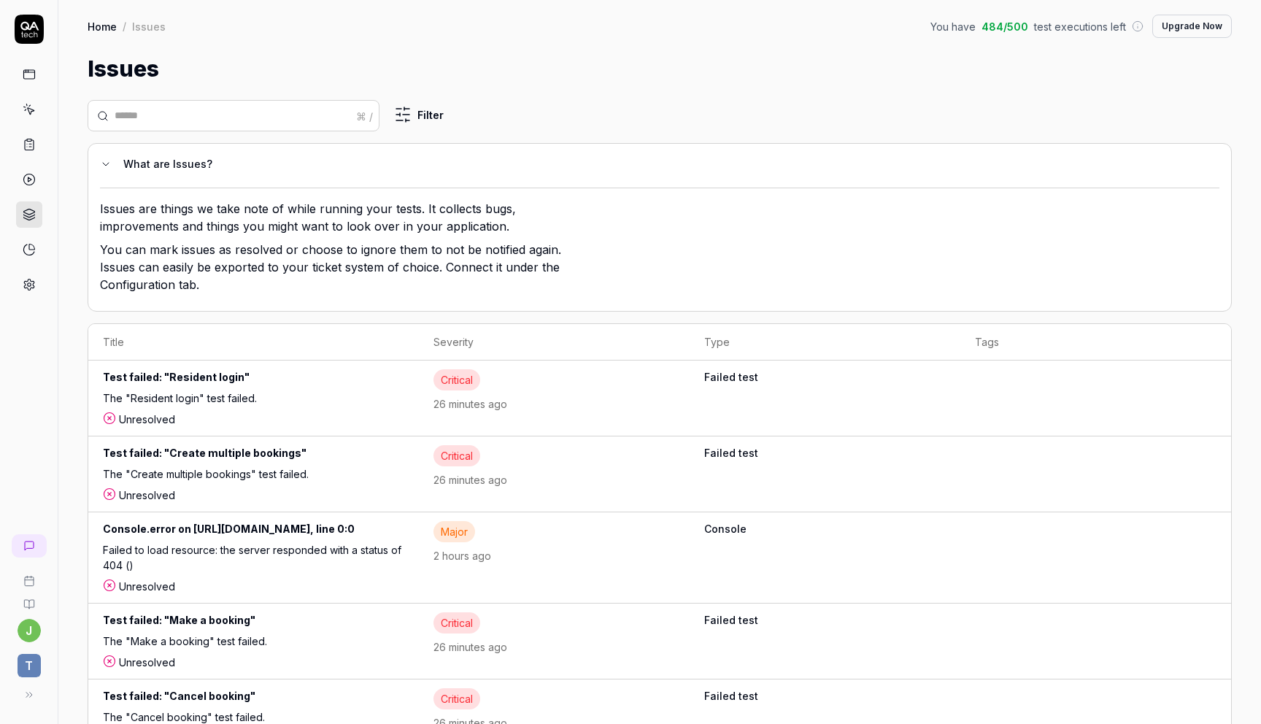
click at [30, 179] on icon at bounding box center [29, 179] width 13 height 13
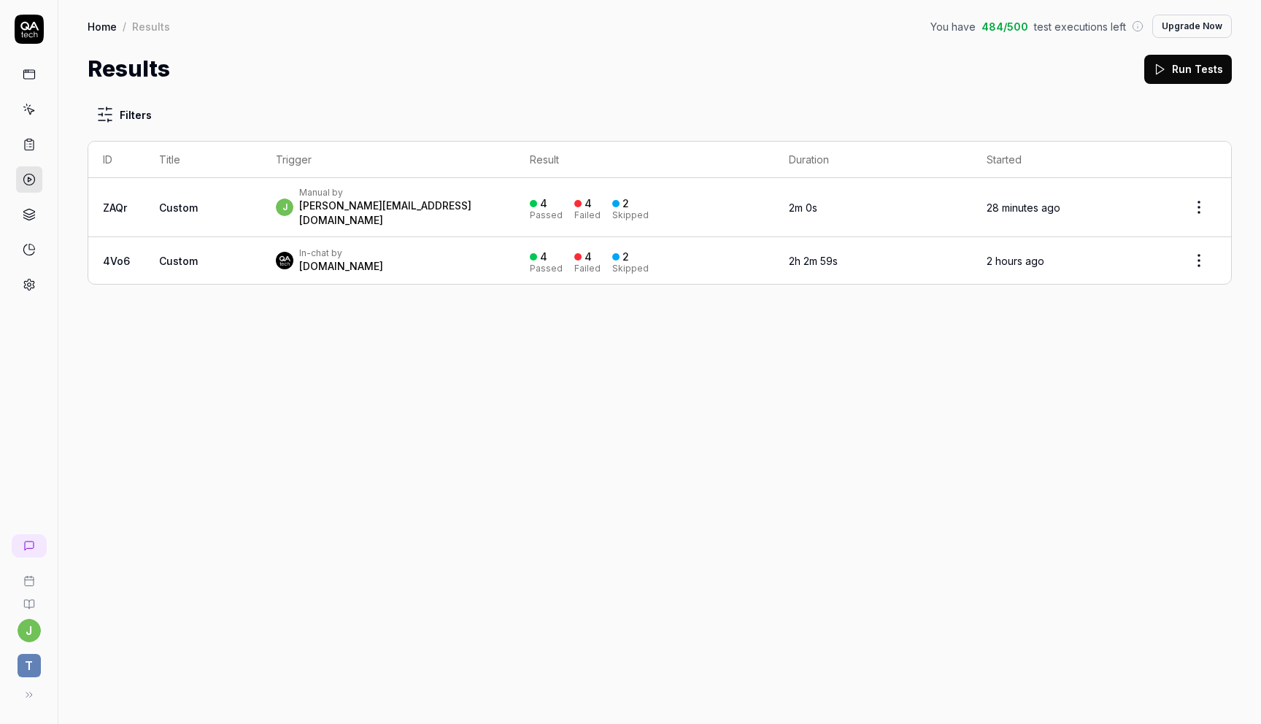
click at [29, 253] on icon at bounding box center [29, 249] width 13 height 13
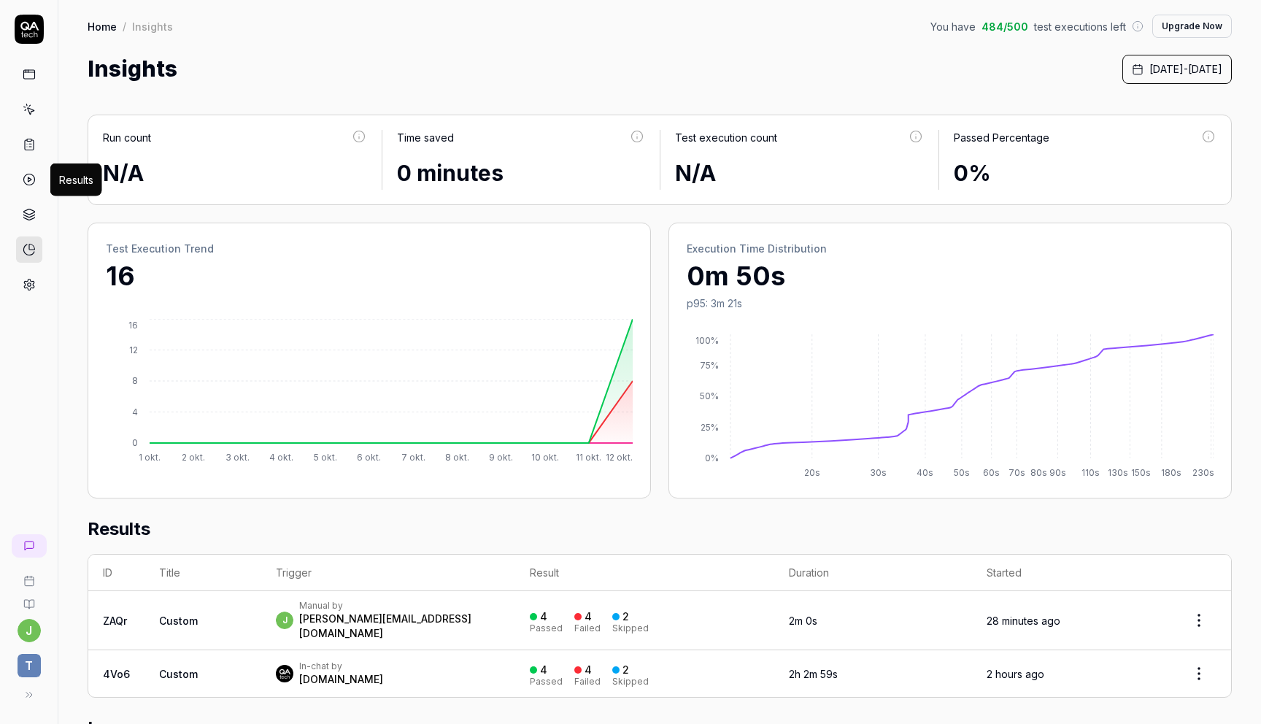
click at [26, 179] on icon at bounding box center [29, 179] width 13 height 13
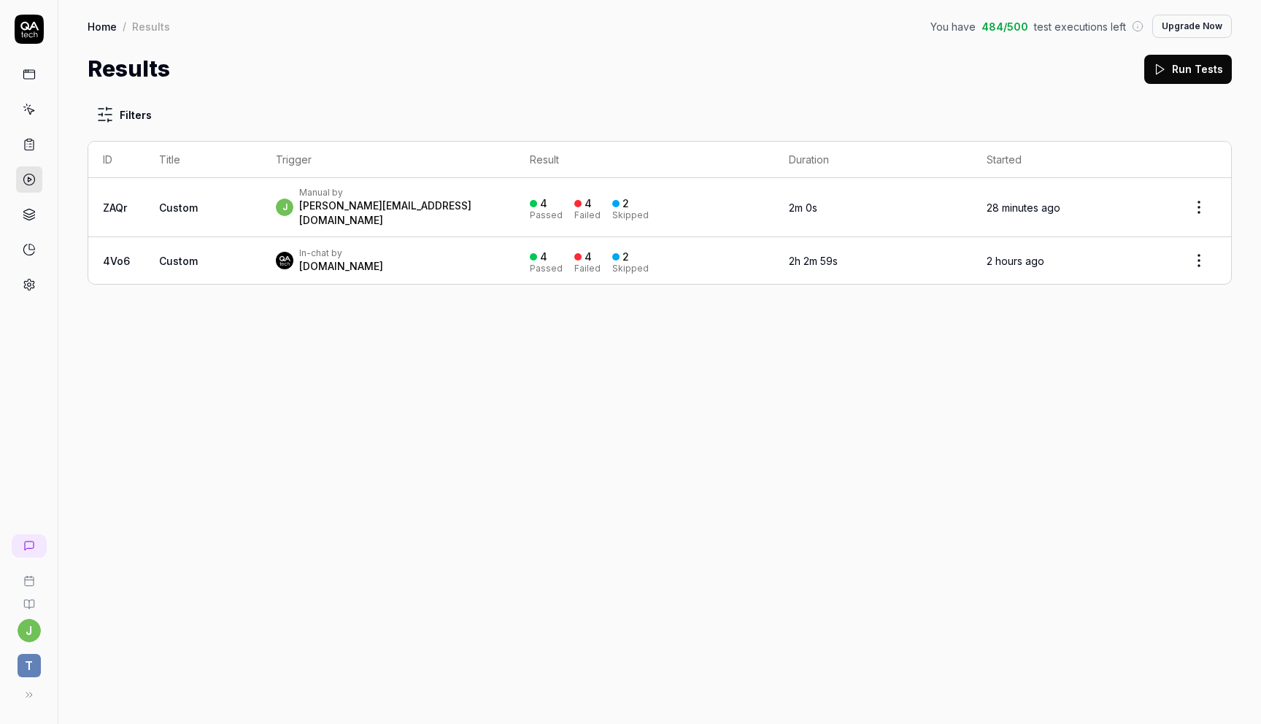
click at [222, 201] on td "Custom" at bounding box center [202, 207] width 117 height 59
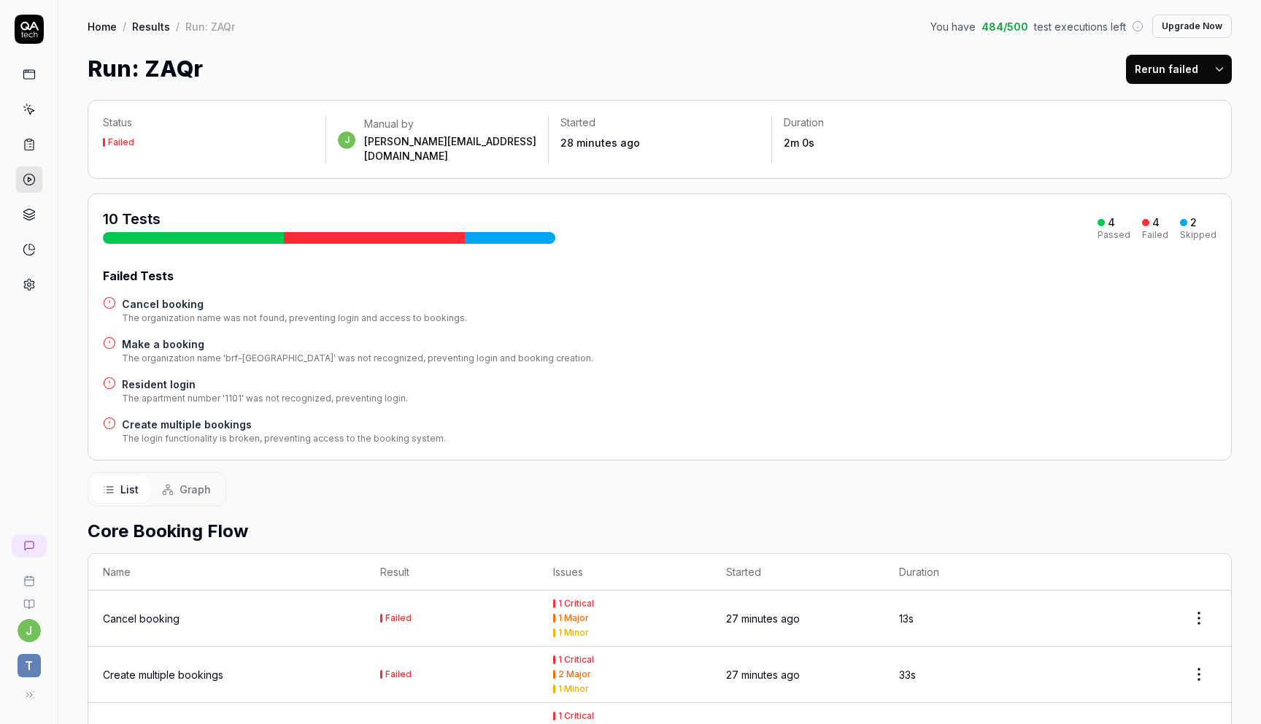
click at [1188, 71] on button "Rerun failed" at bounding box center [1166, 69] width 81 height 29
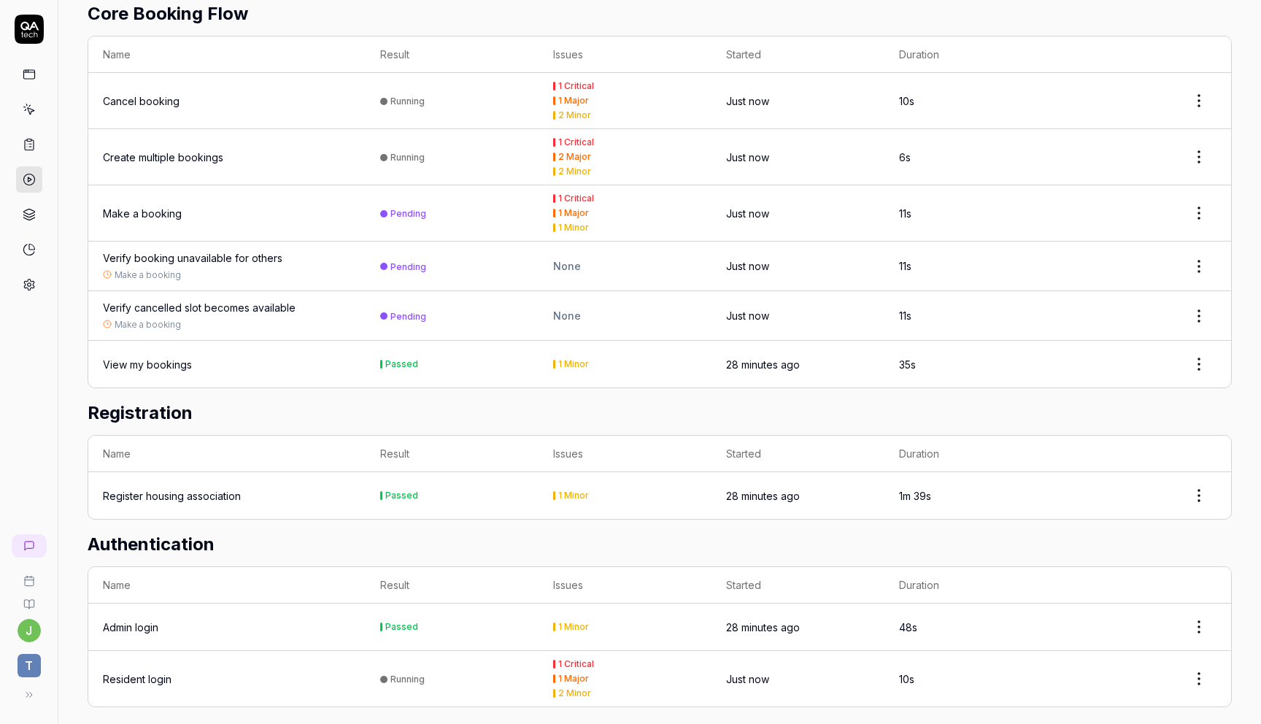
scroll to position [479, 0]
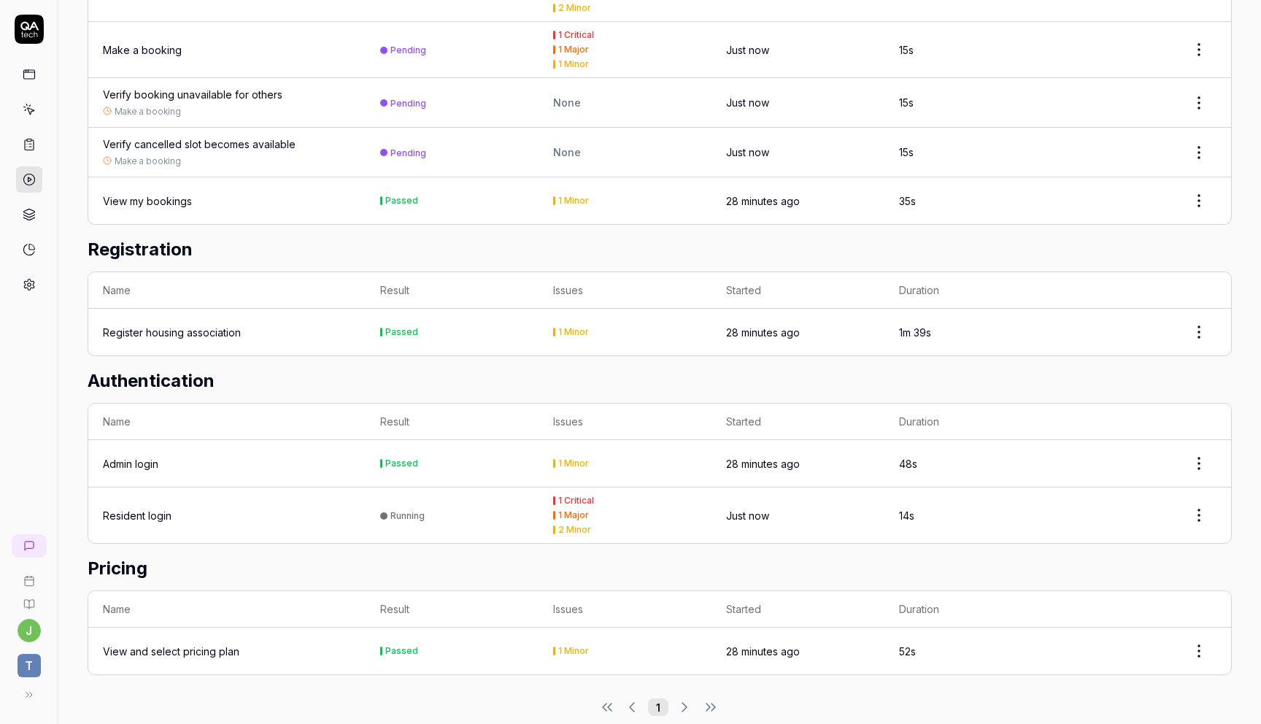
click at [582, 646] on div "1 Minor" at bounding box center [573, 650] width 31 height 9
click at [563, 646] on div "1 Minor" at bounding box center [573, 650] width 31 height 9
click at [1178, 186] on div at bounding box center [1144, 200] width 144 height 29
click at [1204, 178] on html "[PERSON_NAME] Home / Results / Run: ZAQr You have 482 / 500 test executions lef…" at bounding box center [630, 362] width 1261 height 724
click at [161, 187] on html "[PERSON_NAME] Home / Results / Run: ZAQr You have 482 / 500 test executions lef…" at bounding box center [630, 362] width 1261 height 724
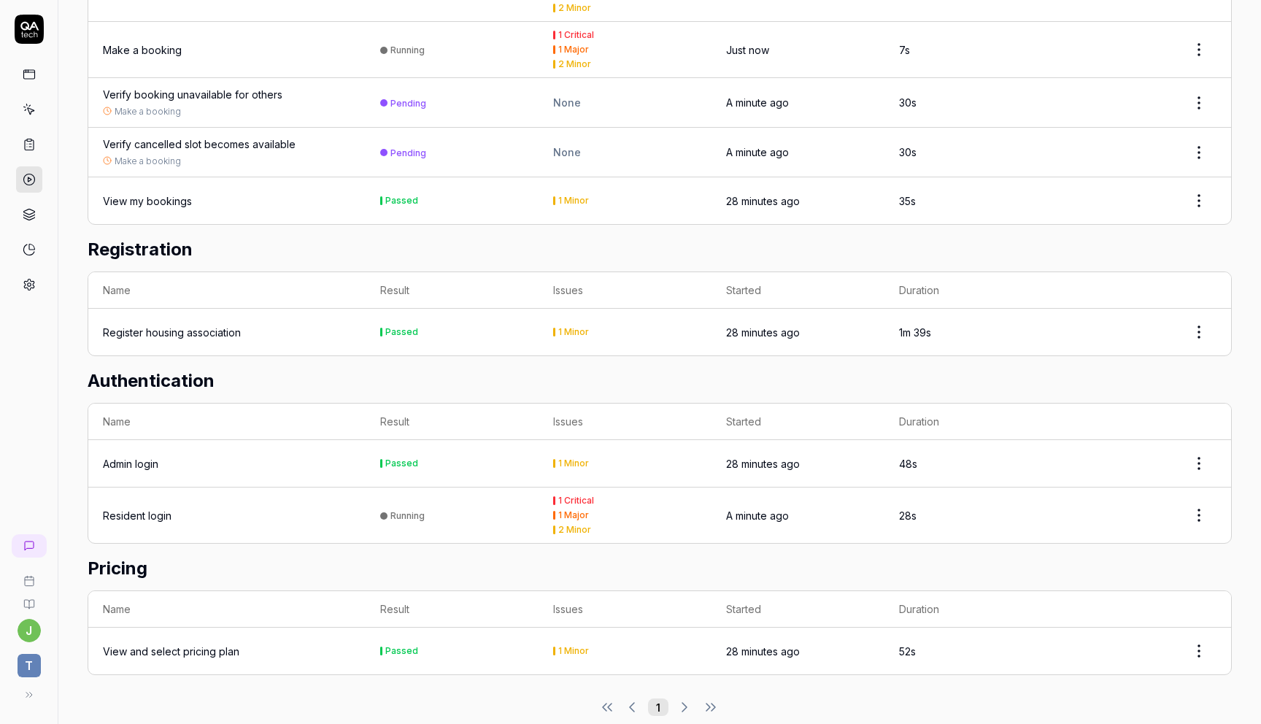
click at [160, 193] on div "View my bookings" at bounding box center [147, 200] width 89 height 15
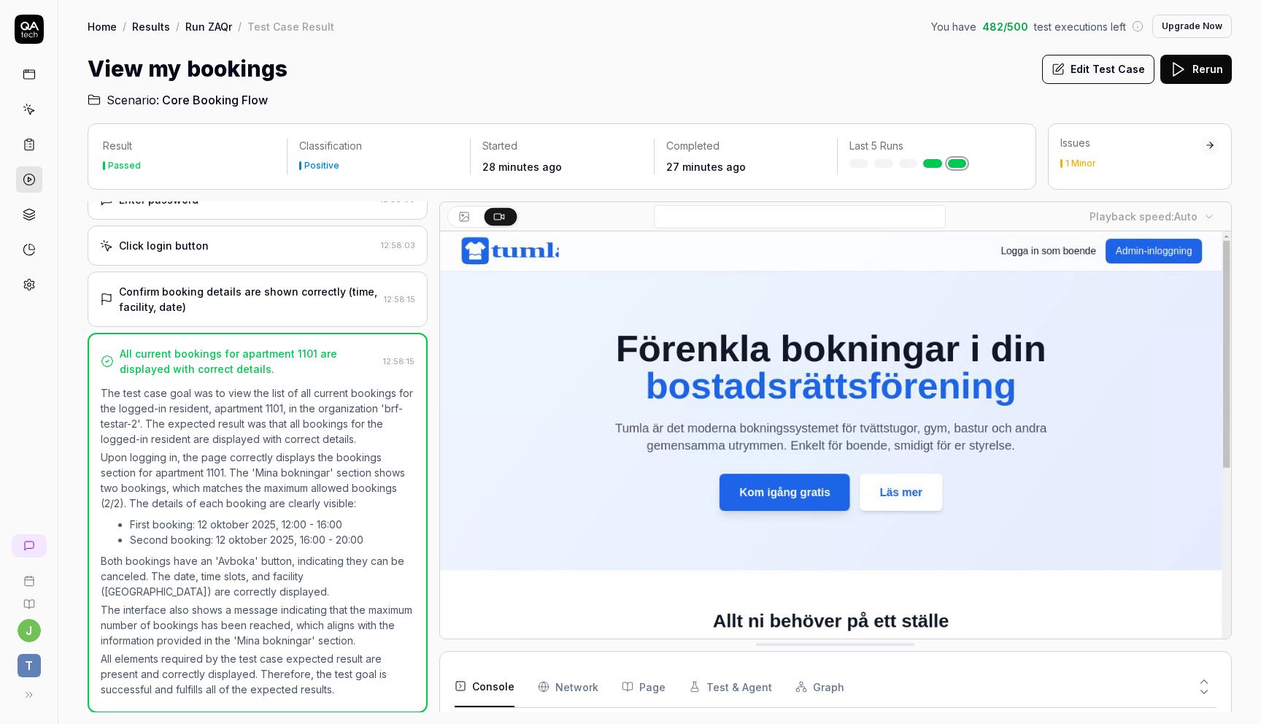
scroll to position [247, 0]
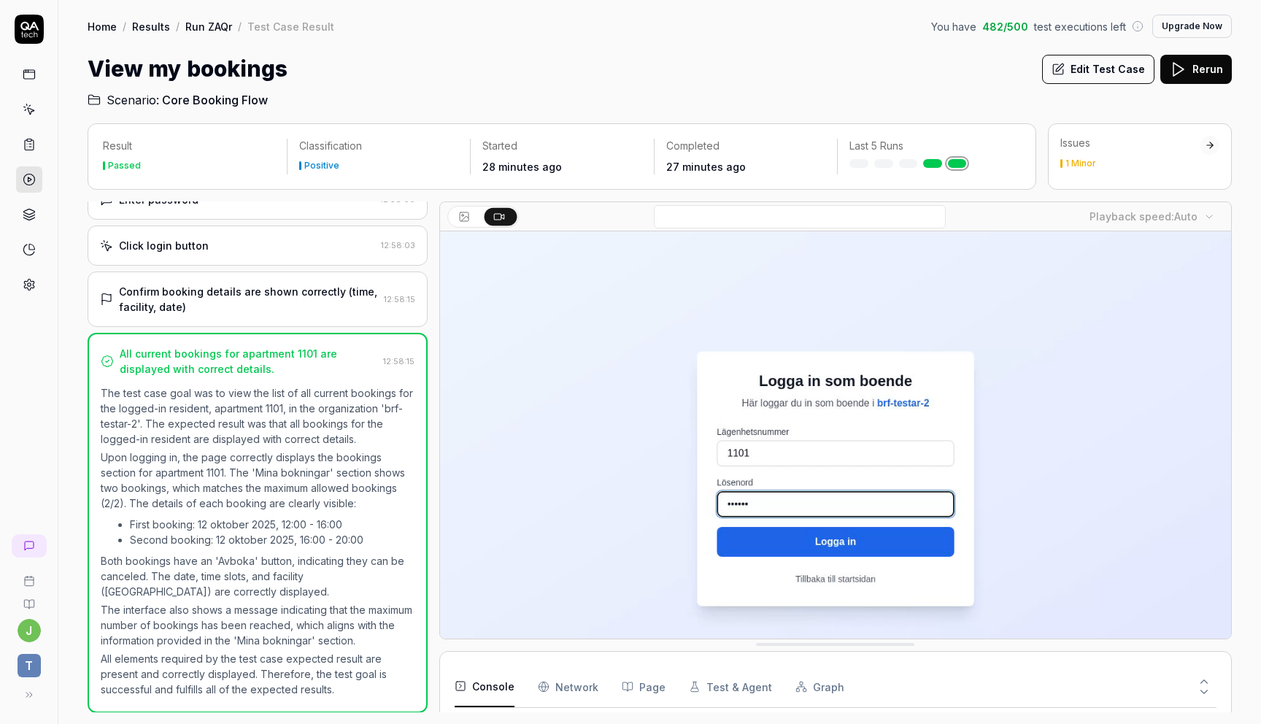
click at [1090, 168] on div "1 Minor" at bounding box center [1080, 163] width 31 height 9
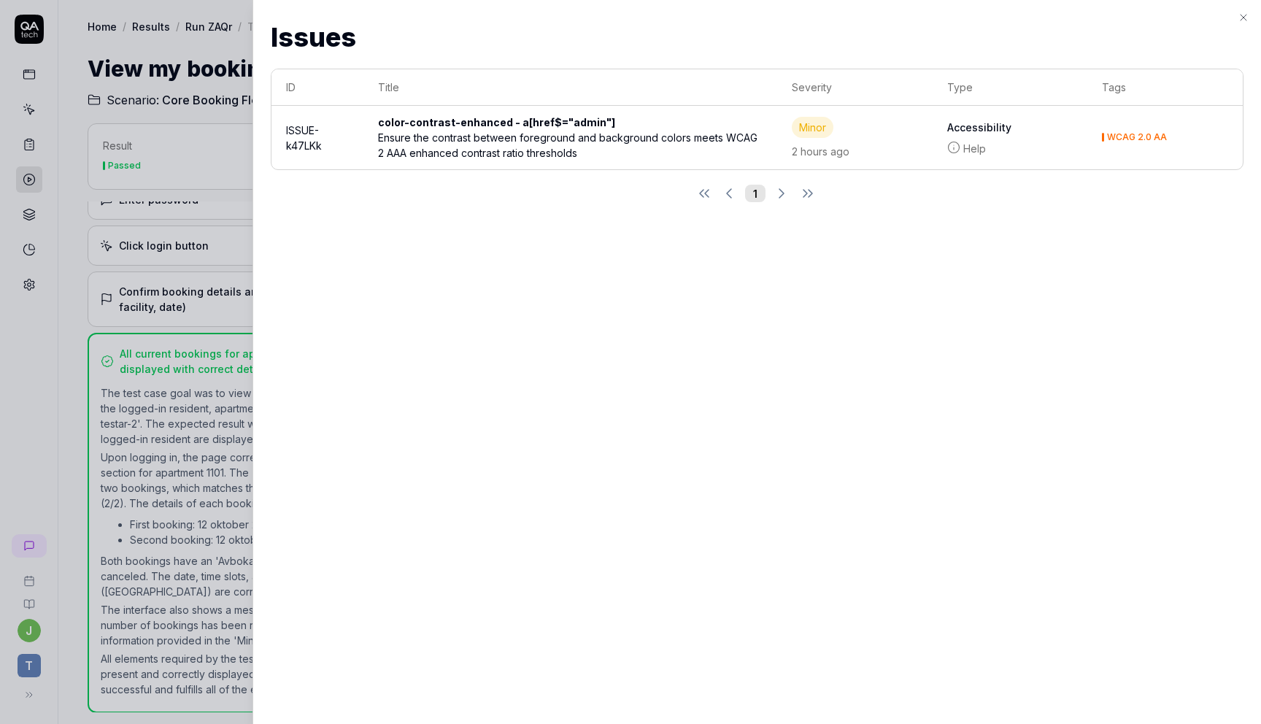
click at [440, 127] on div "color-contrast-enhanced - a[href$="admin"]" at bounding box center [502, 122] width 249 height 15
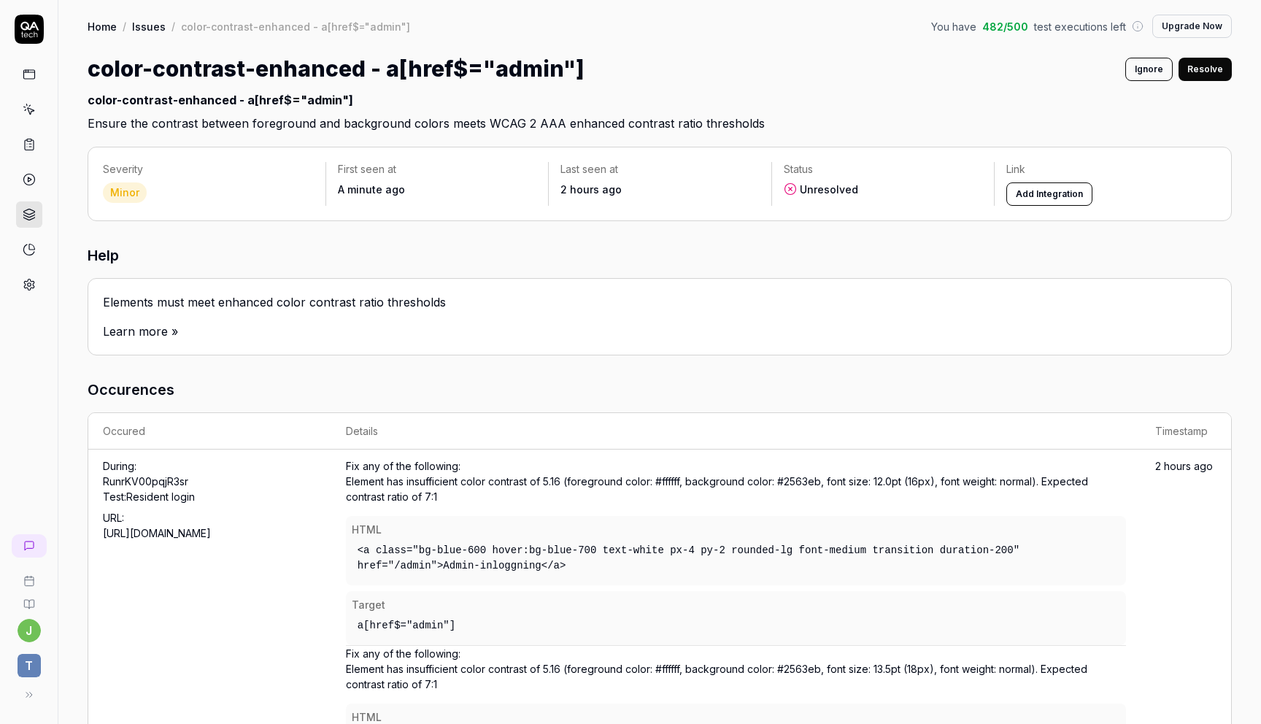
click at [105, 27] on link "Home" at bounding box center [102, 26] width 29 height 15
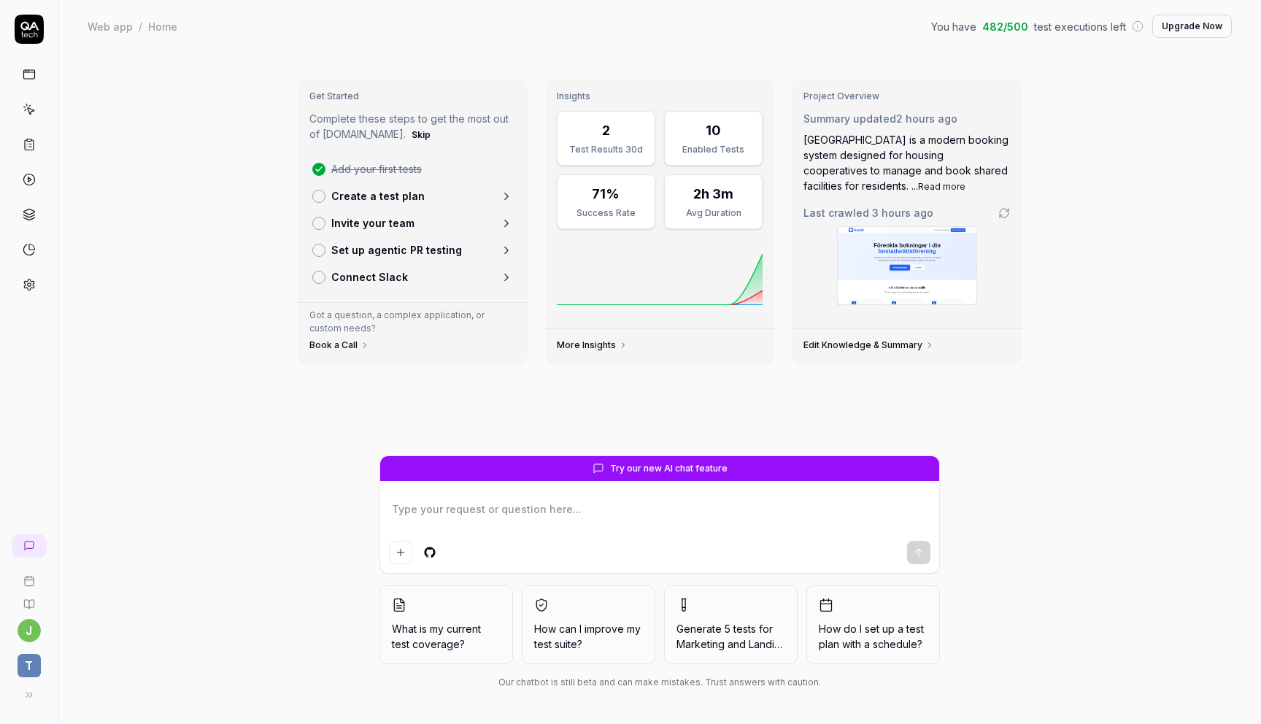
click at [31, 171] on link at bounding box center [29, 179] width 26 height 26
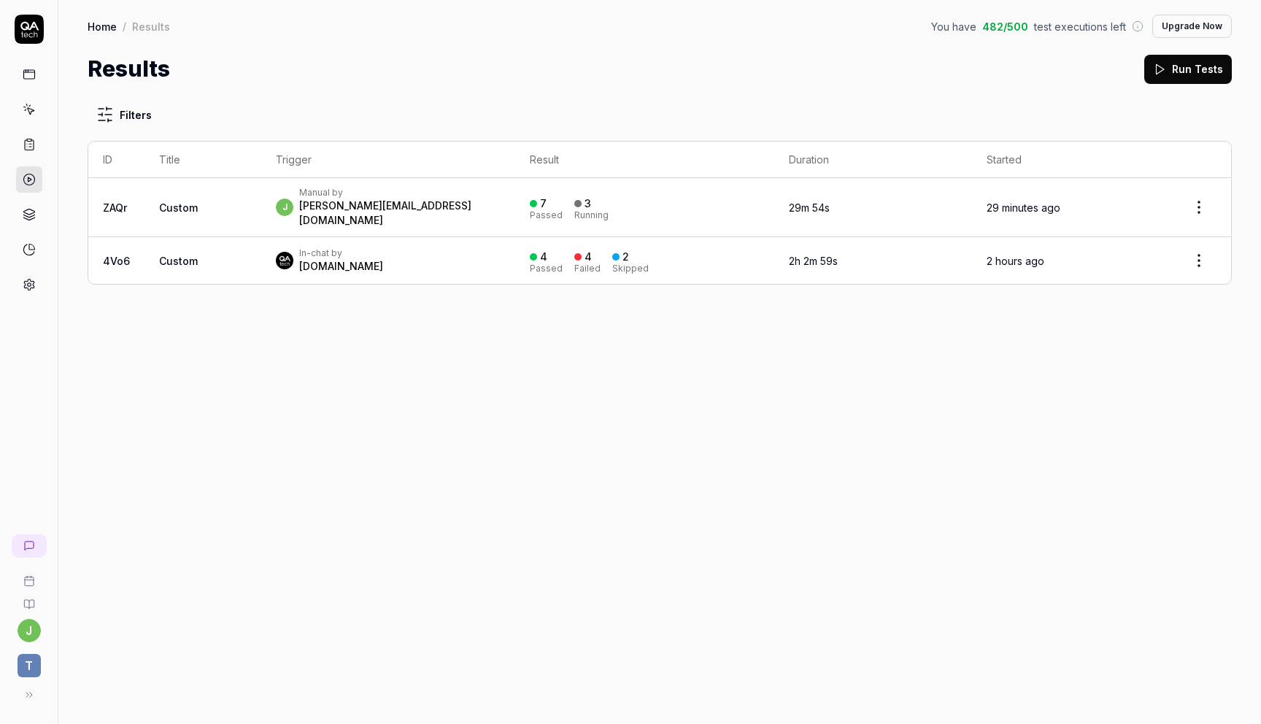
click at [185, 201] on span "Custom" at bounding box center [178, 207] width 39 height 12
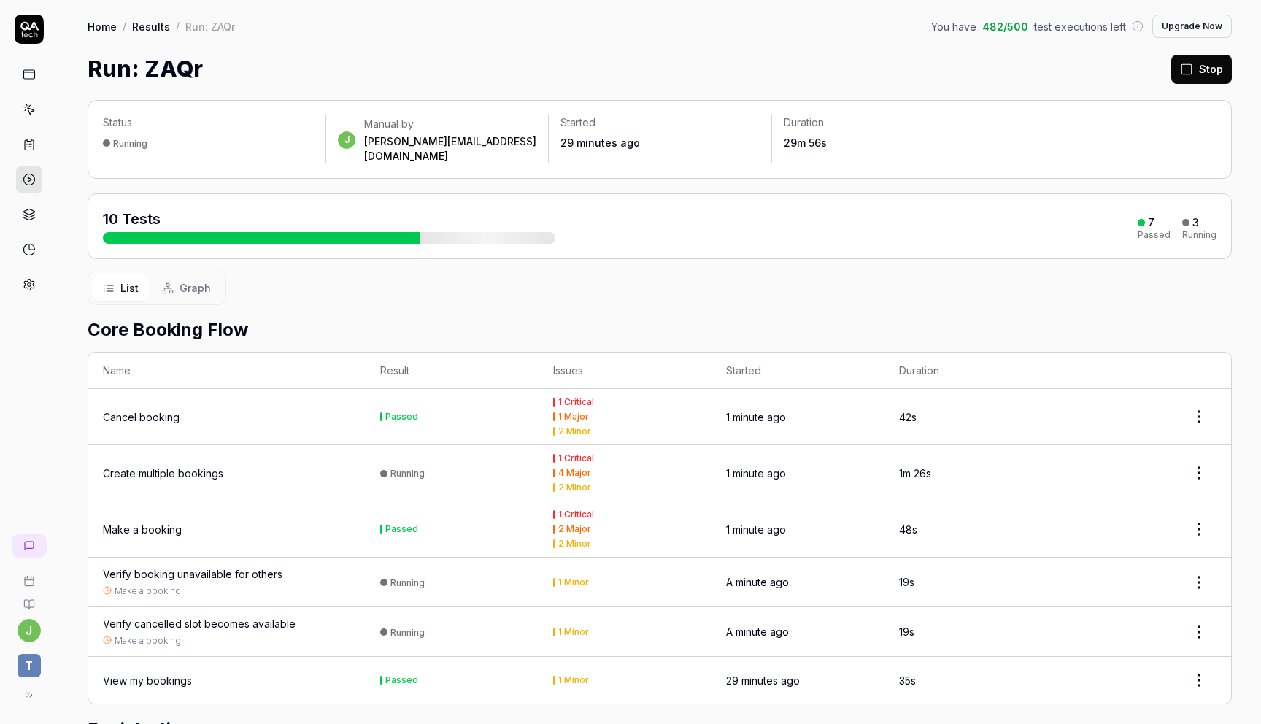
click at [265, 361] on th "Name" at bounding box center [226, 370] width 277 height 36
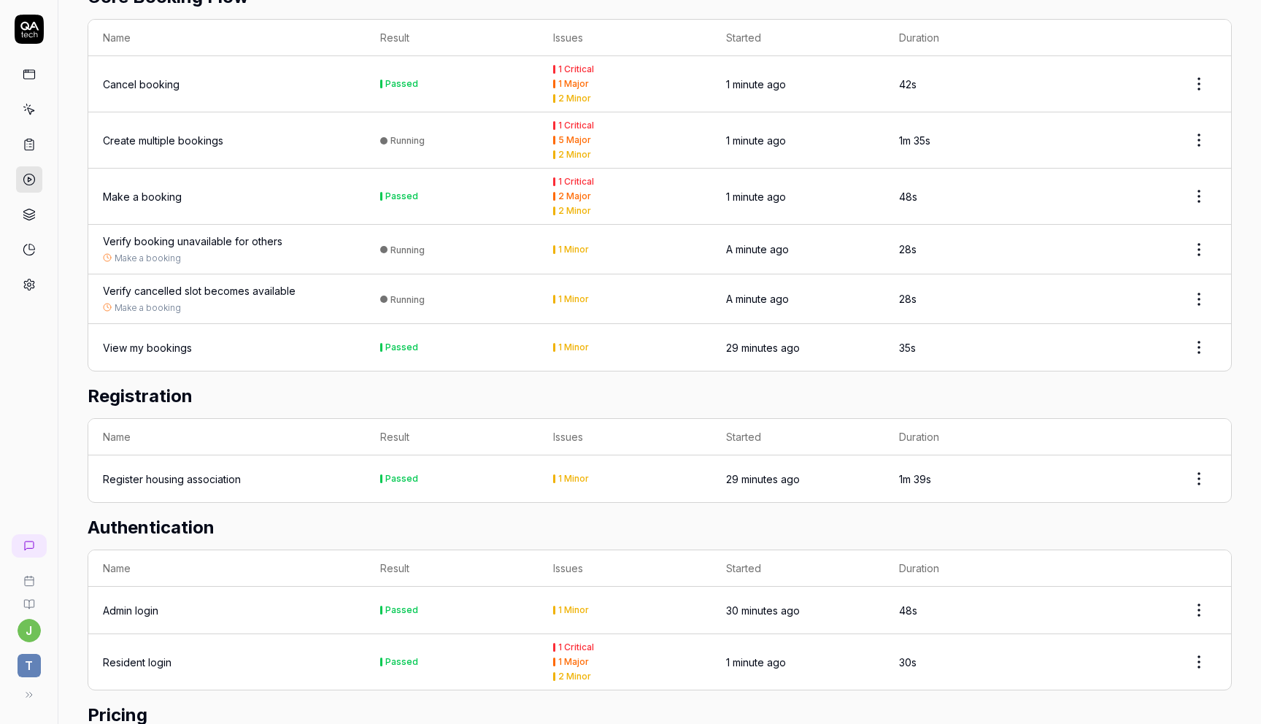
scroll to position [479, 0]
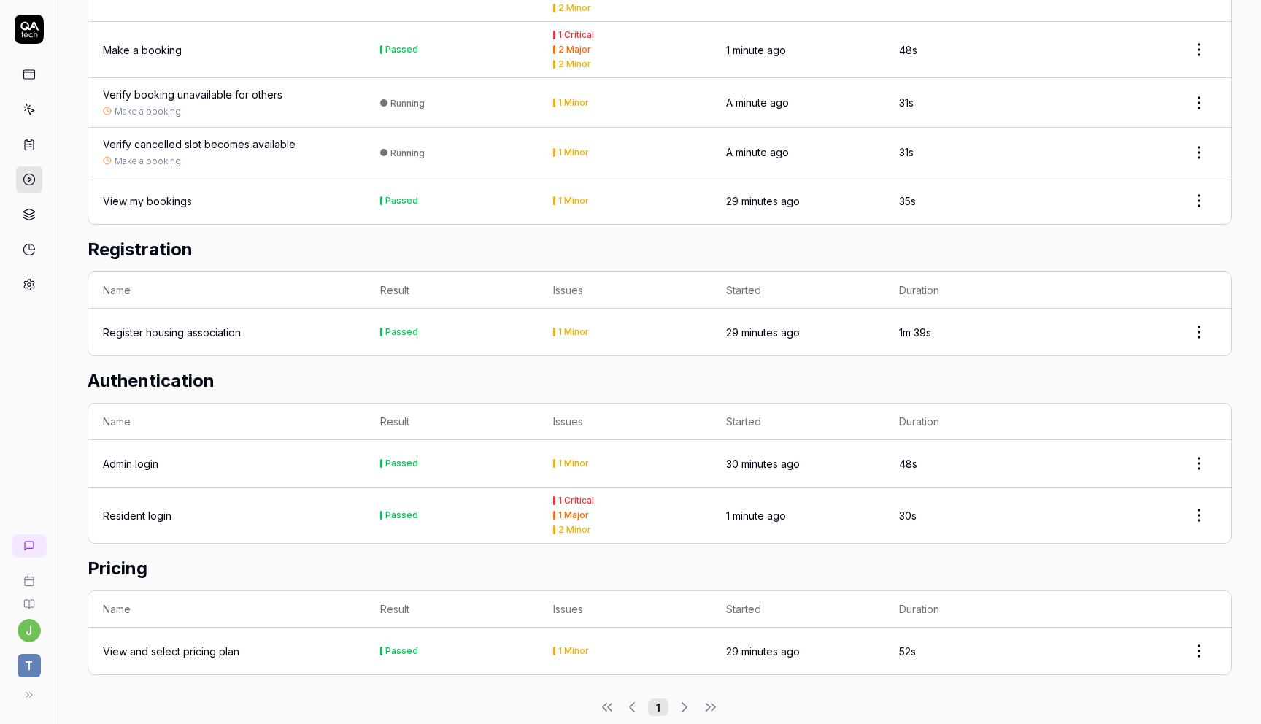
click at [1200, 489] on html "[PERSON_NAME] Home / Results / Run: ZAQr You have 482 / 500 test executions lef…" at bounding box center [630, 362] width 1261 height 724
click at [144, 493] on html "[PERSON_NAME] Home / Results / Run: ZAQr You have 482 / 500 test executions lef…" at bounding box center [630, 362] width 1261 height 724
click at [144, 508] on div "Resident login" at bounding box center [137, 515] width 69 height 15
click at [204, 563] on div "Pricing Name Result Issues Started Duration View and select pricing plan Passed…" at bounding box center [660, 615] width 1144 height 120
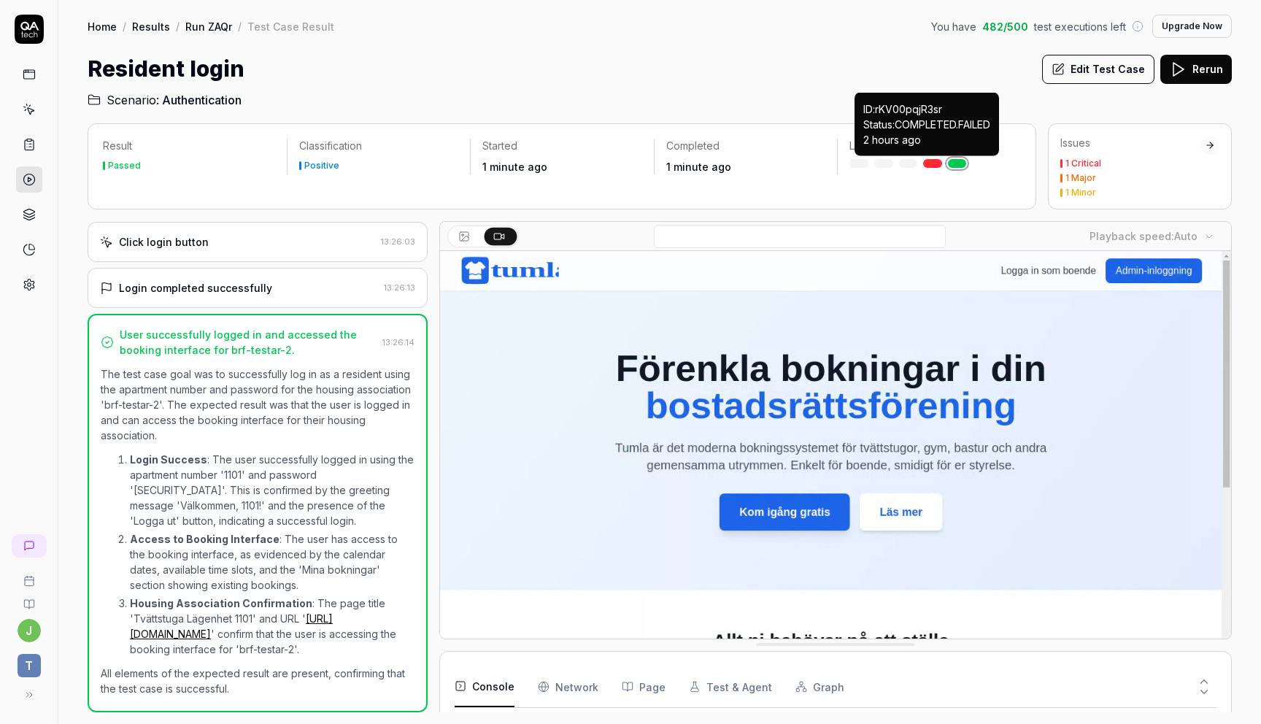
scroll to position [247, 0]
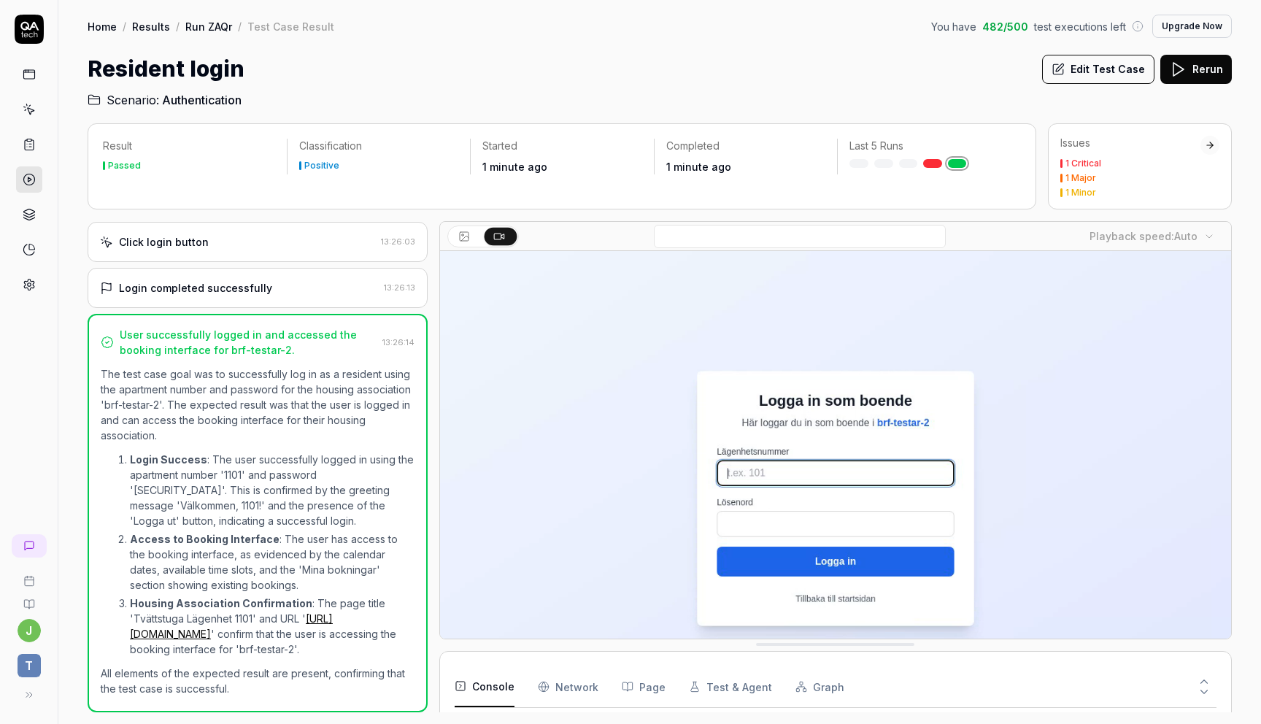
click at [1089, 162] on div "1 Critical" at bounding box center [1083, 163] width 36 height 9
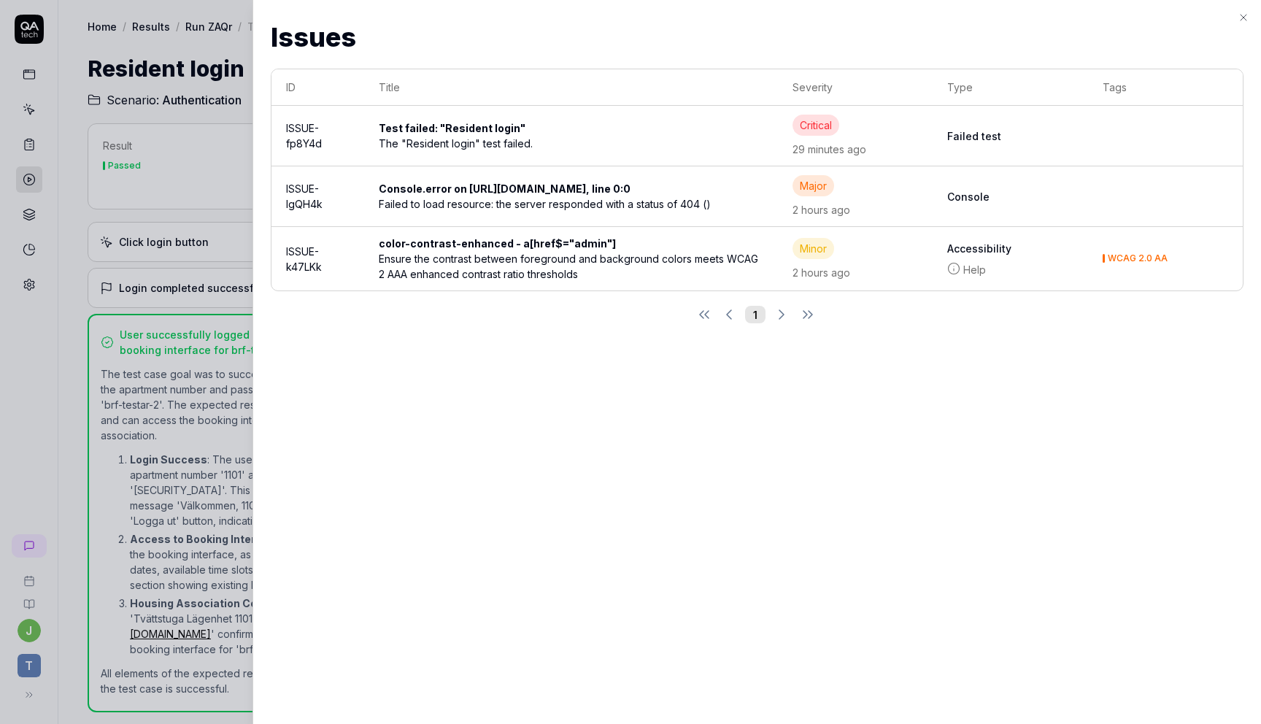
click at [177, 180] on div at bounding box center [630, 362] width 1261 height 724
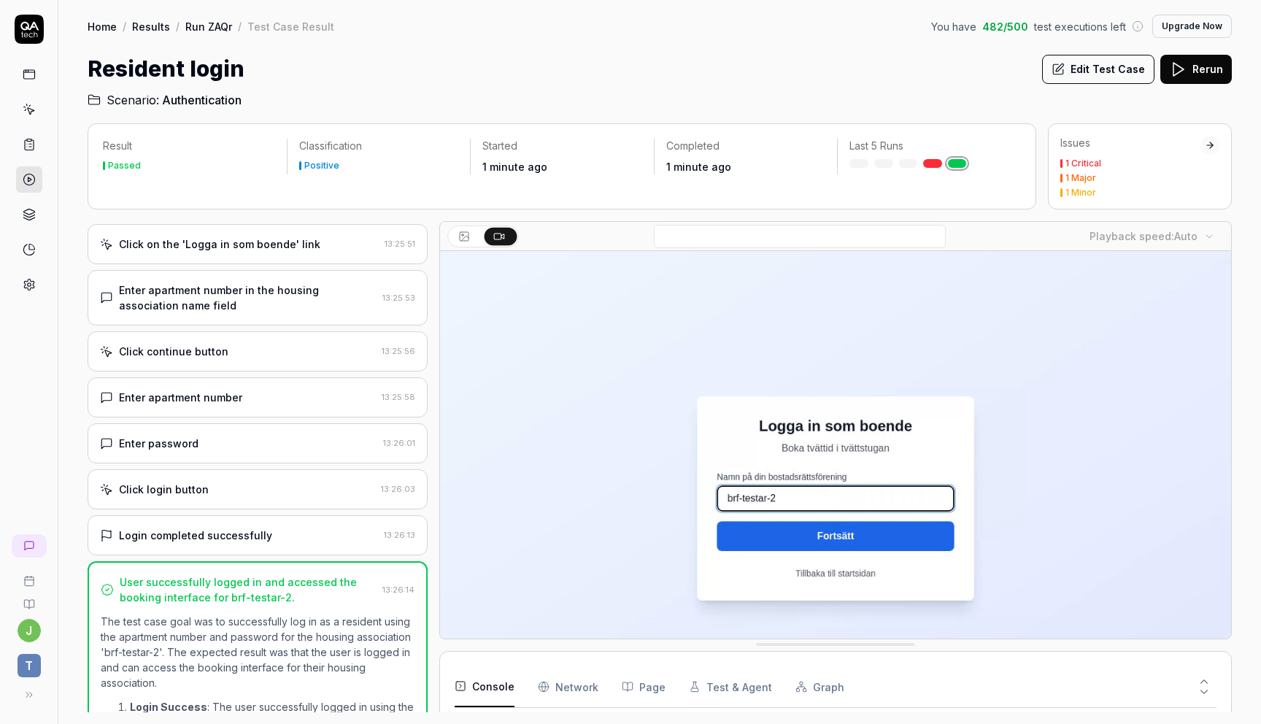
scroll to position [0, 0]
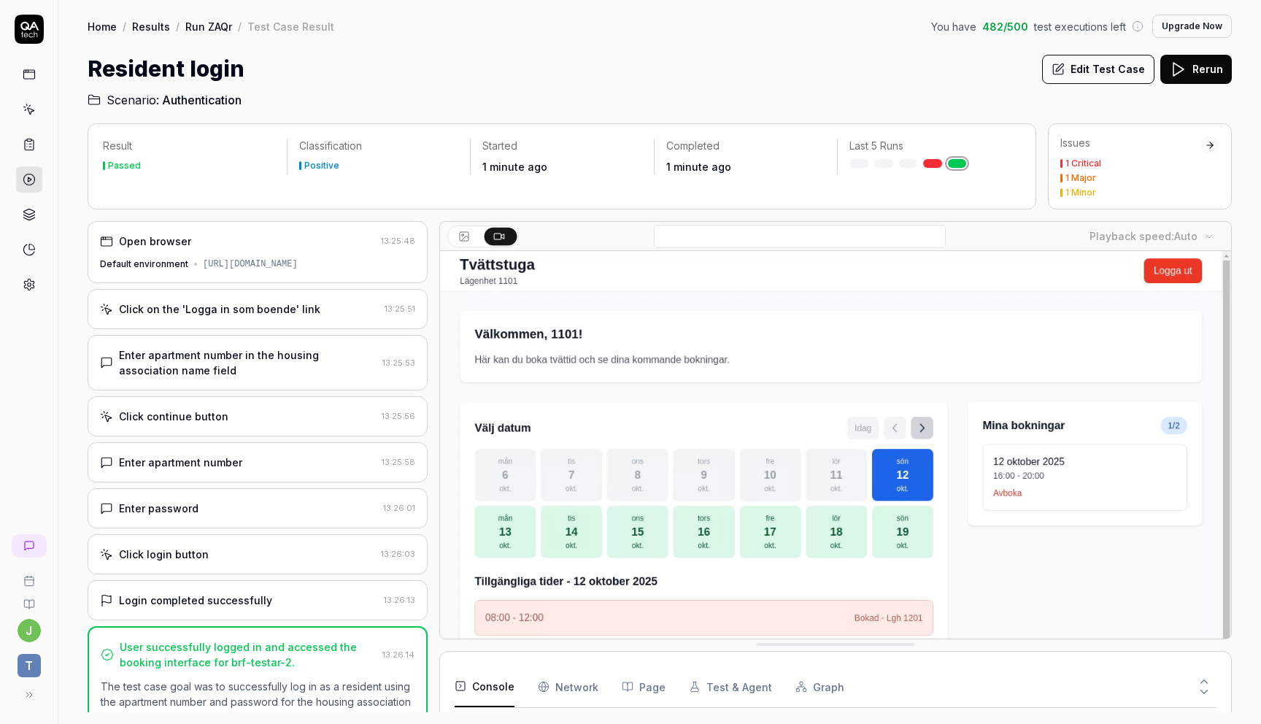
click at [464, 236] on icon at bounding box center [464, 237] width 12 height 12
click at [501, 236] on icon at bounding box center [499, 237] width 12 height 12
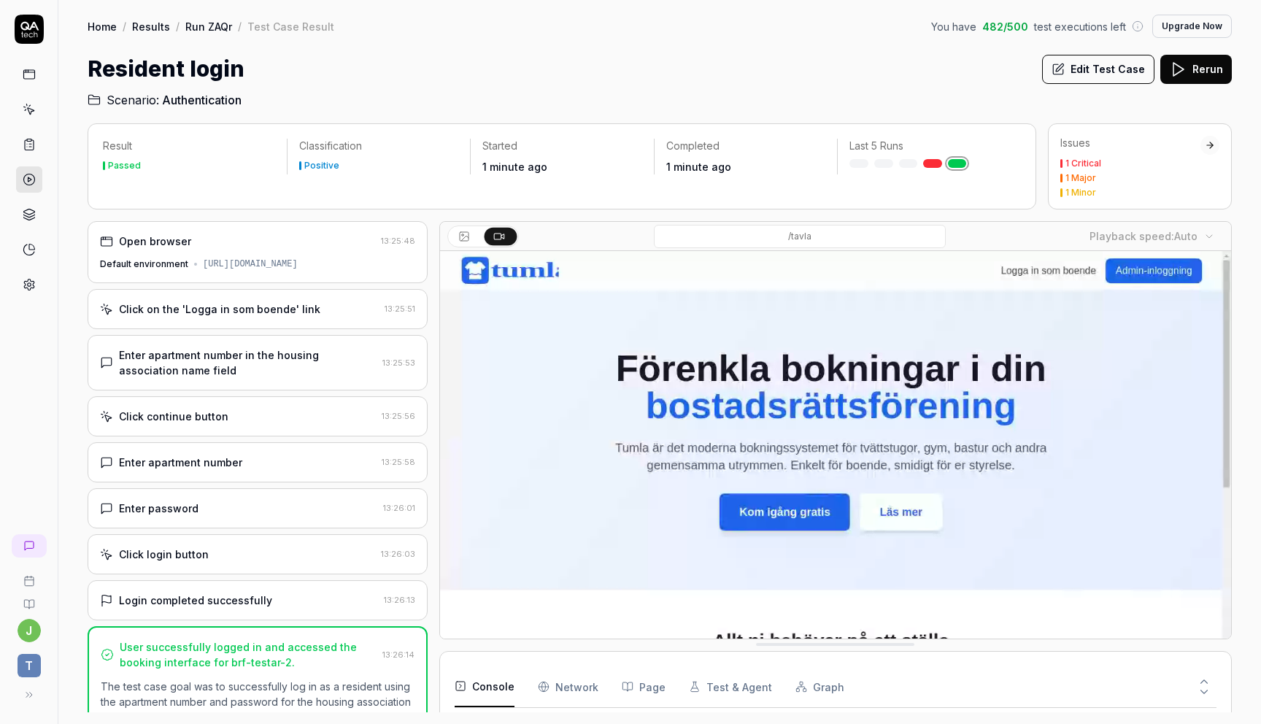
click at [159, 27] on link "Results" at bounding box center [151, 26] width 38 height 15
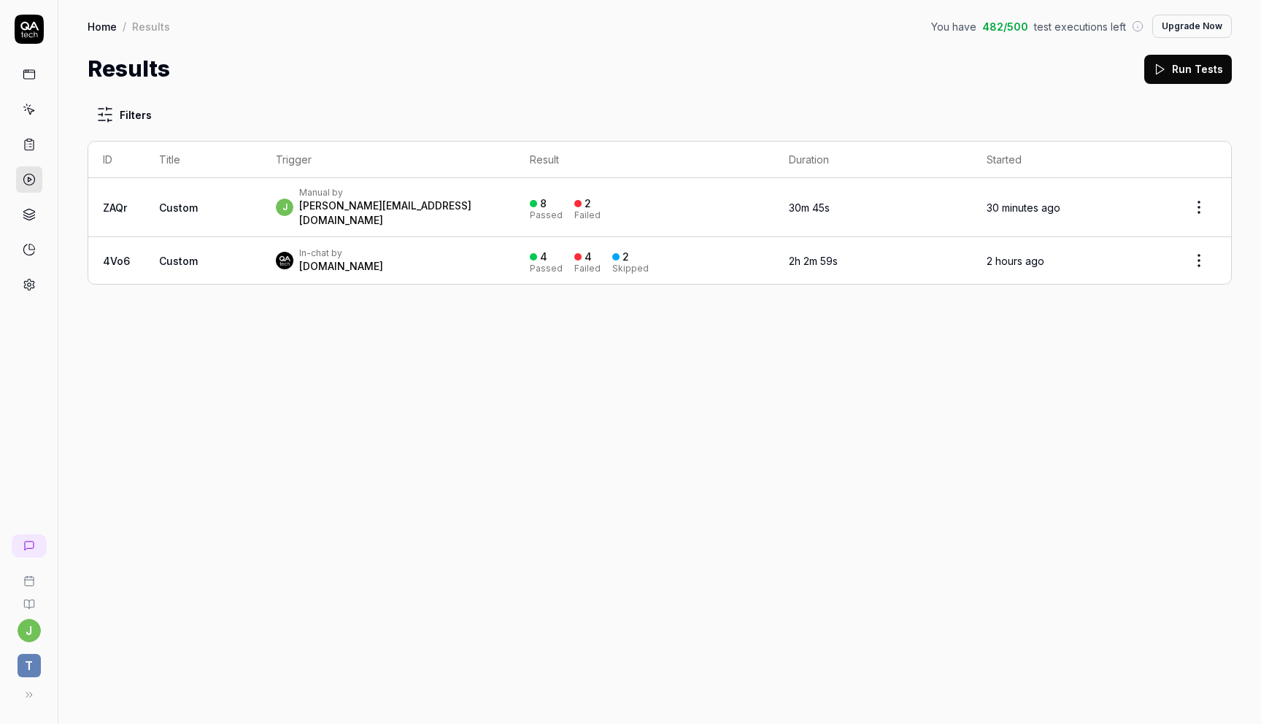
click at [188, 201] on span "Custom" at bounding box center [178, 207] width 39 height 12
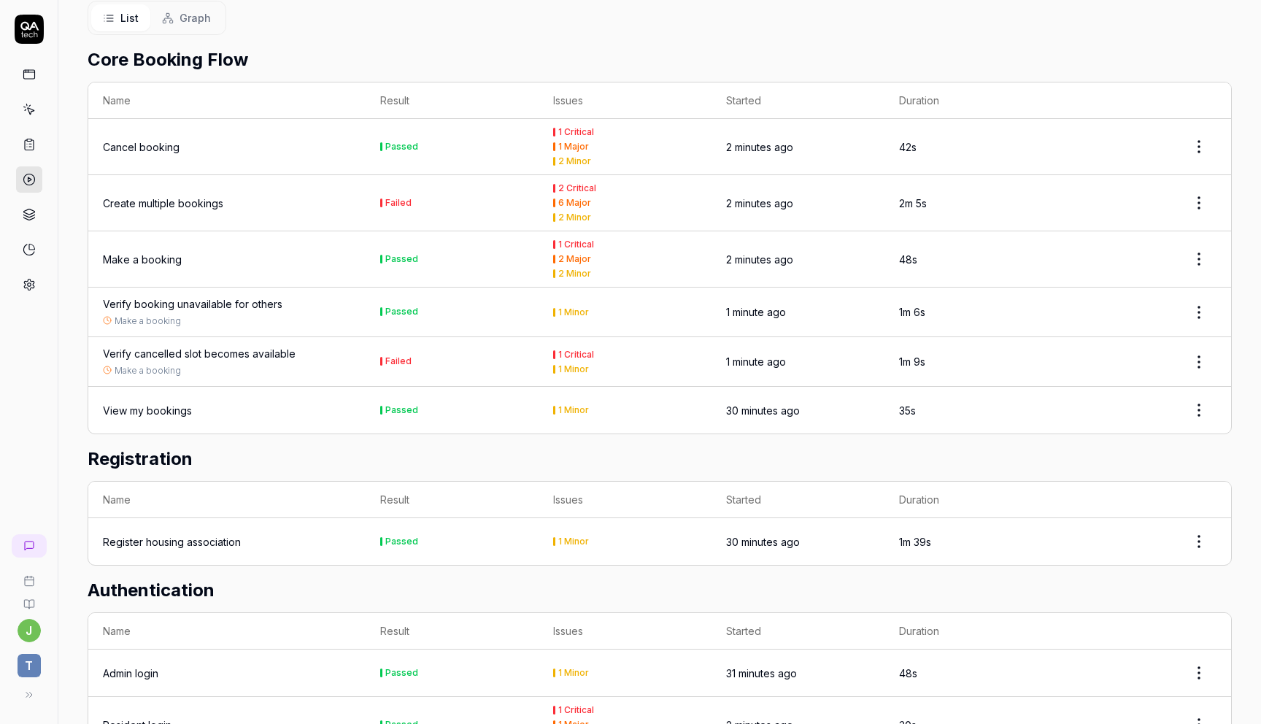
scroll to position [378, 0]
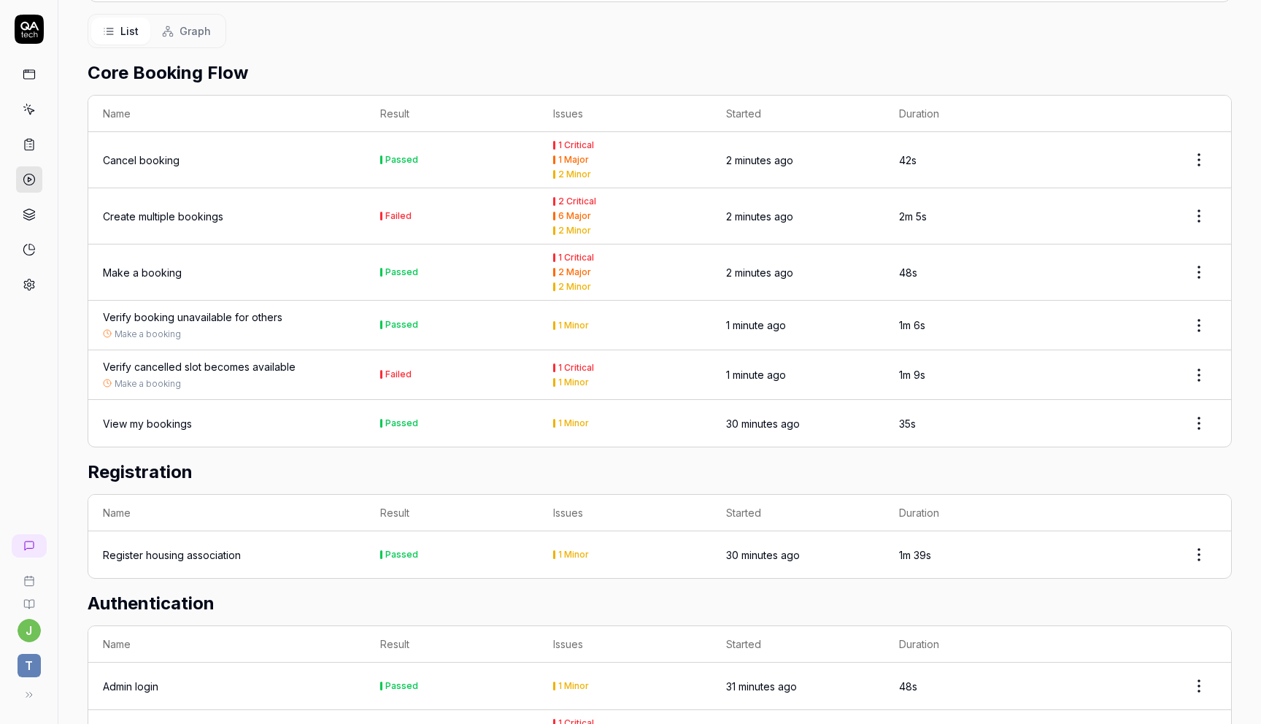
click at [154, 209] on div "Create multiple bookings" at bounding box center [163, 216] width 120 height 15
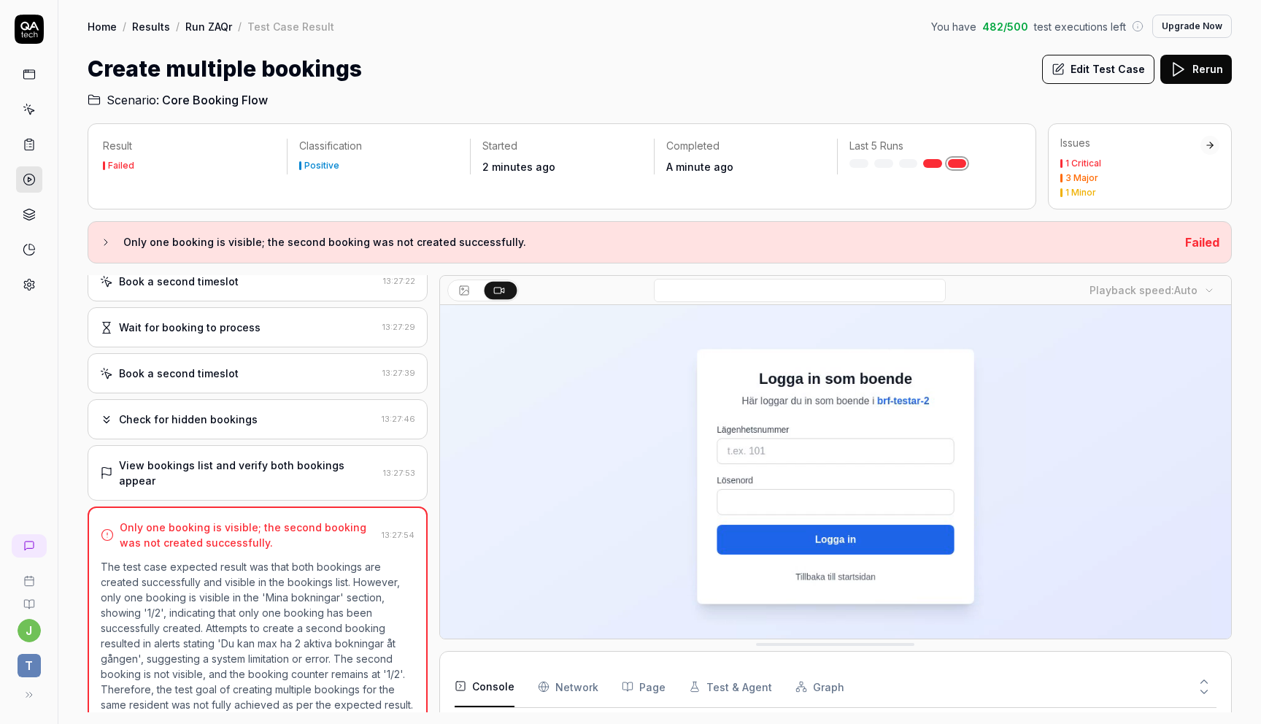
scroll to position [160, 0]
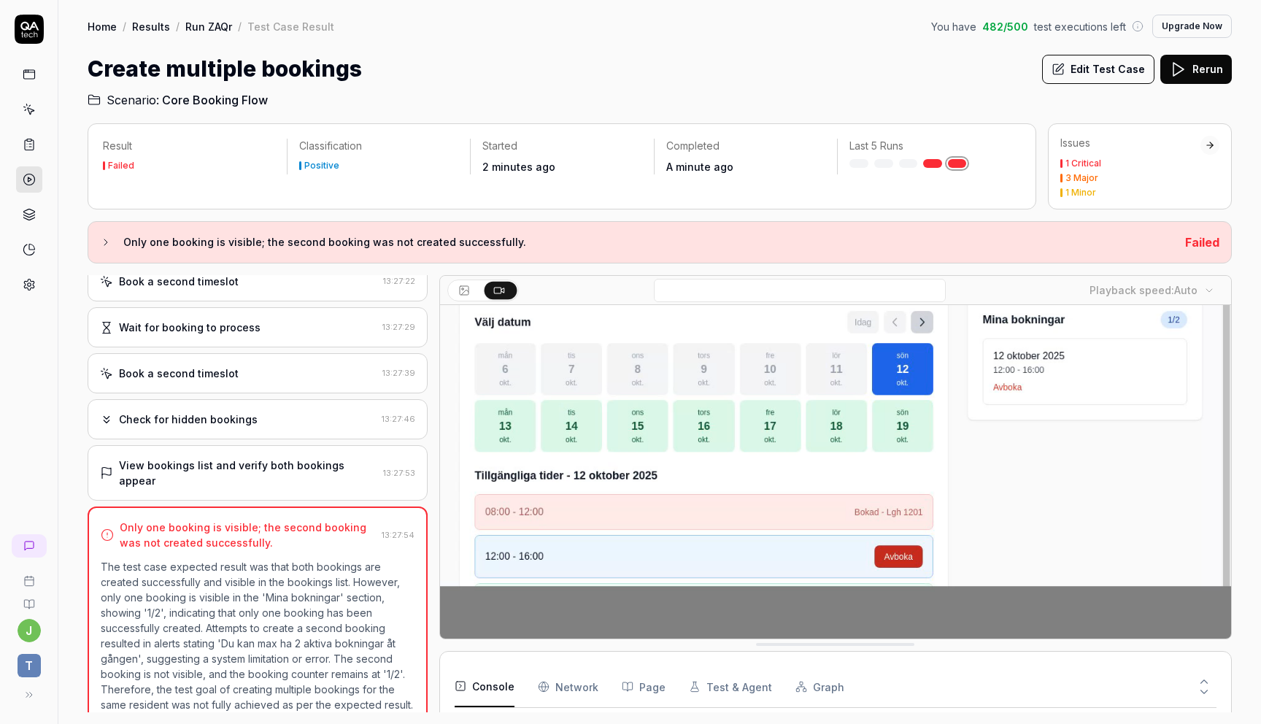
click at [470, 285] on button at bounding box center [465, 291] width 32 height 18
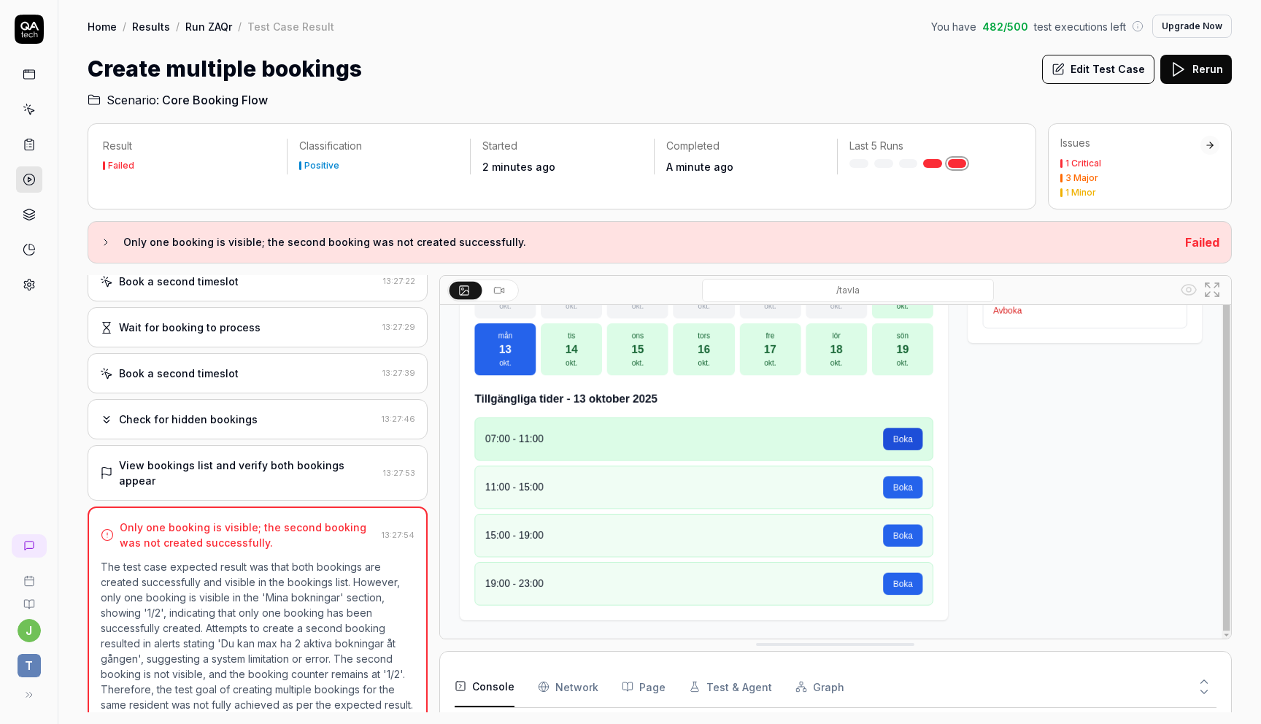
scroll to position [0, 0]
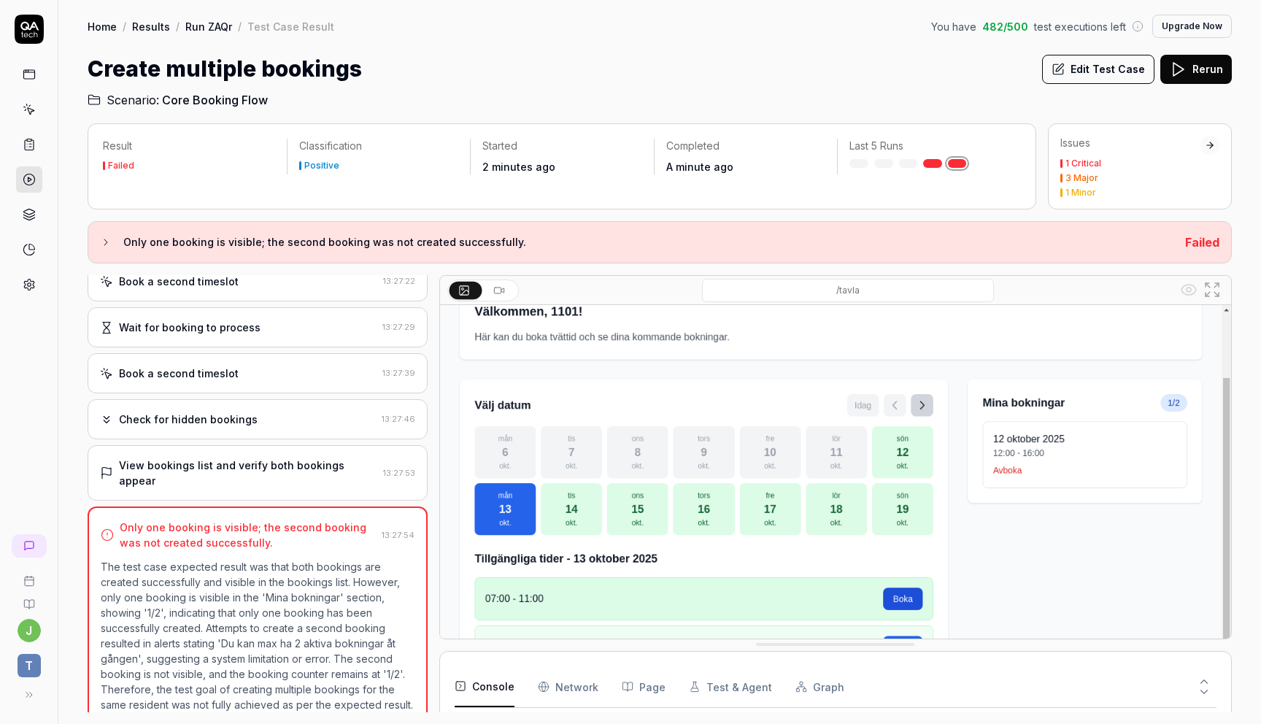
click at [303, 413] on div "Check for hidden bookings" at bounding box center [238, 418] width 276 height 15
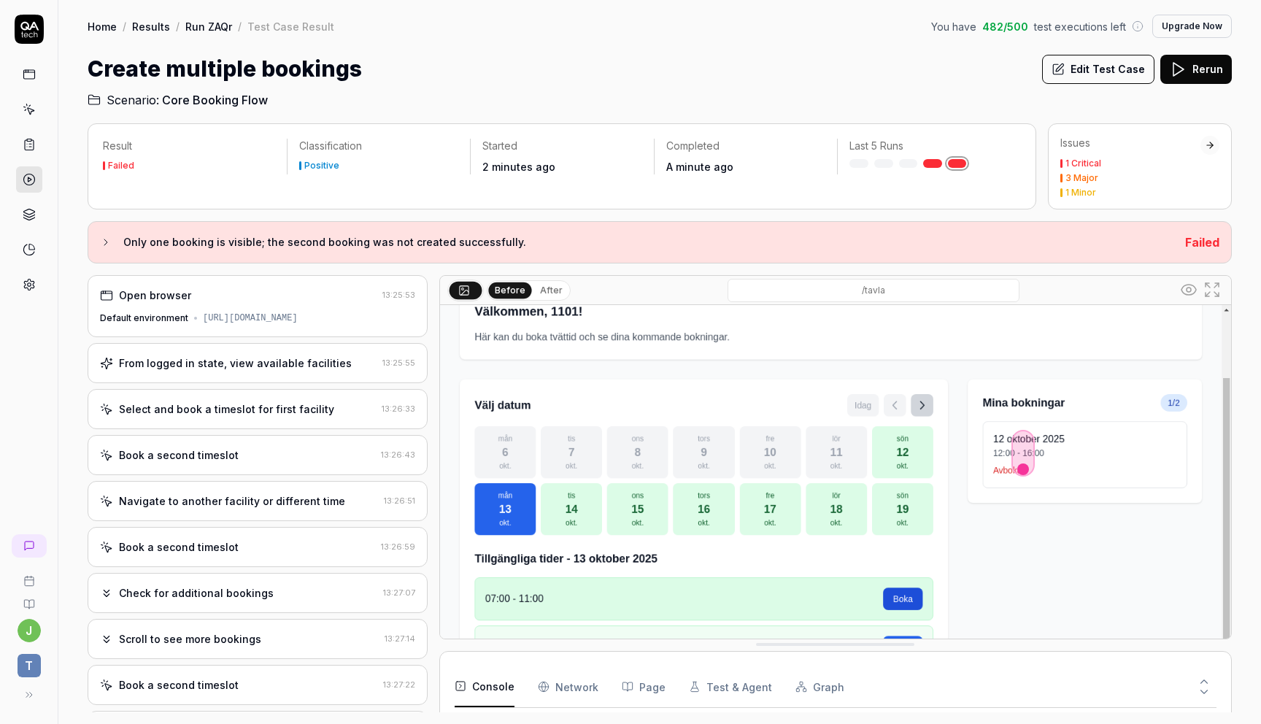
click at [270, 422] on div "Select and book a timeslot for first facility 13:26:33" at bounding box center [258, 409] width 340 height 40
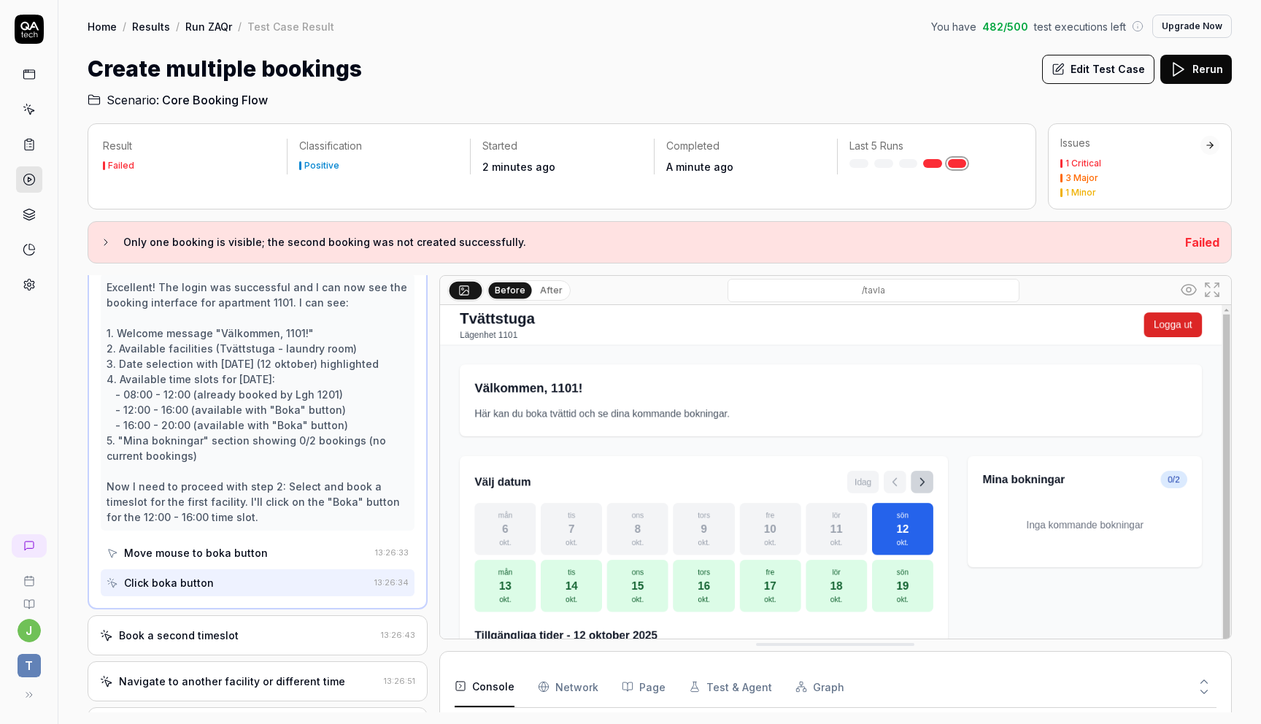
scroll to position [169, 0]
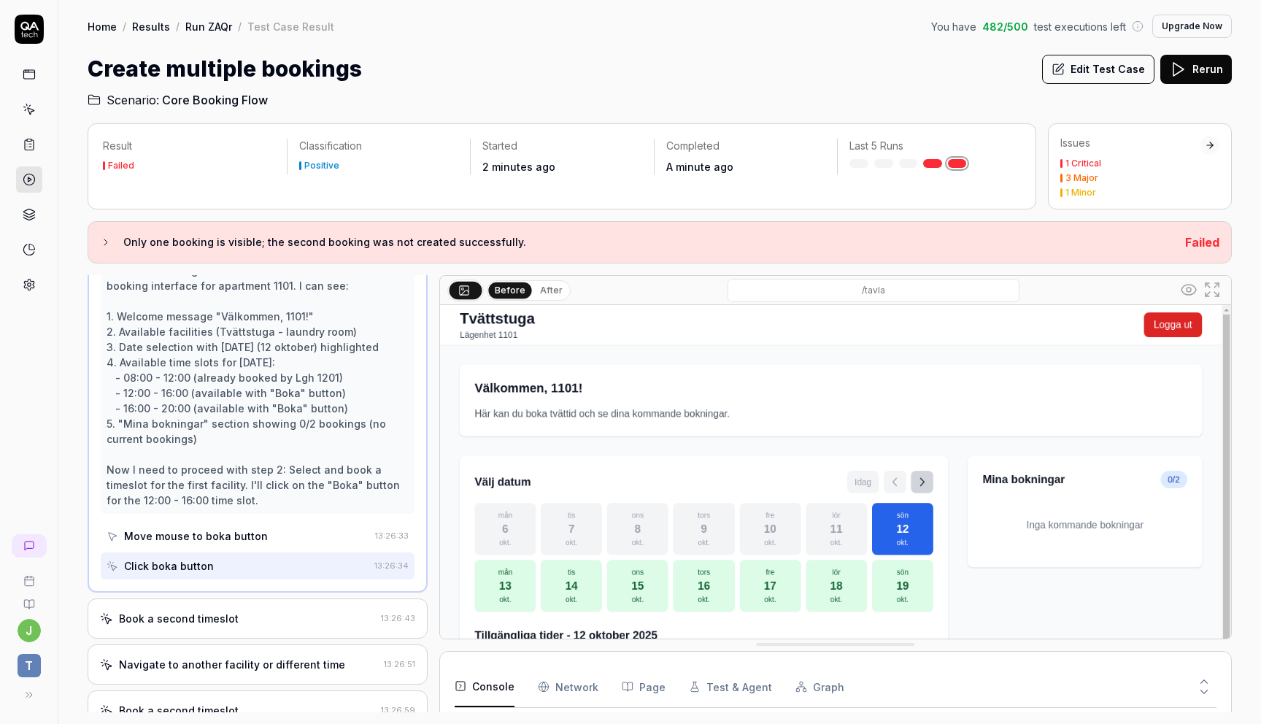
click at [253, 564] on div "Click boka button" at bounding box center [238, 565] width 262 height 27
click at [251, 619] on div "Book a second timeslot" at bounding box center [237, 618] width 275 height 15
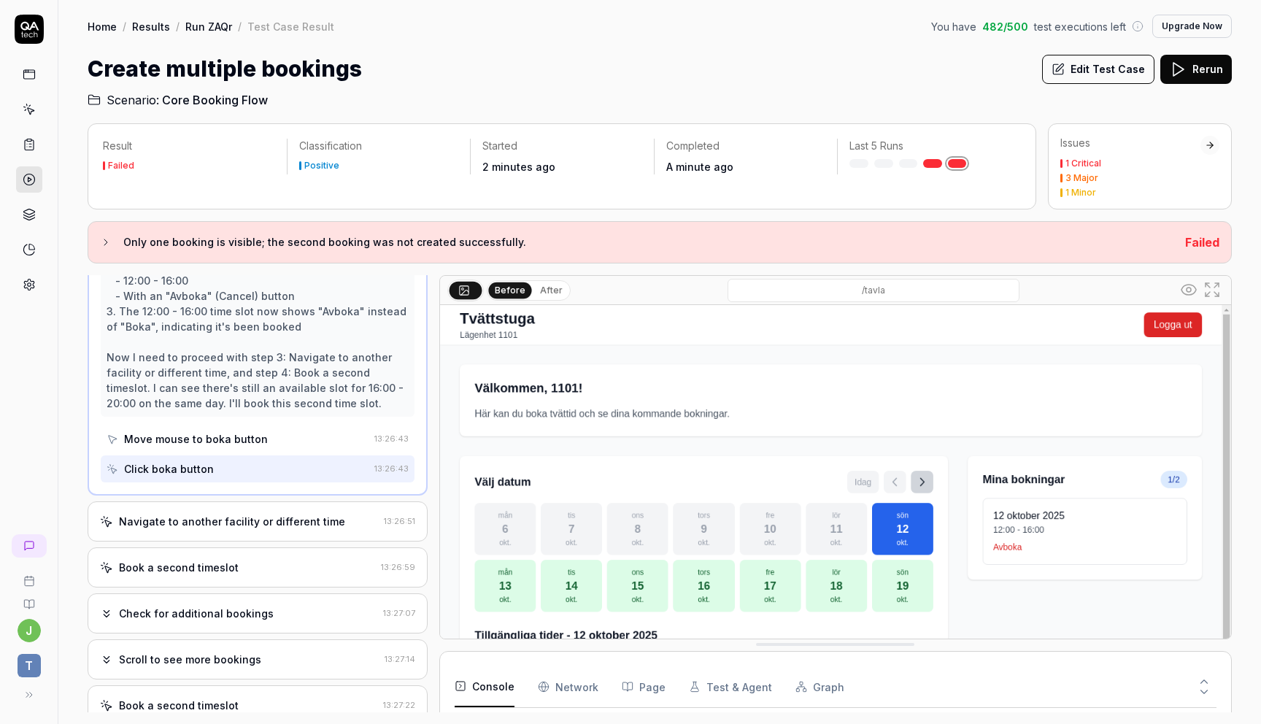
scroll to position [306, 0]
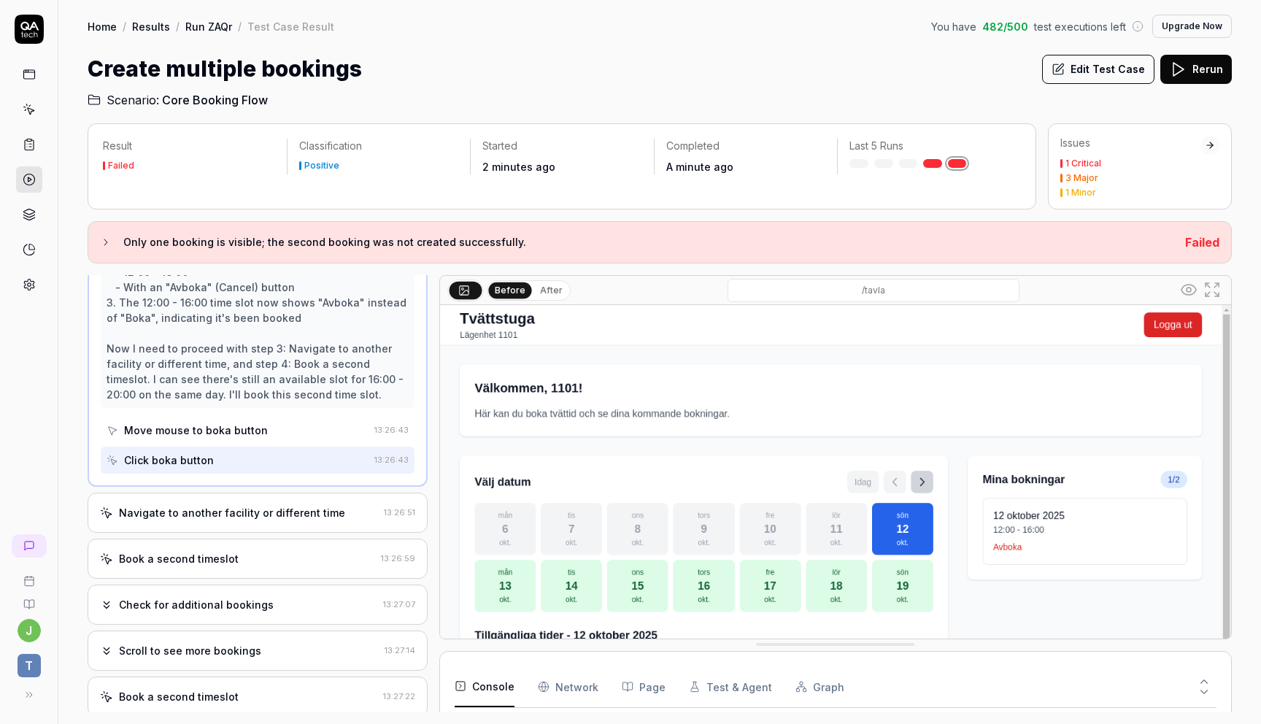
click at [252, 519] on div "Navigate to another facility or different time" at bounding box center [232, 512] width 226 height 15
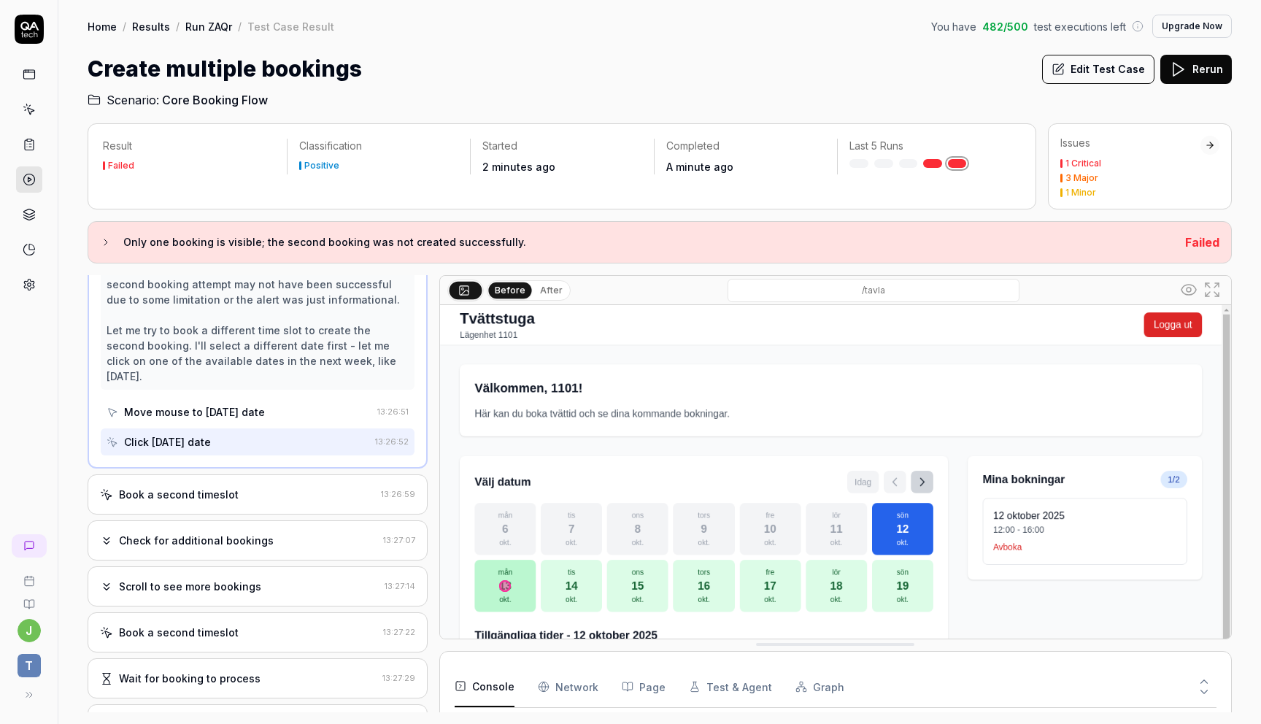
scroll to position [301, 0]
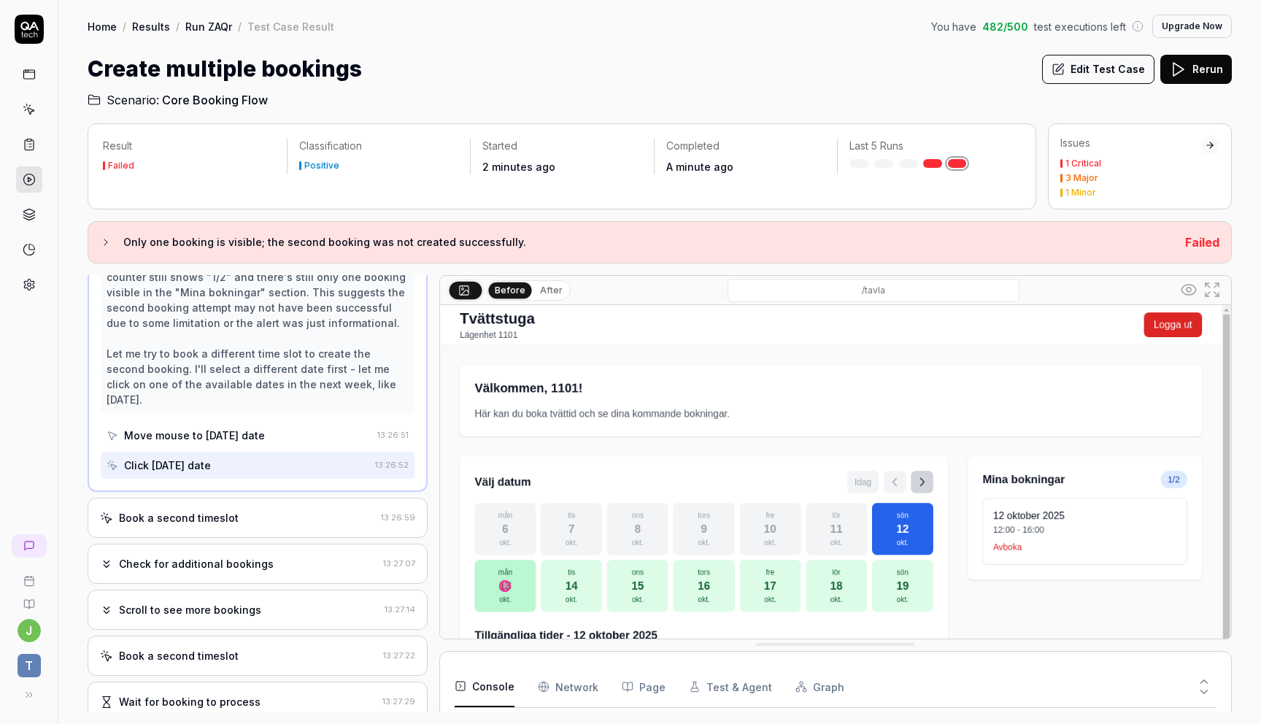
click at [228, 510] on div "Book a second timeslot" at bounding box center [179, 517] width 120 height 15
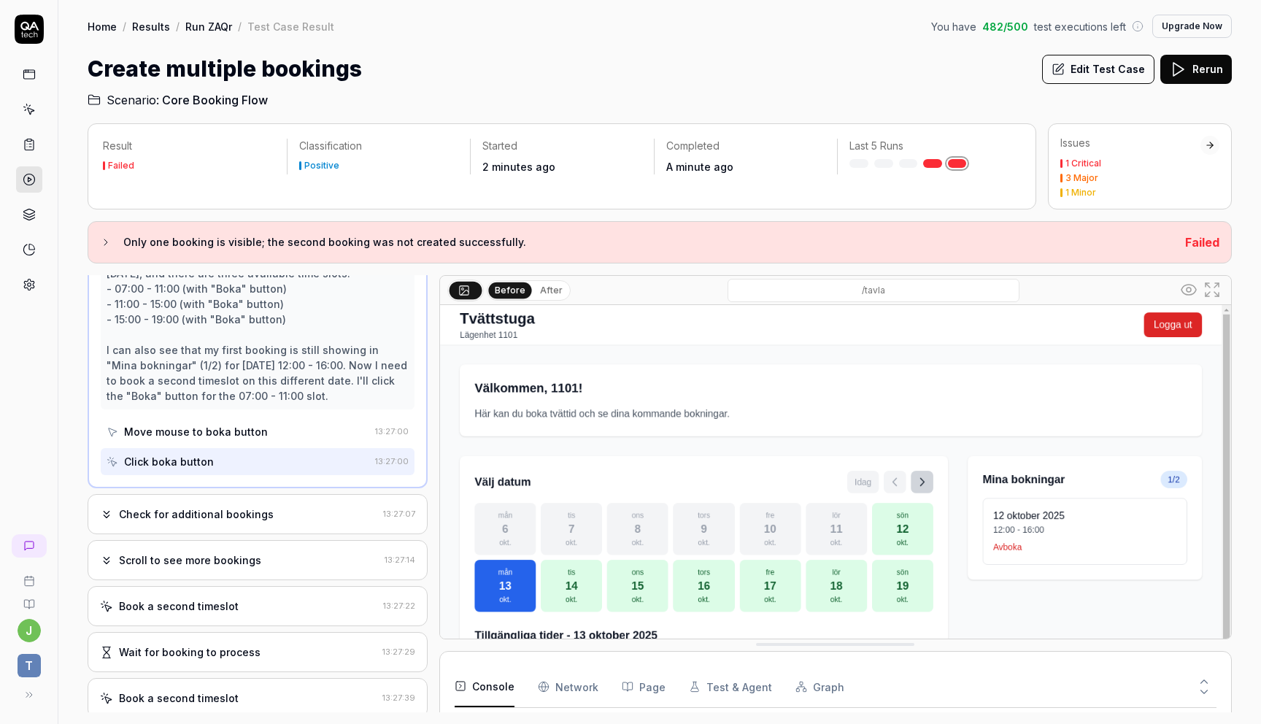
click at [226, 523] on div "Check for additional bookings 13:27:07" at bounding box center [258, 514] width 340 height 40
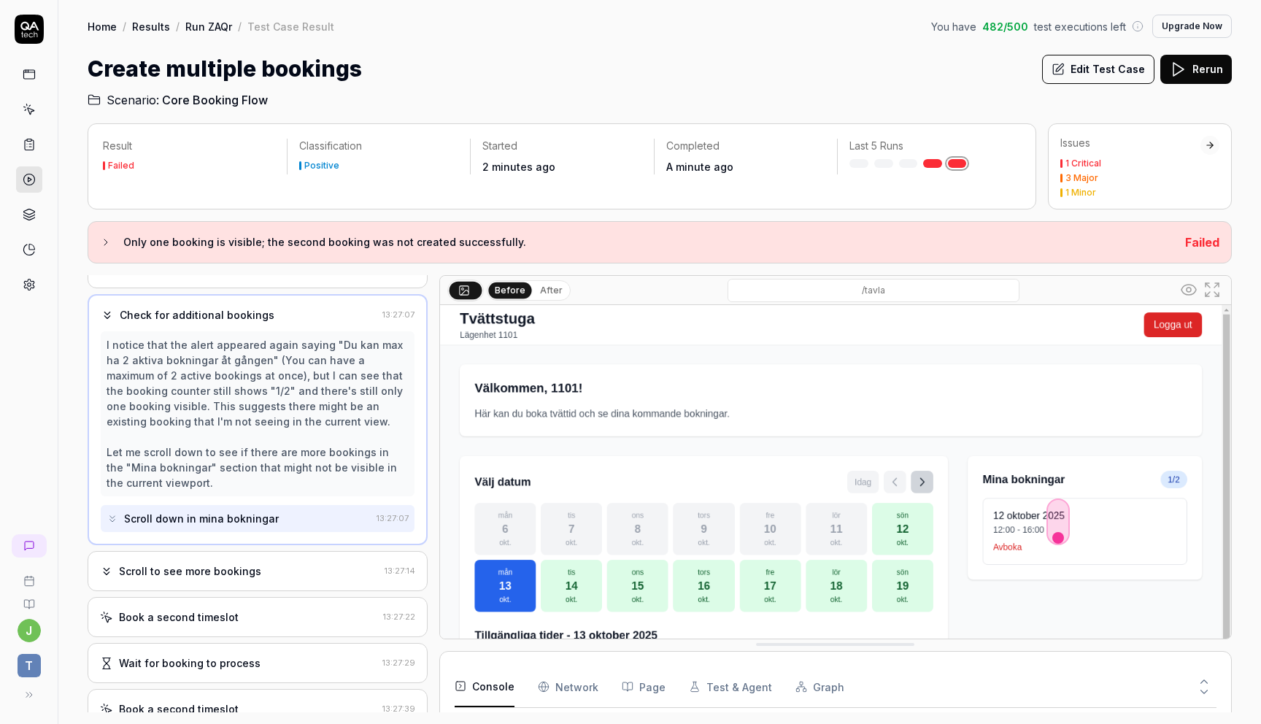
click at [217, 568] on div "Scroll to see more bookings" at bounding box center [190, 570] width 142 height 15
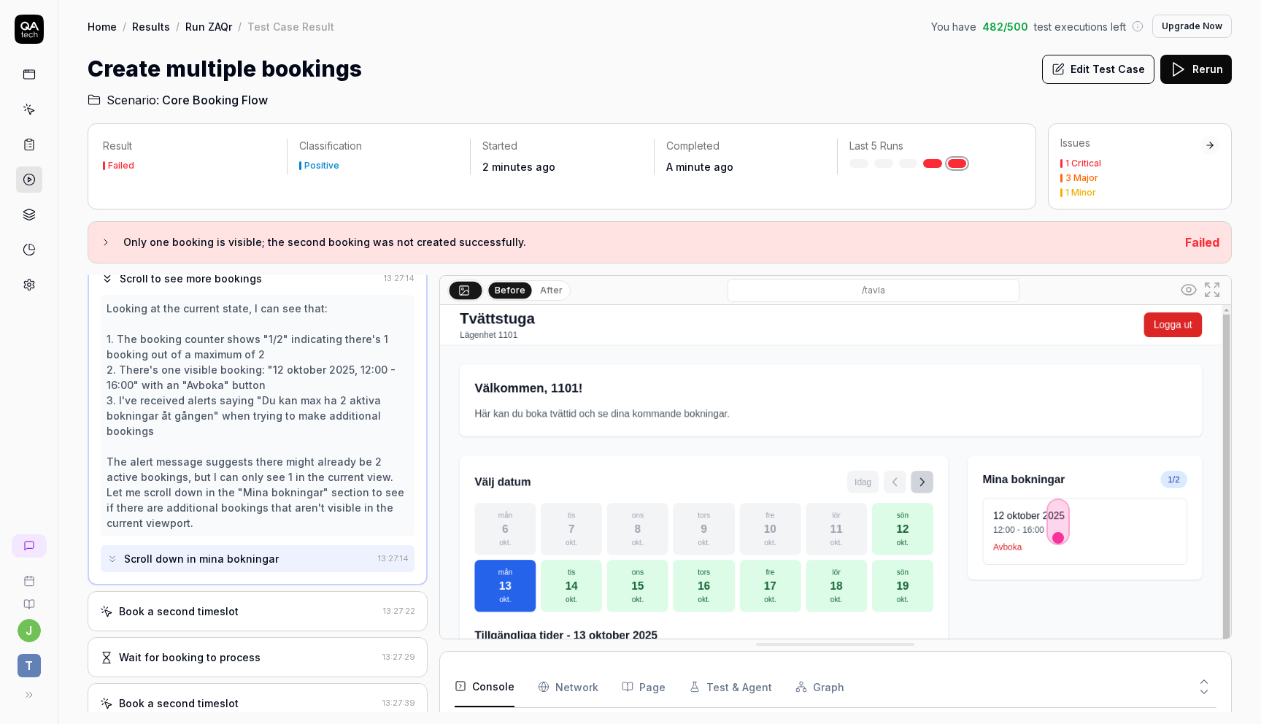
click at [213, 603] on div "Book a second timeslot" at bounding box center [179, 610] width 120 height 15
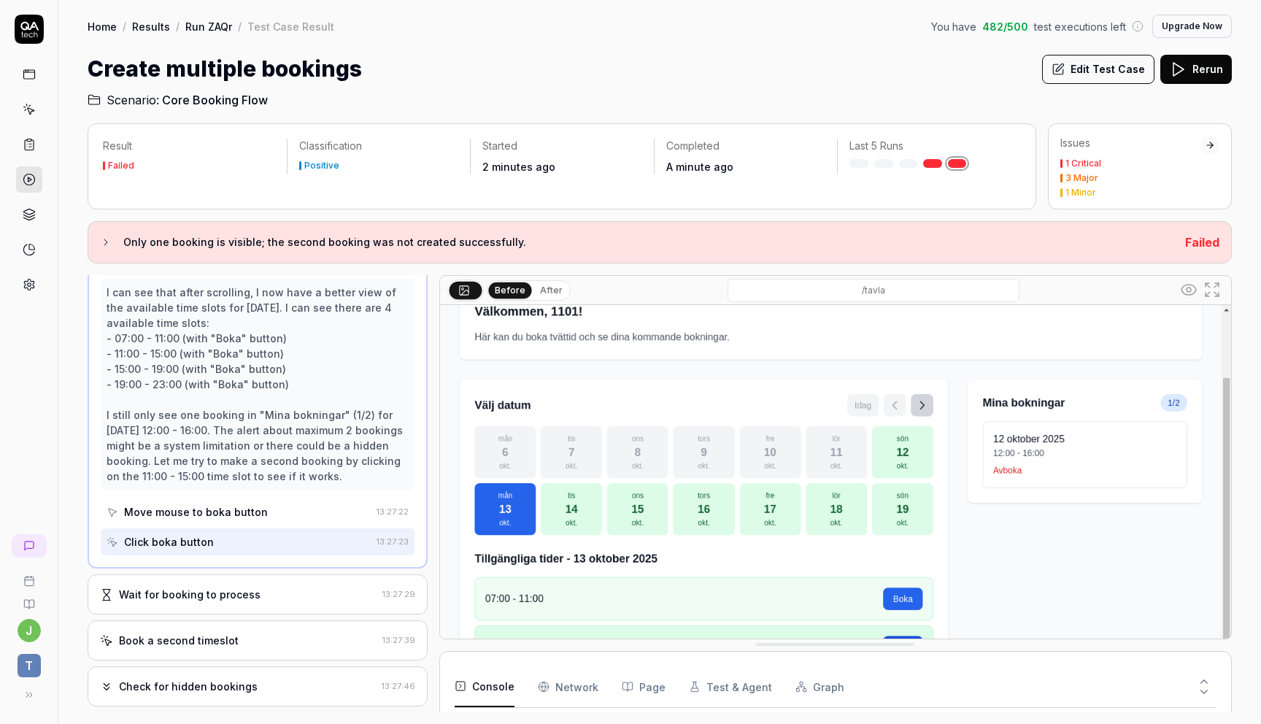
scroll to position [524, 0]
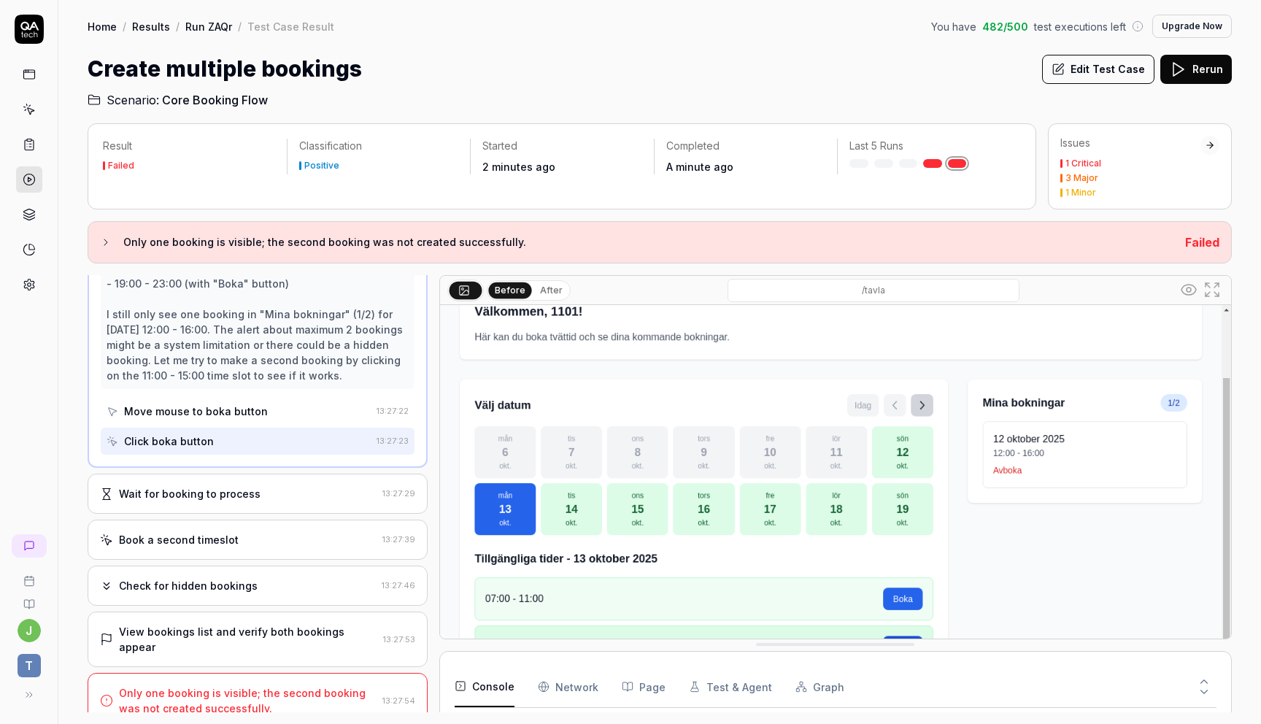
click at [219, 508] on div "Wait for booking to process 13:27:29" at bounding box center [258, 493] width 340 height 40
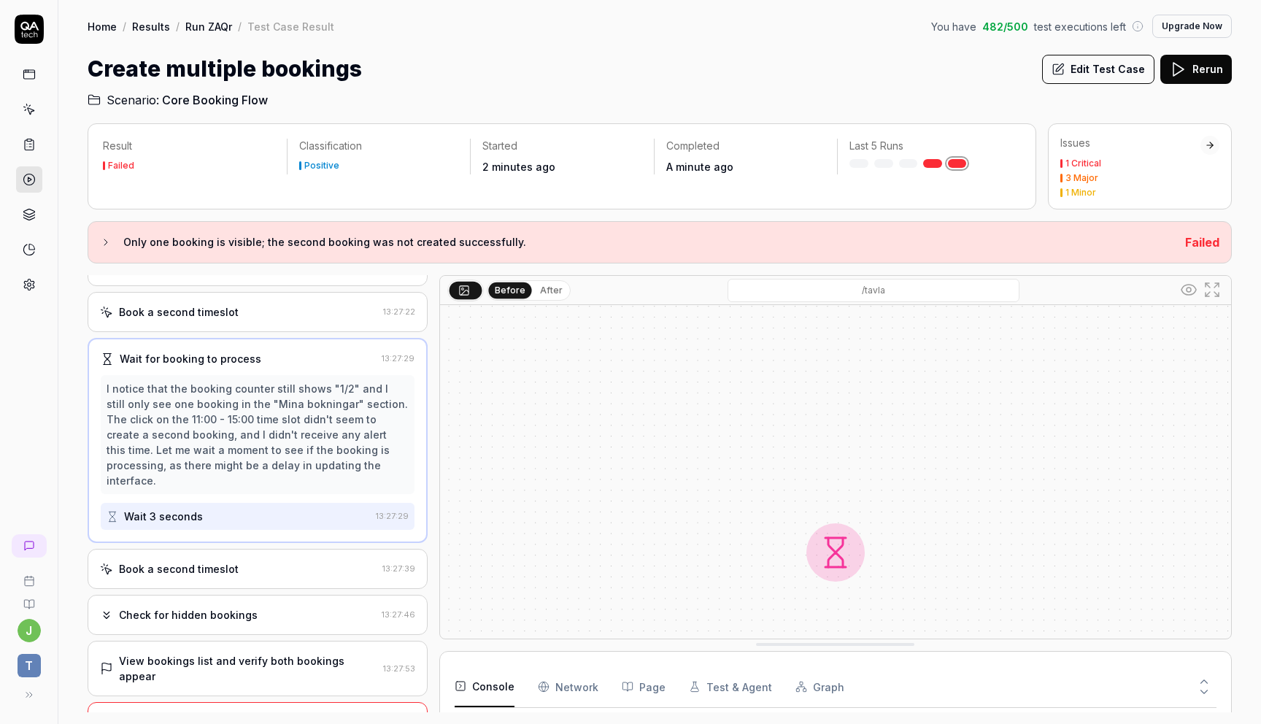
scroll to position [387, 0]
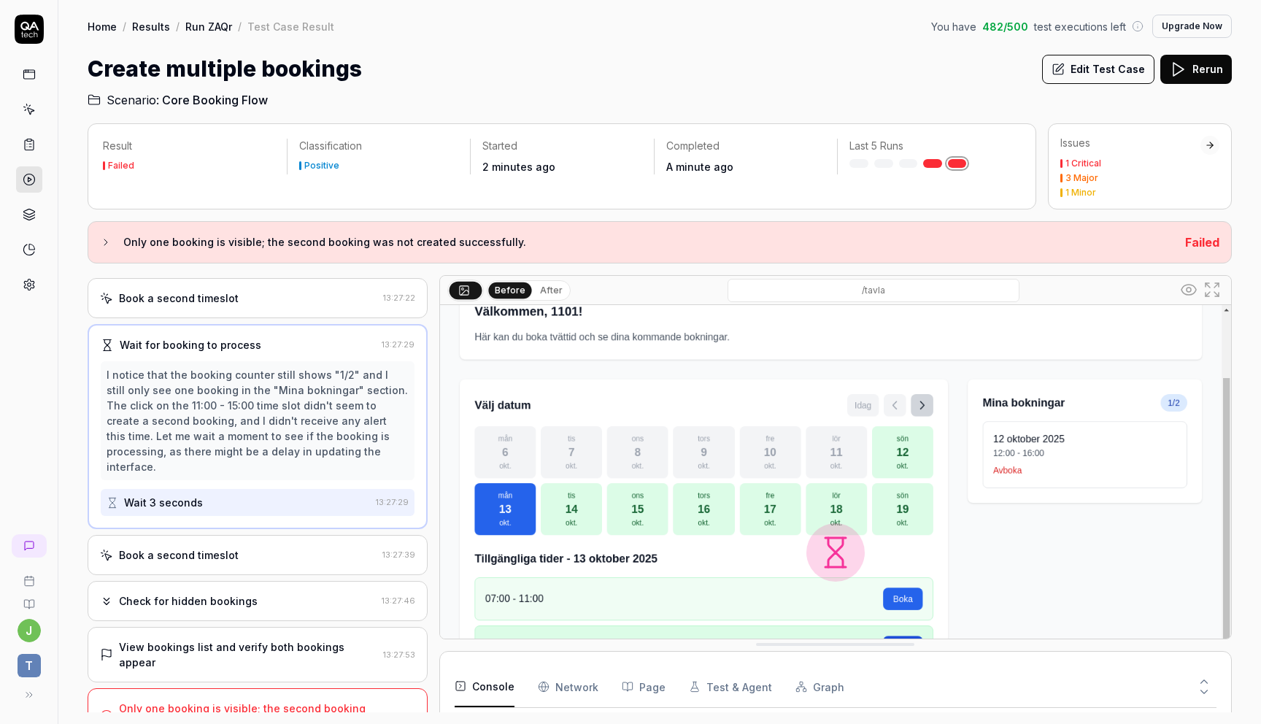
click at [241, 547] on div "Book a second timeslot" at bounding box center [238, 554] width 276 height 15
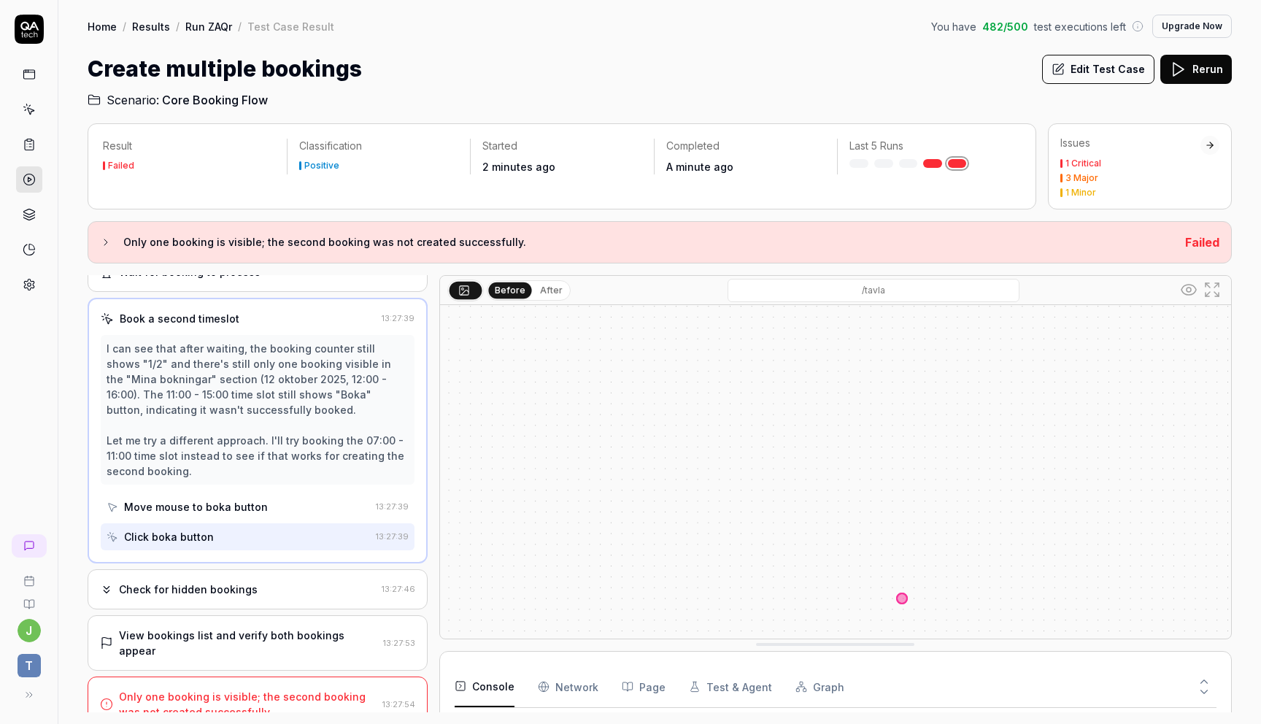
scroll to position [463, 0]
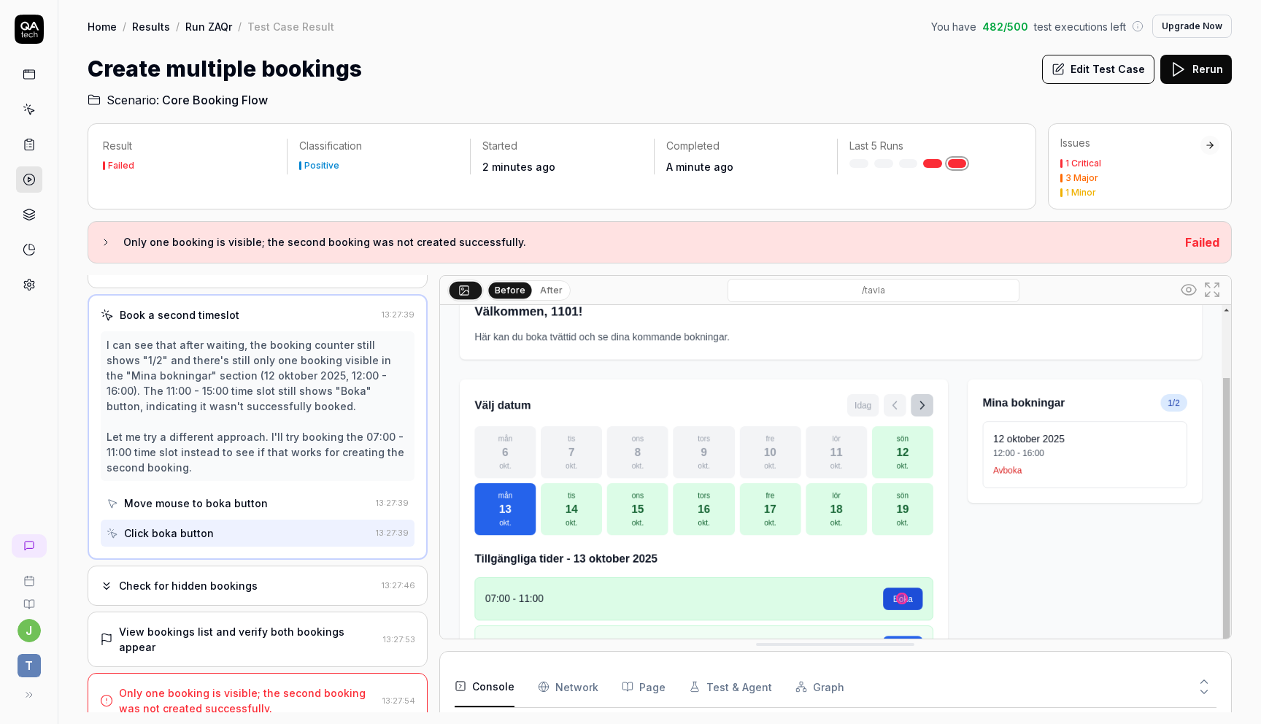
click at [234, 584] on div "Check for hidden bookings" at bounding box center [188, 585] width 139 height 15
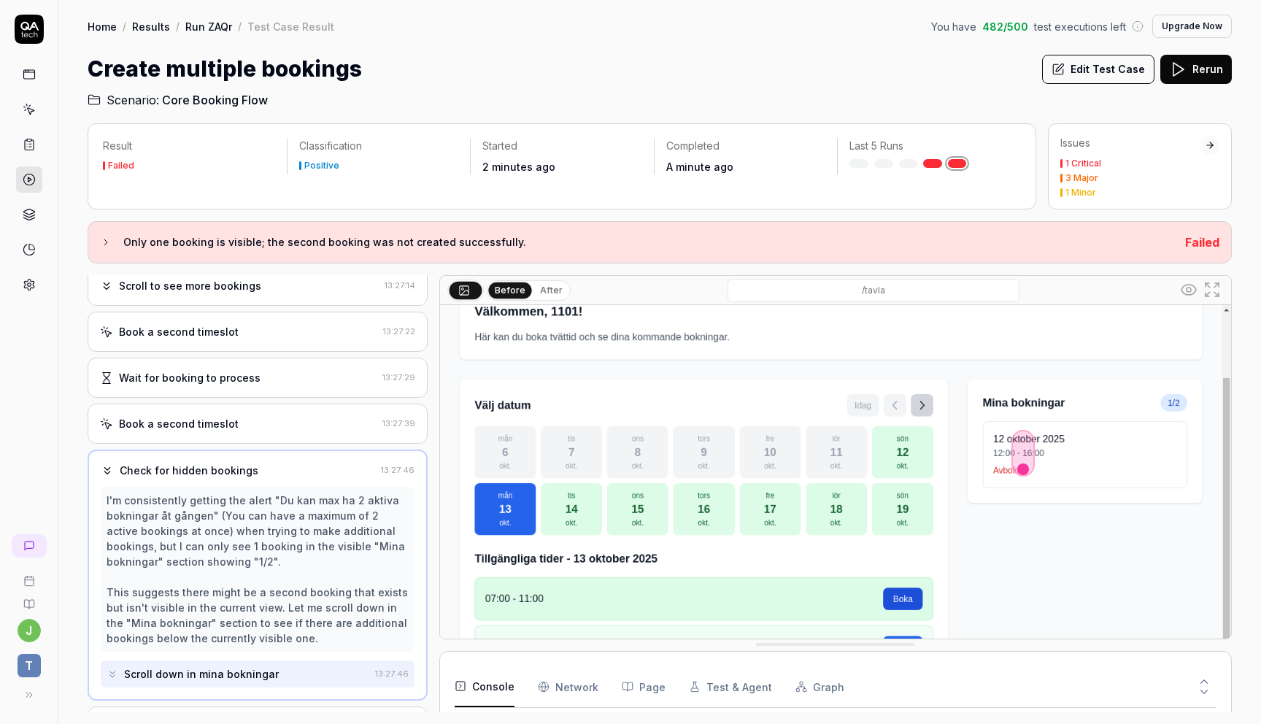
scroll to position [341, 0]
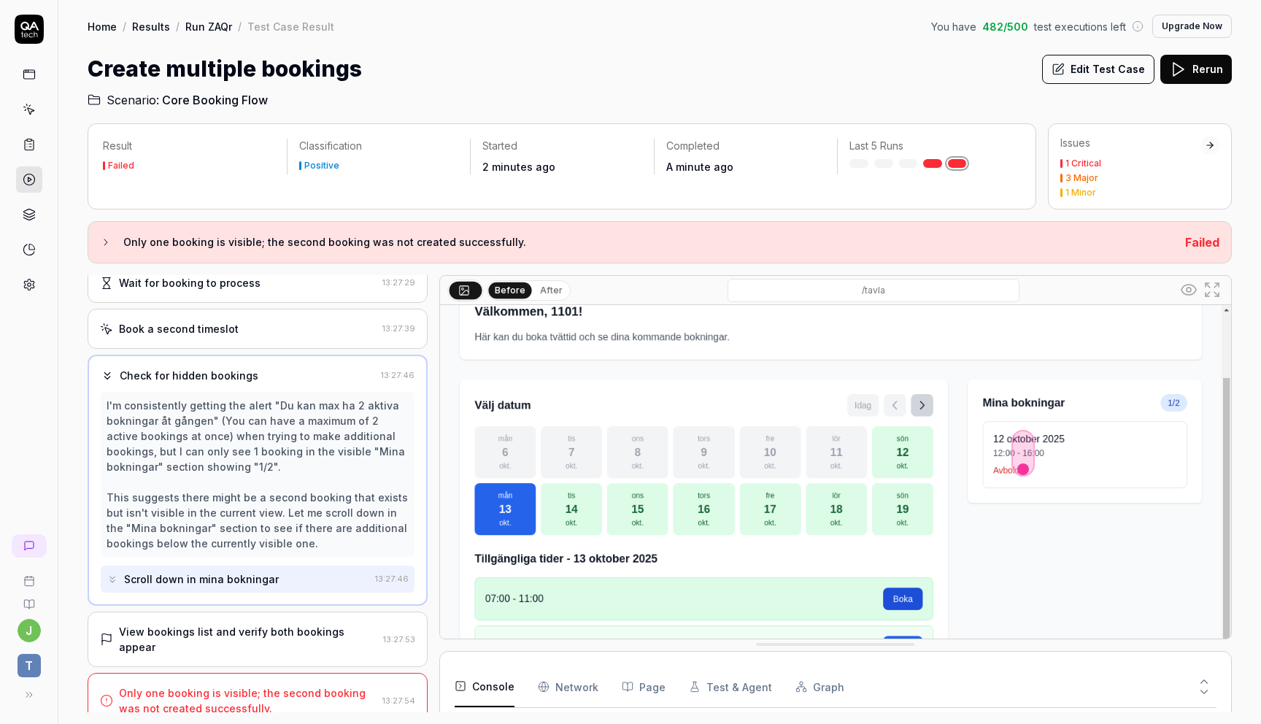
click at [230, 630] on div "View bookings list and verify both bookings appear" at bounding box center [248, 639] width 258 height 31
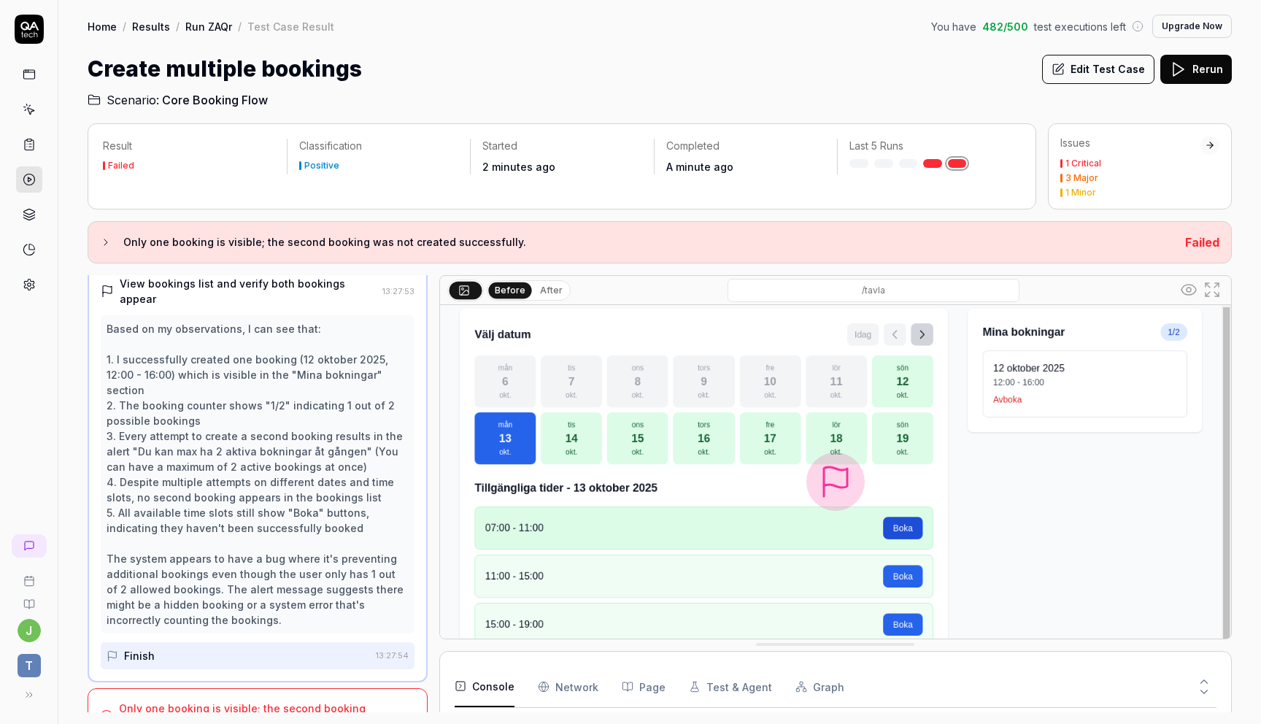
scroll to position [109, 0]
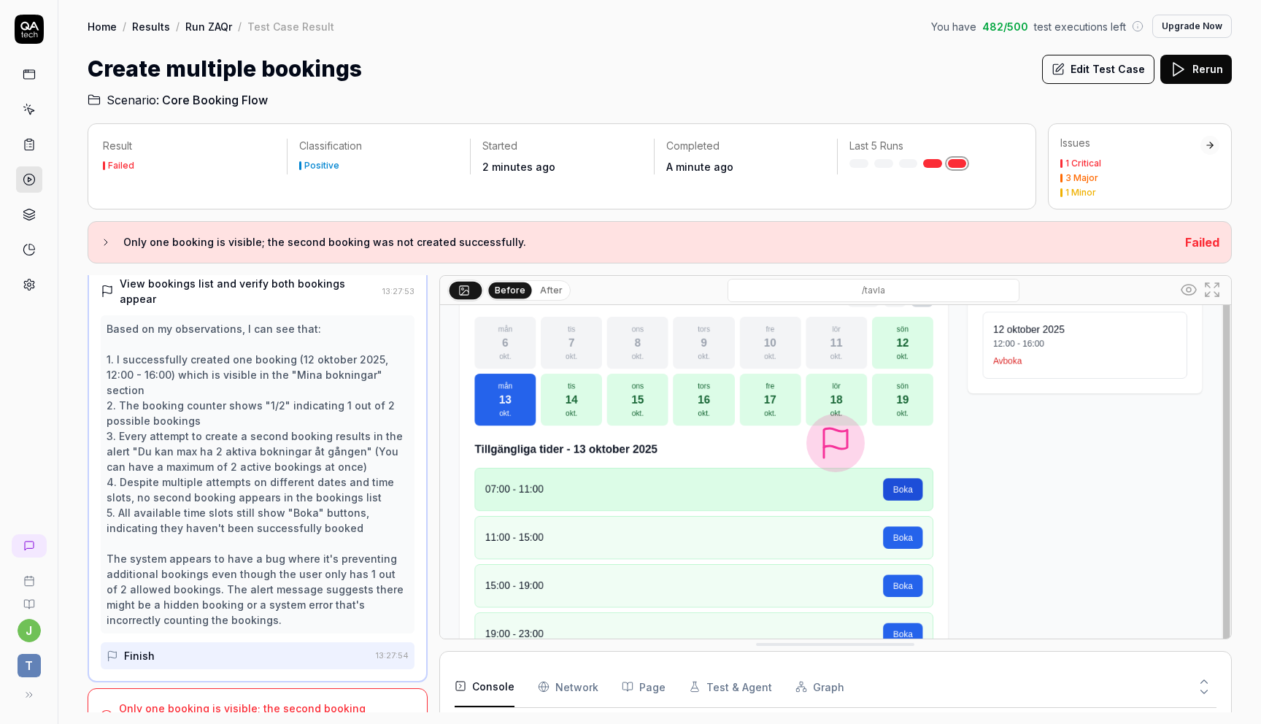
click at [564, 686] on Requests "Network" at bounding box center [568, 686] width 61 height 41
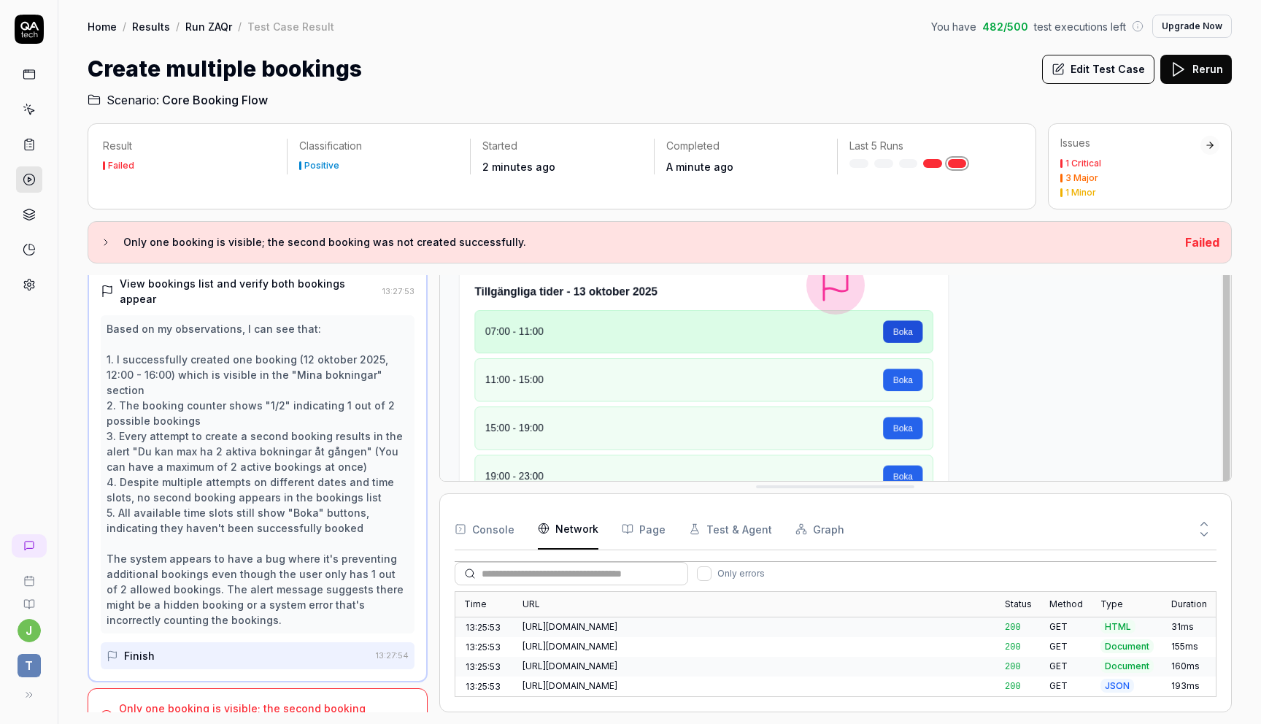
click at [620, 684] on div "[URL][DOMAIN_NAME]" at bounding box center [754, 685] width 465 height 13
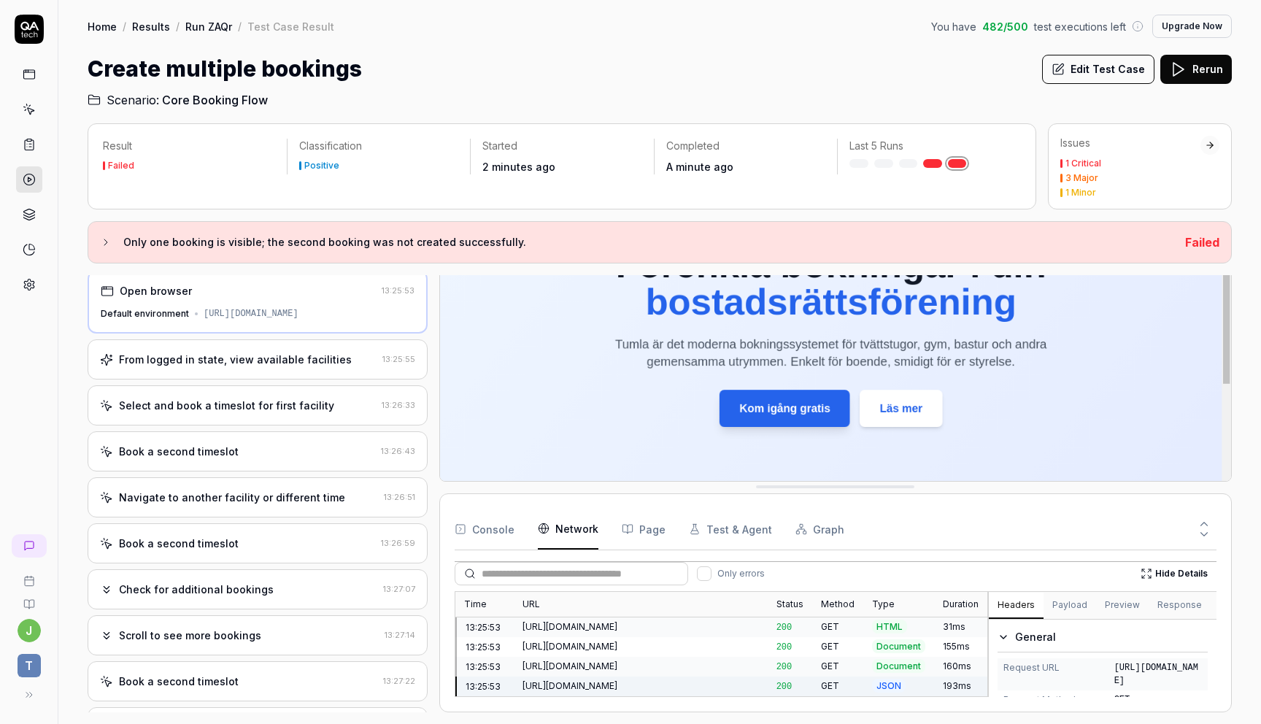
scroll to position [0, 0]
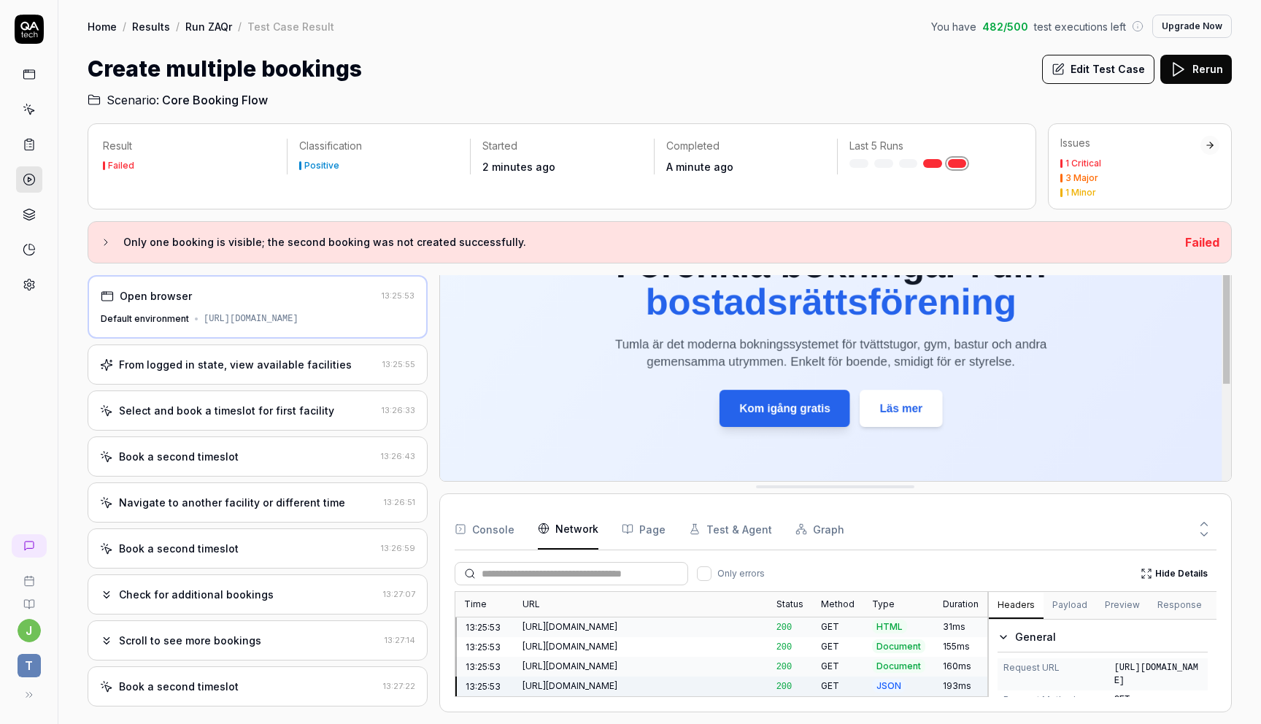
click at [651, 538] on button "Page" at bounding box center [644, 528] width 44 height 41
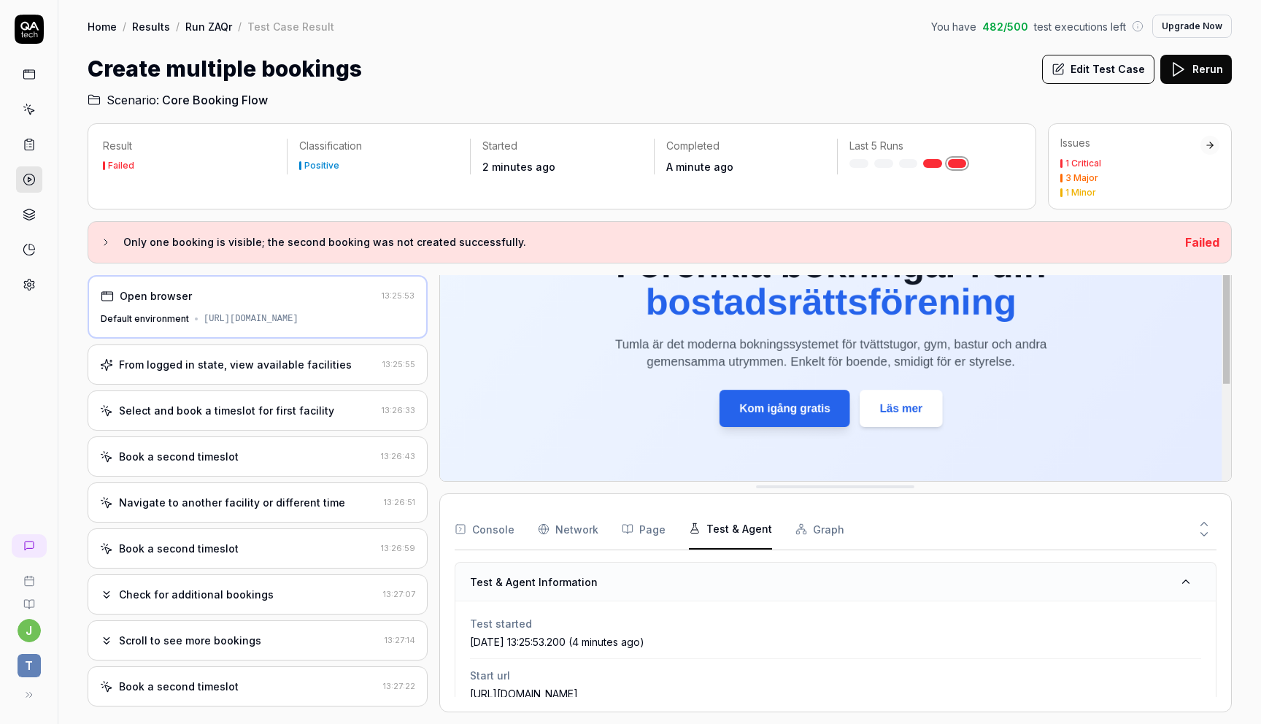
click at [722, 529] on button "Test & Agent" at bounding box center [730, 528] width 83 height 41
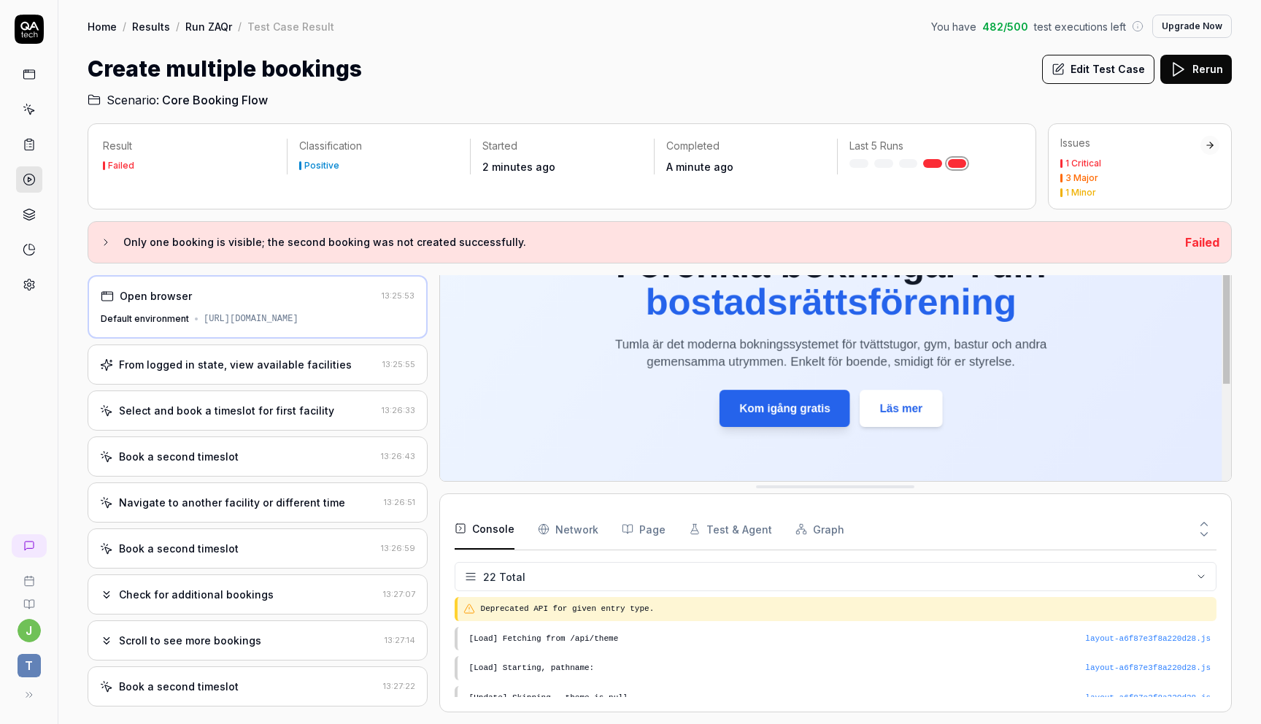
click at [496, 520] on button "Console" at bounding box center [484, 528] width 60 height 41
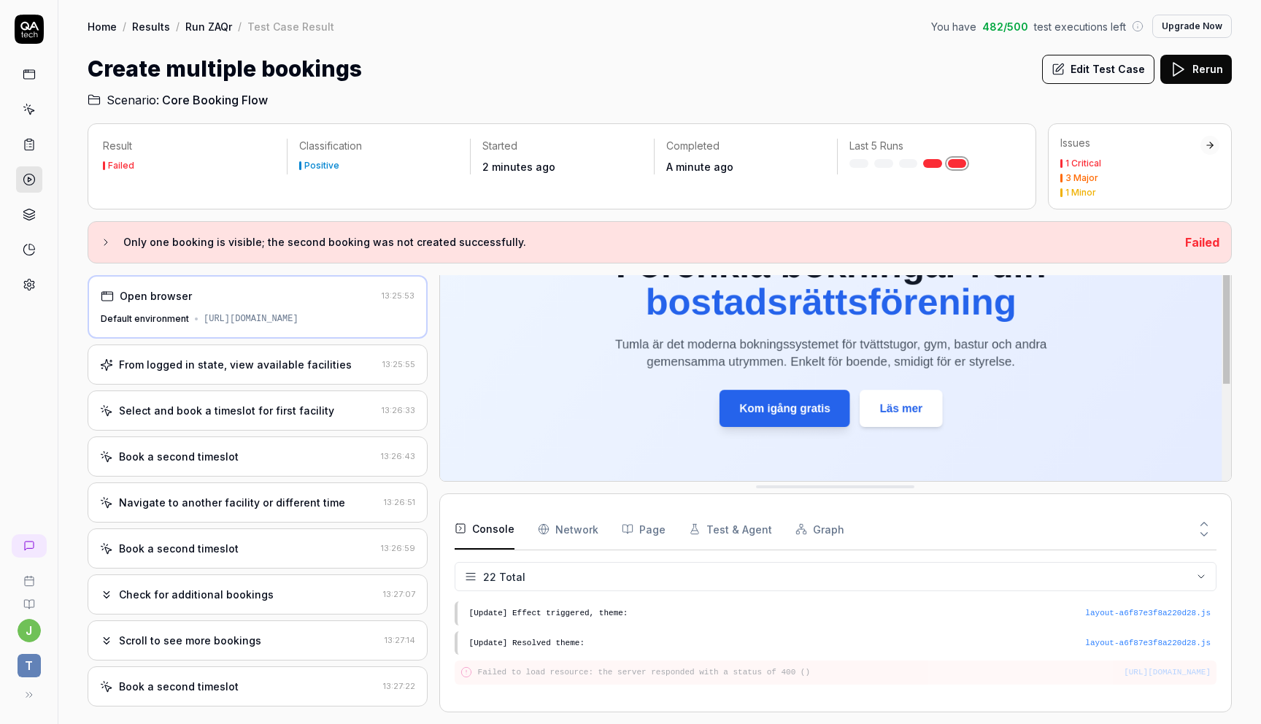
scroll to position [543, 0]
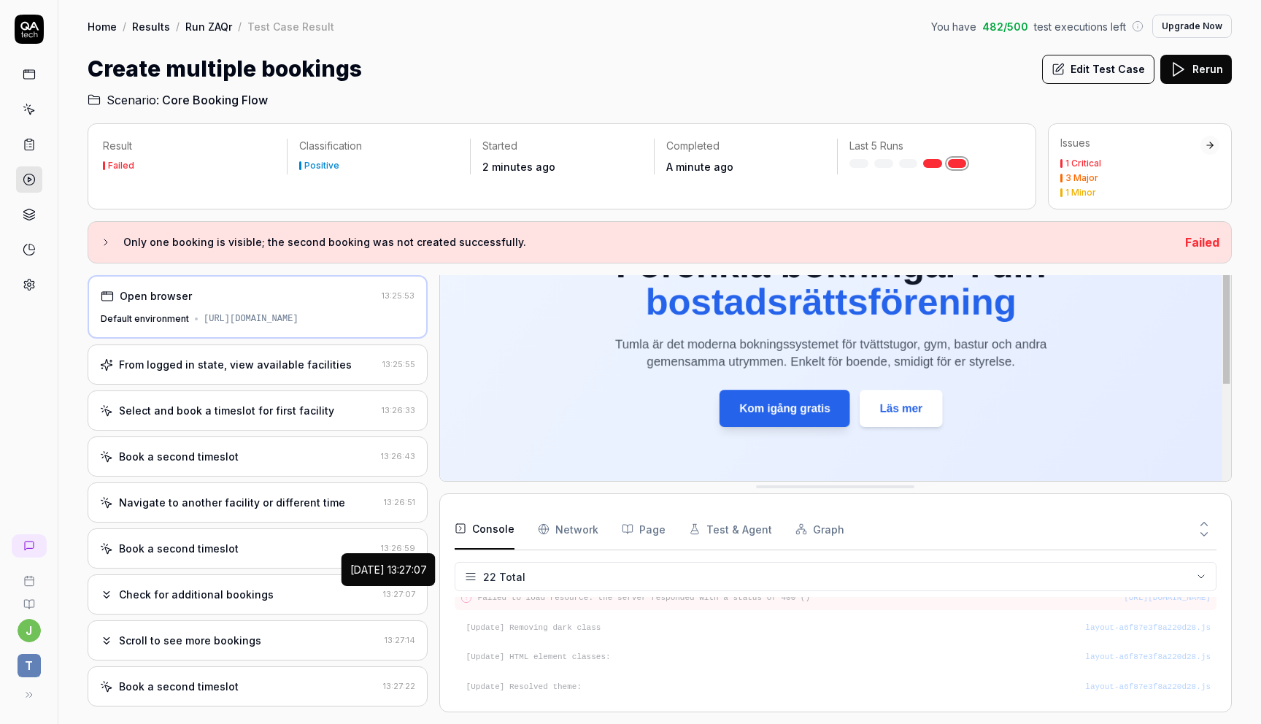
click at [242, 382] on div "From logged in state, view available facilities 13:25:55" at bounding box center [258, 364] width 340 height 40
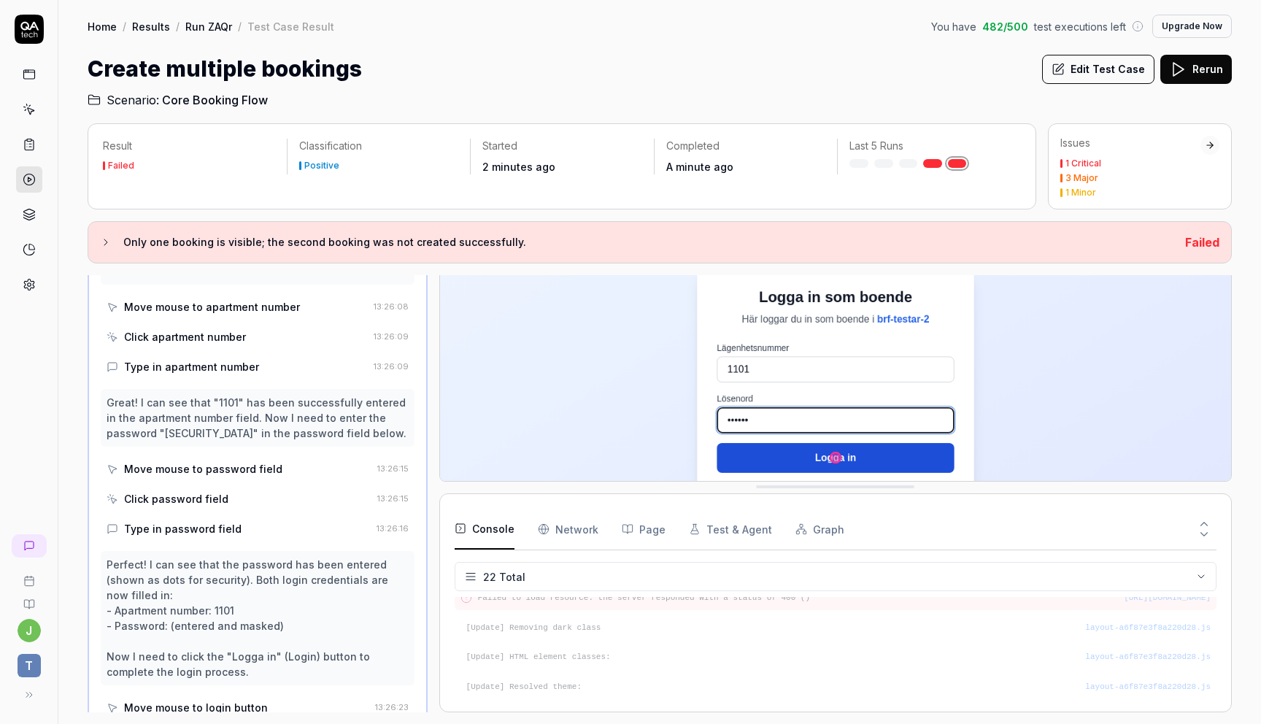
scroll to position [738, 0]
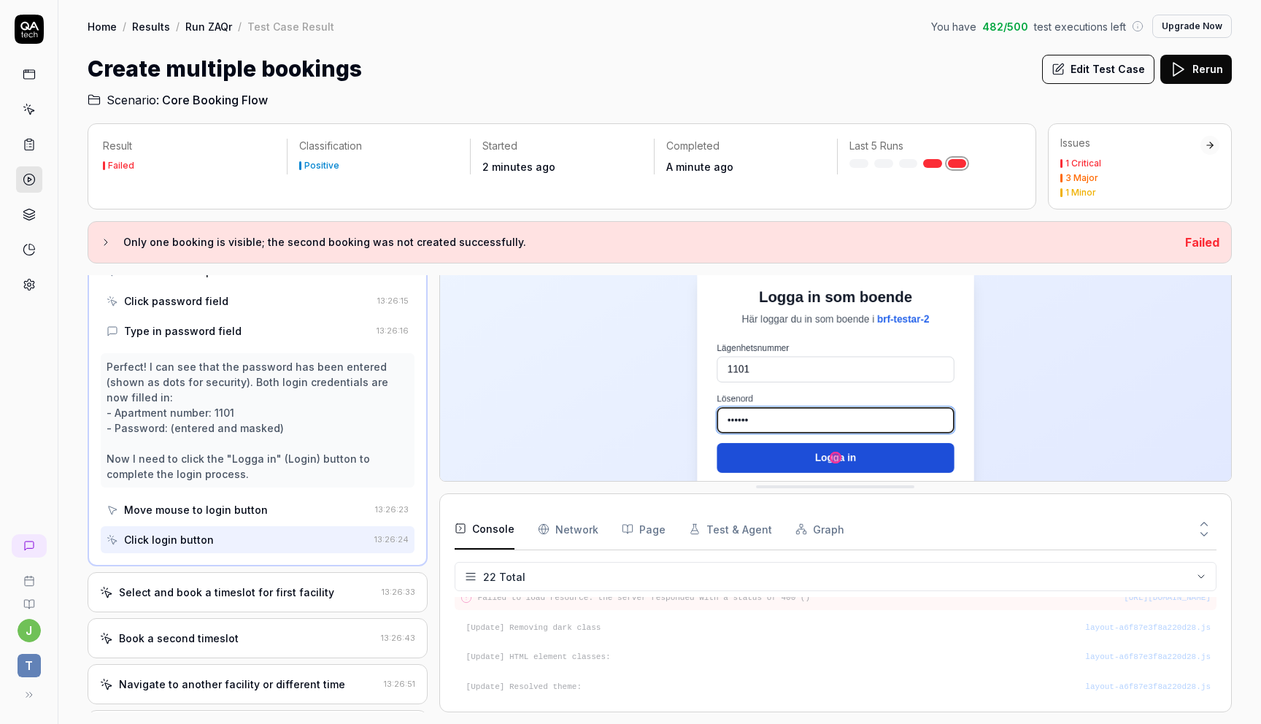
click at [271, 572] on div "Select and book a timeslot for first facility 13:26:33" at bounding box center [258, 592] width 340 height 40
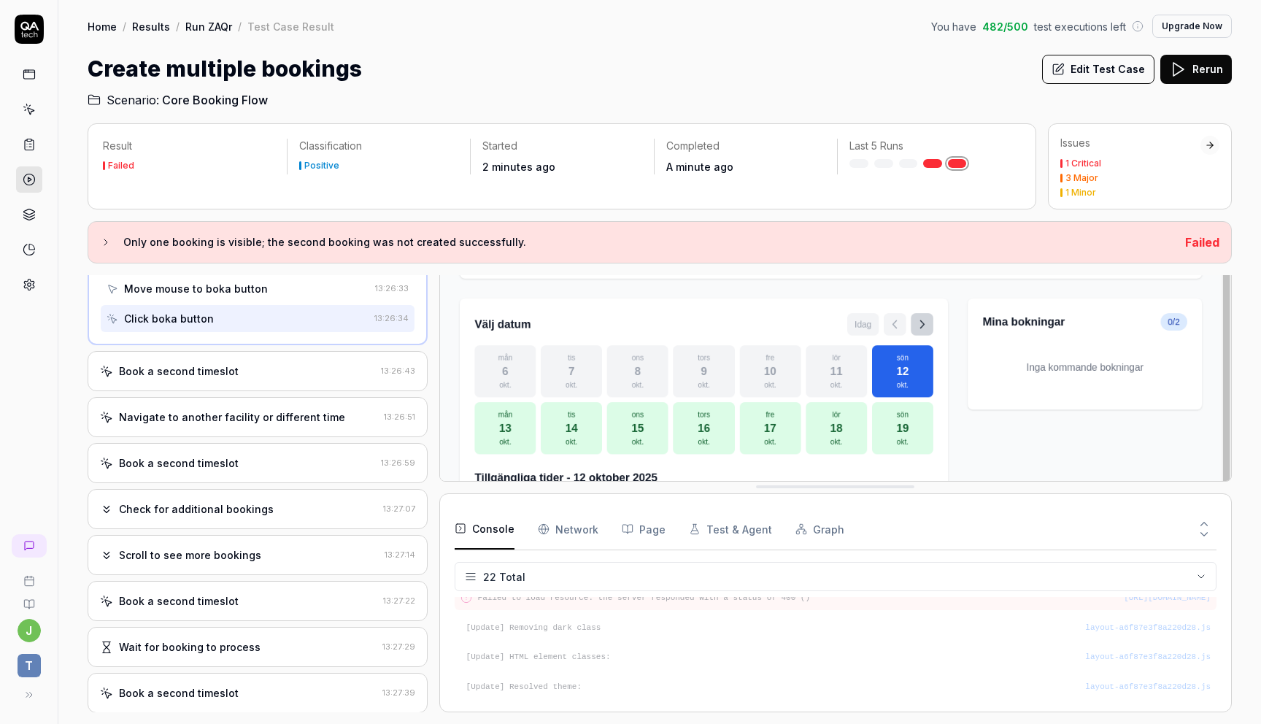
scroll to position [424, 0]
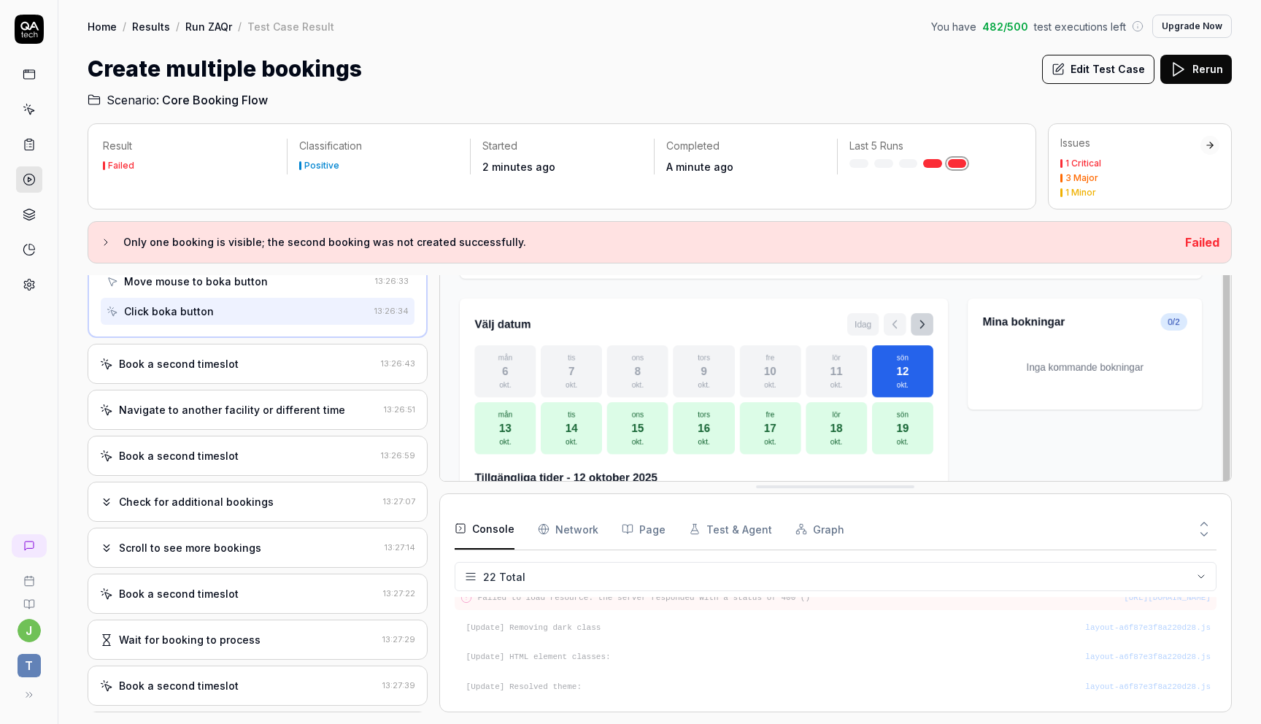
click at [228, 360] on div "Book a second timeslot" at bounding box center [179, 363] width 120 height 15
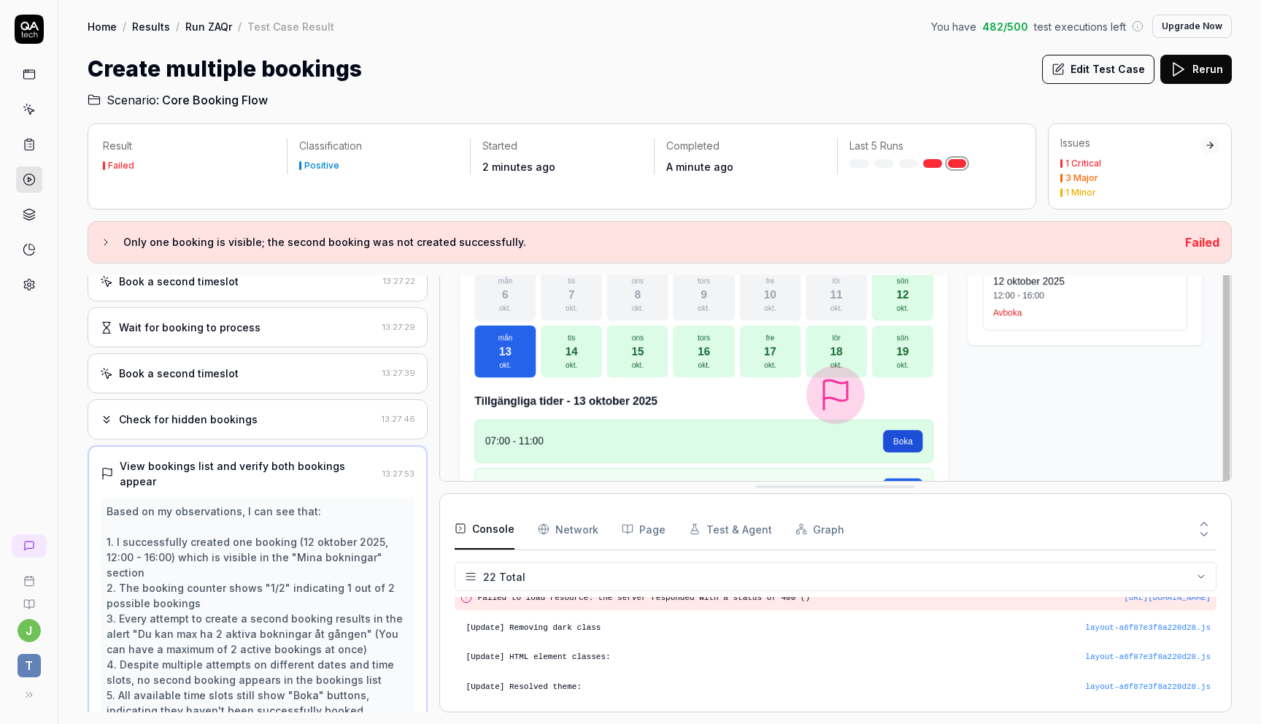
scroll to position [0, 0]
